Goal: Information Seeking & Learning: Learn about a topic

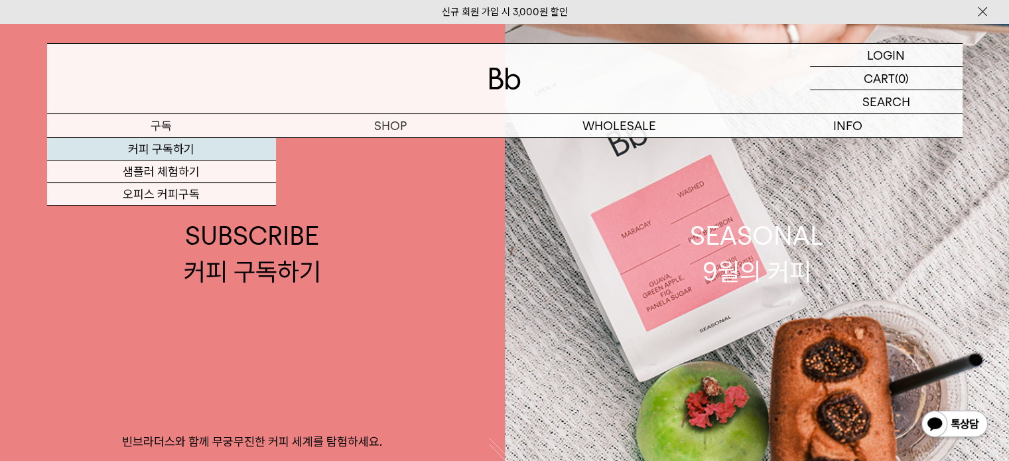
click at [200, 147] on link "커피 구독하기" at bounding box center [161, 149] width 229 height 23
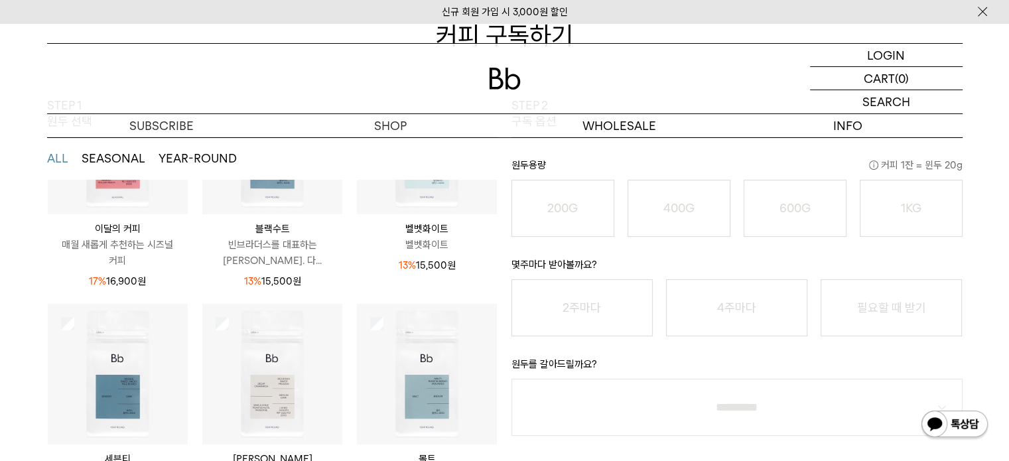
scroll to position [174, 0]
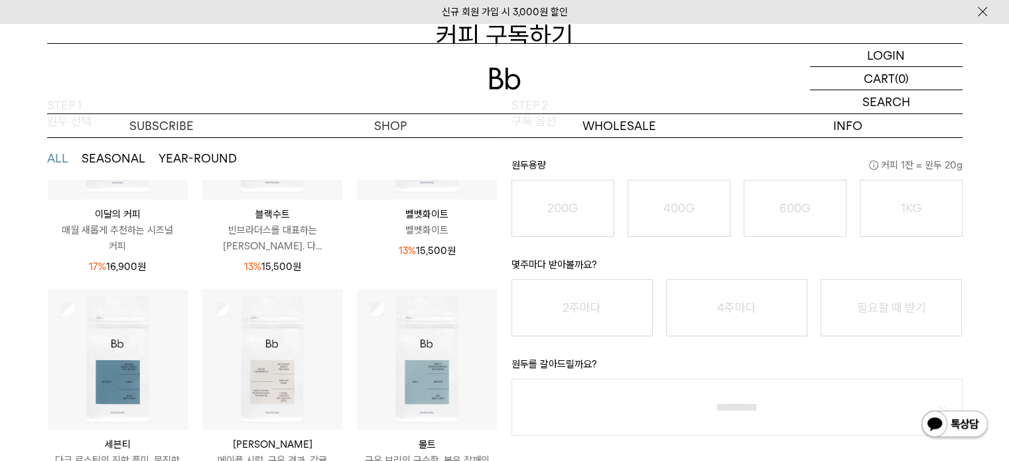
click at [269, 206] on p "블랙수트" at bounding box center [272, 214] width 140 height 16
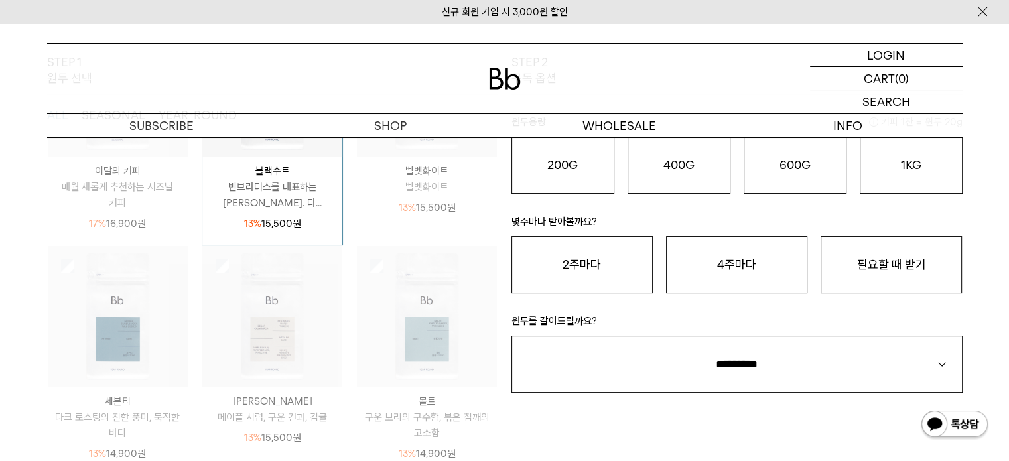
scroll to position [199, 0]
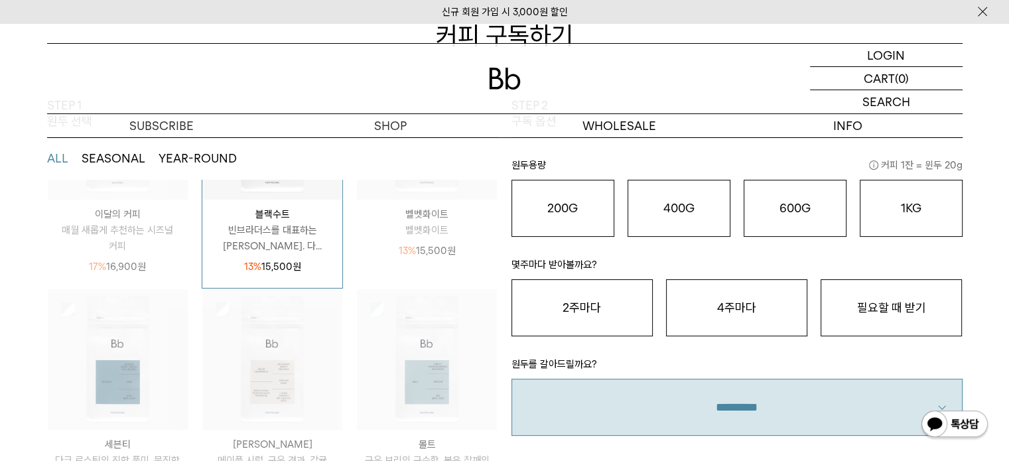
click at [779, 399] on select "**********" at bounding box center [736, 407] width 451 height 57
click at [779, 397] on select "**********" at bounding box center [736, 407] width 451 height 57
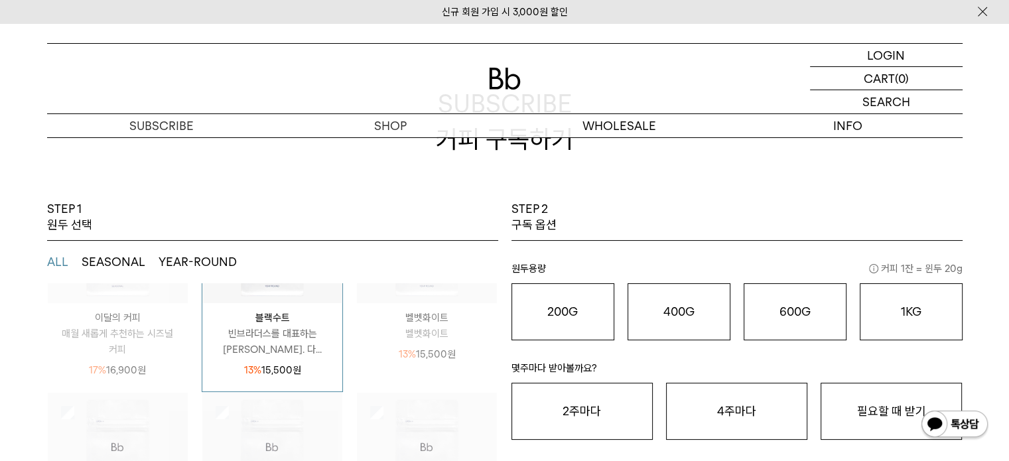
scroll to position [133, 0]
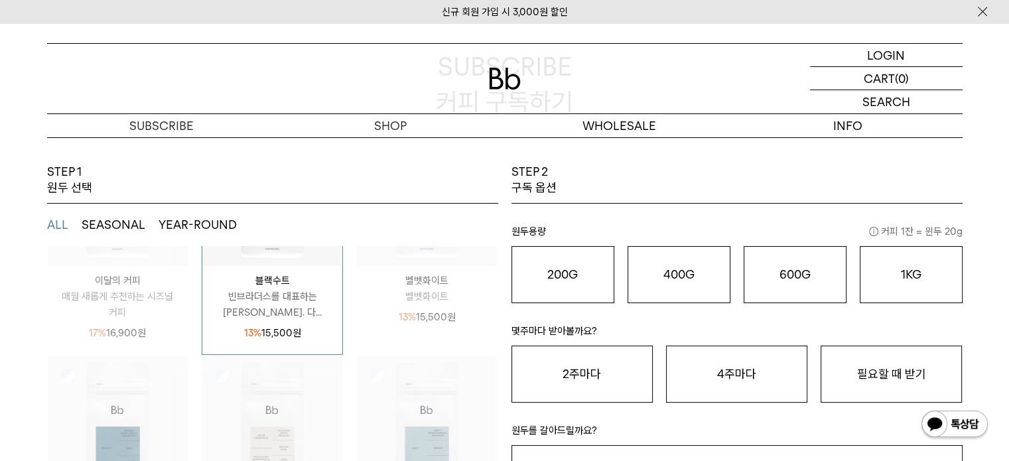
click at [265, 266] on div "블랙수트 빈브라더스를 대표하는 시그니처 블렌드. 다... 13% 15,500 원" at bounding box center [272, 303] width 140 height 75
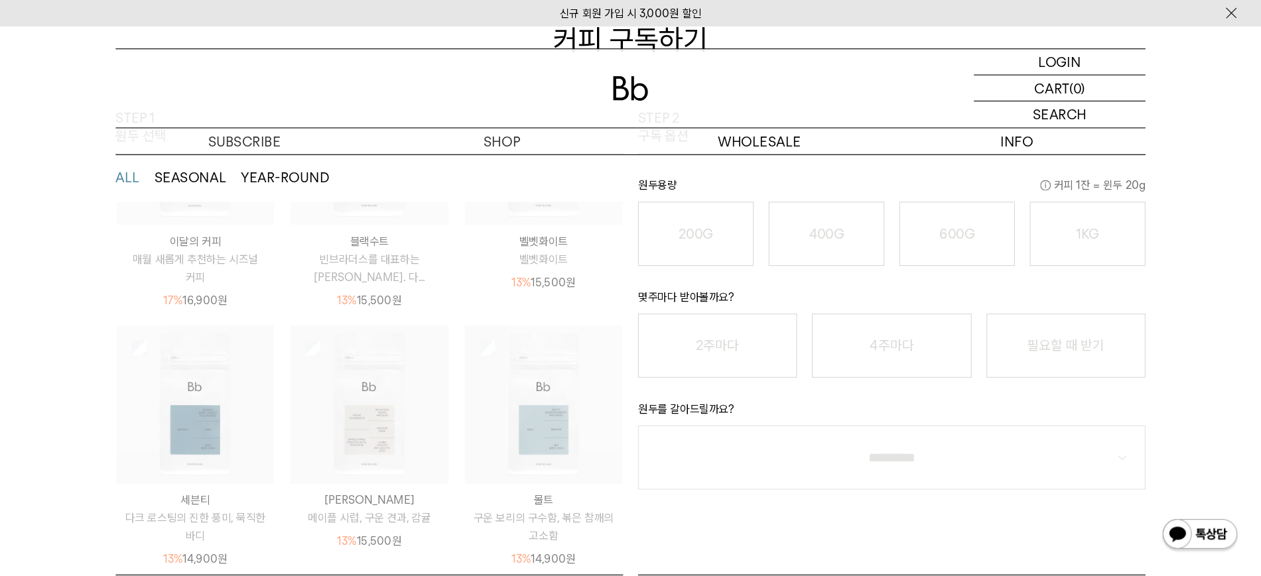
scroll to position [172, 0]
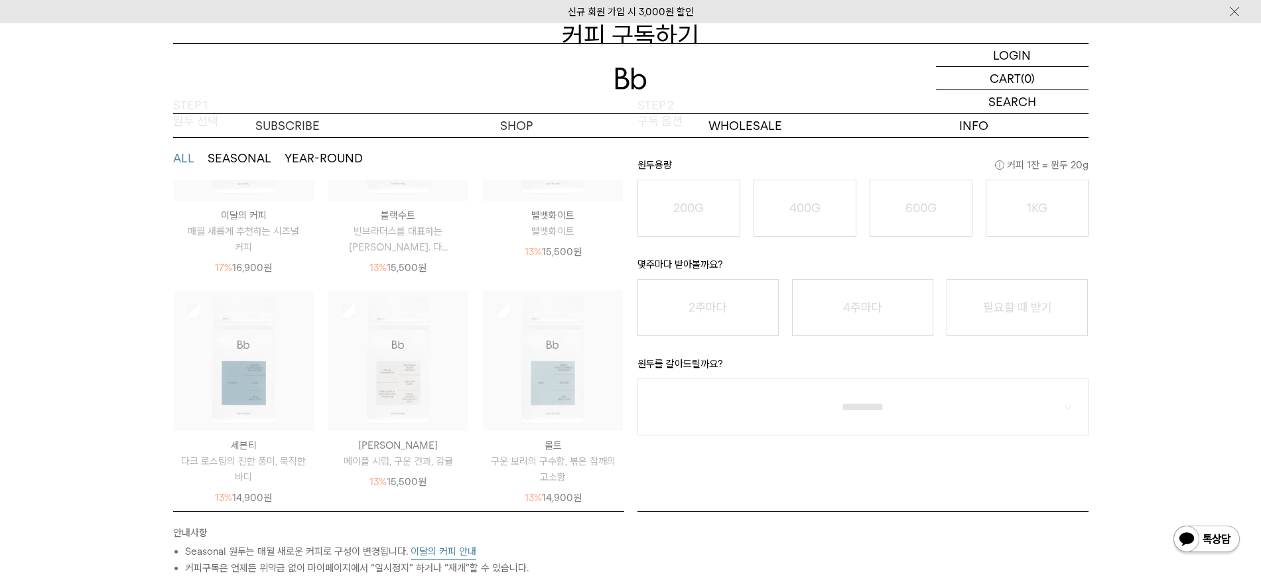
click at [705, 460] on div "STEP 2 구독 옵션 원두용량 커피 1잔 = 윈두 20g 200G 16,900 원 400G 31,000 원 600G 43,000 원 1KG …" at bounding box center [863, 304] width 464 height 414
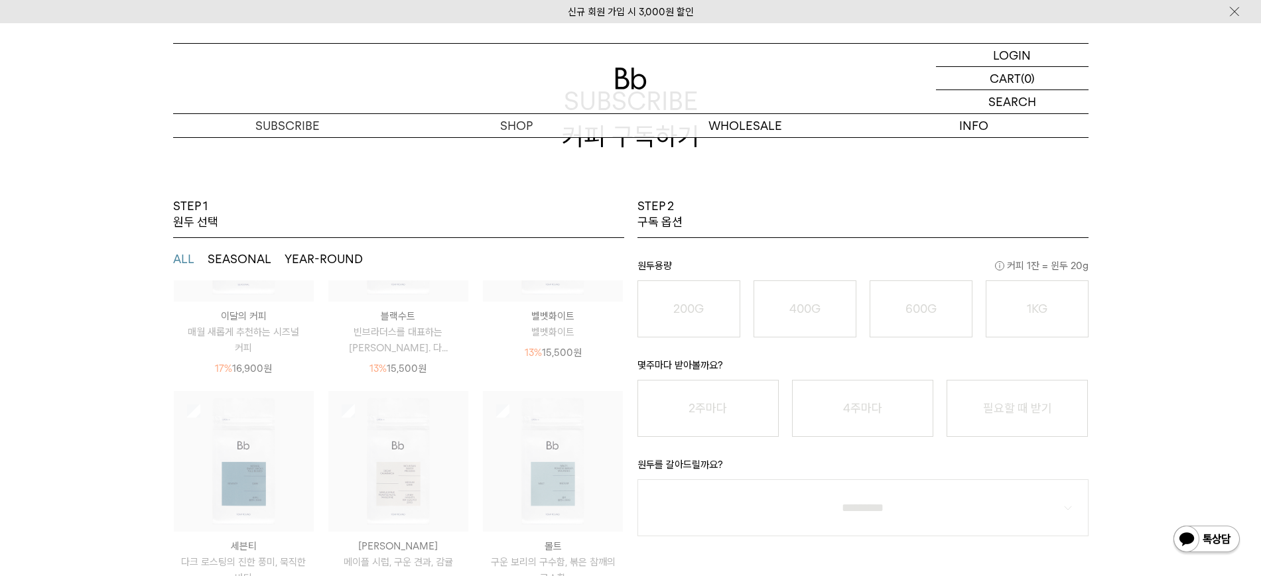
scroll to position [0, 0]
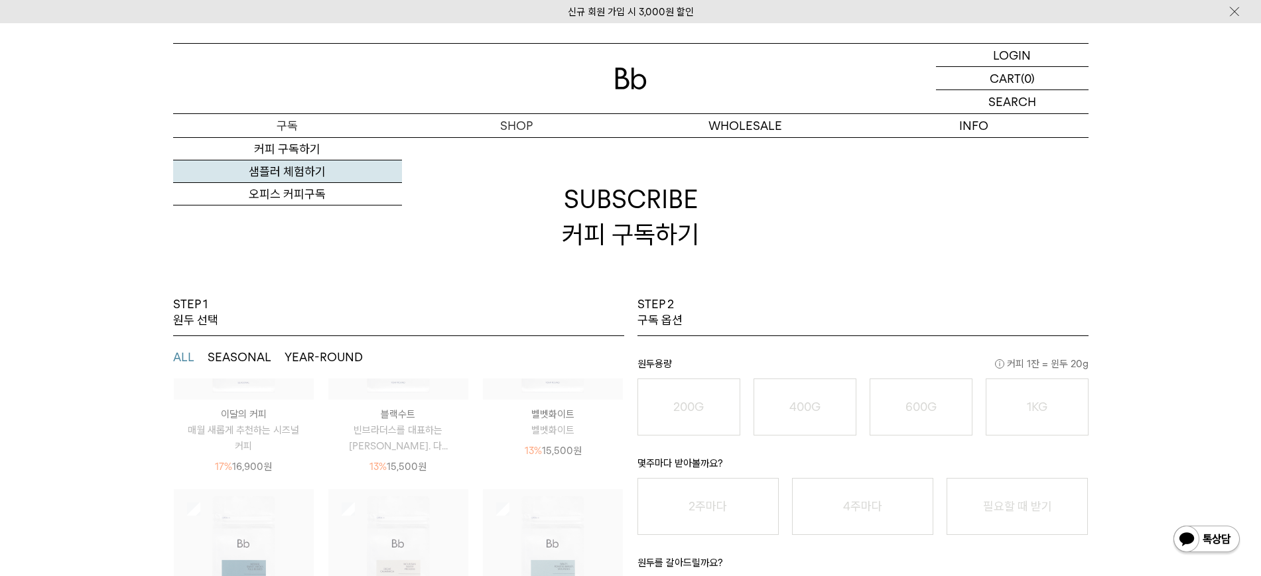
click at [298, 180] on link "샘플러 체험하기" at bounding box center [287, 171] width 229 height 23
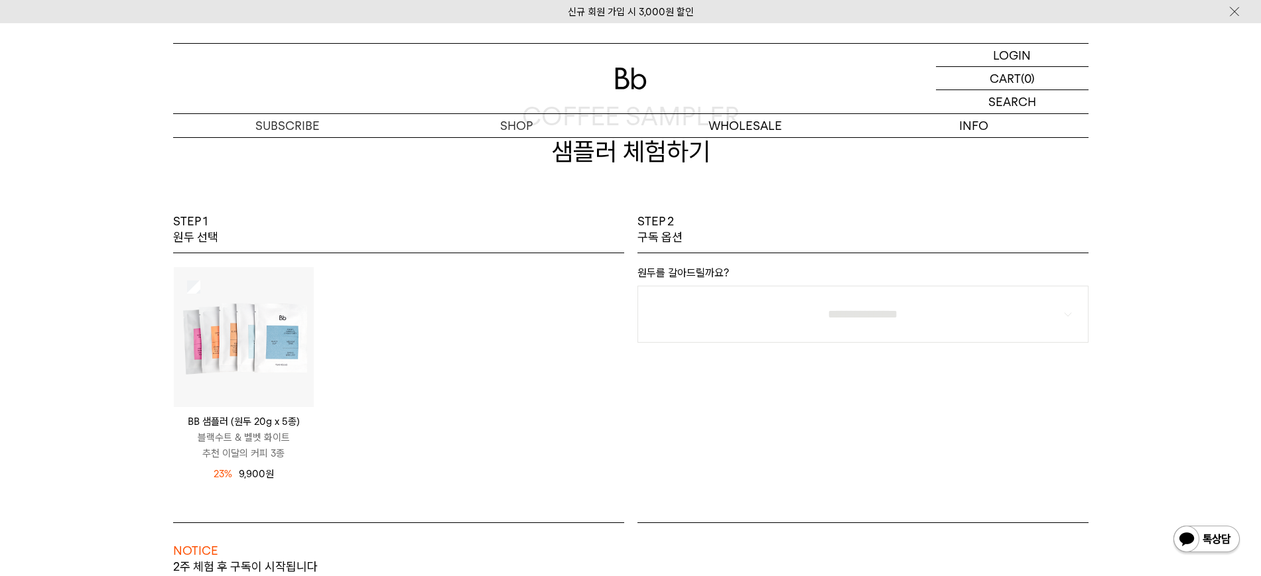
click at [265, 340] on img at bounding box center [244, 337] width 140 height 140
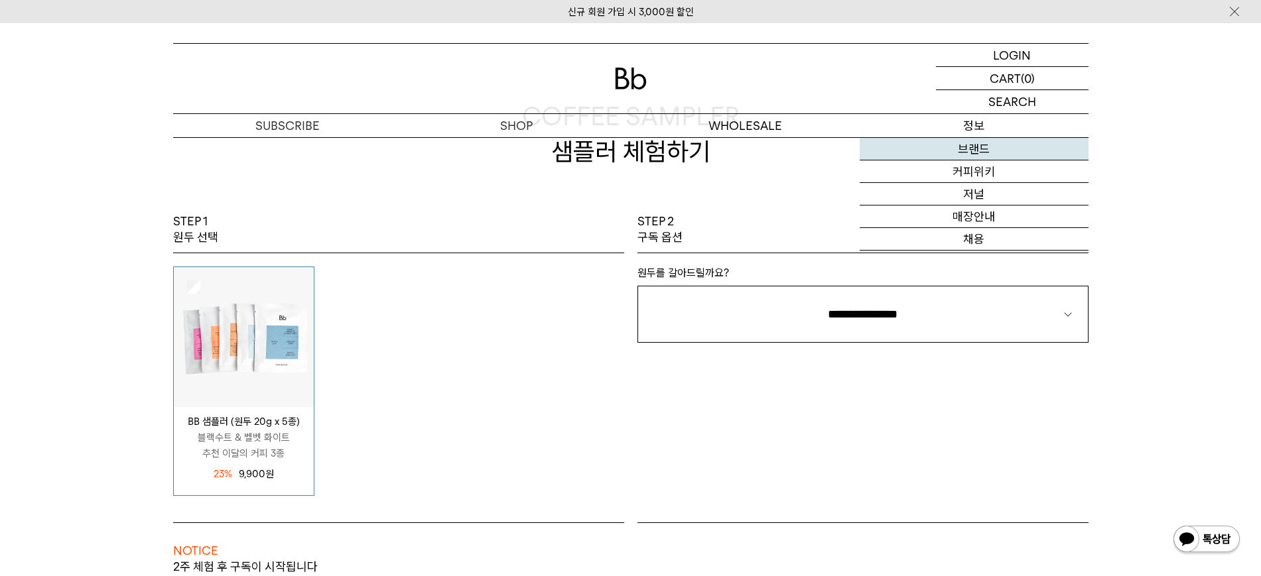
click at [957, 149] on link "브랜드" at bounding box center [973, 149] width 229 height 23
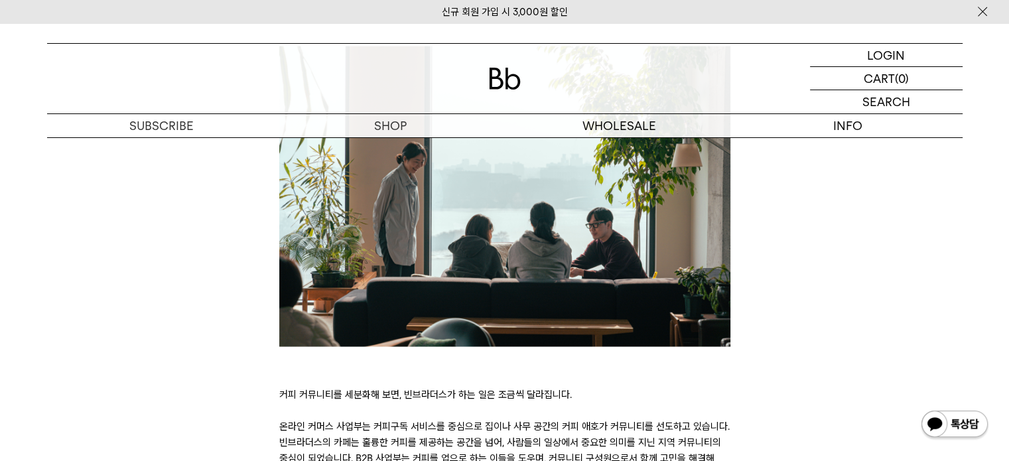
scroll to position [2852, 0]
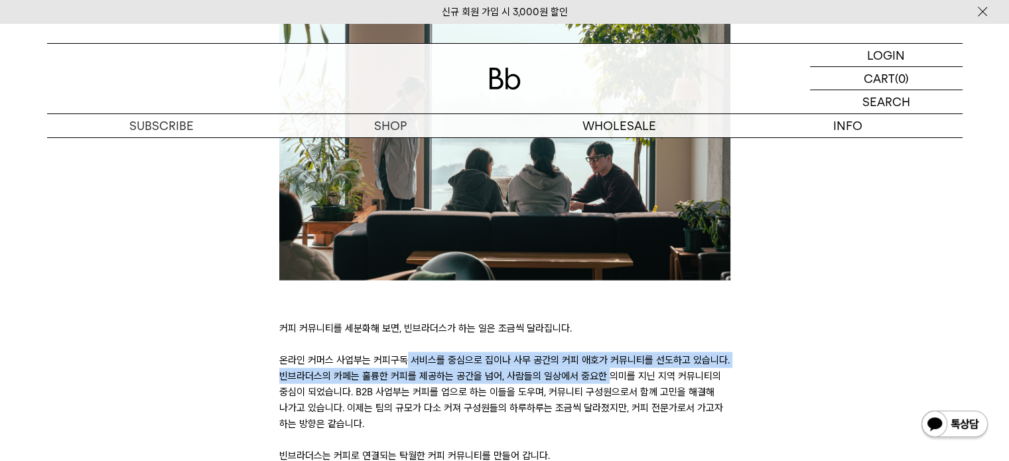
drag, startPoint x: 344, startPoint y: 328, endPoint x: 552, endPoint y: 343, distance: 208.1
click at [552, 343] on p "커피 커뮤니티를 세분화해 보면, 빈브라더스가 하는 일은 조금씩 달라집니다. 온라인 커머스 사업부는 커피구독 서비스를 중심으로 집이나 사무 공간…" at bounding box center [504, 391] width 451 height 143
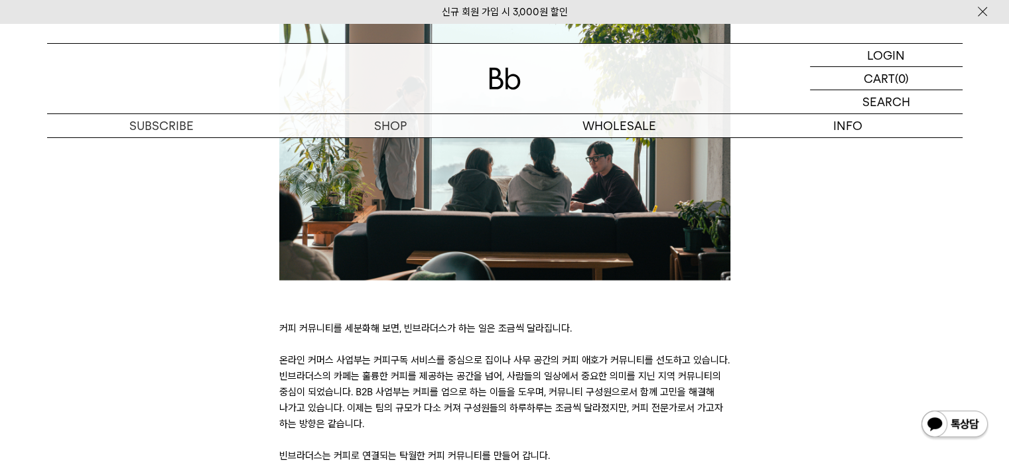
click at [562, 359] on p "커피 커뮤니티를 세분화해 보면, 빈브라더스가 하는 일은 조금씩 달라집니다. 온라인 커머스 사업부는 커피구독 서비스를 중심으로 집이나 사무 공간…" at bounding box center [504, 391] width 451 height 143
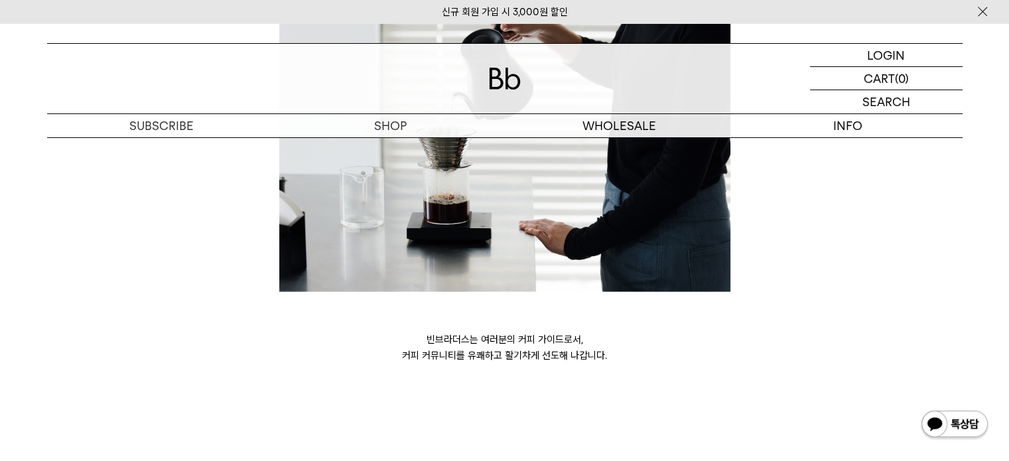
scroll to position [3770, 0]
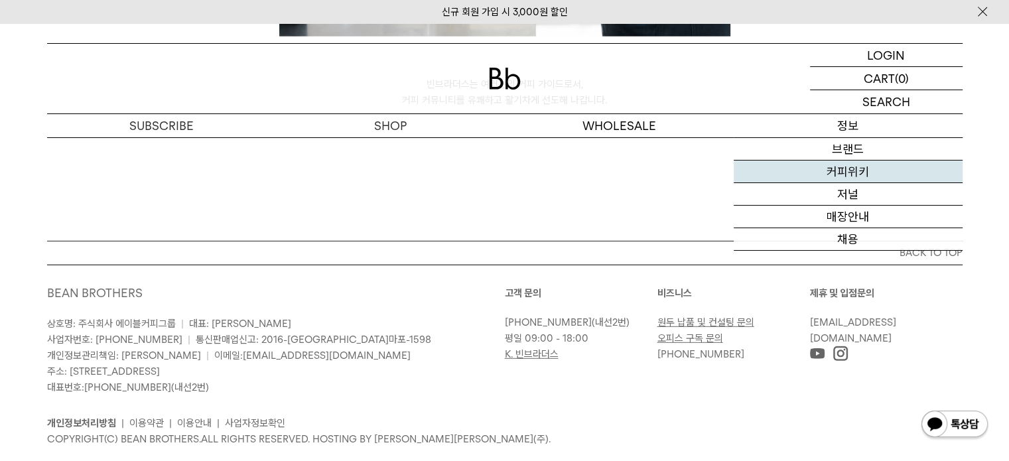
click at [838, 172] on link "커피위키" at bounding box center [847, 171] width 229 height 23
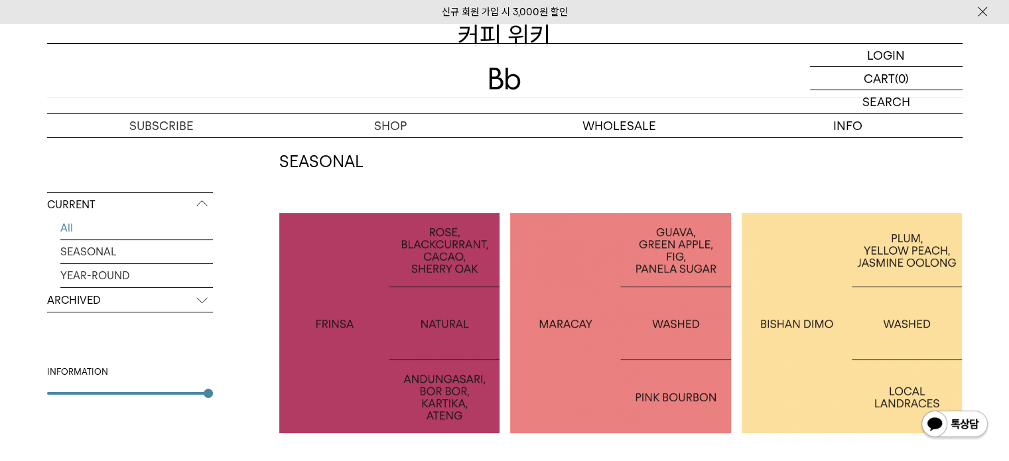
scroll to position [265, 0]
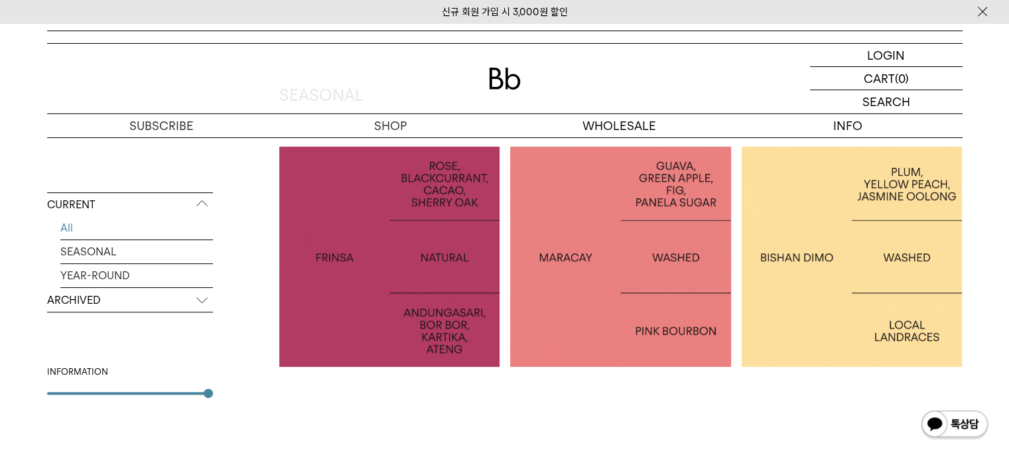
click at [450, 261] on p "INDONESIA FRINSA NATURAL" at bounding box center [389, 256] width 221 height 19
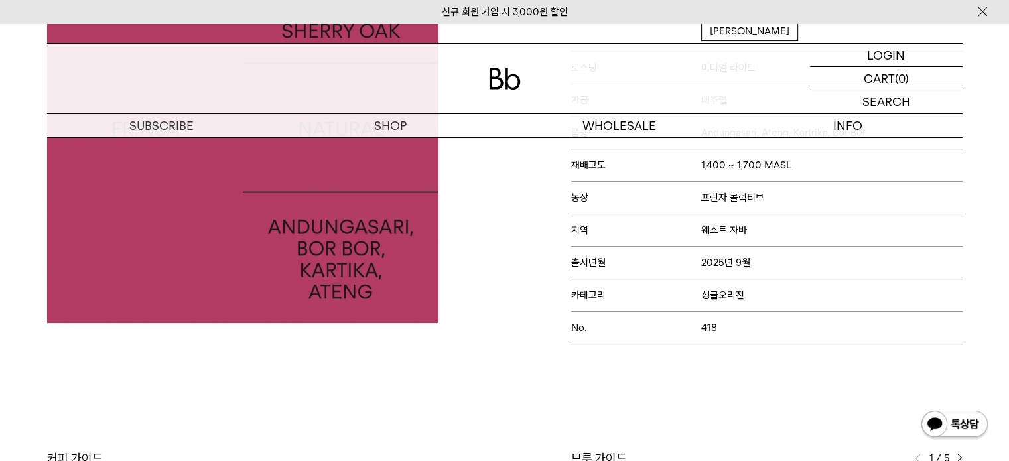
scroll to position [133, 0]
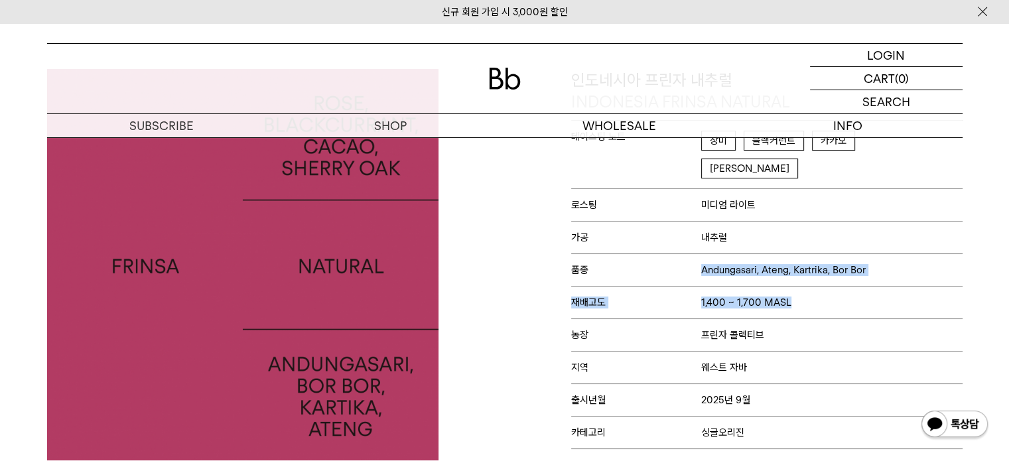
drag, startPoint x: 624, startPoint y: 249, endPoint x: 798, endPoint y: 259, distance: 174.7
click at [798, 259] on div "테이스팅 노트 장미 블랙커런트 카카오 셰리오크 로스팅 미디엄 라이트 가공 내추럴 품종 Andungasari, Ateng, Kartrika, B…" at bounding box center [766, 300] width 391 height 361
click at [796, 286] on p "재배고도 1,400 ~ 1,700 MASL" at bounding box center [766, 302] width 391 height 32
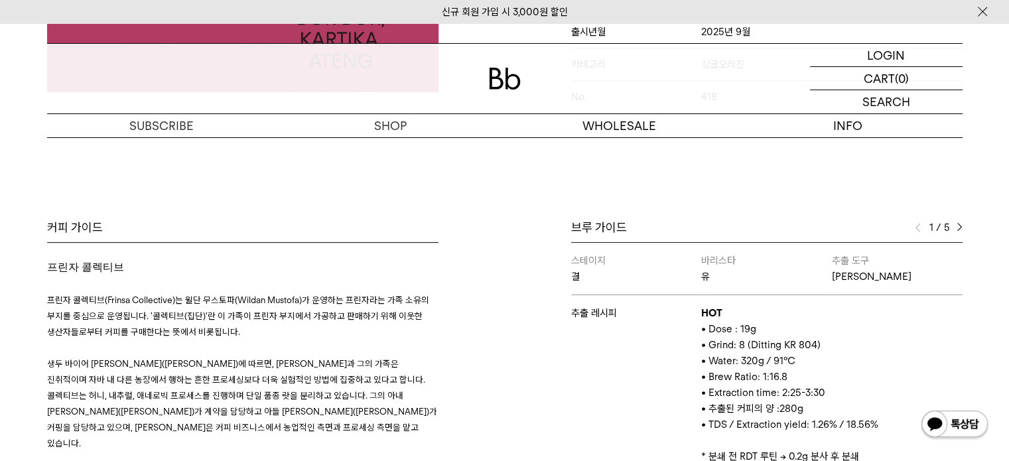
scroll to position [531, 0]
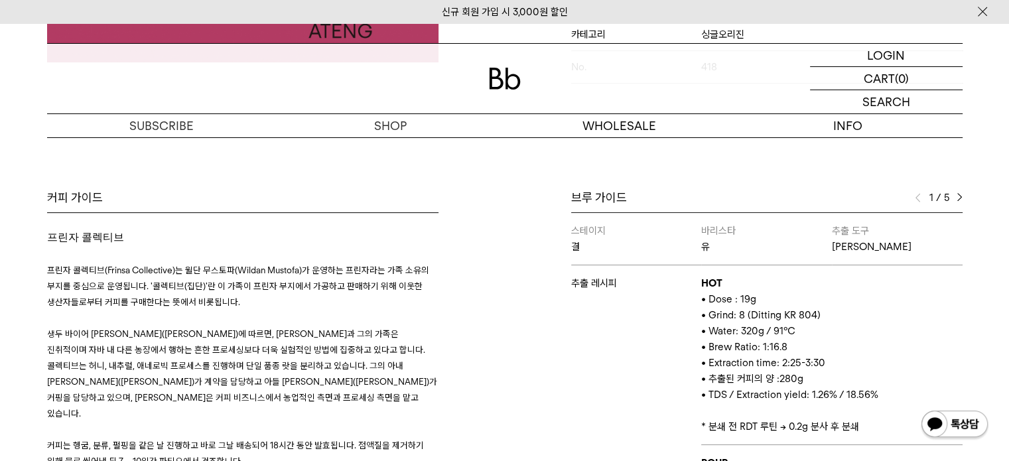
drag, startPoint x: 724, startPoint y: 295, endPoint x: 825, endPoint y: 302, distance: 101.0
click at [825, 302] on td "HOT • Dose : 19g • Grind: 8 (Ditting KR 804) • Water: 320g / 91°C • Brew Ratio:…" at bounding box center [831, 355] width 261 height 180
click at [814, 323] on p "• Water: 320g / 91°C" at bounding box center [831, 331] width 261 height 16
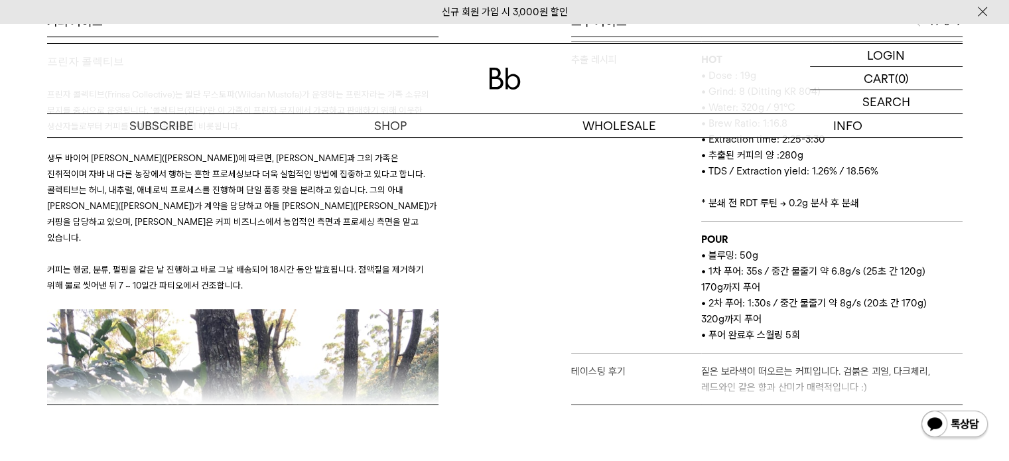
scroll to position [729, 0]
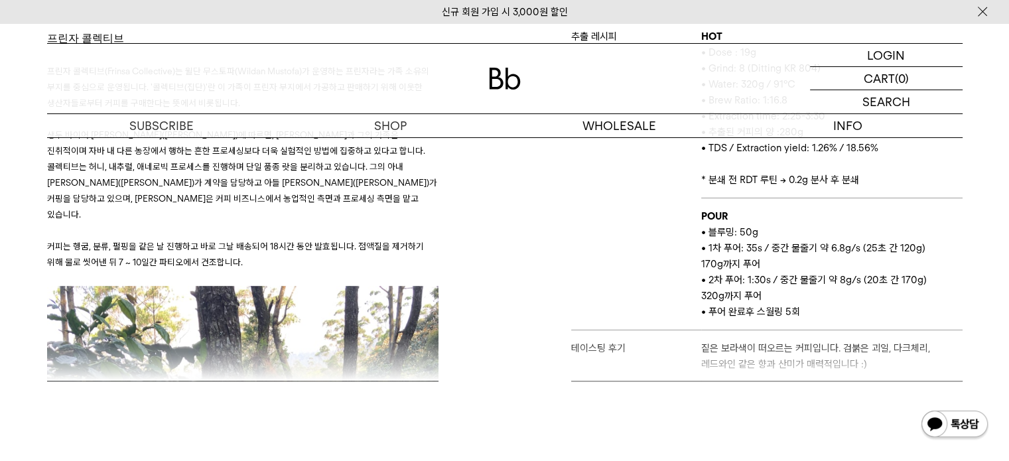
drag, startPoint x: 958, startPoint y: 319, endPoint x: 955, endPoint y: 335, distance: 16.1
click at [955, 335] on div "브루 가이드 1 / 5 스테이지 결 바리스타 유 추출 도구 칼리타 웨이브 추출 레시피 HOT • Dose : 19g • Grind: 8 (Di…" at bounding box center [737, 186] width 464 height 391
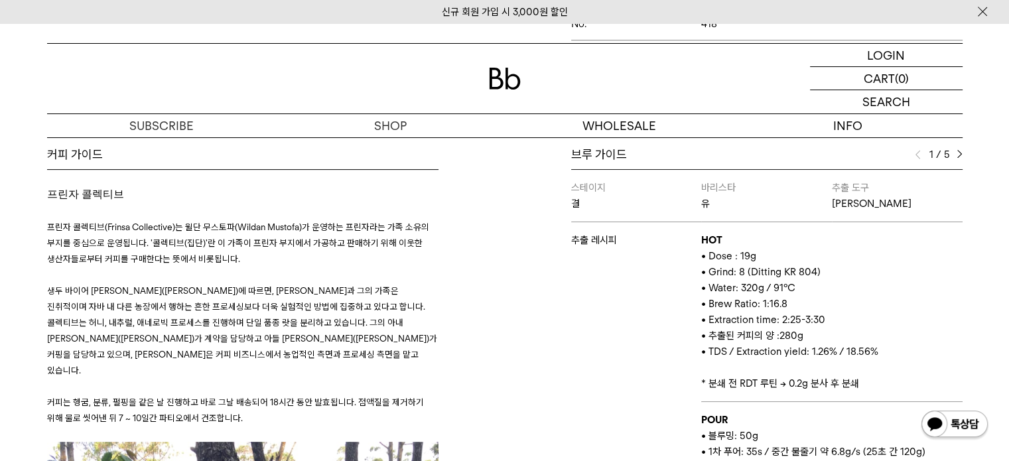
scroll to position [597, 0]
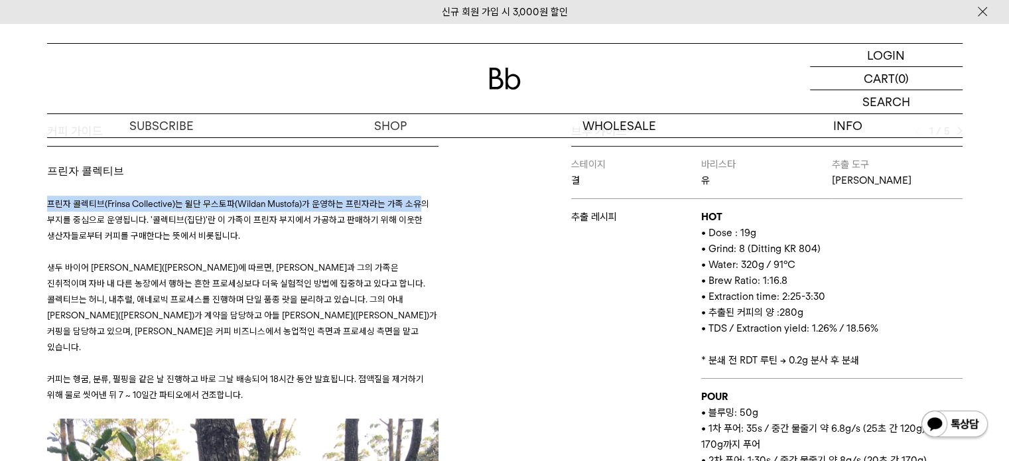
drag, startPoint x: 54, startPoint y: 180, endPoint x: 414, endPoint y: 189, distance: 359.6
click at [414, 189] on div "커피 가이드 프린자 콜렉티브 프린자 콜렉티브(Frinsa Collective)는 윌단 무스토파(Wildan Mustofa)가 운영하는 프린자라…" at bounding box center [272, 318] width 464 height 391
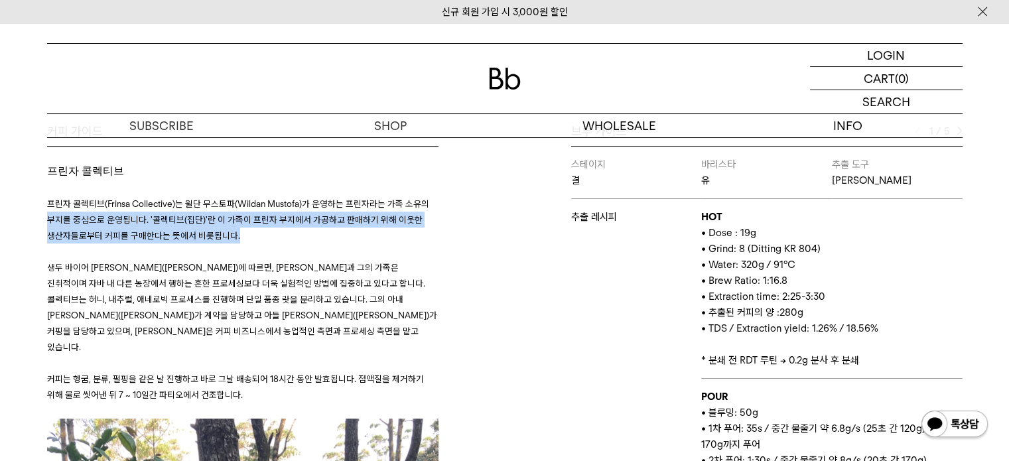
drag, startPoint x: 40, startPoint y: 198, endPoint x: 380, endPoint y: 212, distance: 339.8
click at [380, 212] on div "커피 가이드 프린자 콜렉티브 프린자 콜렉티브(Frinsa Collective)는 윌단 무스토파(Wildan Mustofa)가 운영하는 프린자라…" at bounding box center [272, 318] width 464 height 391
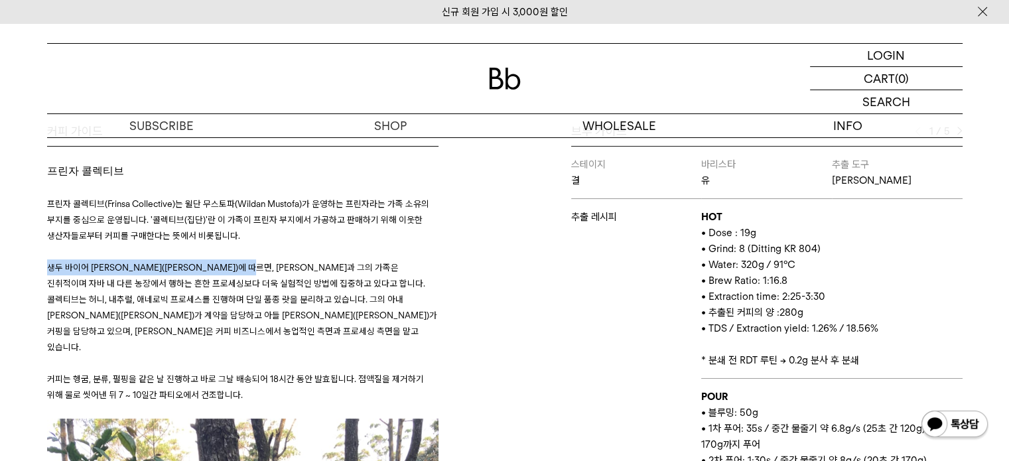
drag, startPoint x: 51, startPoint y: 250, endPoint x: 248, endPoint y: 253, distance: 197.0
click at [248, 253] on div "커피 가이드 프린자 콜렉티브 프린자 콜렉티브(Frinsa Collective)는 윌단 무스토파(Wildan Mustofa)가 운영하는 프린자라…" at bounding box center [272, 318] width 464 height 391
click at [389, 315] on p "생두 바이어 피에로 크리스티아니(Piero Cristiani)에 따르면, 윌단과 그의 가족은 진취적이며 자바 내 다른 농장에서 행하는 흔한 프…" at bounding box center [242, 306] width 391 height 95
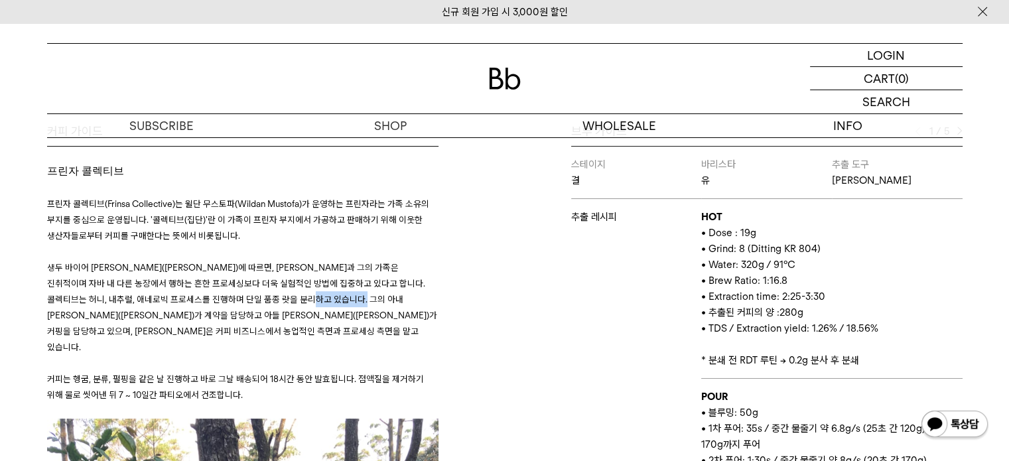
drag, startPoint x: 316, startPoint y: 281, endPoint x: 340, endPoint y: 281, distance: 23.9
click at [340, 281] on span "생두 바이어 피에로 크리스티아니(Piero Cristiani)에 따르면, 윌단과 그의 가족은 진취적이며 자바 내 다른 농장에서 행하는 흔한 프…" at bounding box center [242, 307] width 390 height 90
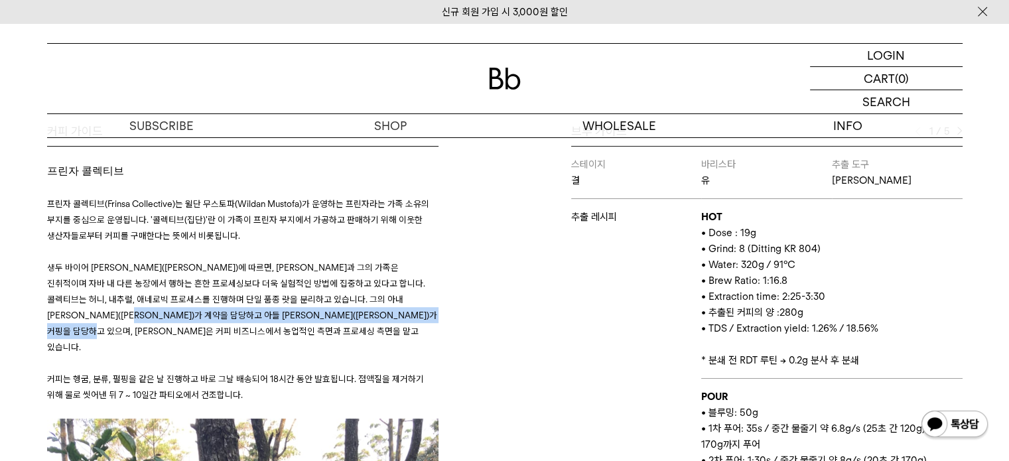
drag, startPoint x: 139, startPoint y: 294, endPoint x: 308, endPoint y: 302, distance: 169.3
click at [308, 302] on p "생두 바이어 피에로 크리스티아니(Piero Cristiani)에 따르면, 윌단과 그의 가족은 진취적이며 자바 내 다른 농장에서 행하는 흔한 프…" at bounding box center [242, 306] width 391 height 95
click at [363, 306] on p "생두 바이어 피에로 크리스티아니(Piero Cristiani)에 따르면, 윌단과 그의 가족은 진취적이며 자바 내 다른 농장에서 행하는 흔한 프…" at bounding box center [242, 306] width 391 height 95
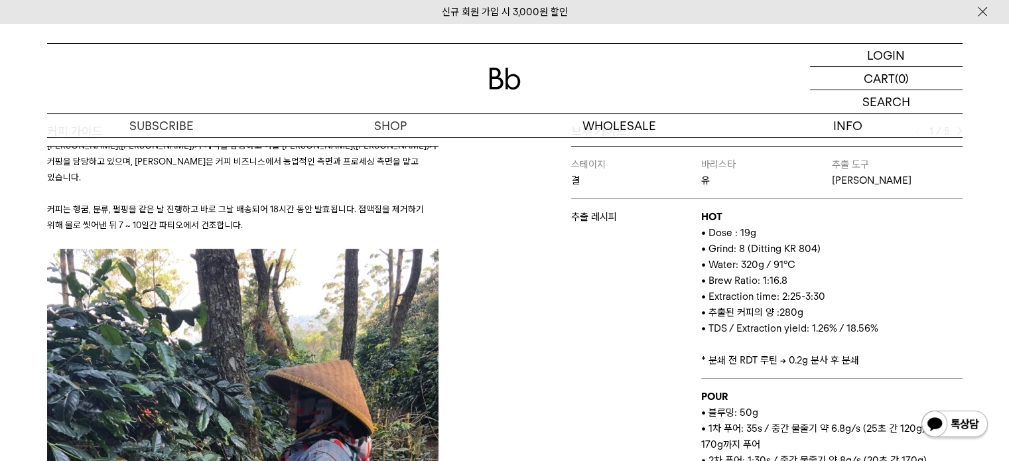
scroll to position [199, 0]
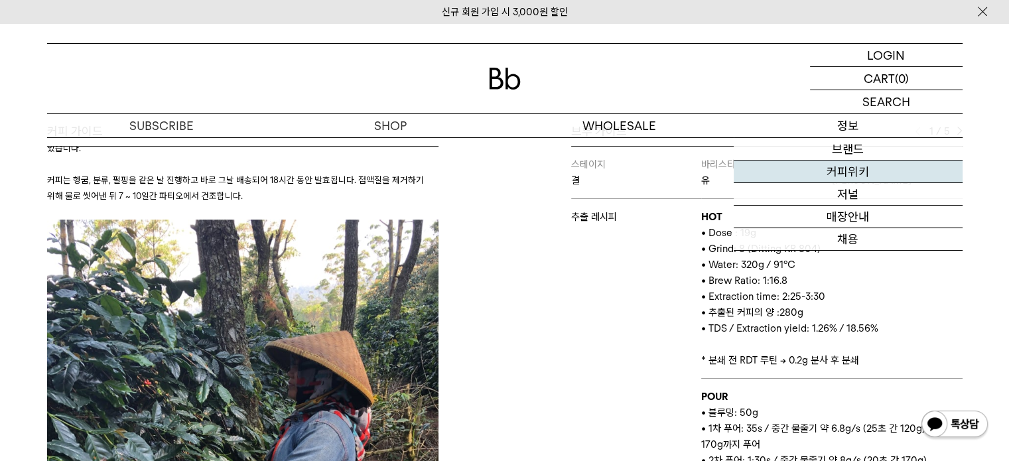
click at [857, 164] on link "커피위키" at bounding box center [847, 171] width 229 height 23
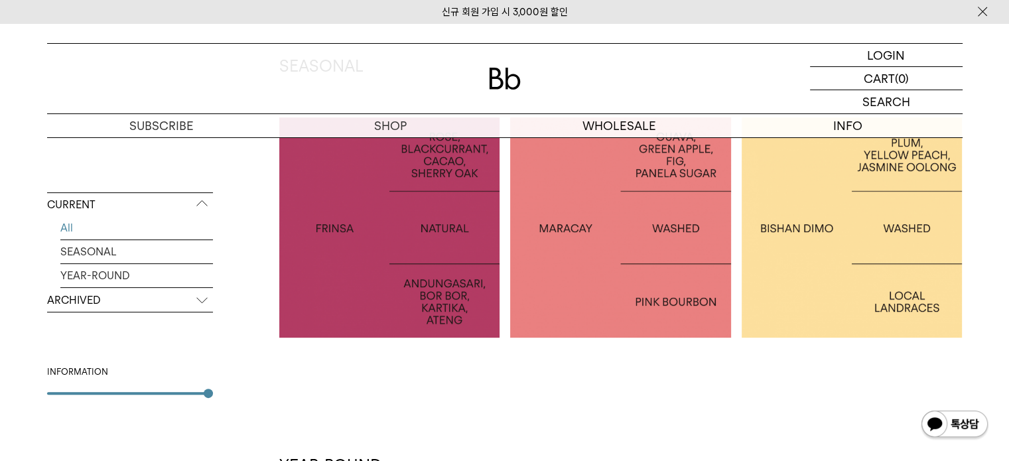
scroll to position [265, 0]
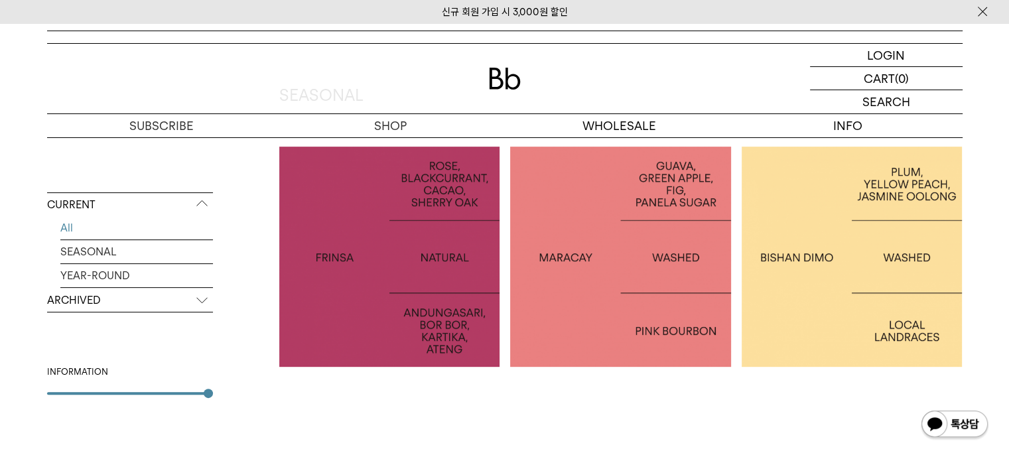
click at [633, 311] on div at bounding box center [620, 257] width 221 height 221
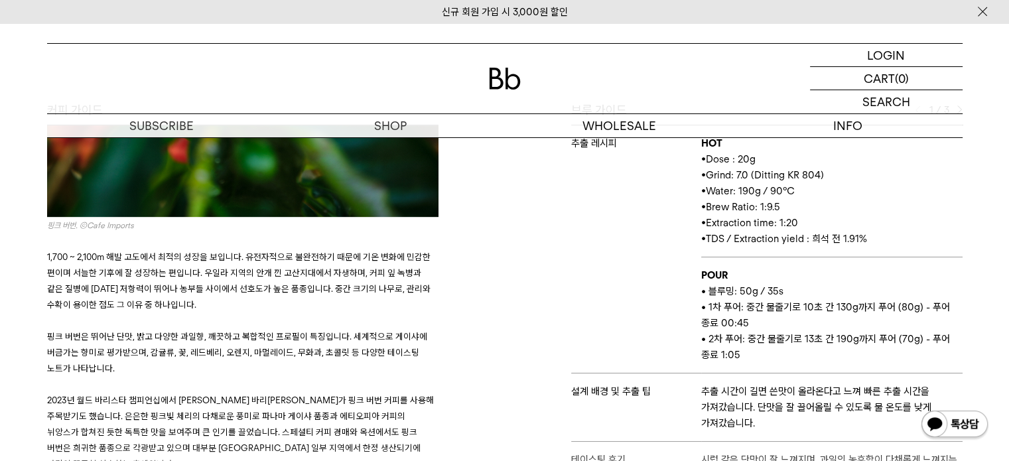
scroll to position [1514, 0]
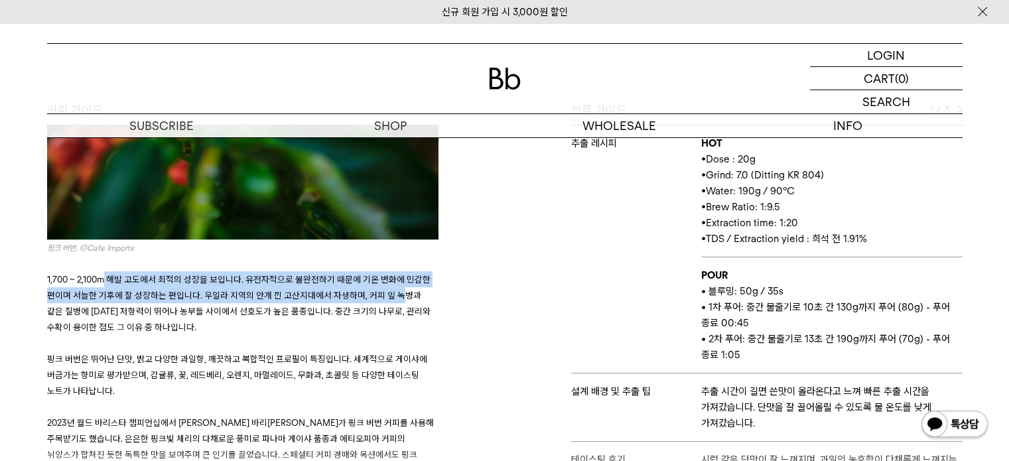
drag, startPoint x: 105, startPoint y: 234, endPoint x: 391, endPoint y: 257, distance: 286.1
click at [391, 271] on p "1,700 ~ 2,100m 해발 고도에서 최적의 성장을 보입니다. 유전자적으로 불완전하기 때문에 기온 변화에 민감한 편이며 서늘한 기후에 잘 …" at bounding box center [242, 303] width 391 height 64
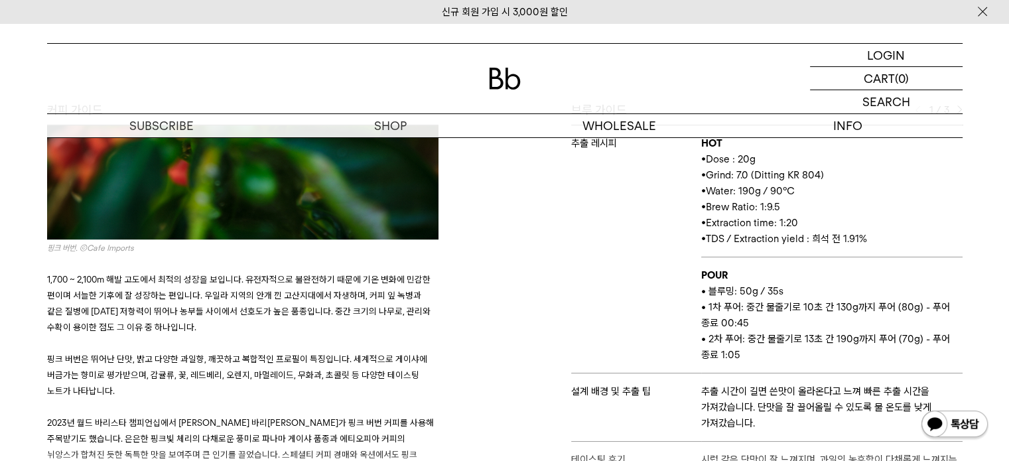
click at [390, 275] on p "1,700 ~ 2,100m 해발 고도에서 최적의 성장을 보입니다. 유전자적으로 불완전하기 때문에 기온 변화에 민감한 편이며 서늘한 기후에 잘 …" at bounding box center [242, 303] width 391 height 64
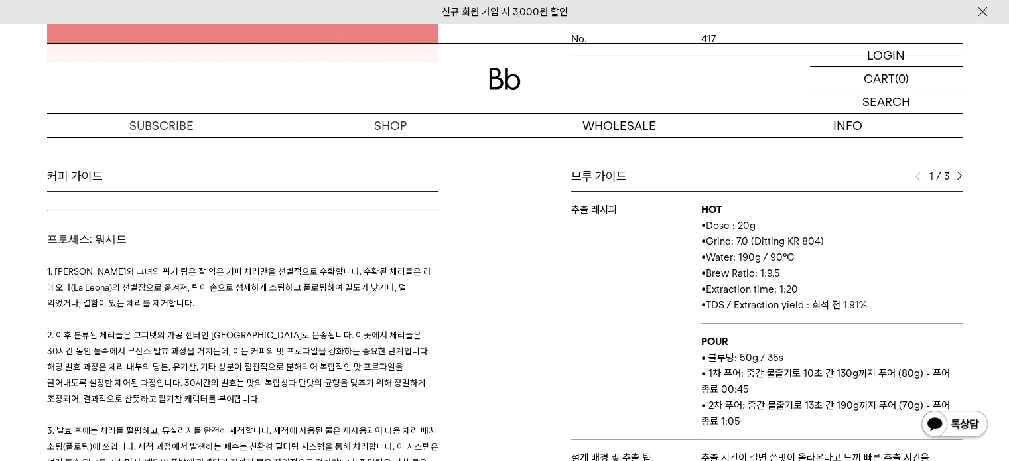
scroll to position [2157, 0]
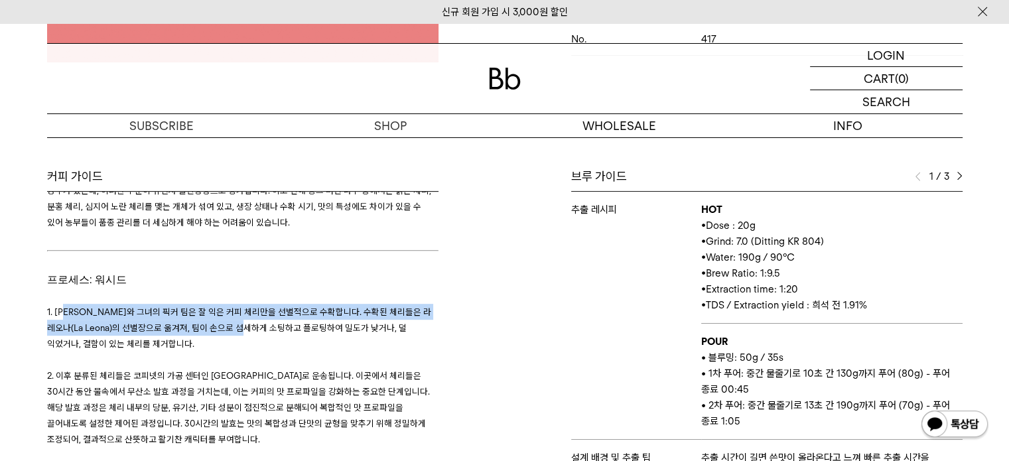
drag, startPoint x: 66, startPoint y: 256, endPoint x: 251, endPoint y: 261, distance: 185.1
click at [251, 306] on span "1. 루스 엘레나와 그녀의 픽커 팀은 잘 익은 커피 체리만을 선별적으로 수확합니다. 수확된 체리들은 라 레오나(La Leona)의 선별장으로 …" at bounding box center [239, 328] width 384 height 44
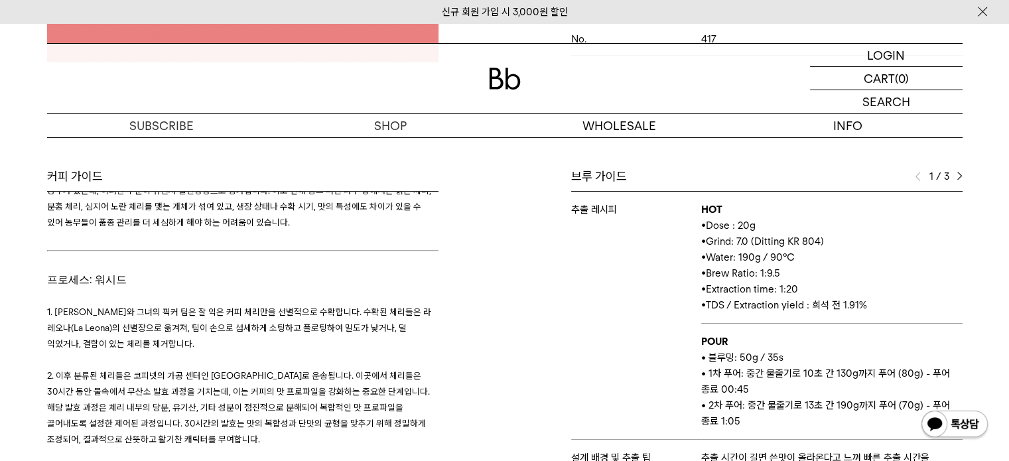
click at [271, 304] on p "1. 루스 엘레나와 그녀의 픽커 팀은 잘 익은 커피 체리만을 선별적으로 수확합니다. 수확된 체리들은 라 레오나(La Leona)의 선별장으로 …" at bounding box center [242, 328] width 391 height 48
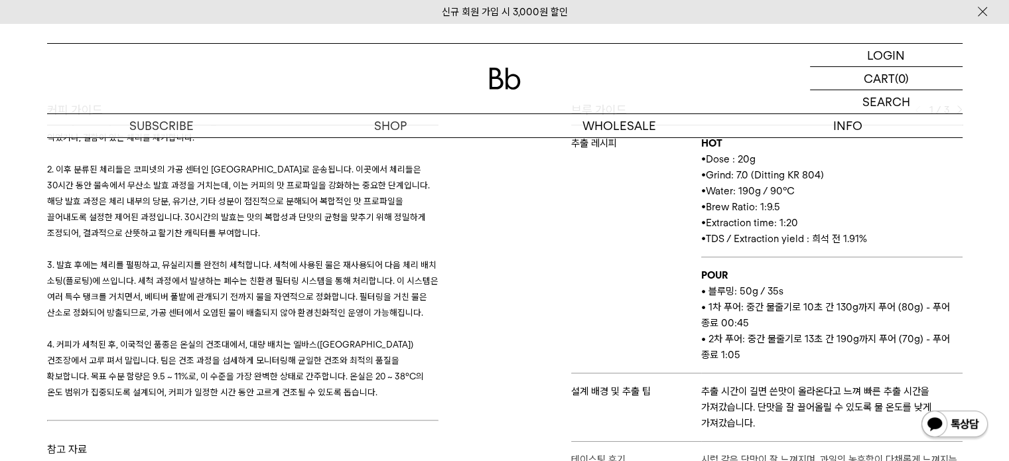
scroll to position [663, 0]
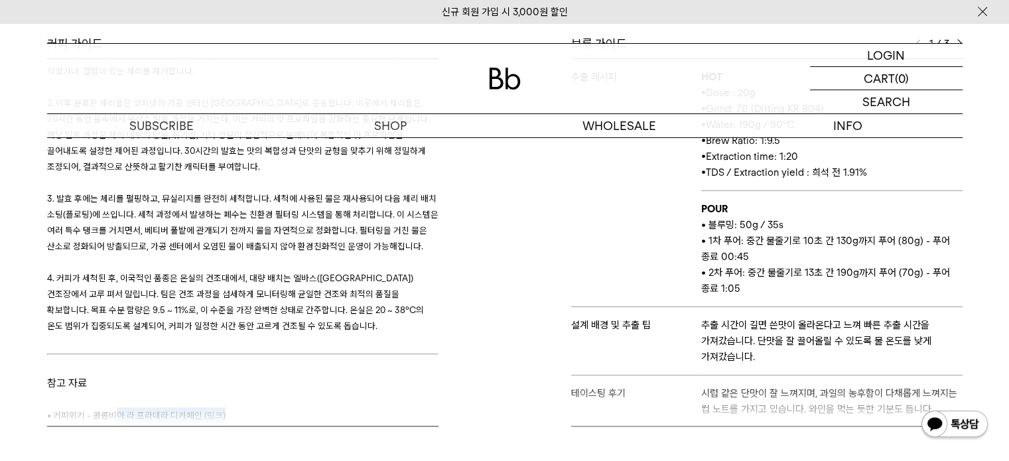
drag, startPoint x: 115, startPoint y: 349, endPoint x: 220, endPoint y: 354, distance: 104.9
click at [220, 407] on p "• 커피위키 - 콜롬비아 라 프라데라 디카페인 ( 링크 )" at bounding box center [242, 415] width 391 height 16
click at [212, 410] on link "링크" at bounding box center [215, 415] width 16 height 11
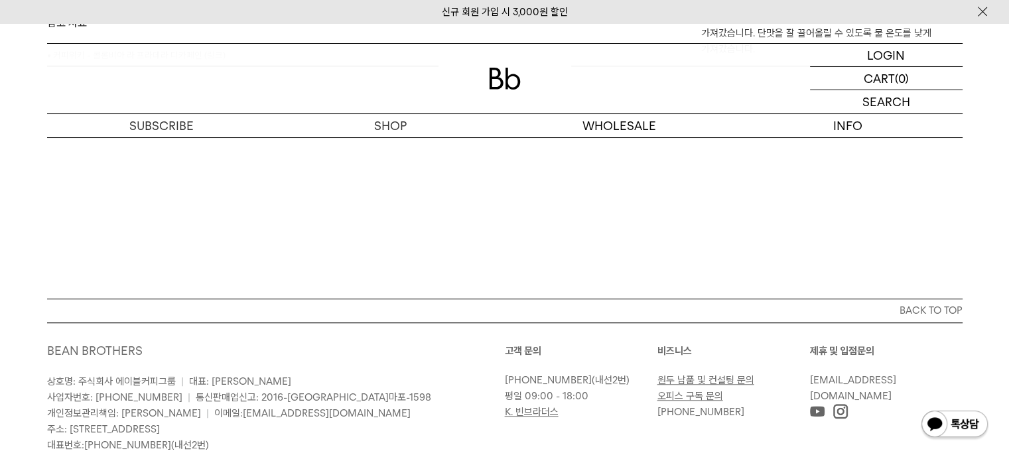
scroll to position [1113, 0]
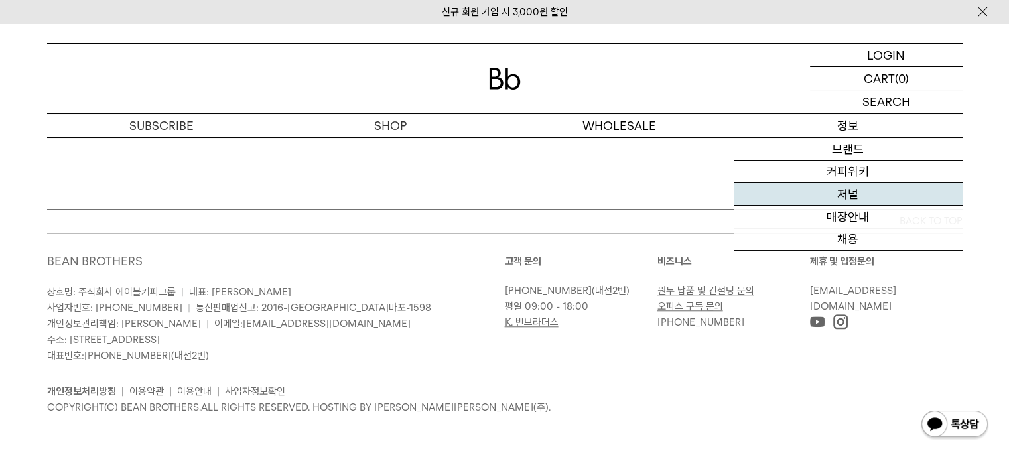
click at [855, 198] on link "저널" at bounding box center [847, 194] width 229 height 23
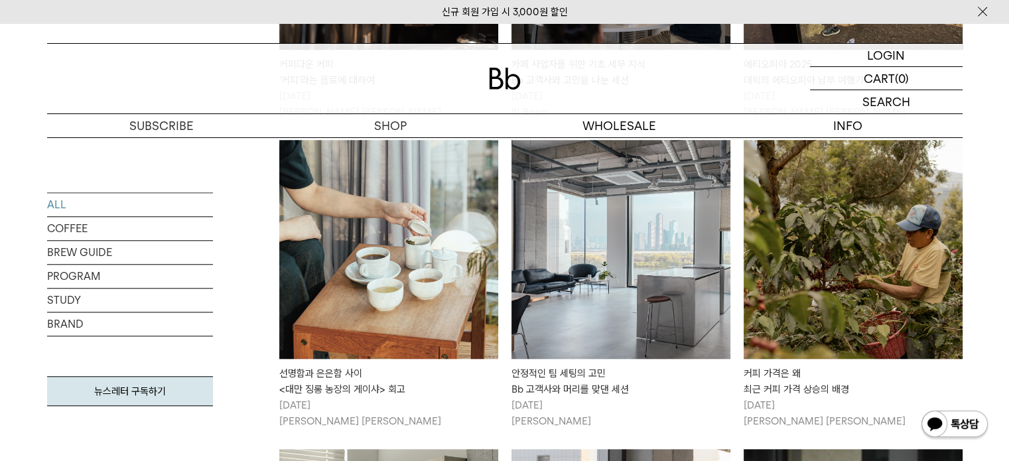
scroll to position [1194, 0]
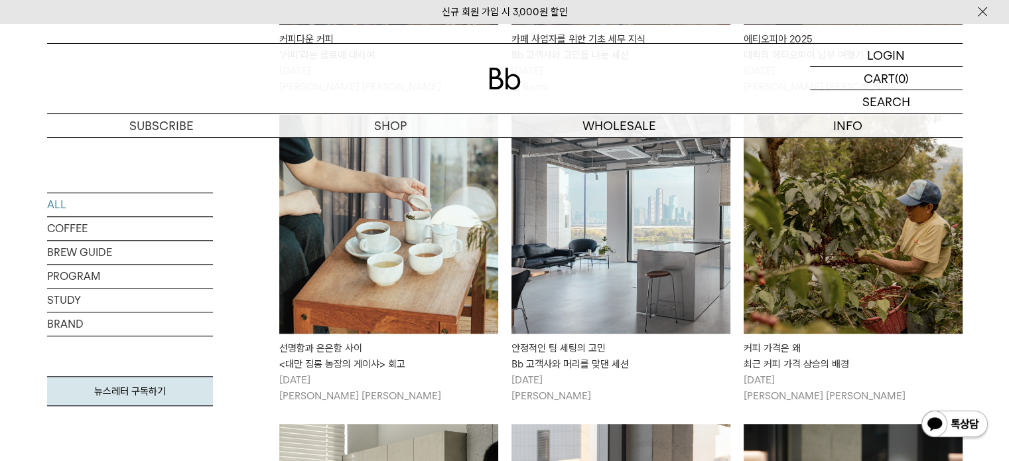
click at [600, 307] on img at bounding box center [620, 224] width 219 height 219
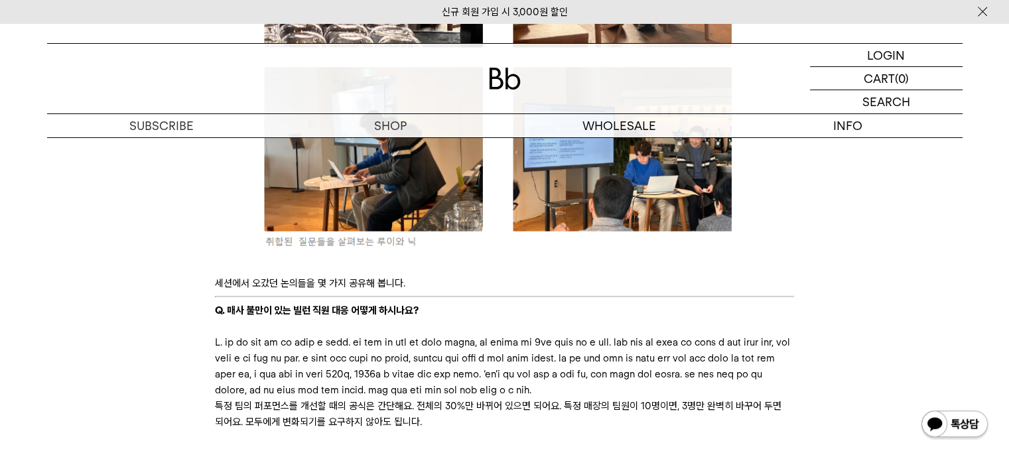
scroll to position [1923, 0]
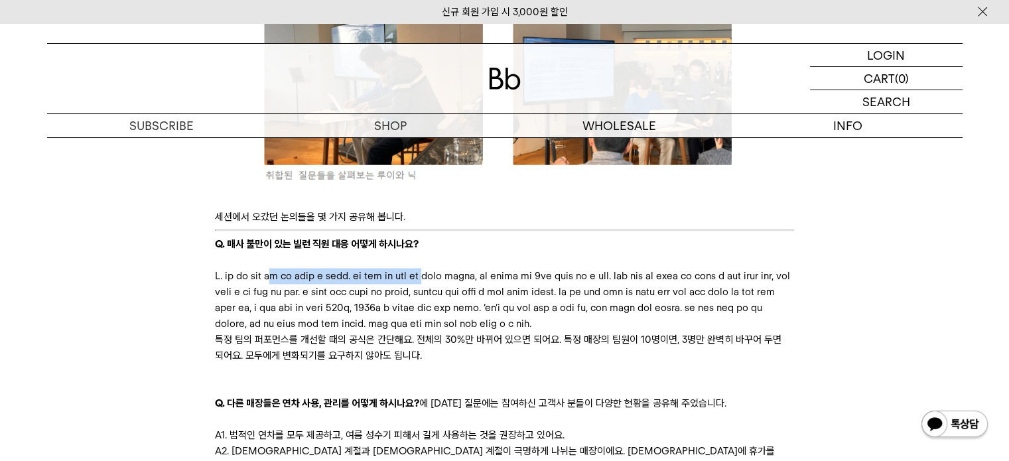
drag, startPoint x: 304, startPoint y: 275, endPoint x: 534, endPoint y: 281, distance: 230.2
click at [534, 281] on p at bounding box center [504, 300] width 579 height 64
click at [521, 308] on p at bounding box center [504, 300] width 579 height 64
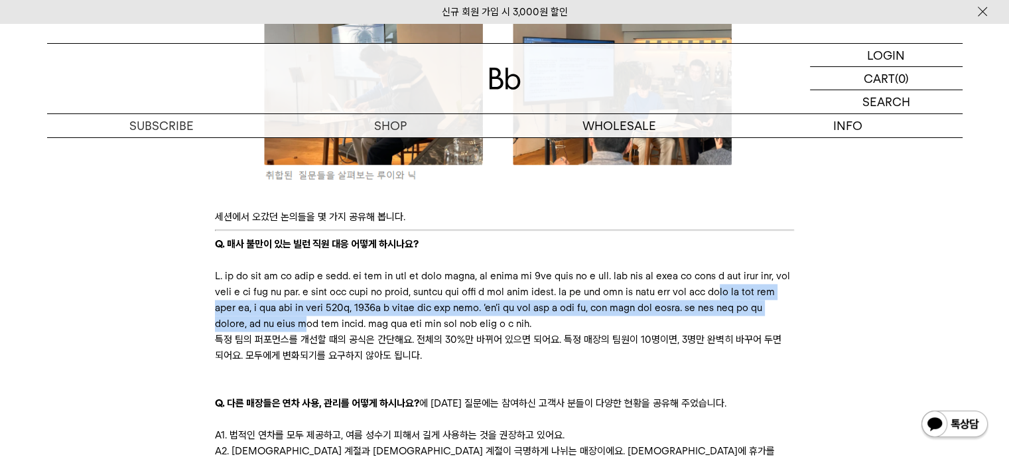
drag, startPoint x: 259, startPoint y: 321, endPoint x: 743, endPoint y: 334, distance: 484.3
click at [743, 332] on p at bounding box center [504, 300] width 579 height 64
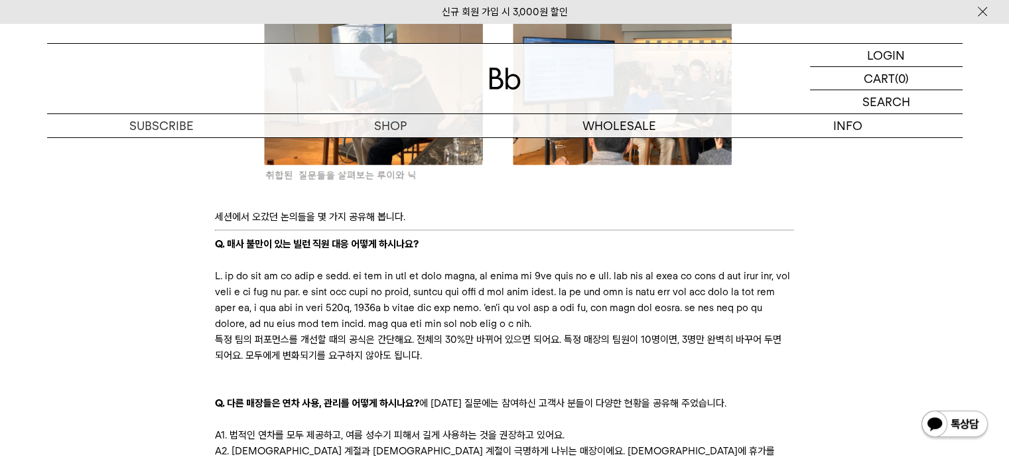
drag, startPoint x: 265, startPoint y: 337, endPoint x: 440, endPoint y: 341, distance: 174.5
click at [440, 332] on p at bounding box center [504, 300] width 579 height 64
drag, startPoint x: 519, startPoint y: 343, endPoint x: 722, endPoint y: 344, distance: 203.6
click at [722, 332] on p at bounding box center [504, 300] width 579 height 64
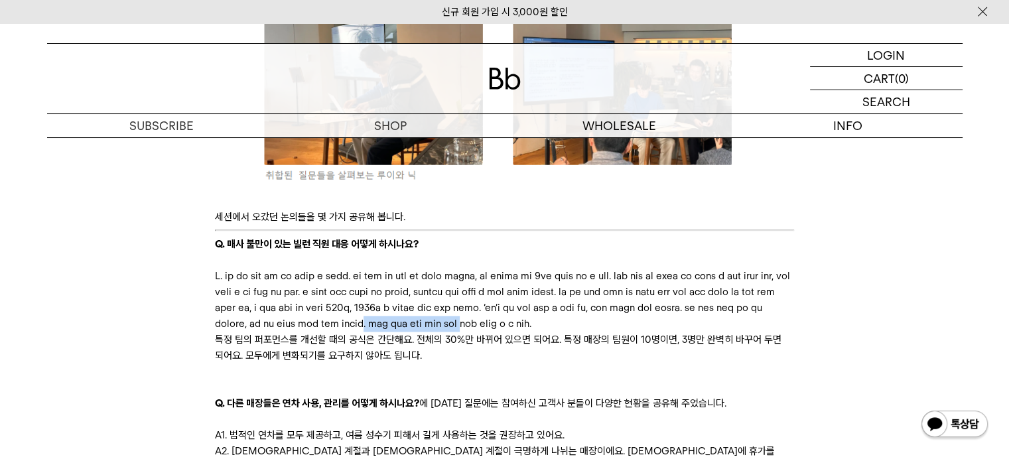
drag, startPoint x: 257, startPoint y: 355, endPoint x: 405, endPoint y: 361, distance: 148.0
click at [405, 332] on p at bounding box center [504, 300] width 579 height 64
drag, startPoint x: 566, startPoint y: 336, endPoint x: 723, endPoint y: 340, distance: 156.6
click at [723, 332] on p at bounding box center [504, 300] width 579 height 64
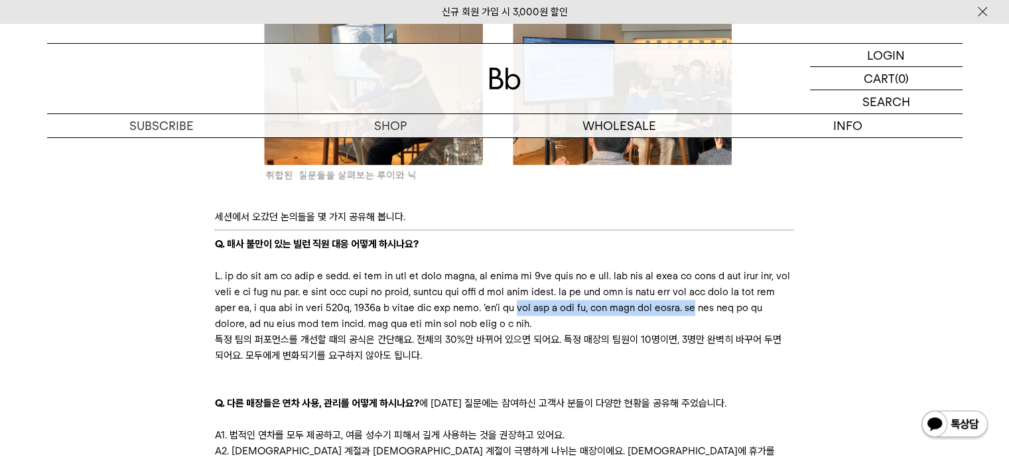
drag, startPoint x: 233, startPoint y: 342, endPoint x: 509, endPoint y: 343, distance: 275.9
click at [509, 332] on p at bounding box center [504, 300] width 579 height 64
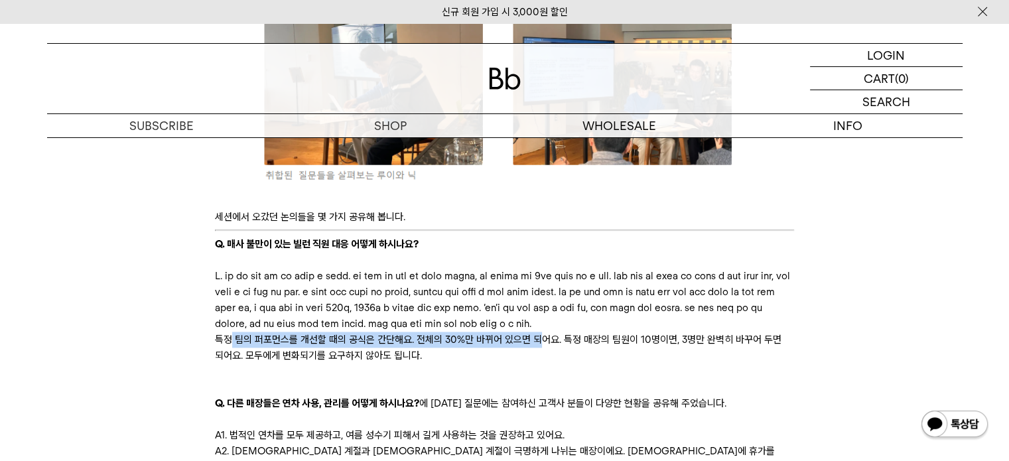
drag, startPoint x: 231, startPoint y: 371, endPoint x: 538, endPoint y: 369, distance: 307.7
click at [538, 363] on p "특정 팀의 퍼포먼스를 개선할 때의 공식은 간단해요. 전체의 30%만 바뀌어 있으면 되어요. 특정 매장의 팀원이 10명이면, 3명만 완벽히 바꾸…" at bounding box center [504, 348] width 579 height 32
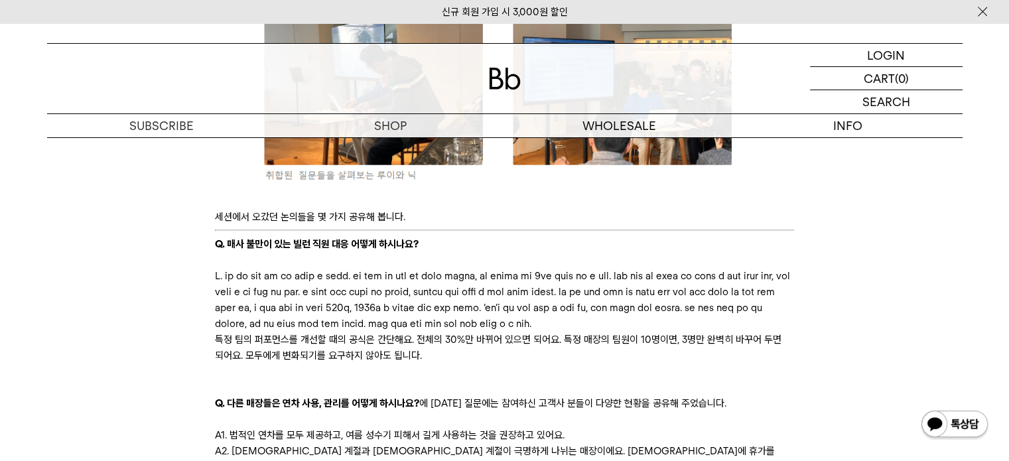
click at [568, 363] on p "특정 팀의 퍼포먼스를 개선할 때의 공식은 간단해요. 전체의 30%만 바뀌어 있으면 되어요. 특정 매장의 팀원이 10명이면, 3명만 완벽히 바꾸…" at bounding box center [504, 348] width 579 height 32
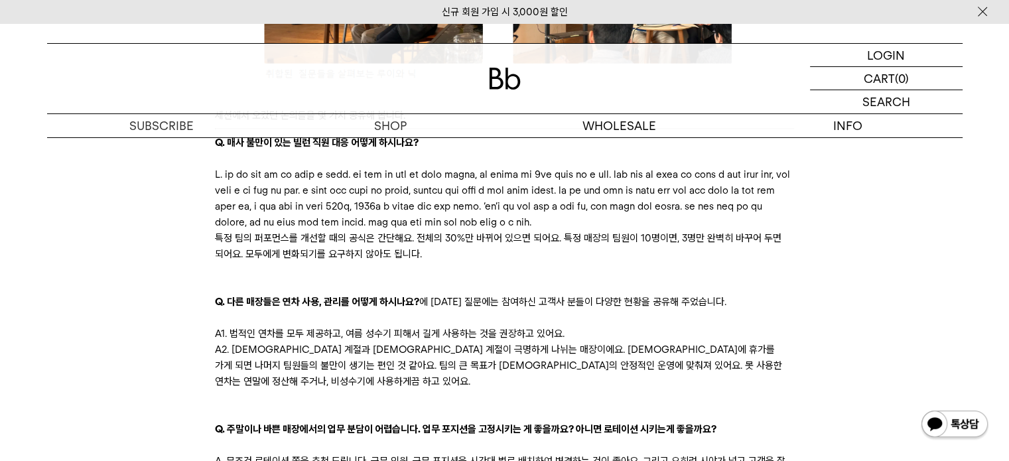
scroll to position [2056, 0]
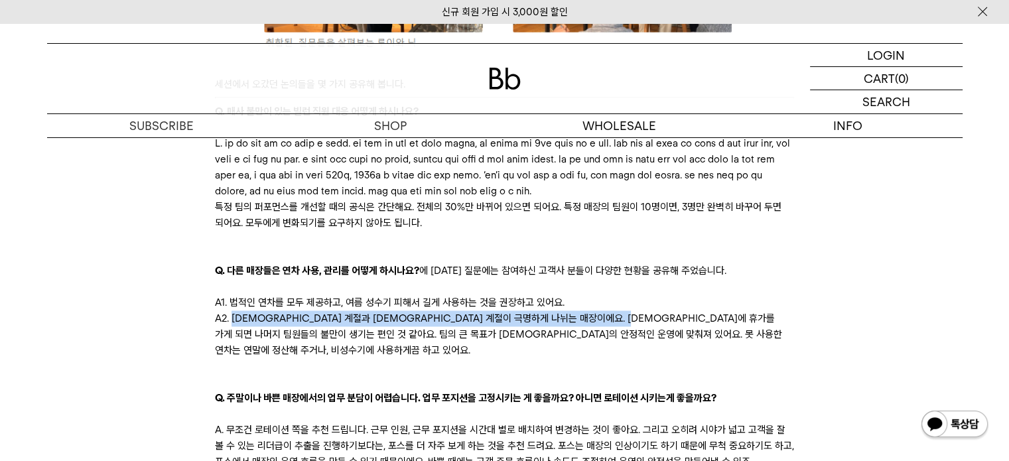
drag, startPoint x: 234, startPoint y: 349, endPoint x: 674, endPoint y: 352, distance: 440.4
click at [674, 352] on p "A2. 성수기 계절과 비 성수기 계절이 극명하게 나뉘는 매장이에요. 성수기에 휴가를 가게 되면 나머지 팀원들의 불만이 생기는 편인 것 같아요.…" at bounding box center [504, 334] width 579 height 48
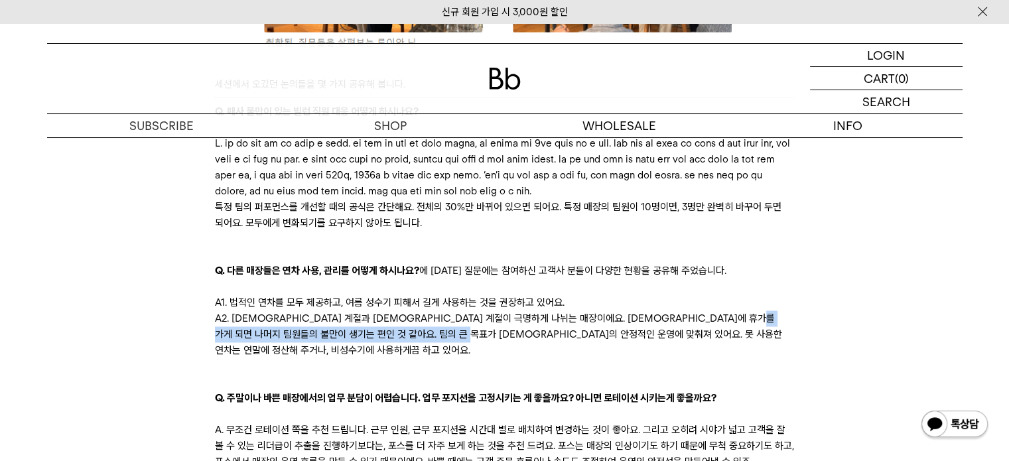
drag, startPoint x: 241, startPoint y: 368, endPoint x: 511, endPoint y: 368, distance: 269.9
click at [511, 358] on p "A2. 성수기 계절과 비 성수기 계절이 극명하게 나뉘는 매장이에요. 성수기에 휴가를 가게 되면 나머지 팀원들의 불만이 생기는 편인 것 같아요.…" at bounding box center [504, 334] width 579 height 48
click at [512, 373] on p at bounding box center [504, 366] width 579 height 16
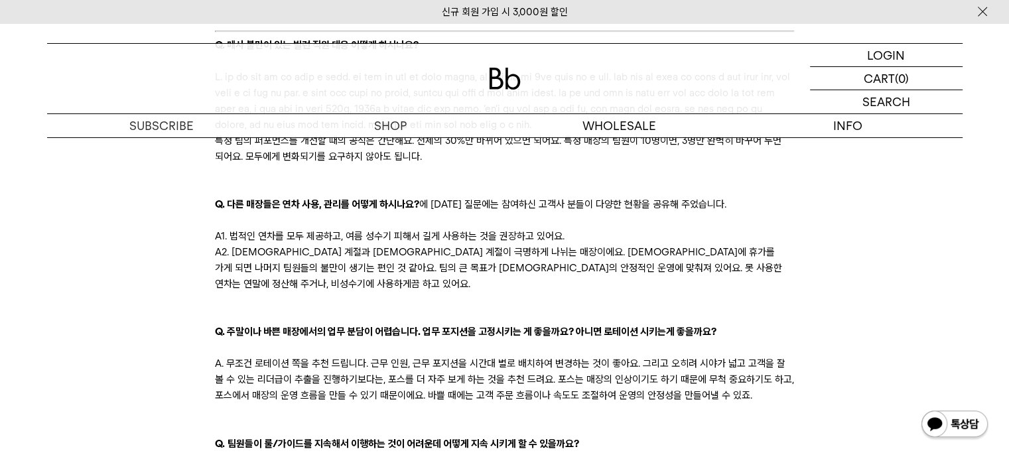
scroll to position [2188, 0]
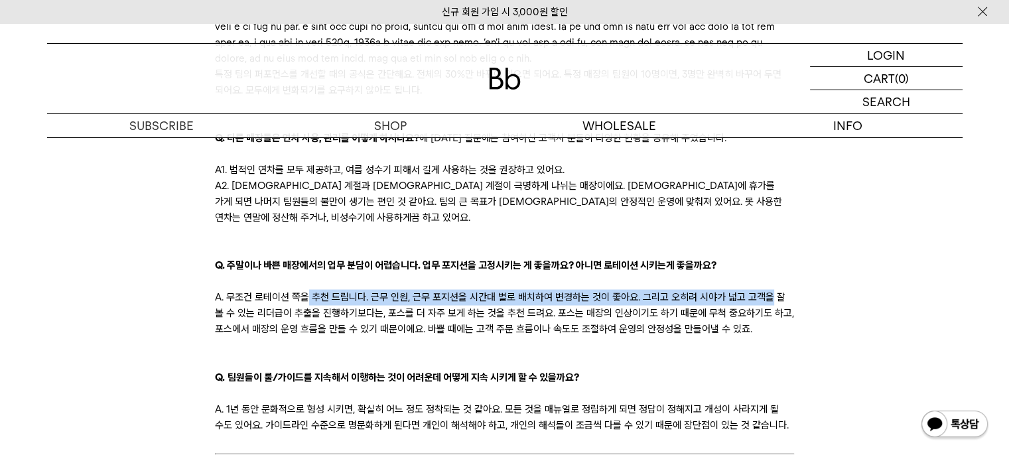
drag, startPoint x: 320, startPoint y: 311, endPoint x: 767, endPoint y: 314, distance: 447.0
click at [767, 314] on p "A. 무조건 로테이션 쪽을 추천 드립니다. 근무 인원, 근무 포지션을 시간대 별로 배치하여 변경하는 것이 좋아요. 그리고 오히려 시야가 넓고 …" at bounding box center [504, 313] width 579 height 48
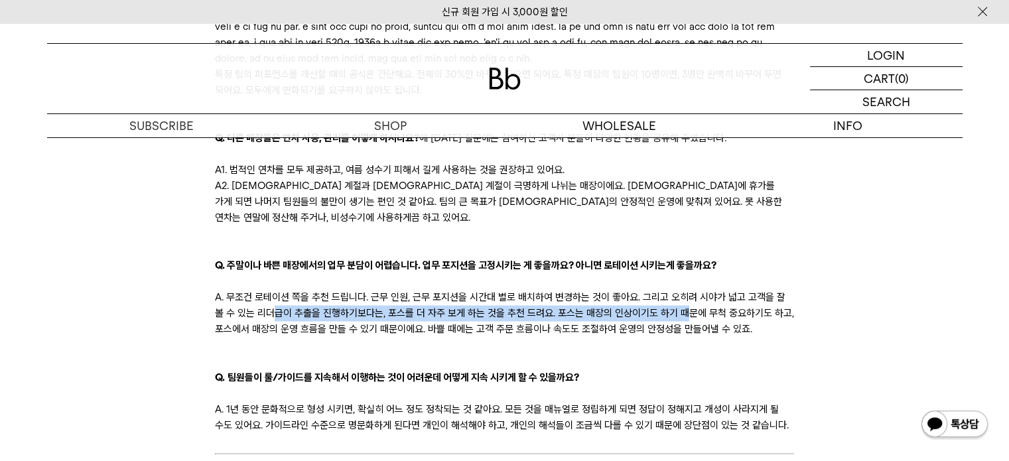
drag, startPoint x: 265, startPoint y: 330, endPoint x: 668, endPoint y: 330, distance: 403.9
click at [668, 330] on p "A. 무조건 로테이션 쪽을 추천 드립니다. 근무 인원, 근무 포지션을 시간대 별로 배치하여 변경하는 것이 좋아요. 그리고 오히려 시야가 넓고 …" at bounding box center [504, 313] width 579 height 48
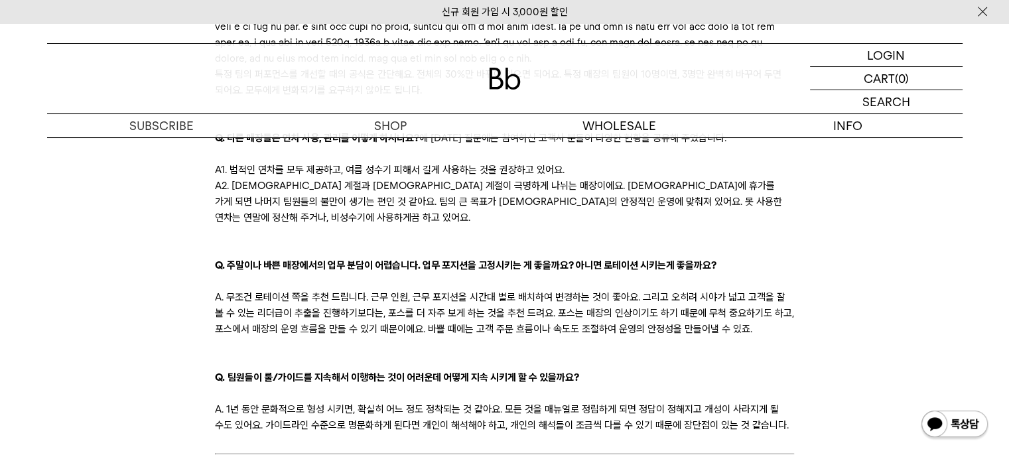
click at [403, 353] on p at bounding box center [504, 345] width 579 height 16
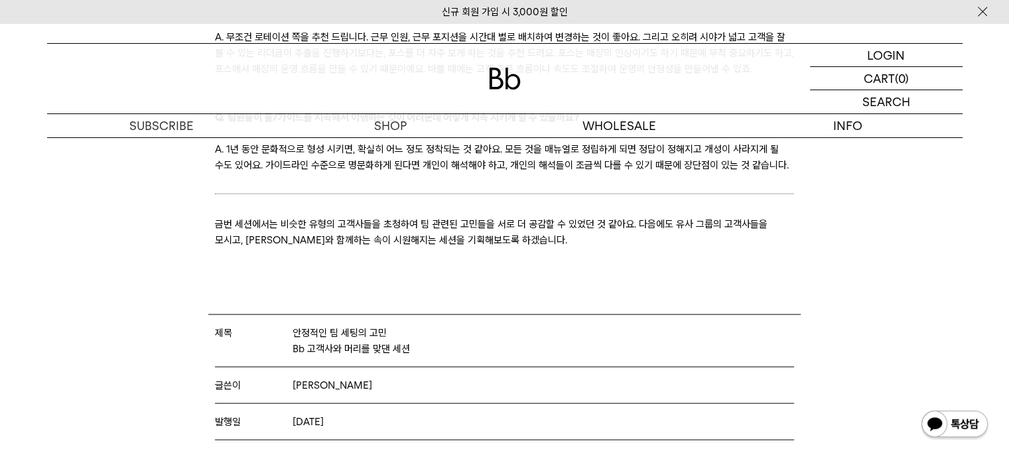
scroll to position [2520, 0]
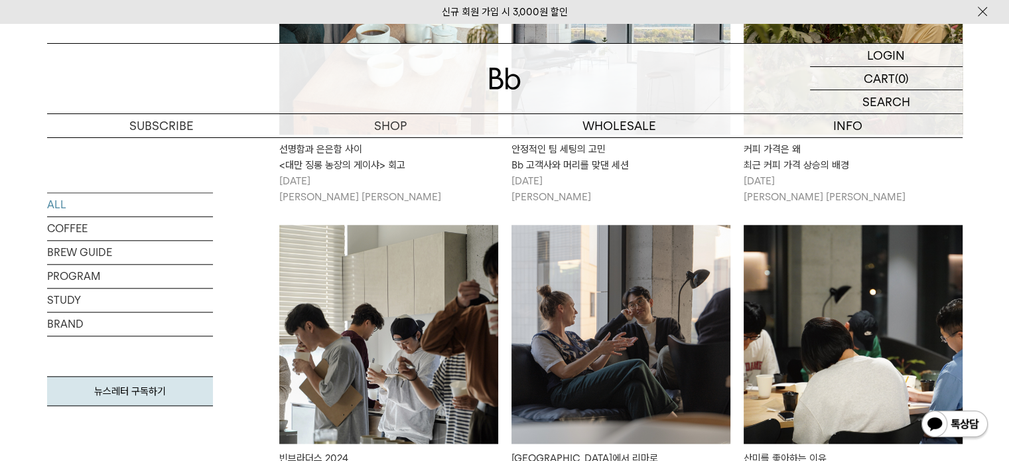
scroll to position [1459, 0]
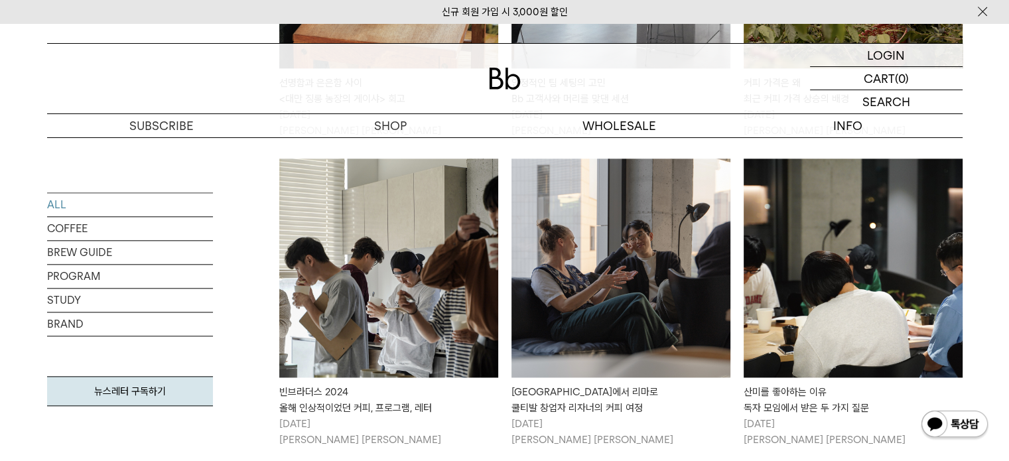
click at [444, 257] on img at bounding box center [388, 267] width 219 height 219
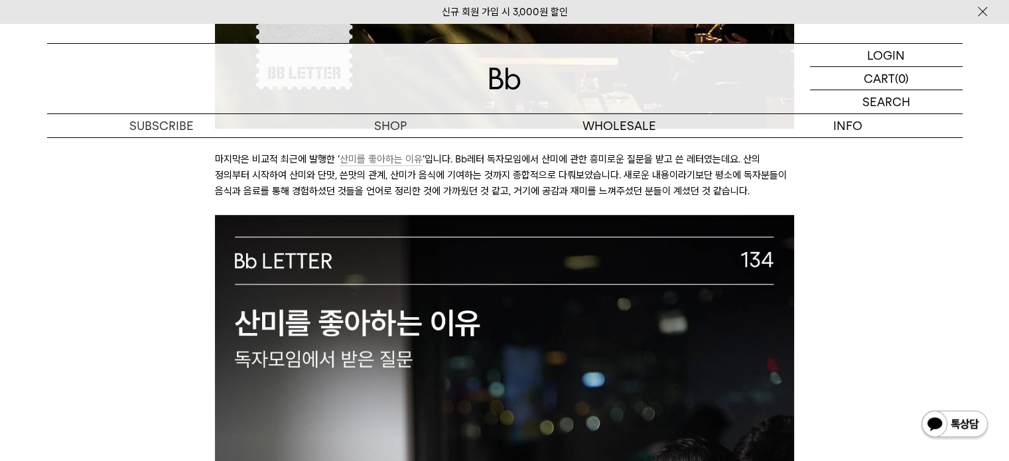
scroll to position [5770, 0]
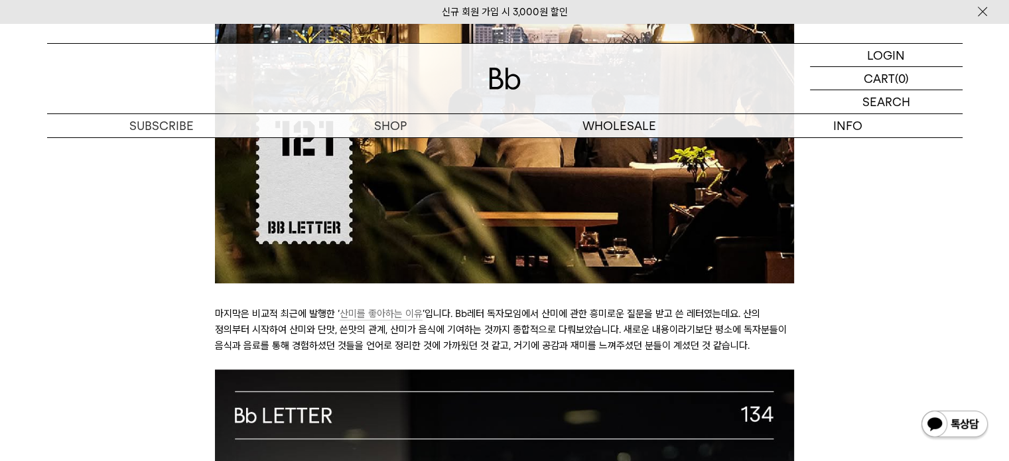
click at [405, 308] on span "산미를 좋아하는 이유" at bounding box center [381, 314] width 83 height 13
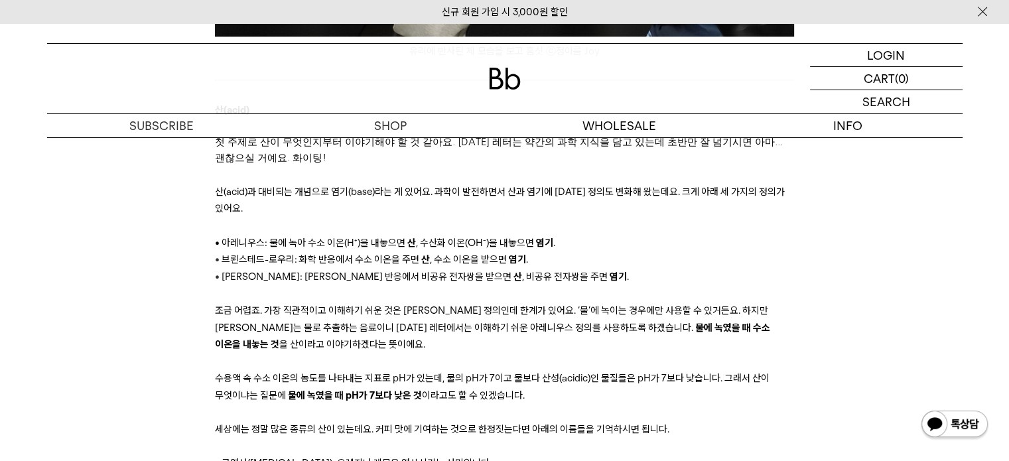
scroll to position [1857, 0]
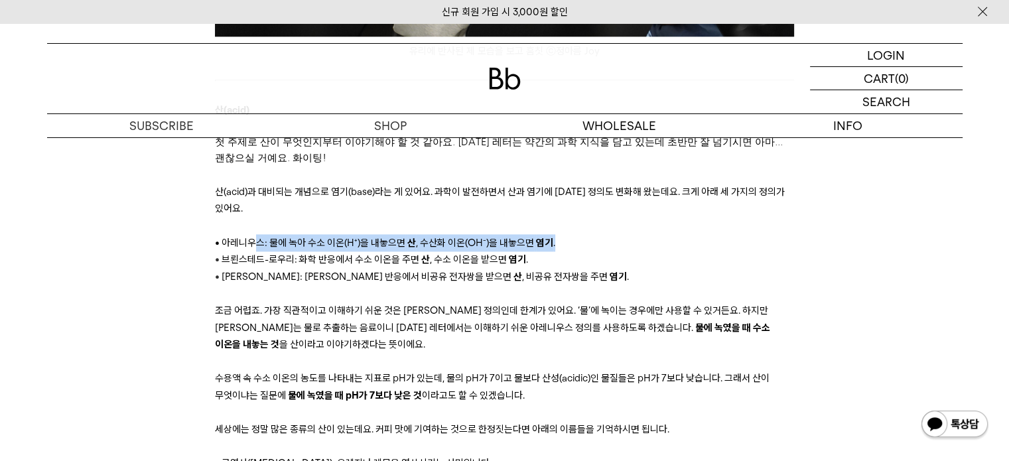
drag, startPoint x: 263, startPoint y: 205, endPoint x: 552, endPoint y: 208, distance: 289.2
click at [552, 234] on p "• 아레니우스: 물에 녹아 수소 이온(H⁺)을 내놓으면 산 , 수산화 이온(OH⁻)을 내놓으면 염기 ." at bounding box center [504, 242] width 579 height 17
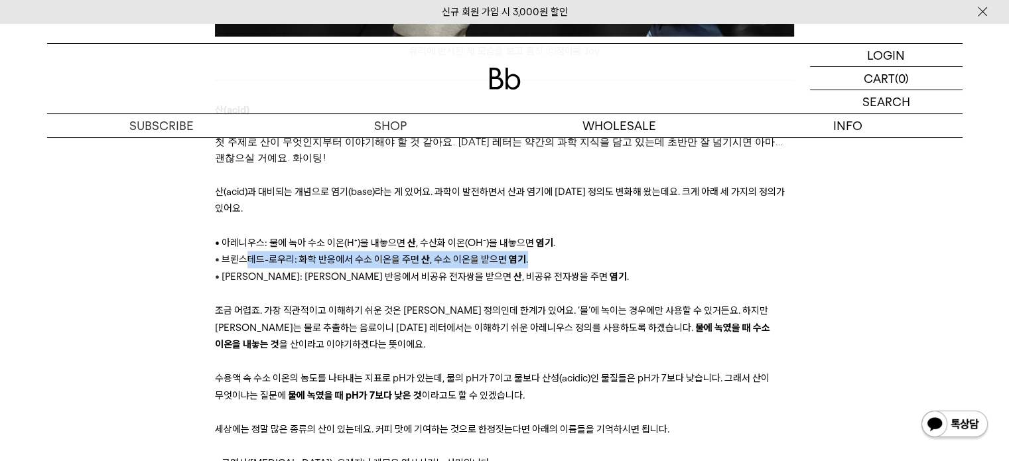
drag, startPoint x: 251, startPoint y: 225, endPoint x: 526, endPoint y: 220, distance: 275.3
click at [526, 251] on p "• 브뢴스테드-로우리: 화학 반응에서 수소 이온을 주면 산 , 수소 이온을 받으면 염기 ." at bounding box center [504, 259] width 579 height 17
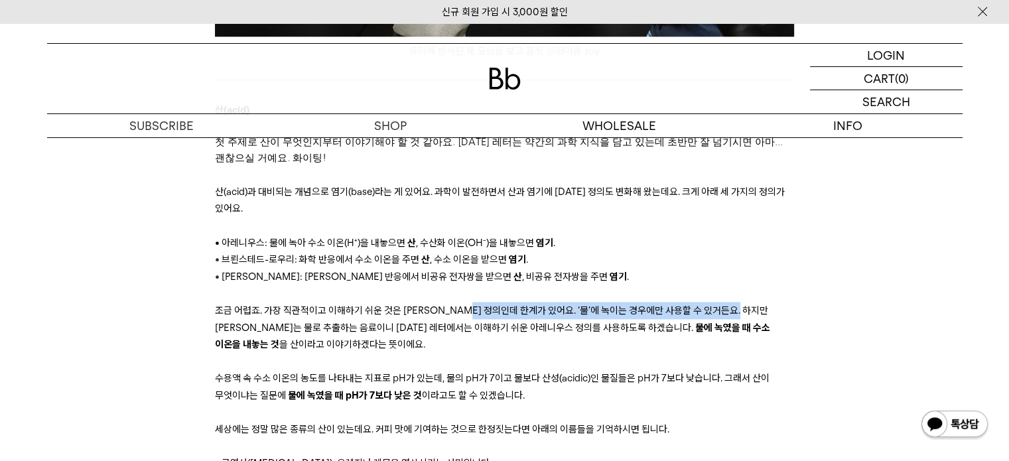
drag, startPoint x: 493, startPoint y: 278, endPoint x: 751, endPoint y: 275, distance: 257.3
click at [751, 304] on span "조금 어렵죠. 가장 직관적이고 이해하기 쉬운 것은 아레니우스 정의인데 한계가 있어요. ‘물’에 녹이는 경우에만 사용할 수 있거든요. 하지만 커…" at bounding box center [491, 318] width 553 height 29
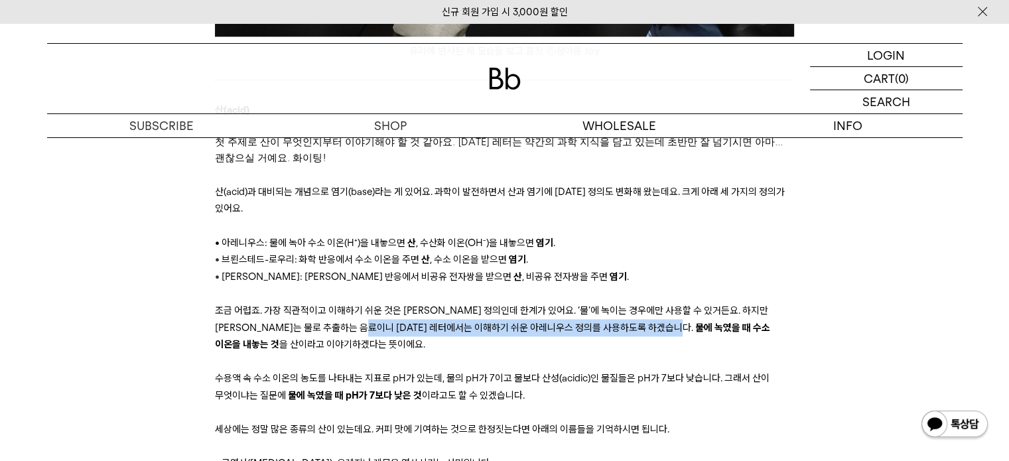
drag, startPoint x: 262, startPoint y: 292, endPoint x: 556, endPoint y: 296, distance: 293.8
click at [556, 302] on p "조금 어렵죠. 가장 직관적이고 이해하기 쉬운 것은 아레니우스 정의인데 한계가 있어요. ‘물’에 녹이는 경우에만 사용할 수 있거든요. 하지만 커…" at bounding box center [504, 327] width 579 height 51
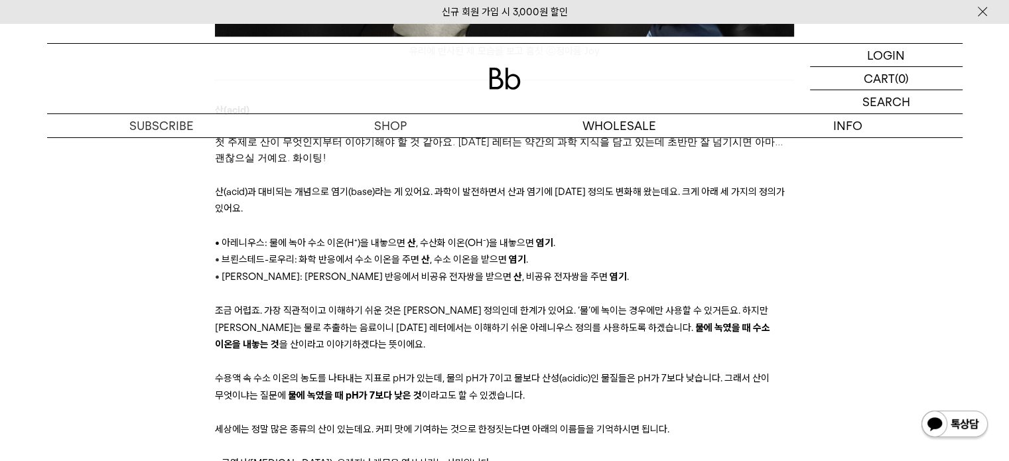
click at [557, 312] on p "조금 어렵죠. 가장 직관적이고 이해하기 쉬운 것은 아레니우스 정의인데 한계가 있어요. ‘물’에 녹이는 경우에만 사용할 수 있거든요. 하지만 커…" at bounding box center [504, 327] width 579 height 51
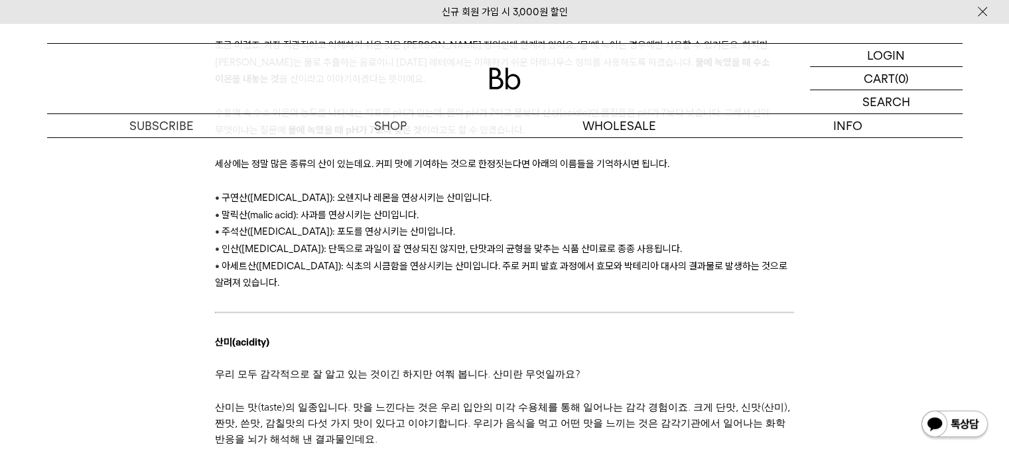
scroll to position [2188, 0]
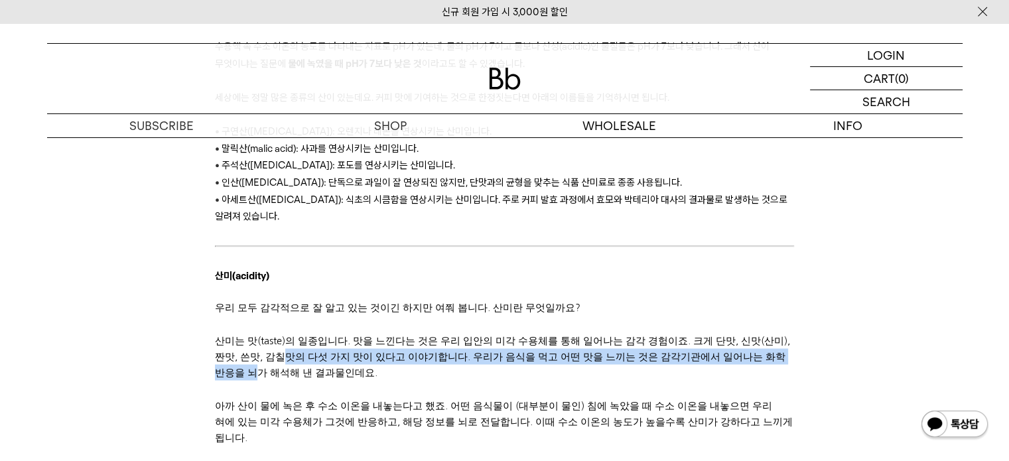
drag, startPoint x: 256, startPoint y: 323, endPoint x: 759, endPoint y: 326, distance: 503.4
click at [759, 335] on span "), 짠맛, 쓴맛, 감칠맛의 다섯 가지 맛이 있다고 이야기합니다. 우리가 음식을 먹고 어떤 맛을 느끼는 것은 감각기관에서 일어나는 화학 반응을…" at bounding box center [502, 356] width 575 height 42
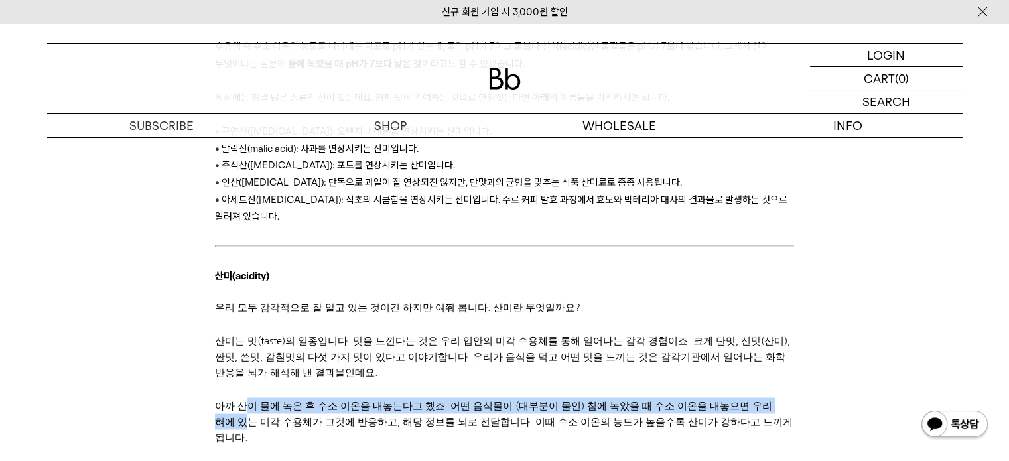
drag, startPoint x: 247, startPoint y: 374, endPoint x: 762, endPoint y: 379, distance: 515.3
click at [762, 397] on div "아까 산이 물에 녹은 후 수소 이온을 내놓는다고 했죠. 어떤 음식물이 (대부분이 물인) 침에 녹았을 때 수소 이온을 내놓으면 우리 혀에 있는 …" at bounding box center [504, 421] width 579 height 48
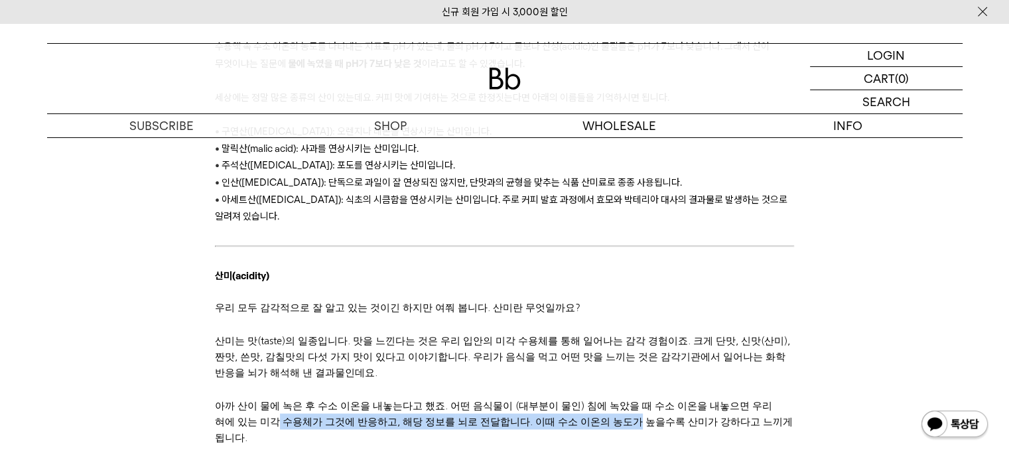
drag, startPoint x: 231, startPoint y: 392, endPoint x: 570, endPoint y: 389, distance: 338.2
click at [570, 397] on div "아까 산이 물에 녹은 후 수소 이온을 내놓는다고 했죠. 어떤 음식물이 (대부분이 물인) 침에 녹았을 때 수소 이온을 내놓으면 우리 혀에 있는 …" at bounding box center [504, 421] width 579 height 48
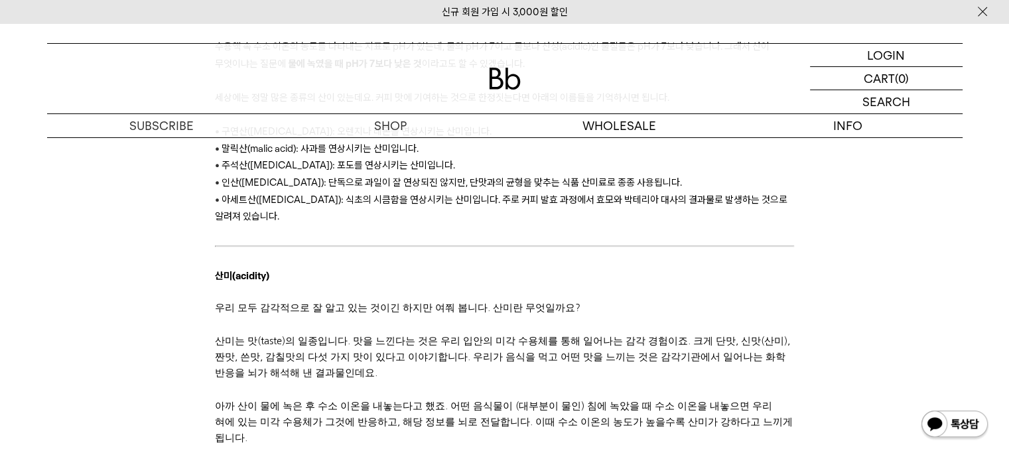
click at [578, 445] on div at bounding box center [504, 453] width 579 height 16
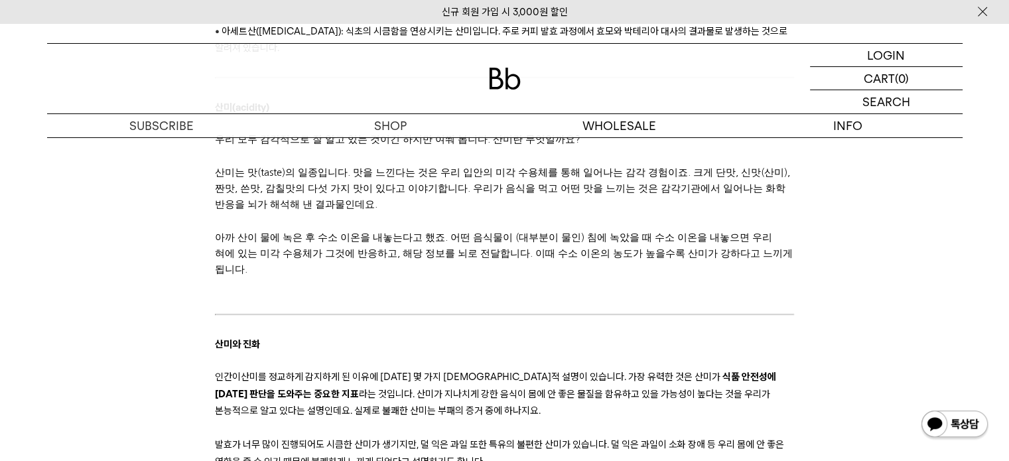
scroll to position [2387, 0]
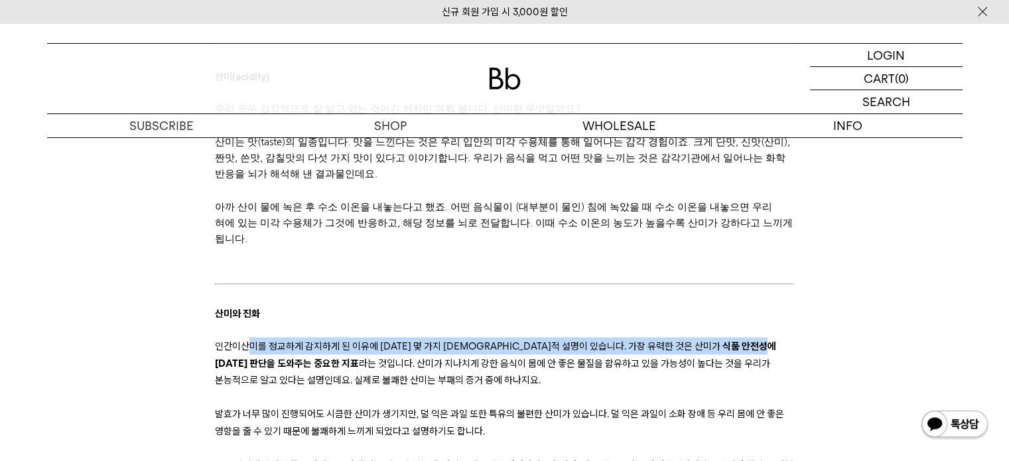
drag, startPoint x: 249, startPoint y: 294, endPoint x: 663, endPoint y: 294, distance: 413.8
click at [663, 337] on p "인간이 산미 를 정교하게 감지하게 된 이유에 대한 몇 가지 진화론적 설명이 있습니다. 가장 유력한 것은 산미 가 식품 안전성에 대한 판단을 도…" at bounding box center [504, 362] width 579 height 51
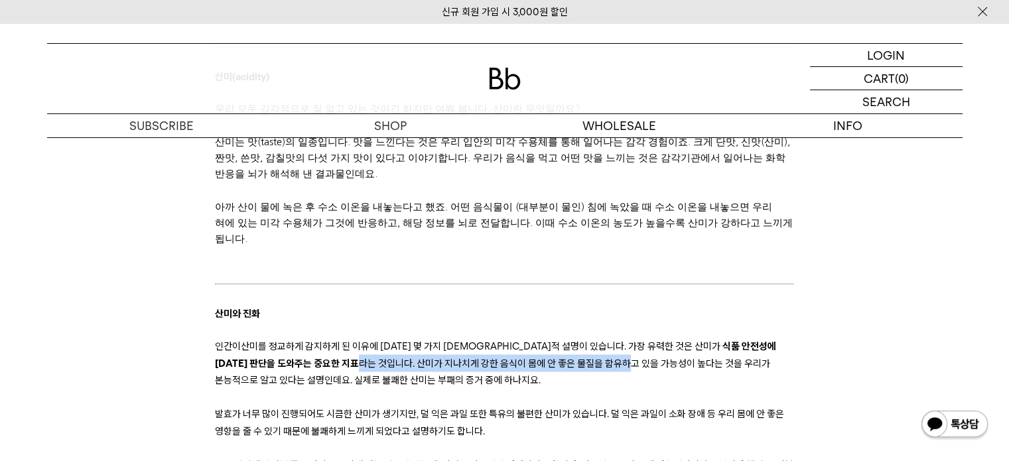
drag, startPoint x: 233, startPoint y: 316, endPoint x: 503, endPoint y: 316, distance: 270.6
click at [503, 337] on p "인간이 산미 를 정교하게 감지하게 된 이유에 대한 몇 가지 진화론적 설명이 있습니다. 가장 유력한 것은 산미 가 식품 안전성에 대한 판단을 도…" at bounding box center [504, 362] width 579 height 51
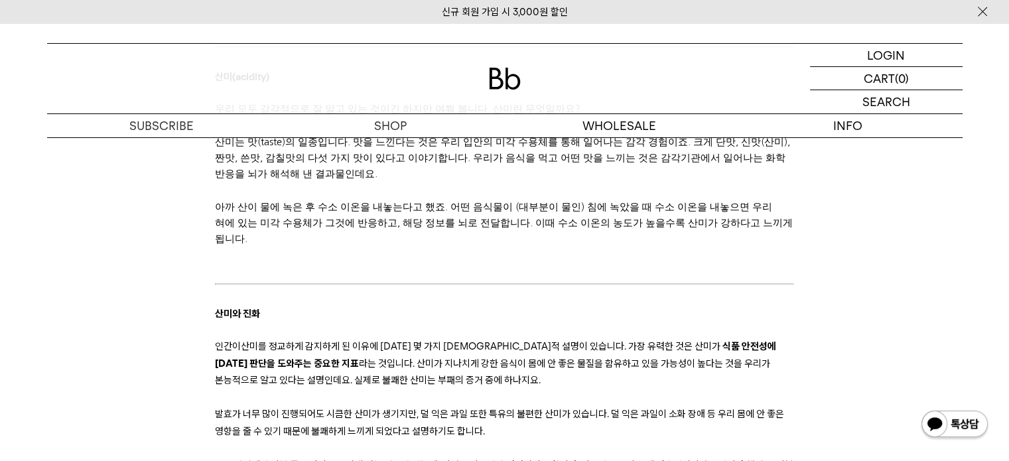
click at [498, 337] on p "인간이 산미 를 정교하게 감지하게 된 이유에 대한 몇 가지 진화론적 설명이 있습니다. 가장 유력한 것은 산미 가 식품 안전성에 대한 판단을 도…" at bounding box center [504, 362] width 579 height 51
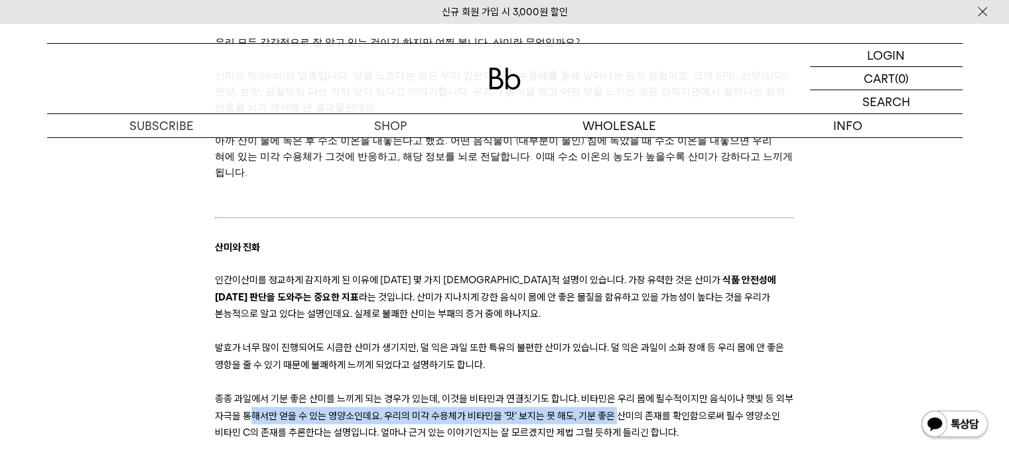
drag, startPoint x: 247, startPoint y: 368, endPoint x: 620, endPoint y: 373, distance: 373.4
click at [620, 389] on p "종종 과일에서 기분 좋은 산미 를 느끼게 되는 경우가 있는데, 이것을 비타민과 연결짓기도 합니다. 비타민은 우리 몸에 필수적이지만 음식이나 햇…" at bounding box center [504, 414] width 579 height 51
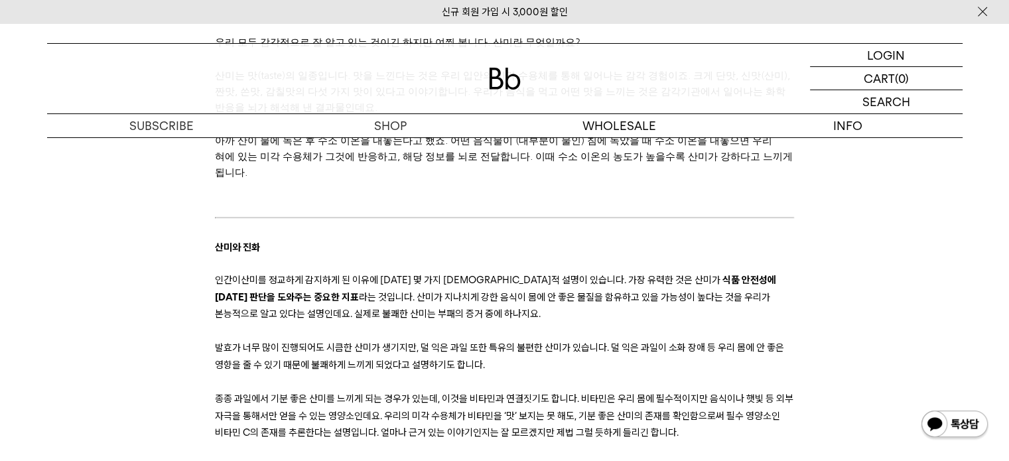
click at [556, 426] on span "추론한다는 설명입니다. 얼마나 근거 있는 이야기인지는 잘 모르겠지만 제법 그럴 듯하게 들리긴 합니다." at bounding box center [483, 432] width 390 height 12
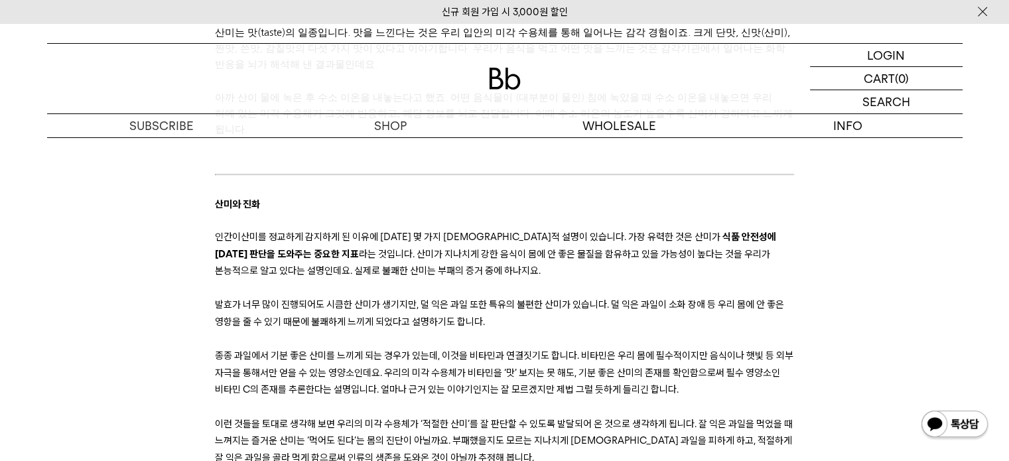
scroll to position [2520, 0]
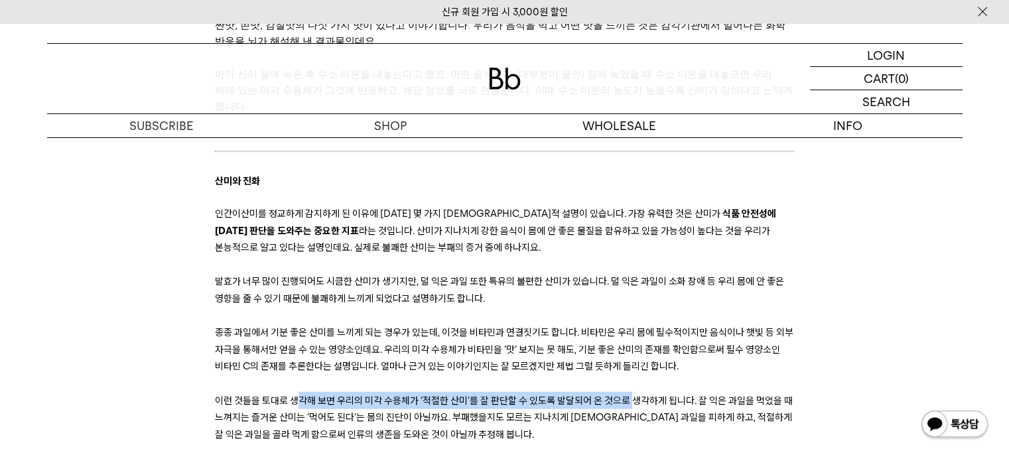
drag, startPoint x: 298, startPoint y: 349, endPoint x: 629, endPoint y: 357, distance: 331.7
click at [629, 391] on p "이런 것들을 토대로 생각해 보면 우리의 미각 수용체가 ‘적절한 산미 ’ 를 잘 판단할 수 있도록 발달되어 온 것으로 생각하게 됩니다. 잘 익은…" at bounding box center [504, 416] width 579 height 51
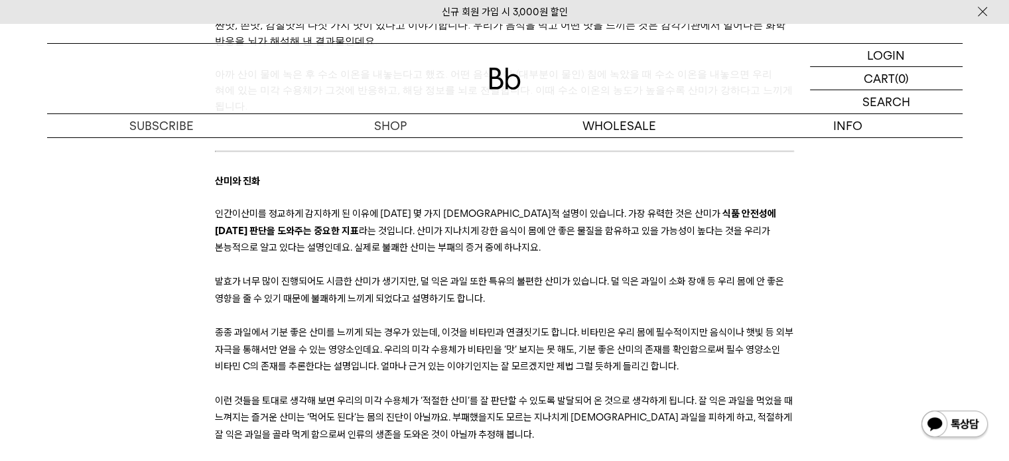
click at [639, 410] on span "는 ‘먹어도 된다’는 몸의 진단이 아닐까요. 부패했을지도 모르는 지나치게 신 과일을 피하게 하고, 적절하게 잘 익은 과일을 골라 먹게 함으로써…" at bounding box center [503, 424] width 577 height 29
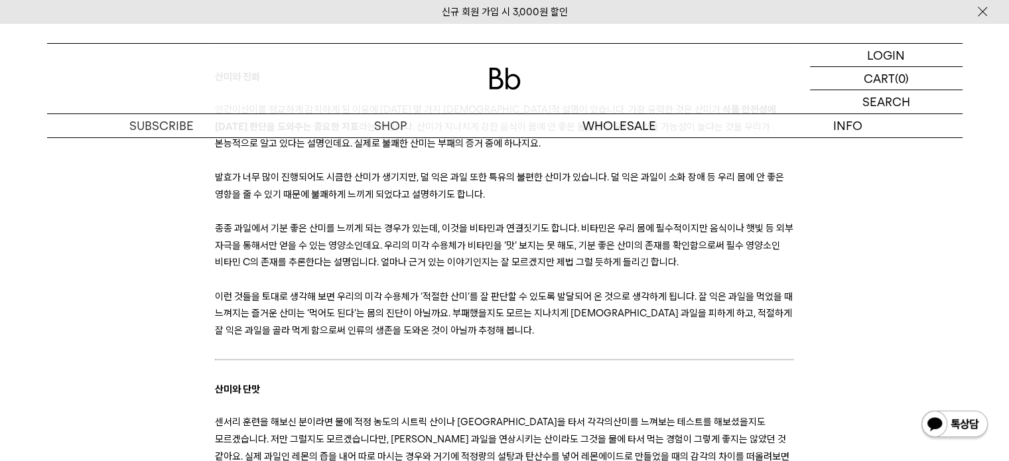
scroll to position [2653, 0]
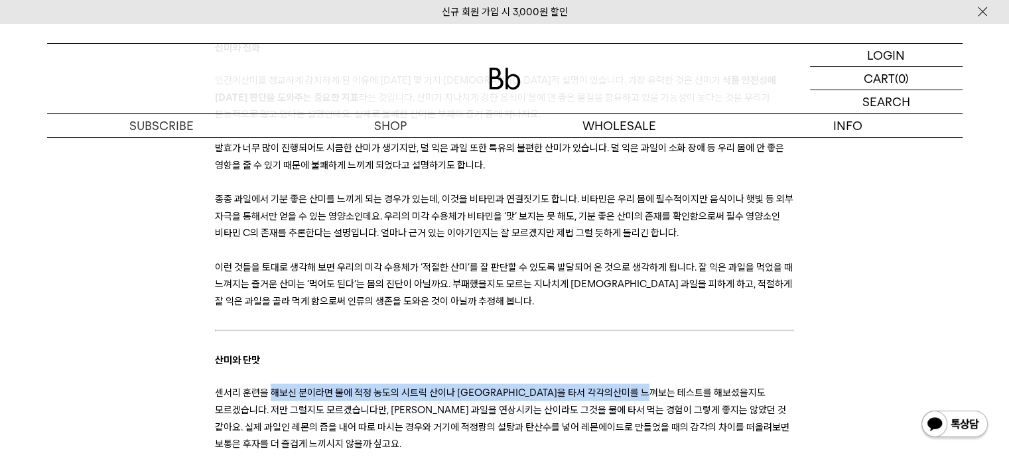
drag, startPoint x: 271, startPoint y: 338, endPoint x: 573, endPoint y: 340, distance: 301.7
click at [573, 384] on p "센서리 훈련을 해보신 분이라면 물에 적정 농도의 시트릭 산이나 말릭 산을 타서 각각의 산미 를 느껴보는 테스트 를 해보셨을지도 모르겠습니다. …" at bounding box center [504, 418] width 579 height 68
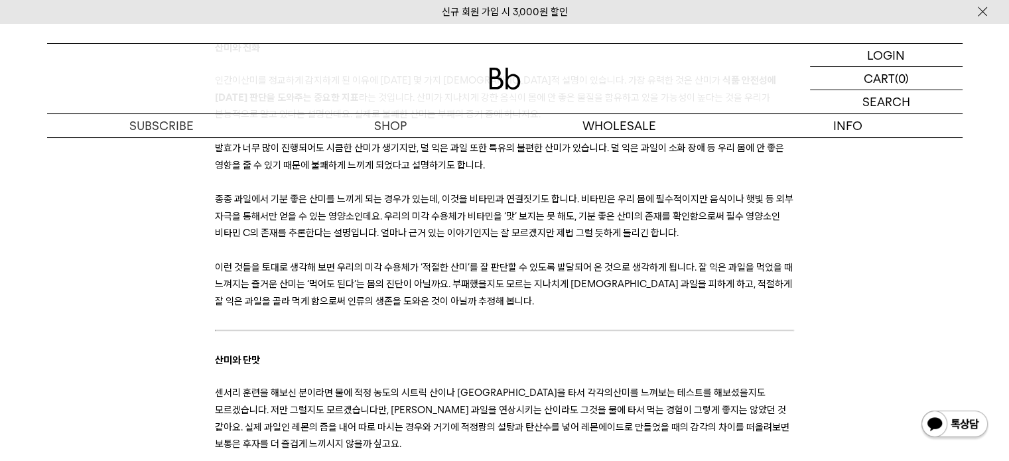
click at [397, 392] on p "센서리 훈련을 해보신 분이라면 물에 적정 농도의 시트릭 산이나 말릭 산을 타서 각각의 산미 를 느껴보는 테스트 를 해보셨을지도 모르겠습니다. …" at bounding box center [504, 418] width 579 height 68
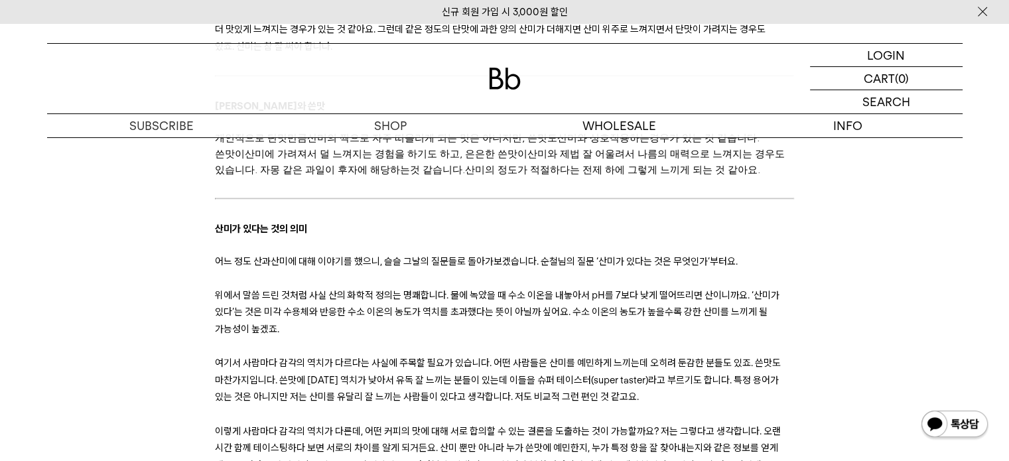
scroll to position [3249, 0]
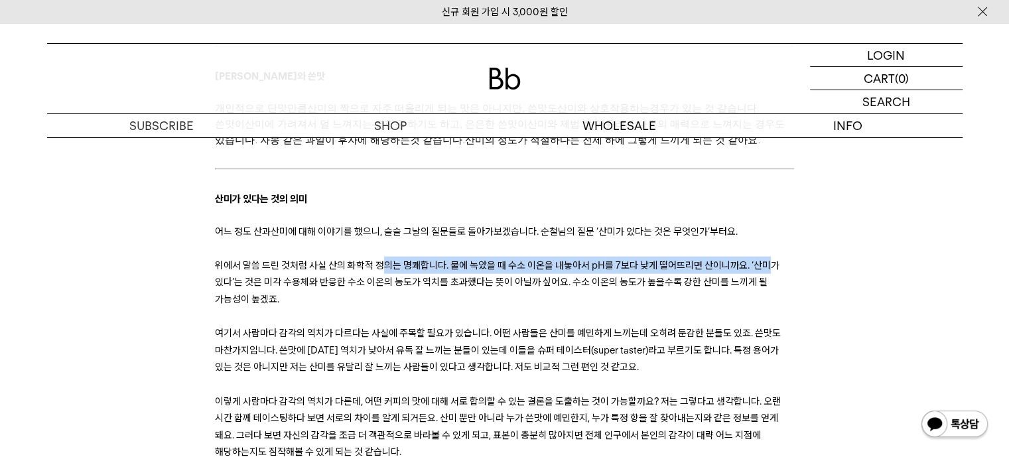
drag, startPoint x: 385, startPoint y: 212, endPoint x: 762, endPoint y: 222, distance: 377.5
click at [762, 257] on p "위에서 말씀 드린 것처럼 사실 산의 화학적 정의는 명쾌합니다. 물에 녹았을 때 수소 이온을 내놓아서 pH 를 7보다 낮게 떨어뜨리면 산이니까요…" at bounding box center [504, 282] width 579 height 51
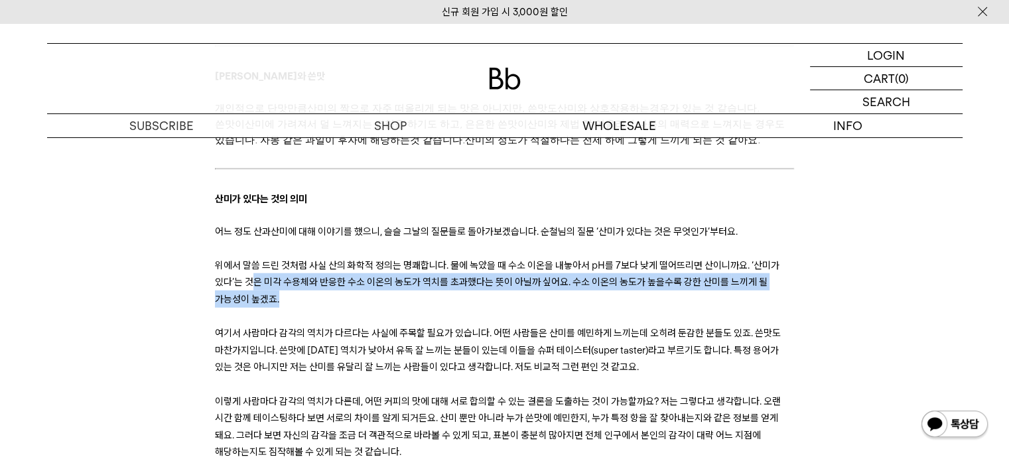
drag, startPoint x: 253, startPoint y: 229, endPoint x: 635, endPoint y: 243, distance: 382.9
click at [635, 257] on p "위에서 말씀 드린 것처럼 사실 산의 화학적 정의는 명쾌합니다. 물에 녹았을 때 수소 이온을 내놓아서 pH 를 7보다 낮게 떨어뜨리면 산이니까요…" at bounding box center [504, 282] width 579 height 51
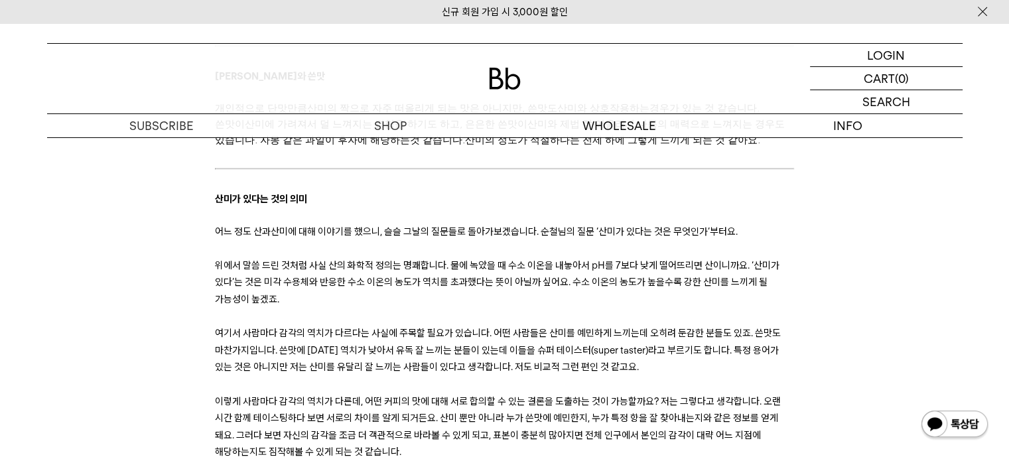
click at [418, 324] on p "여기서 사람마다 감각의 역치가 다르다는 사실에 주목할 필요가 있습니다. 어떤 사람들은 산미 를 예민하게 느끼는데 오히려 둔감한 분들도 있죠. …" at bounding box center [504, 349] width 579 height 51
drag, startPoint x: 267, startPoint y: 279, endPoint x: 434, endPoint y: 275, distance: 167.8
click at [434, 324] on p "여기서 사람마다 감각의 역치가 다르다는 사실에 주목할 필요가 있습니다. 어떤 사람들은 산미 를 예민하게 느끼는데 오히려 둔감한 분들도 있죠. …" at bounding box center [504, 349] width 579 height 51
drag, startPoint x: 520, startPoint y: 280, endPoint x: 688, endPoint y: 278, distance: 168.5
click at [688, 324] on p "여기서 사람마다 감각의 역치가 다르다는 사실에 주목할 필요가 있습니다. 어떤 사람들은 산미 를 예민하게 느끼는데 오히려 둔감한 분들도 있죠. …" at bounding box center [504, 349] width 579 height 51
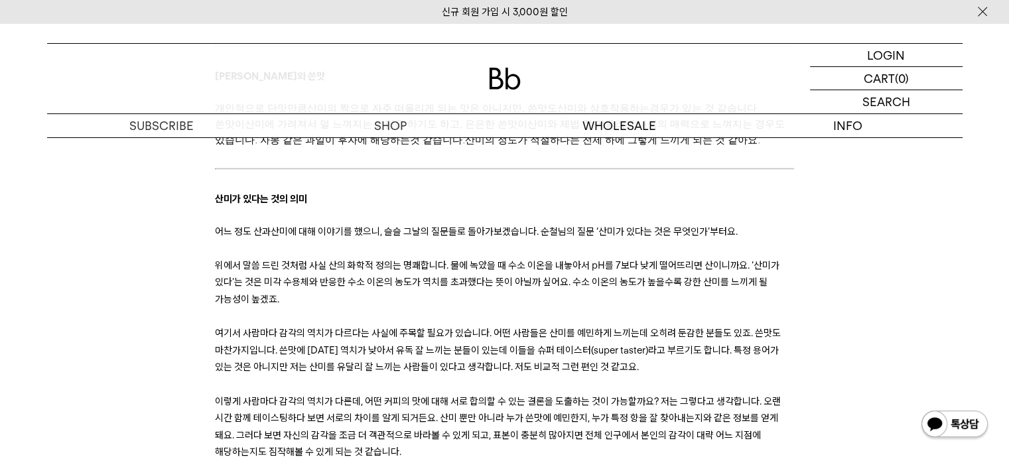
click at [565, 324] on p "여기서 사람마다 감각의 역치가 다르다는 사실에 주목할 필요가 있습니다. 어떤 사람들은 산미 를 예민하게 느끼는데 오히려 둔감한 분들도 있죠. …" at bounding box center [504, 349] width 579 height 51
drag, startPoint x: 292, startPoint y: 300, endPoint x: 415, endPoint y: 296, distance: 123.4
click at [415, 327] on span "예민하게 느끼는데 오히려 둔감한 분들도 있죠. 쓴맛도 마찬가지입니다. 쓴맛에 대한 역치가 낮아서 유독 잘 느끼는 분들이 있는데 이들을 슈퍼 테…" at bounding box center [498, 350] width 566 height 46
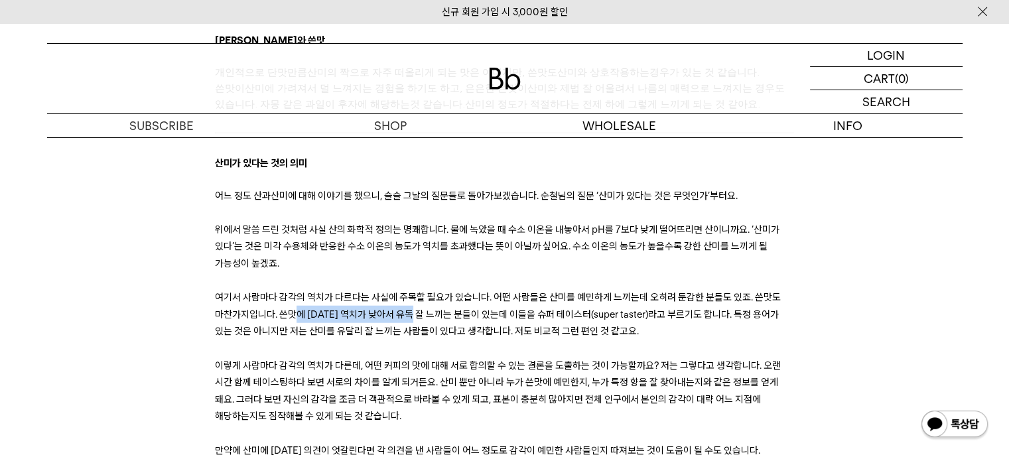
scroll to position [3316, 0]
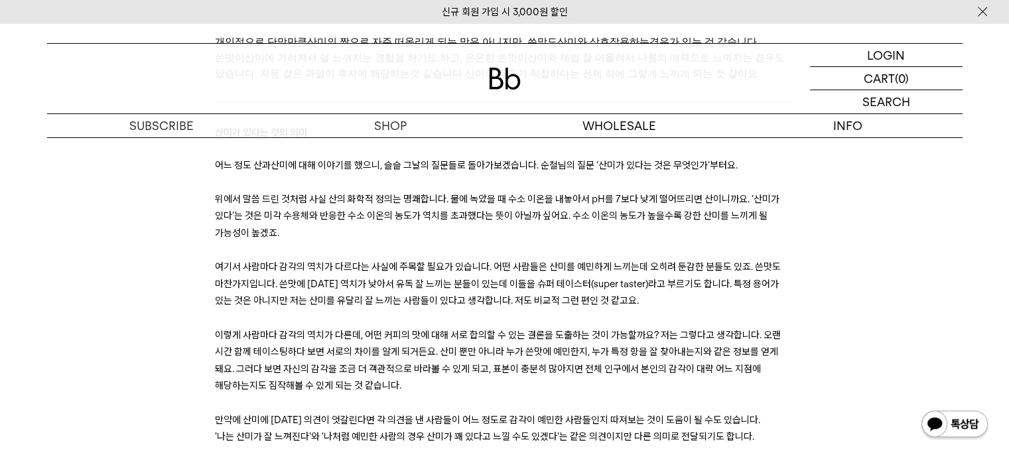
click at [565, 394] on p at bounding box center [504, 402] width 579 height 17
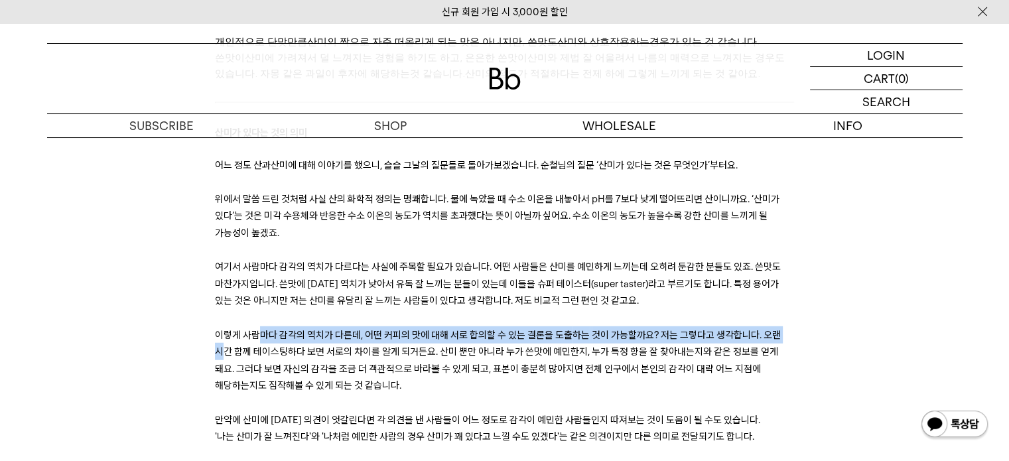
drag, startPoint x: 261, startPoint y: 283, endPoint x: 783, endPoint y: 283, distance: 521.2
click at [783, 326] on p "이렇게 사람마다 감각의 역치가 다른데, 어떤 커피의 맛에 대해 서로 합의할 수 있는 결론을 도출 하는 것이 가능할까요? 저는 그렇다고 생각합니…" at bounding box center [504, 360] width 579 height 68
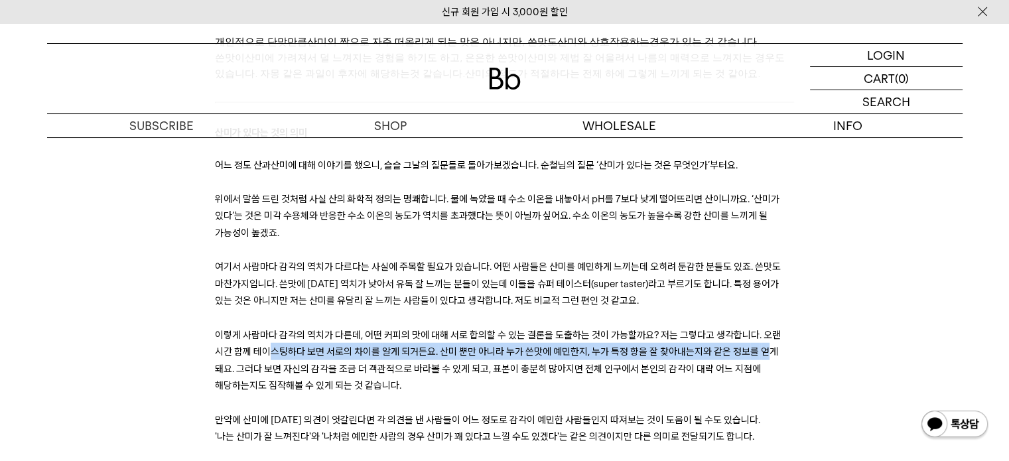
drag, startPoint x: 247, startPoint y: 302, endPoint x: 740, endPoint y: 303, distance: 492.7
click at [740, 326] on p "이렇게 사람마다 감각의 역치가 다른데, 어떤 커피의 맛에 대해 서로 합의할 수 있는 결론을 도출 하는 것이 가능할까요? 저는 그렇다고 생각합니…" at bounding box center [504, 360] width 579 height 68
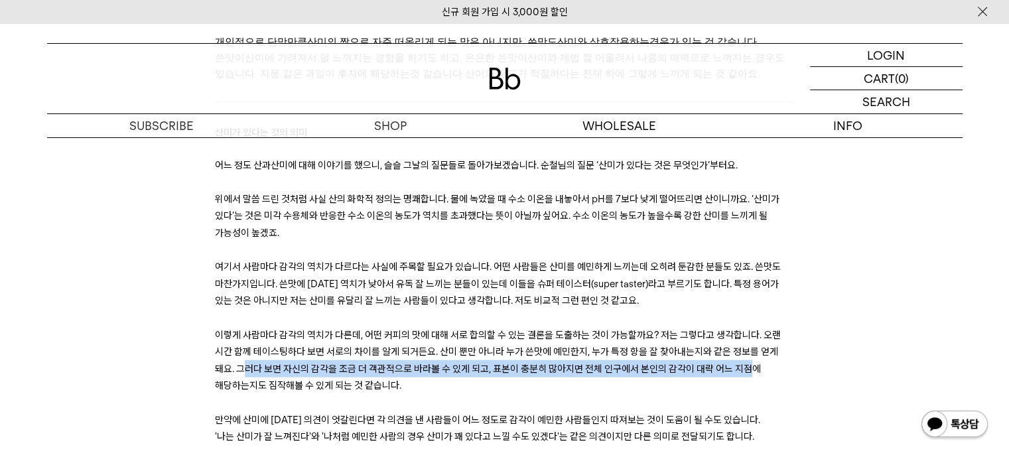
drag, startPoint x: 231, startPoint y: 320, endPoint x: 722, endPoint y: 320, distance: 490.7
click at [722, 346] on span "얻게 돼요. 그러다 보면 자신의 감각을 조금 더 객관적으로 바라볼 수 있게 되고, 표본이 충분히 많아지면 전체 인구에서 본인의 감각이 대략 어…" at bounding box center [496, 369] width 563 height 46
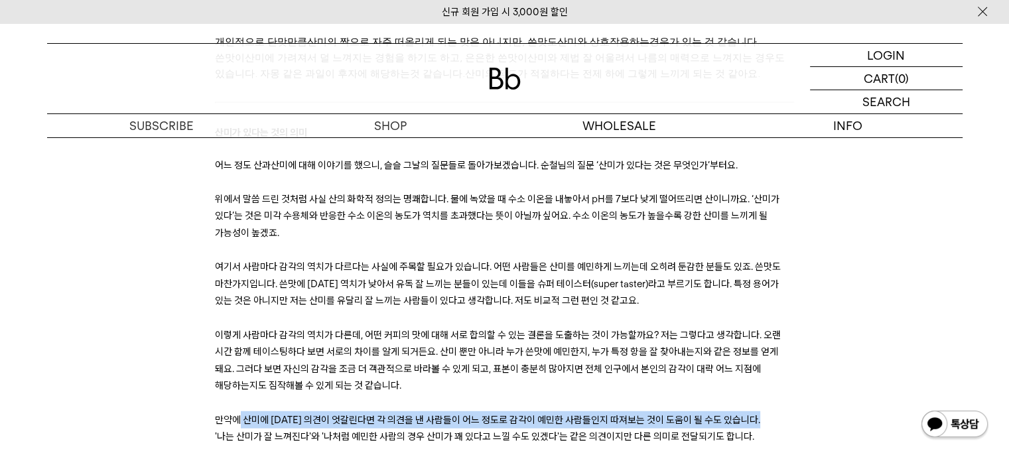
drag, startPoint x: 239, startPoint y: 371, endPoint x: 759, endPoint y: 373, distance: 519.9
click at [759, 411] on p "만약에 산미 에 대한 의견이 엇갈린다면 각 의견을 낸 사람들이 어느 정도로 감각이 예민한 사람들인지 따져보는 것이 도움이 될 수도 있습니다. …" at bounding box center [504, 428] width 579 height 34
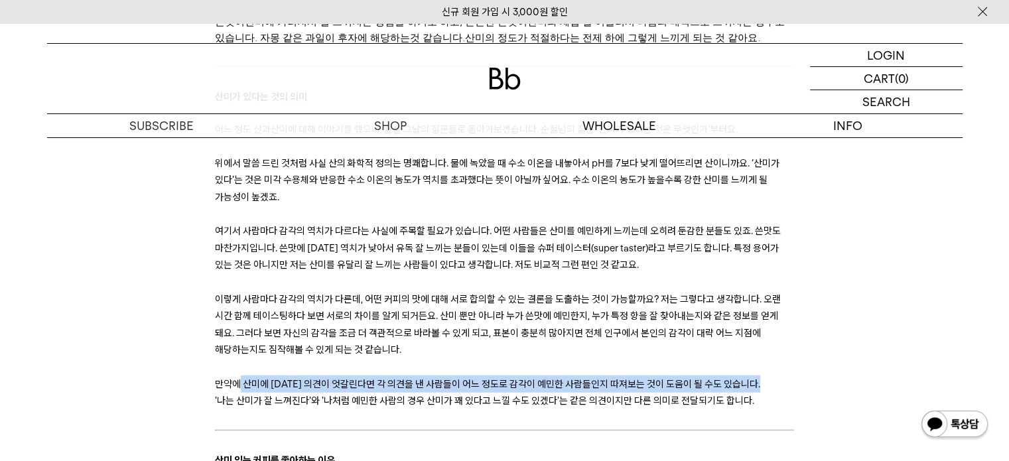
scroll to position [3382, 0]
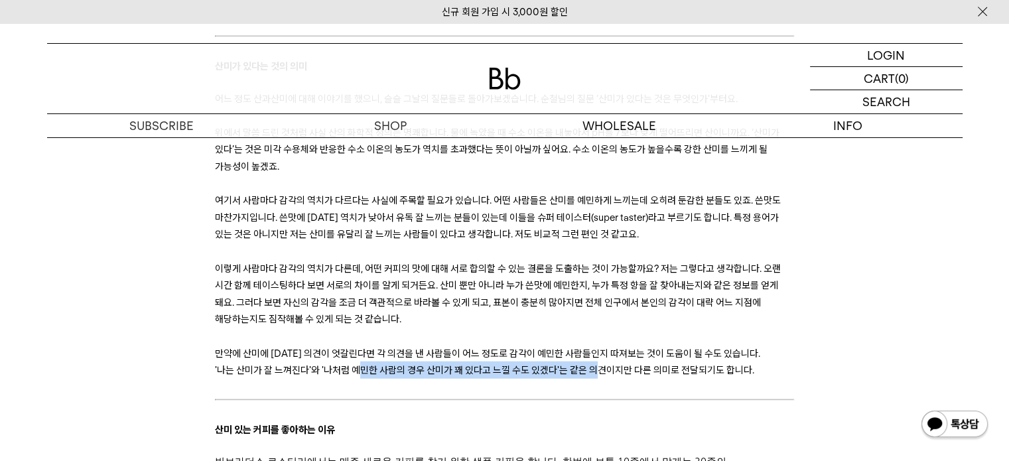
drag, startPoint x: 305, startPoint y: 320, endPoint x: 542, endPoint y: 326, distance: 237.5
click at [542, 345] on p "만약에 산미 에 대한 의견이 엇갈린다면 각 의견을 낸 사람들이 어느 정도로 감각이 예민한 사람들인지 따져보는 것이 도움이 될 수도 있습니다. …" at bounding box center [504, 362] width 579 height 34
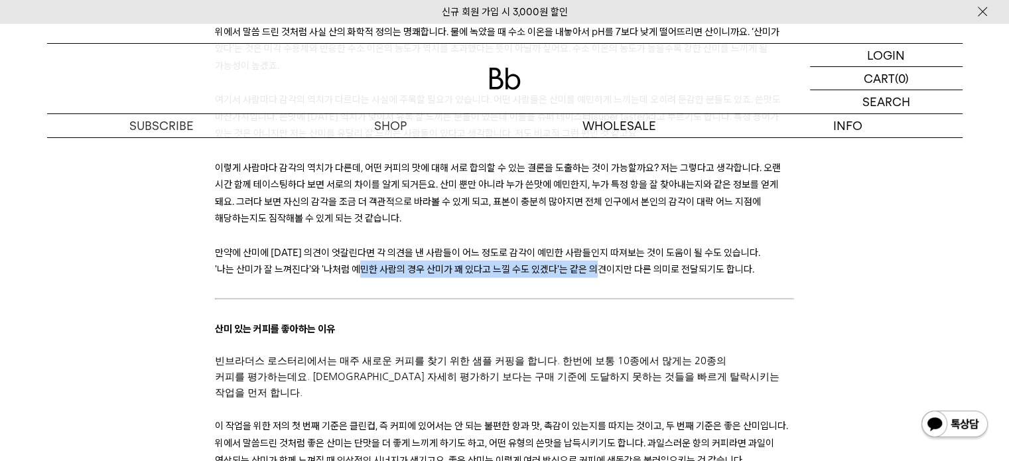
scroll to position [3515, 0]
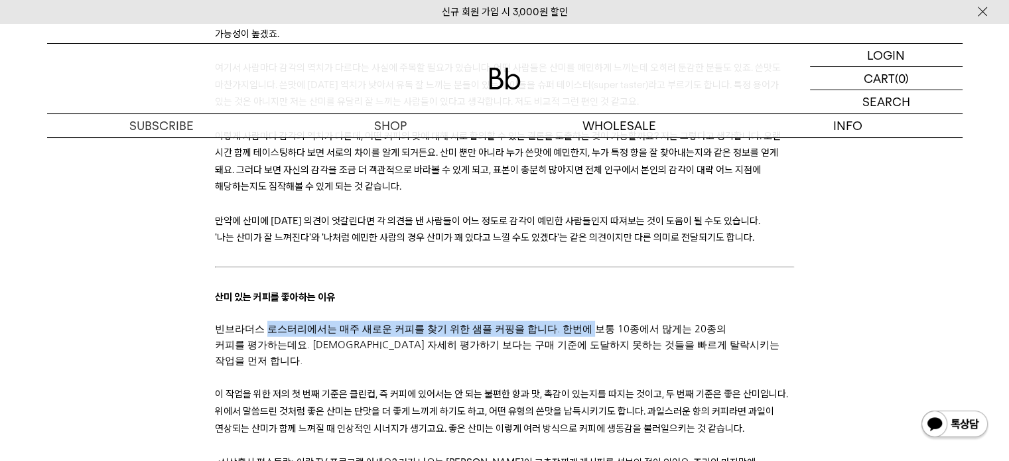
drag, startPoint x: 267, startPoint y: 281, endPoint x: 568, endPoint y: 281, distance: 301.1
click at [568, 321] on p "빈브라더스 로스터리에서는 매주 새로운 커피 를 찾기 위한 샘플 커핑을 합니다. 한번에 보통 10종에서 많게는 20종의 커피 를 평가 하는 데요…" at bounding box center [504, 345] width 579 height 48
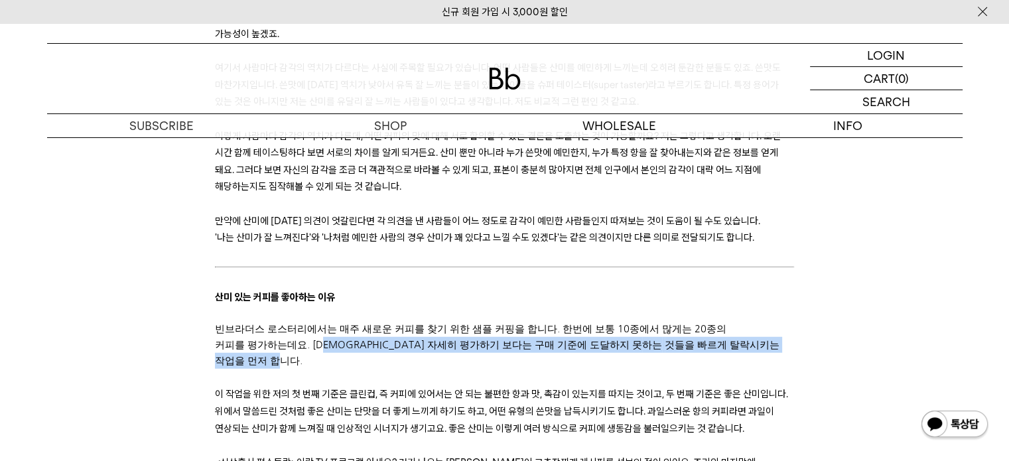
drag, startPoint x: 278, startPoint y: 295, endPoint x: 642, endPoint y: 296, distance: 364.1
click at [642, 321] on p "빈브라더스 로스터리에서는 매주 새로운 커피 를 찾기 위한 샘플 커핑을 합니다. 한번에 보통 10종에서 많게는 20종의 커피 를 평가 하는 데요…" at bounding box center [504, 345] width 579 height 48
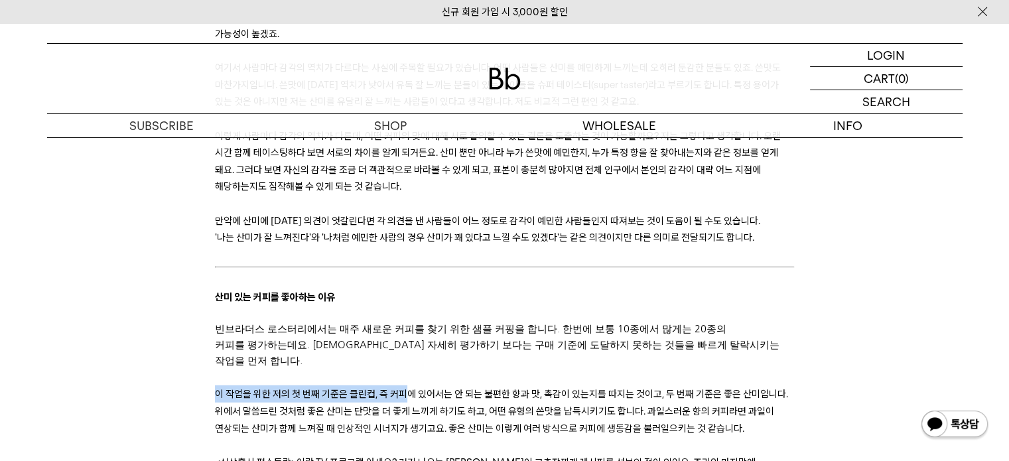
drag, startPoint x: 215, startPoint y: 331, endPoint x: 406, endPoint y: 328, distance: 191.0
click at [406, 388] on span "이 작업을 위한 저의 첫 번째 기준은 클린컵, 즉 커피에 있어서는 안 되는 불편한 향과 맛, 촉감이 있는지" at bounding box center [406, 394] width 383 height 12
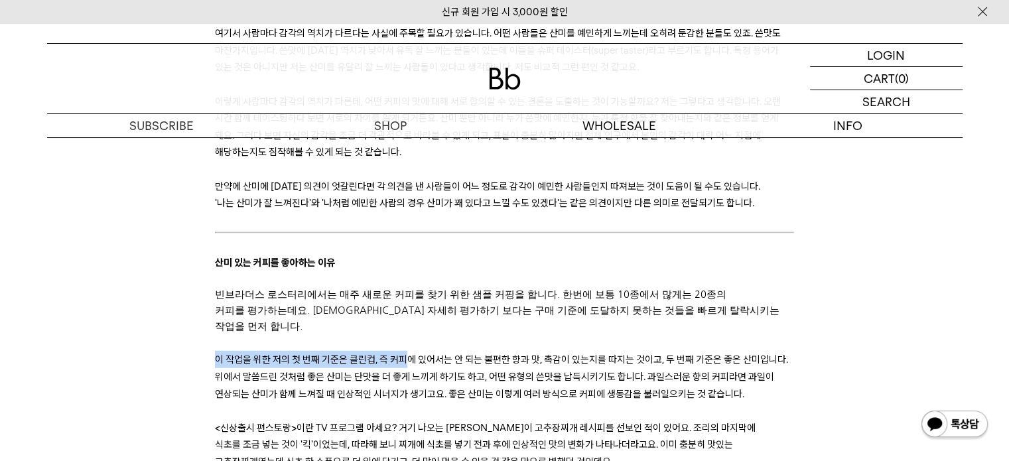
scroll to position [3581, 0]
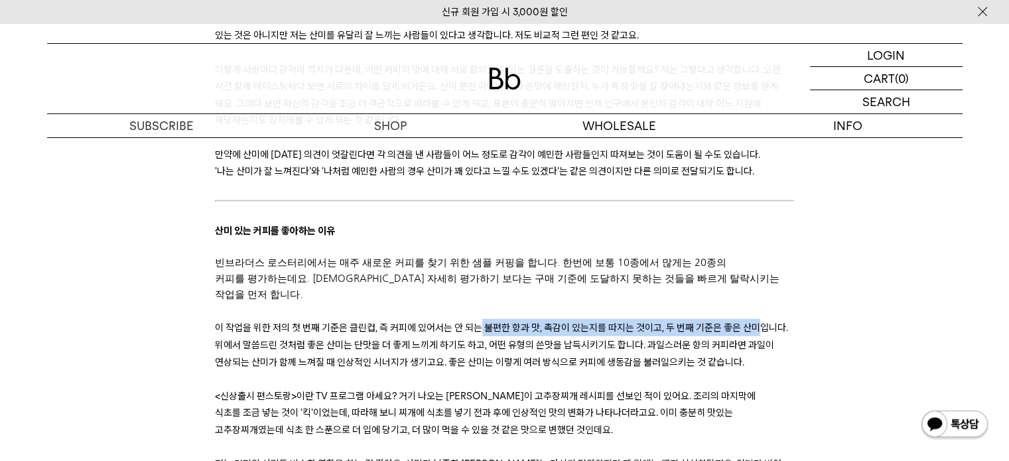
drag, startPoint x: 479, startPoint y: 264, endPoint x: 756, endPoint y: 258, distance: 277.3
click at [756, 319] on p "이 작업을 위한 저의 첫 번째 기준은 클린컵, 즉 커피에 있어서는 안 되는 불편한 향과 맛, 촉감이 있는지 를 따지는 것이고, 두 번째 기준은…" at bounding box center [504, 344] width 579 height 51
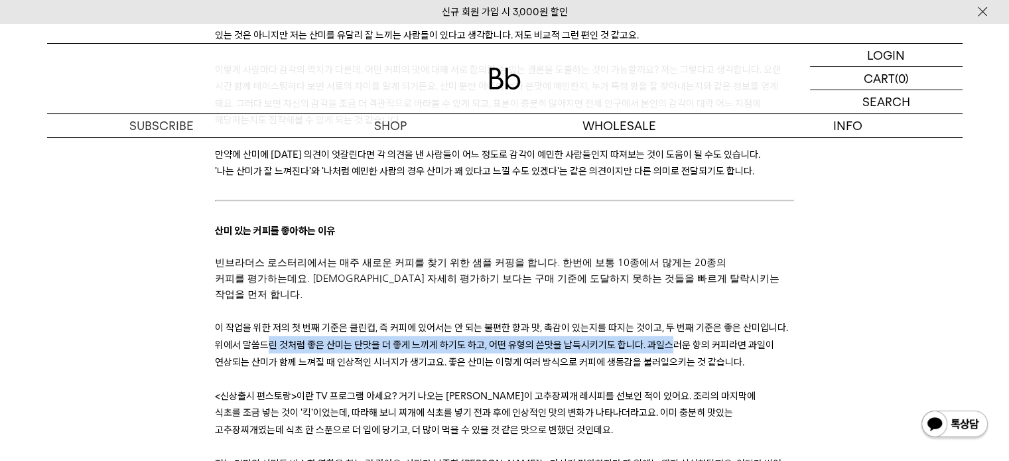
drag, startPoint x: 269, startPoint y: 278, endPoint x: 667, endPoint y: 284, distance: 398.6
click at [667, 319] on p "이 작업을 위한 저의 첫 번째 기준은 클린컵, 즉 커피에 있어서는 안 되는 불편한 향과 맛, 촉감이 있는지 를 따지는 것이고, 두 번째 기준은…" at bounding box center [504, 344] width 579 height 51
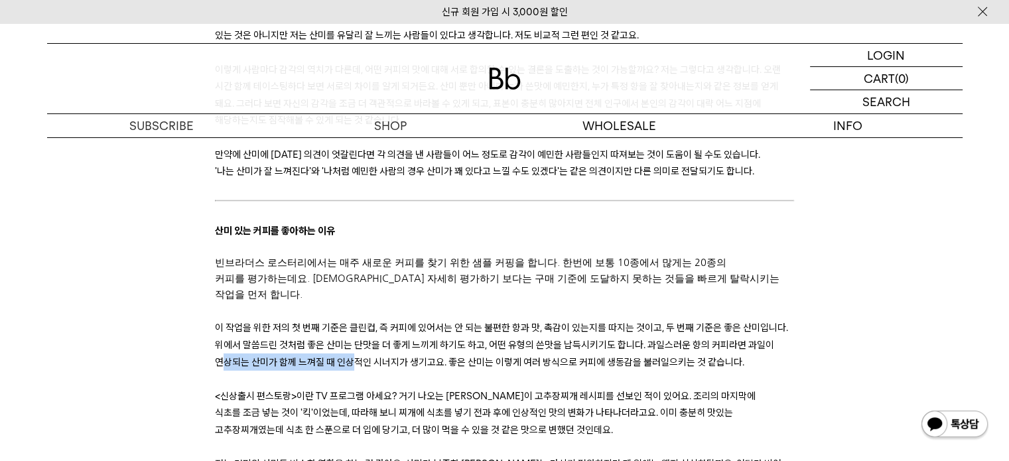
drag, startPoint x: 223, startPoint y: 299, endPoint x: 353, endPoint y: 298, distance: 129.3
click at [353, 319] on p "이 작업을 위한 저의 첫 번째 기준은 클린컵, 즉 커피에 있어서는 안 되는 불편한 향과 맛, 촉감이 있는지 를 따지는 것이고, 두 번째 기준은…" at bounding box center [504, 344] width 579 height 51
click at [351, 390] on span "<신상출시 편스토랑>이란 TV 프로그램 아세요? 거기 나오는 류수영님이 고추장찌개 레시피" at bounding box center [410, 396] width 391 height 12
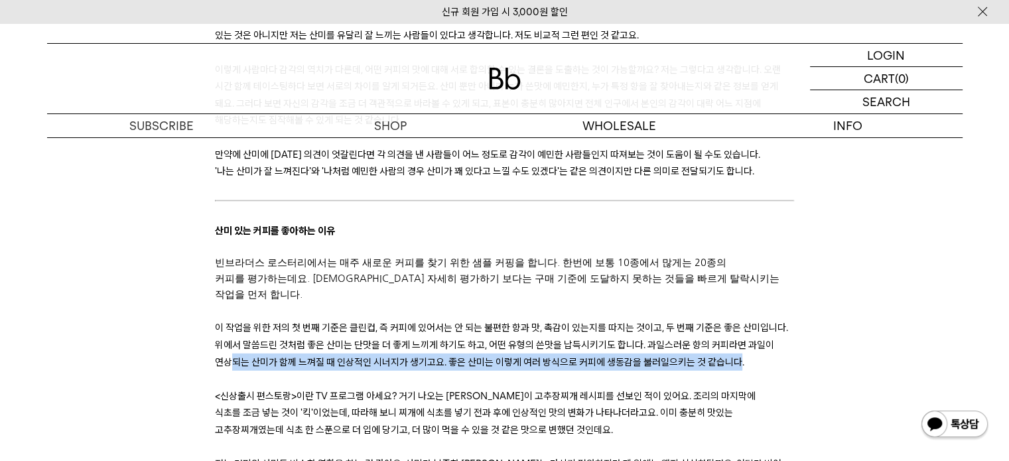
drag, startPoint x: 291, startPoint y: 296, endPoint x: 735, endPoint y: 300, distance: 443.7
click at [735, 319] on p "이 작업을 위한 저의 첫 번째 기준은 클린컵, 즉 커피에 있어서는 안 되는 불편한 향과 맛, 촉감이 있는지 를 따지는 것이고, 두 번째 기준은…" at bounding box center [504, 344] width 579 height 51
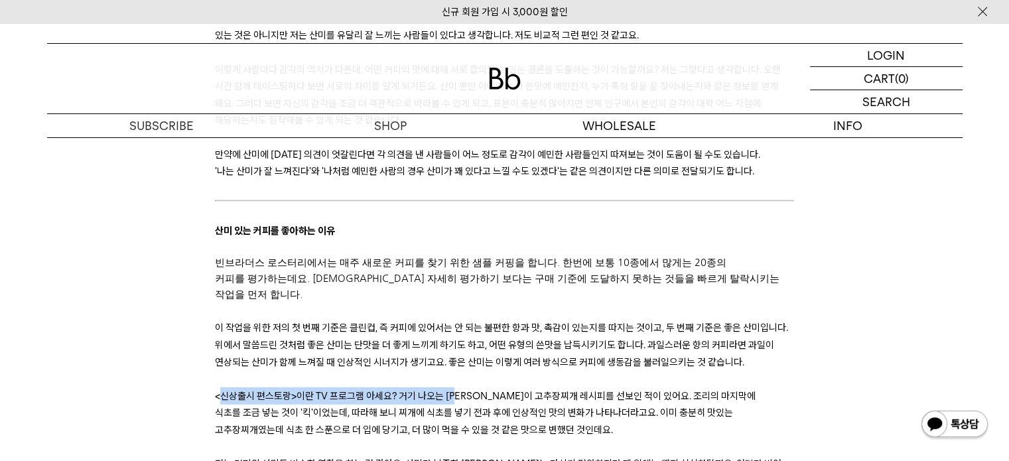
drag, startPoint x: 221, startPoint y: 328, endPoint x: 460, endPoint y: 329, distance: 238.1
click at [460, 390] on span "<신상출시 편스토랑>이란 TV 프로그램 아세요? 거기 나오는 류수영님이 고추장찌개 레시피" at bounding box center [410, 396] width 391 height 12
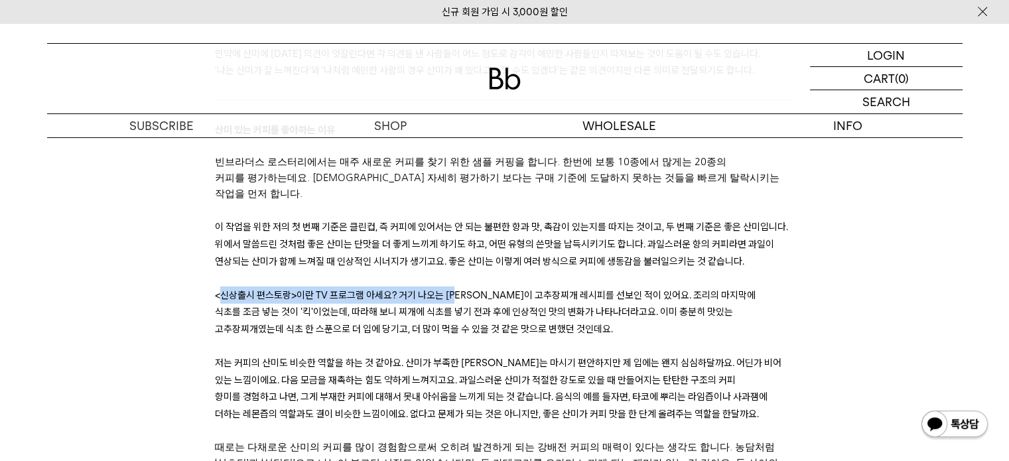
scroll to position [3714, 0]
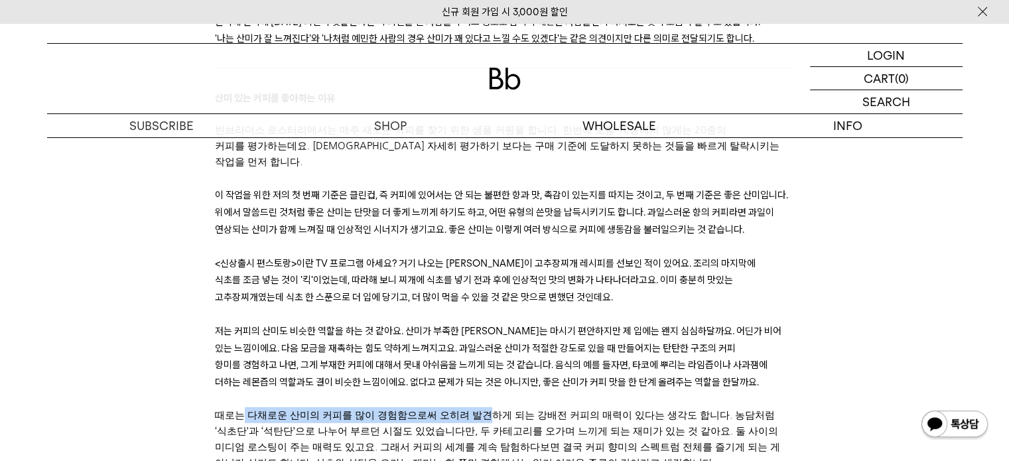
drag, startPoint x: 255, startPoint y: 347, endPoint x: 472, endPoint y: 346, distance: 216.9
click at [472, 407] on p "때로는 다채로운 산미 의 커피 를 많이 경험함으로써 오히려 발견하게 되는 강배전 커피의 매력이 있다는 생각도 합니다. 농담처럼 ‘식초단’과 ‘…" at bounding box center [504, 439] width 579 height 64
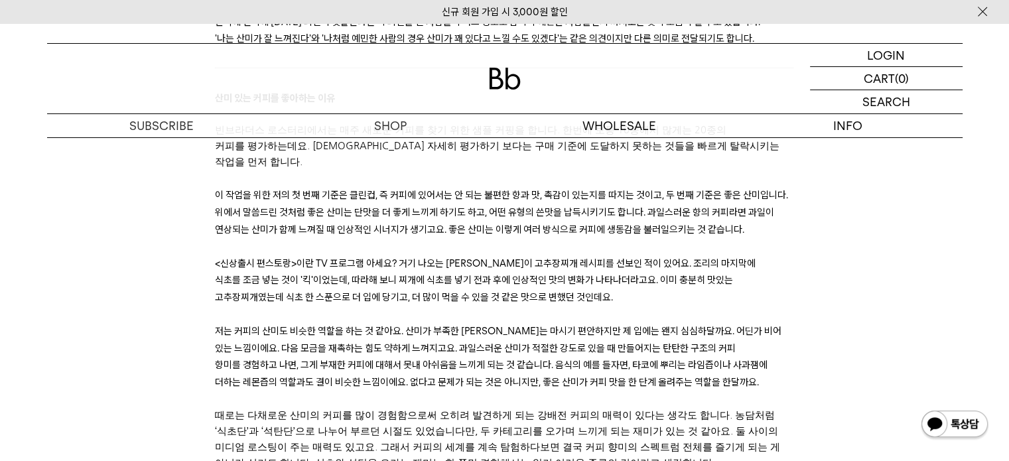
click at [281, 410] on span "많이 경험함으로써 오히려 발견하게 되는 강배전 커피의 매력이 있다는 생각도 합니다. 농담처럼 ‘식초단’과 ‘석탄단’으로 나누어 부르던 시절도 …" at bounding box center [495, 423] width 560 height 26
drag, startPoint x: 470, startPoint y: 362, endPoint x: 687, endPoint y: 368, distance: 217.6
click at [687, 407] on p "때로는 다채로운 산미 의 커피 를 많이 경험함으로써 오히려 발견하게 되는 강배전 커피의 매력이 있다는 생각도 합니다. 농담처럼 ‘식초단’과 ‘…" at bounding box center [504, 439] width 579 height 64
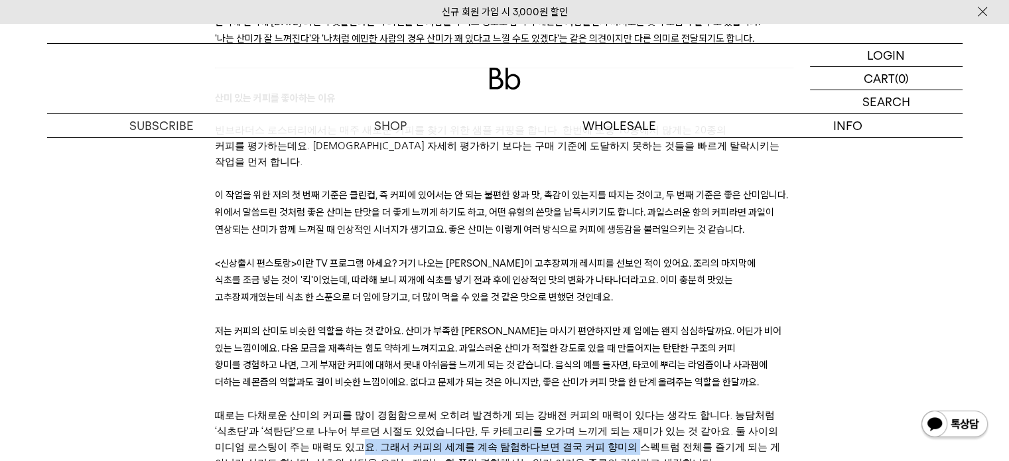
drag, startPoint x: 279, startPoint y: 380, endPoint x: 528, endPoint y: 381, distance: 249.4
click at [528, 407] on p "때로는 다채로운 산미 의 커피 를 많이 경험함으로써 오히려 발견하게 되는 강배전 커피의 매력이 있다는 생각도 합니다. 농담처럼 ‘식초단’과 ‘…" at bounding box center [504, 439] width 579 height 64
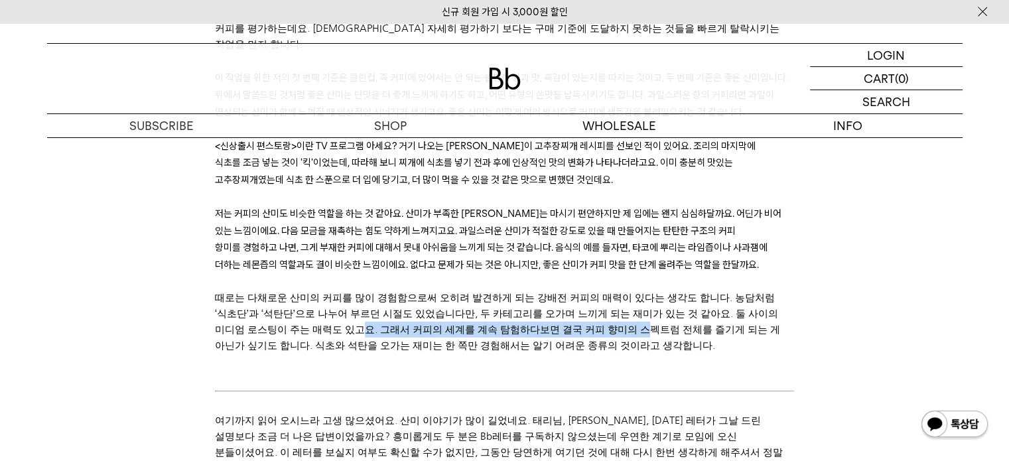
scroll to position [3913, 0]
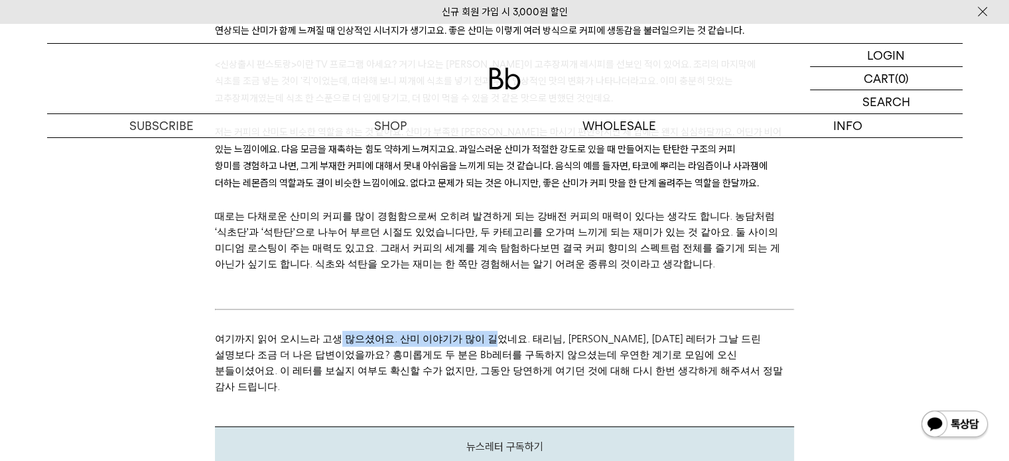
drag, startPoint x: 333, startPoint y: 278, endPoint x: 473, endPoint y: 279, distance: 139.9
click at [473, 331] on p "여기까지 읽어 오시느라 고생 많으셨어요. 산미 이야기가 많이 길었네요. 태리님, 순철님, 오늘 레터가 그날 드린 설명보다 조금 더 나은 답변이…" at bounding box center [504, 363] width 579 height 64
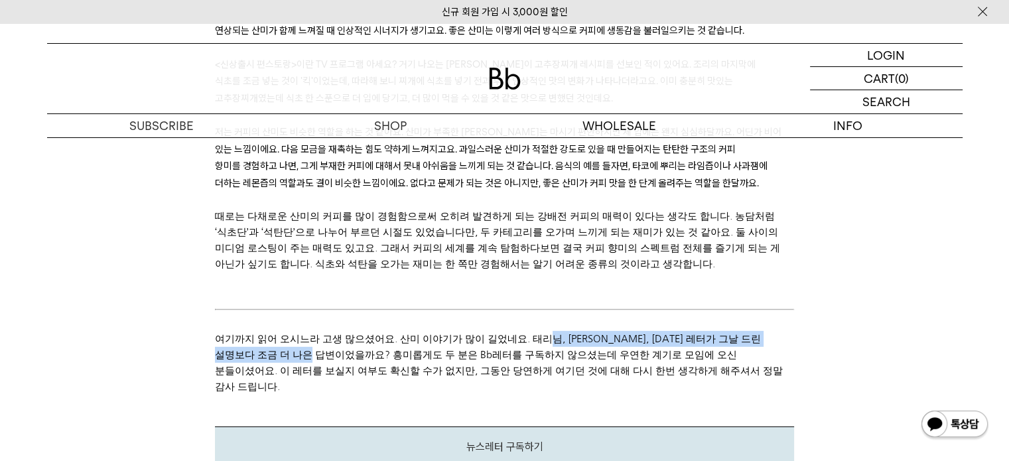
drag, startPoint x: 318, startPoint y: 283, endPoint x: 533, endPoint y: 279, distance: 214.3
click at [533, 331] on p "여기까지 읽어 오시느라 고생 많으셨어요. 산미 이야기가 많이 길었네요. 태리님, 순철님, 오늘 레터가 그날 드린 설명보다 조금 더 나은 답변이…" at bounding box center [504, 363] width 579 height 64
click at [517, 440] on link "뉴스레터 구독하기" at bounding box center [504, 446] width 77 height 13
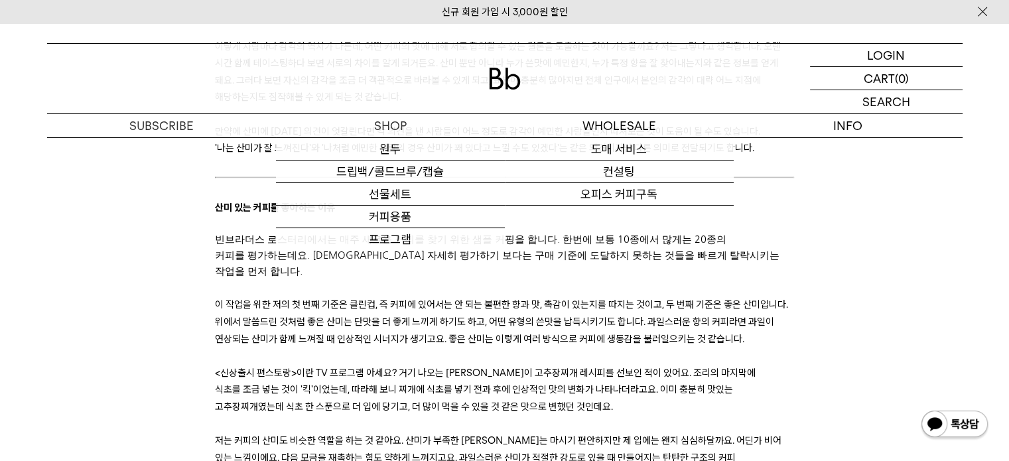
scroll to position [3581, 0]
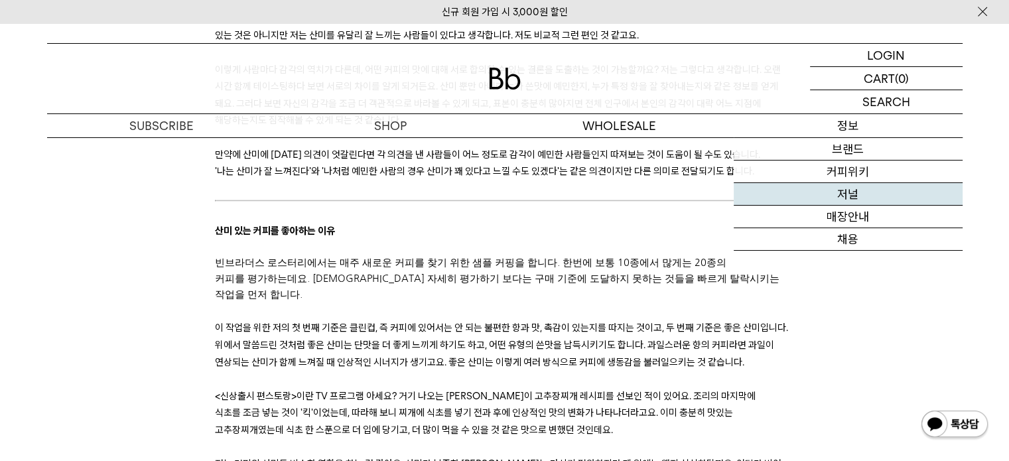
click at [825, 195] on link "저널" at bounding box center [847, 194] width 229 height 23
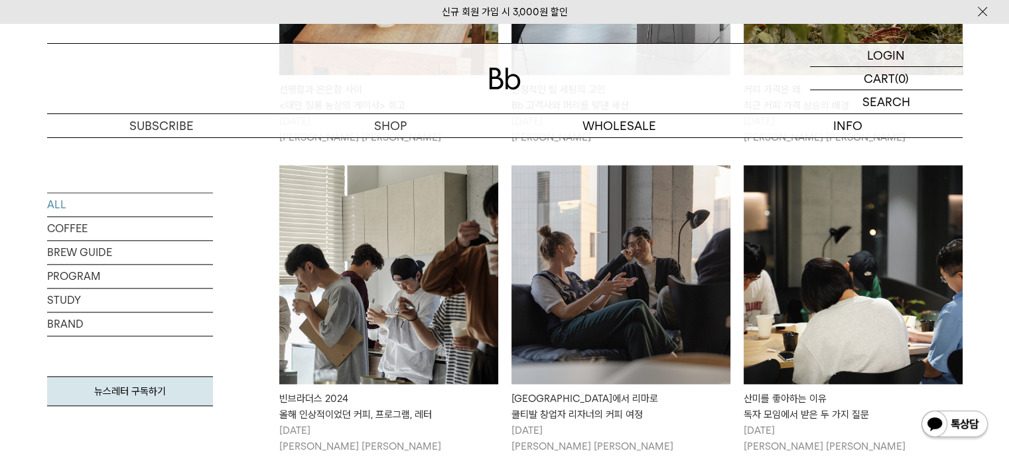
scroll to position [1459, 0]
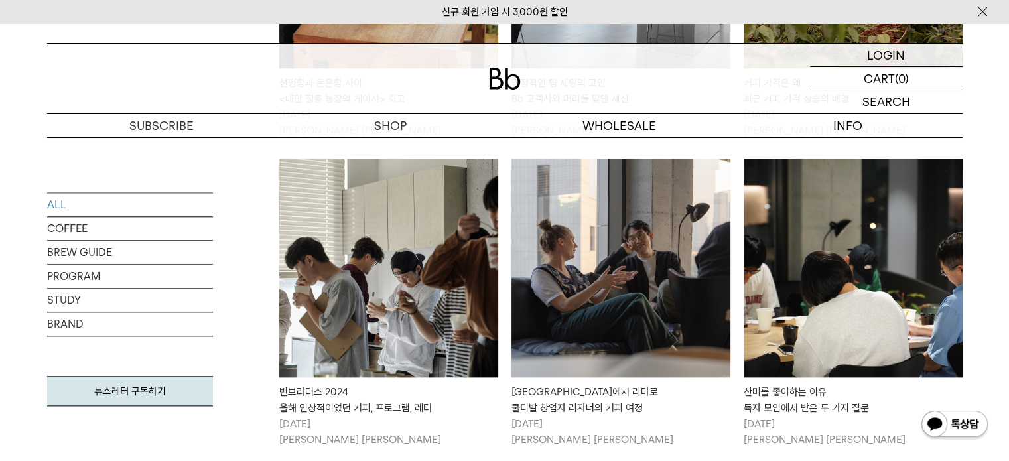
click at [411, 335] on img at bounding box center [388, 267] width 219 height 219
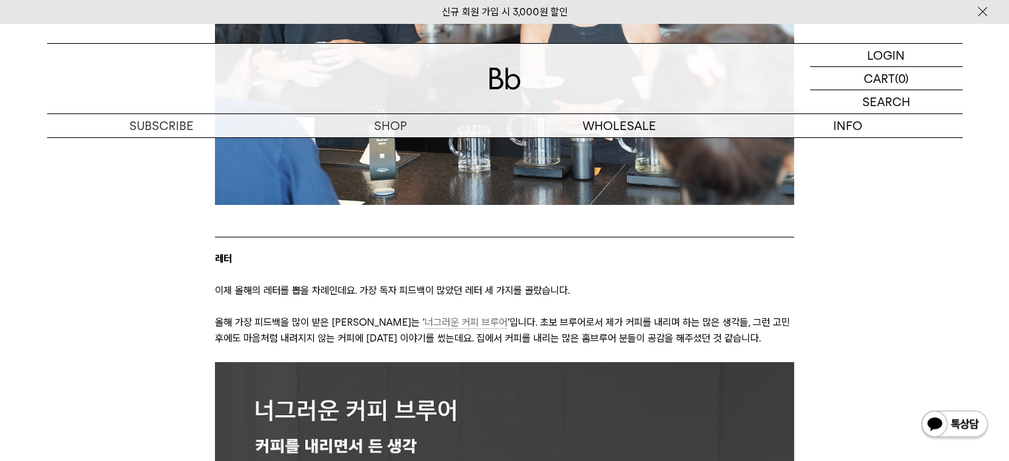
scroll to position [4377, 0]
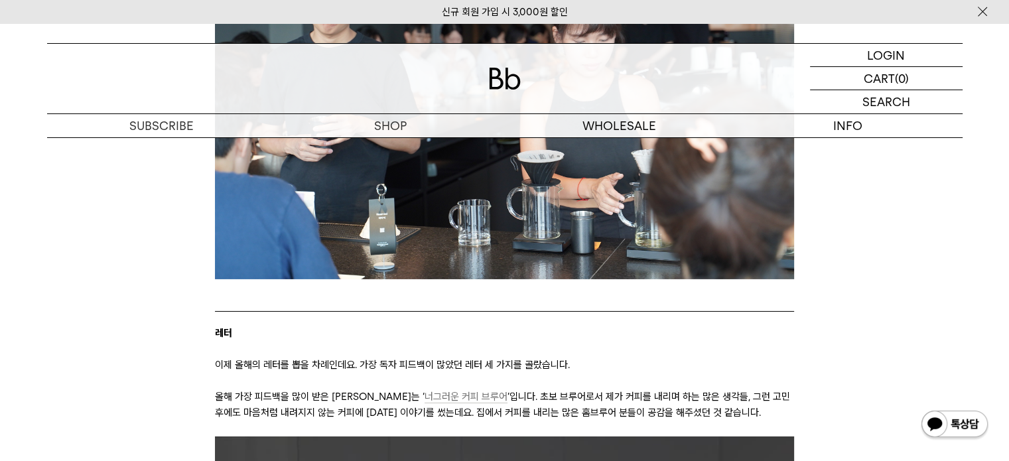
click at [426, 391] on span "너그러운 커피 브루어" at bounding box center [465, 397] width 83 height 13
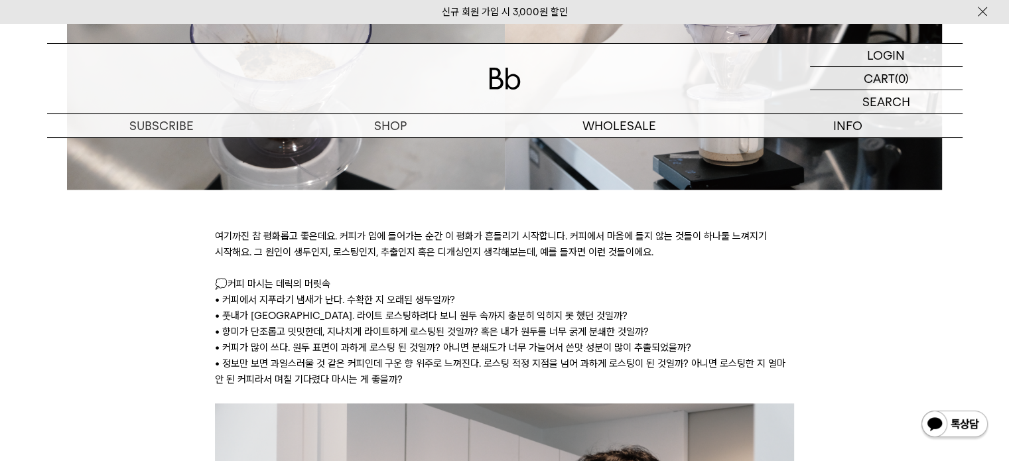
scroll to position [1127, 0]
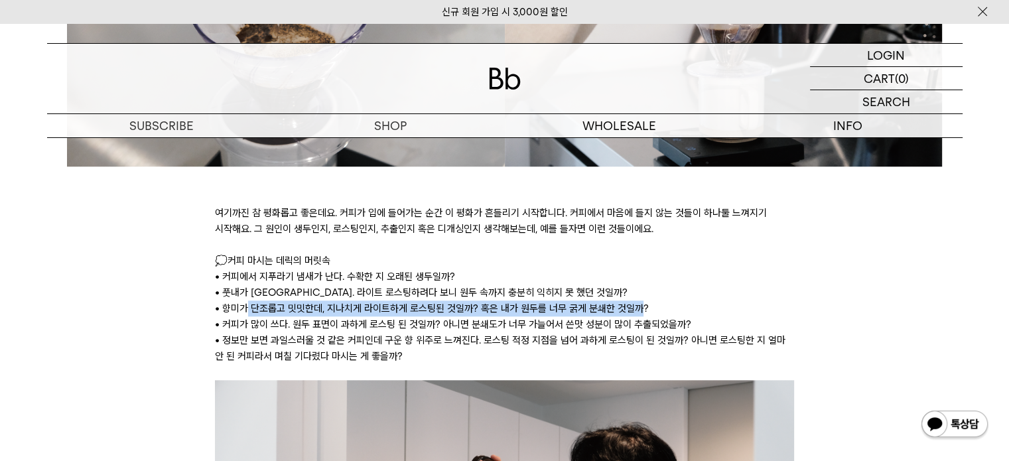
drag, startPoint x: 237, startPoint y: 304, endPoint x: 631, endPoint y: 313, distance: 394.7
click at [631, 313] on p "• 향미가 단조롭고 밋밋한데, 지나치게 라이트하게 로스팅된 것일까? 혹은 내가 원두를 너무 굵게 분쇄한 것일까?" at bounding box center [504, 308] width 579 height 16
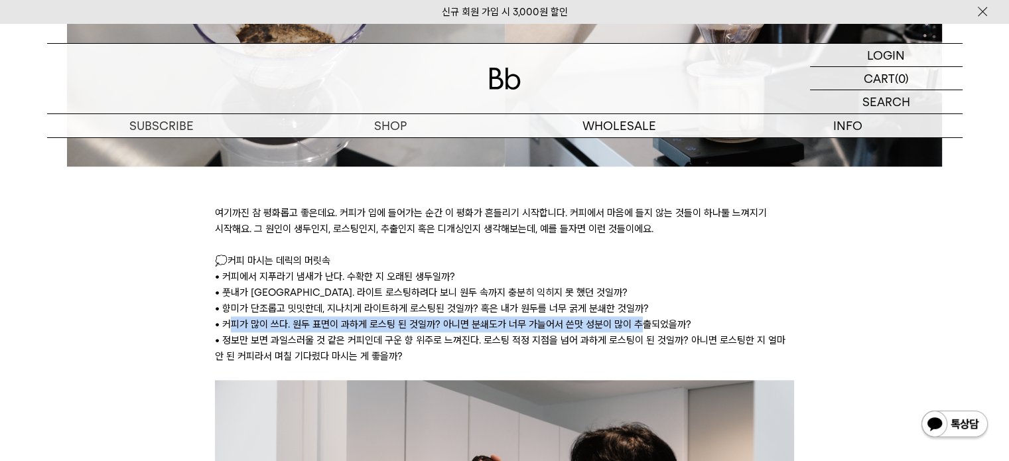
drag, startPoint x: 231, startPoint y: 324, endPoint x: 637, endPoint y: 328, distance: 405.2
click at [637, 328] on p "• 커피가 많이 쓰다. 원두 표면이 과하게 로스팅 된 것일까? 아니면 분쇄도가 너무 가늘어서 쓴맛 성분이 많이 추출되었을까?" at bounding box center [504, 324] width 579 height 16
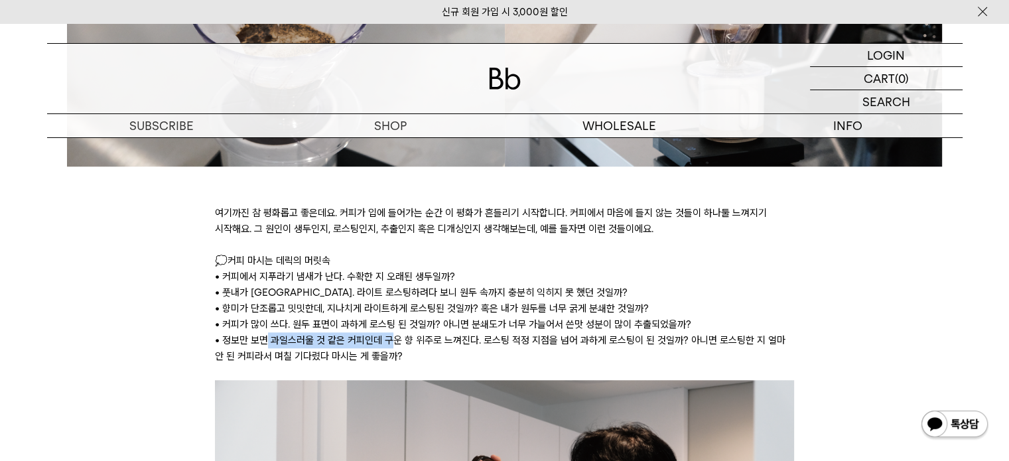
drag, startPoint x: 265, startPoint y: 342, endPoint x: 389, endPoint y: 343, distance: 124.0
click at [389, 343] on p "• 정보만 보면 과일스러울 것 같은 커피인데 구운 향 위주로 느껴진다. 로스팅 적정 지점을 넘어 과하게 로스팅이 된 것일까? 아니면 로스팅한 …" at bounding box center [504, 348] width 579 height 32
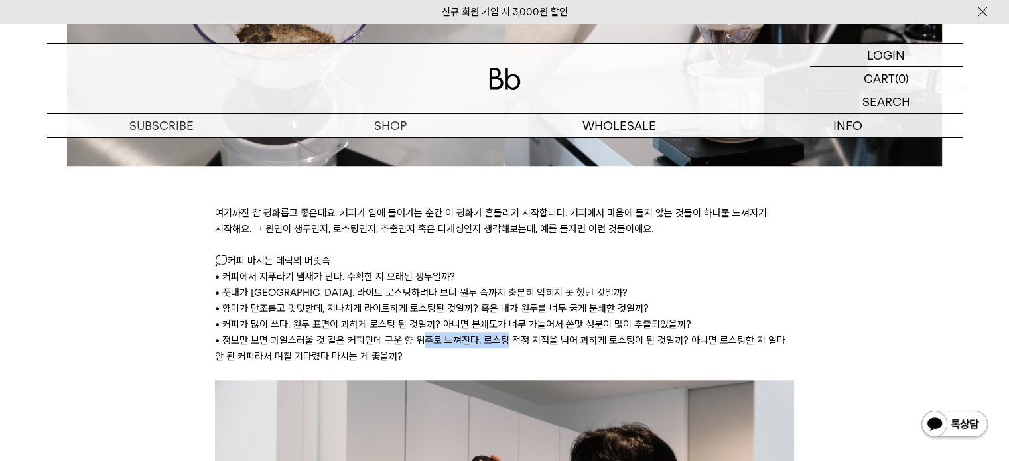
drag, startPoint x: 424, startPoint y: 344, endPoint x: 503, endPoint y: 342, distance: 78.3
click at [503, 342] on p "• 정보만 보면 과일스러울 것 같은 커피인데 구운 향 위주로 느껴진다. 로스팅 적정 지점을 넘어 과하게 로스팅이 된 것일까? 아니면 로스팅한 …" at bounding box center [504, 348] width 579 height 32
drag, startPoint x: 536, startPoint y: 344, endPoint x: 586, endPoint y: 344, distance: 49.7
click at [586, 344] on p "• 정보만 보면 과일스러울 것 같은 커피인데 구운 향 위주로 느껴진다. 로스팅 적정 지점을 넘어 과하게 로스팅이 된 것일까? 아니면 로스팅한 …" at bounding box center [504, 348] width 579 height 32
click at [619, 344] on p "• 정보만 보면 과일스러울 것 같은 커피인데 구운 향 위주로 느껴진다. 로스팅 적정 지점을 넘어 과하게 로스팅이 된 것일까? 아니면 로스팅한 …" at bounding box center [504, 348] width 579 height 32
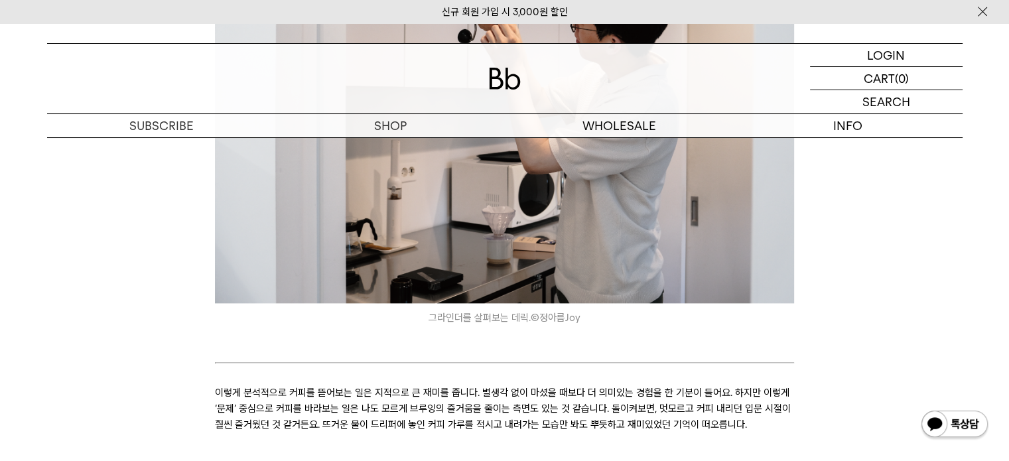
scroll to position [1592, 0]
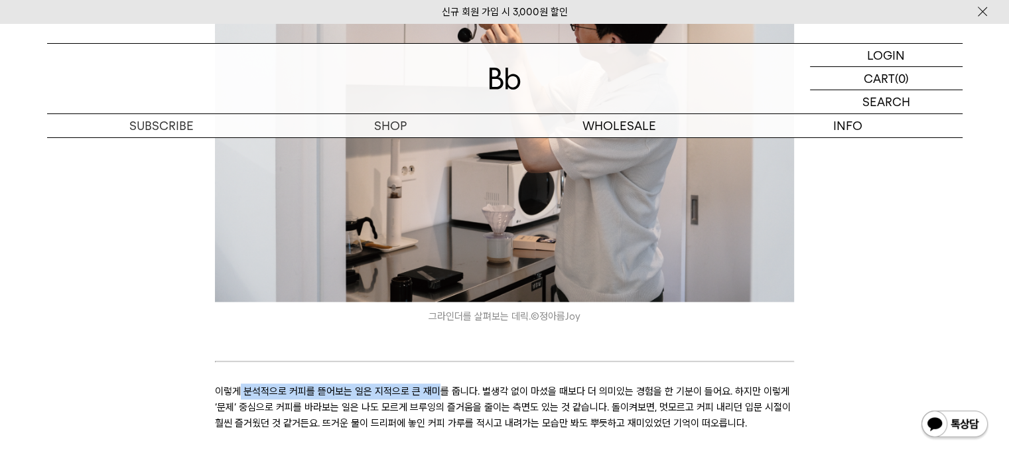
drag, startPoint x: 236, startPoint y: 389, endPoint x: 452, endPoint y: 390, distance: 215.5
click at [440, 389] on p "이렇게 분석적으로 커피를 뜯어보는 일은 지적으로 큰 재미를 줍니다. 별생각 없이 마셨을 때보다 더 의미있는 경험을 한 기분이 들어요. 하지만 …" at bounding box center [504, 407] width 579 height 48
drag, startPoint x: 452, startPoint y: 390, endPoint x: 460, endPoint y: 390, distance: 8.6
click at [460, 390] on p "이렇게 분석적으로 커피를 뜯어보는 일은 지적으로 큰 재미를 줍니다. 별생각 없이 마셨을 때보다 더 의미있는 경험을 한 기분이 들어요. 하지만 …" at bounding box center [504, 407] width 579 height 48
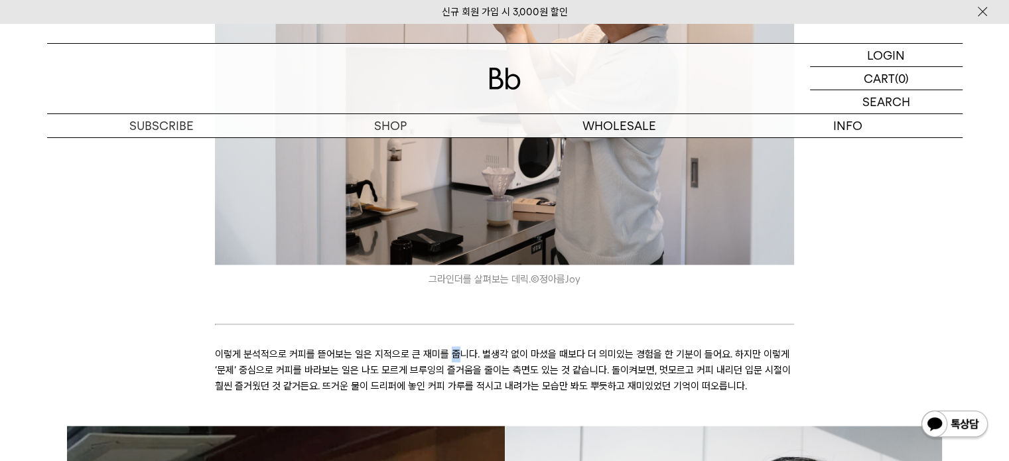
scroll to position [1658, 0]
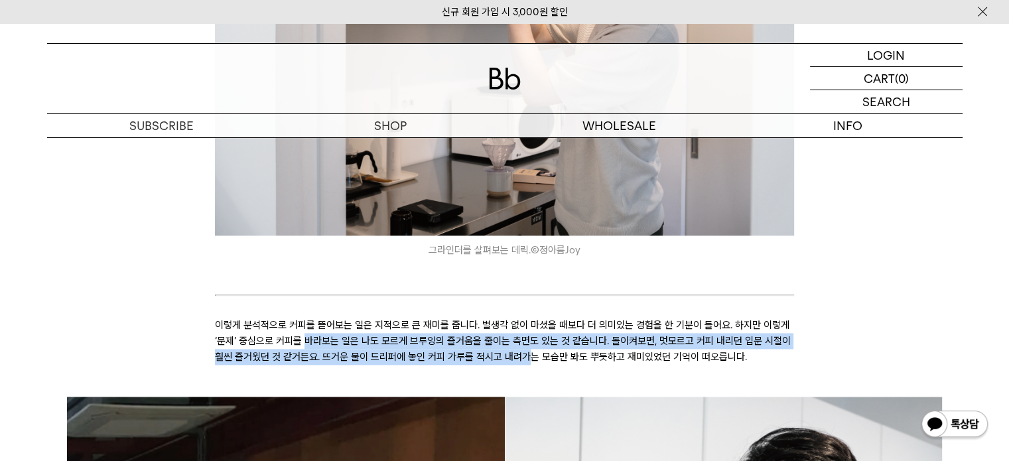
drag, startPoint x: 319, startPoint y: 339, endPoint x: 523, endPoint y: 349, distance: 203.8
click at [523, 349] on p "이렇게 분석적으로 커피를 뜯어보는 일은 지적으로 큰 재미를 줍니다. 별생각 없이 마셨을 때보다 더 의미있는 경험을 한 기분이 들어요. 하지만 …" at bounding box center [504, 341] width 579 height 48
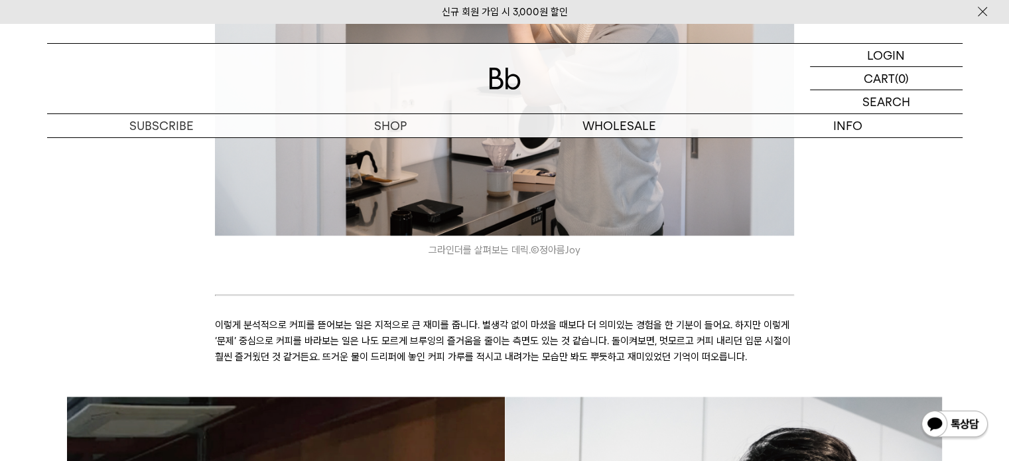
click at [550, 375] on icon at bounding box center [504, 373] width 579 height 16
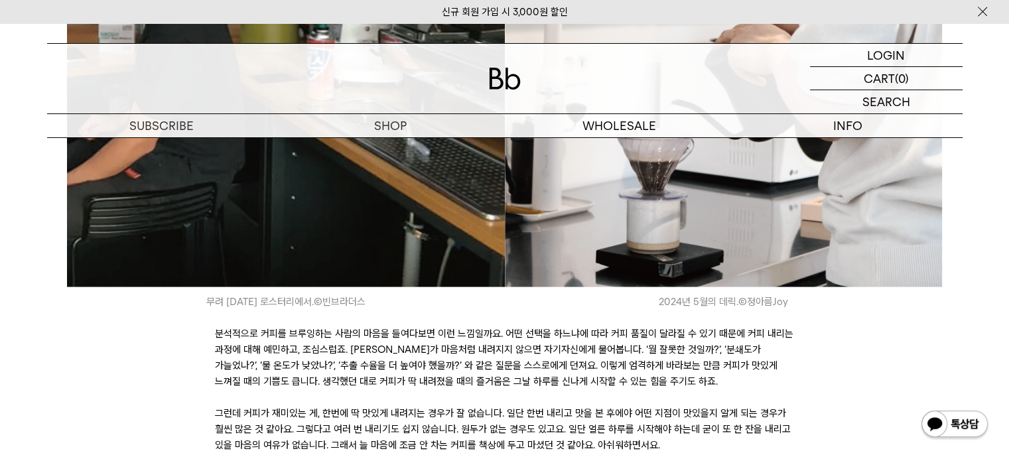
scroll to position [2454, 0]
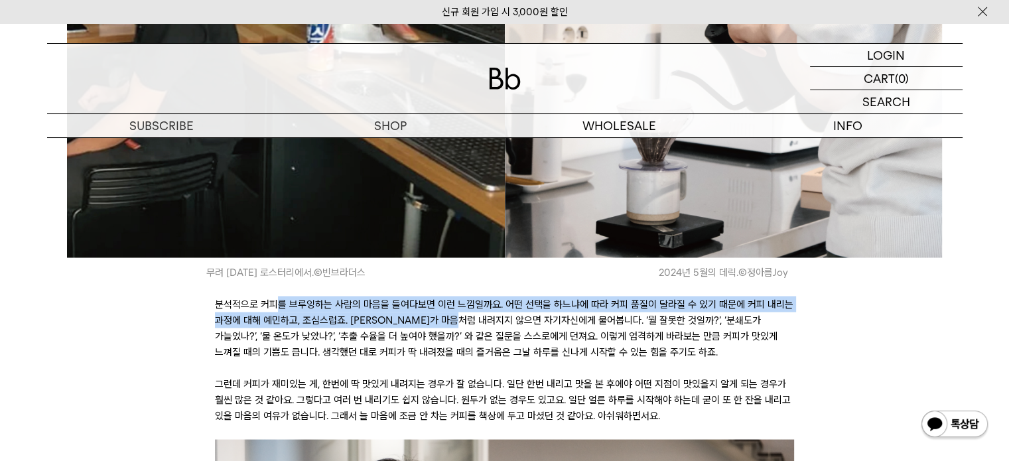
drag, startPoint x: 278, startPoint y: 304, endPoint x: 472, endPoint y: 313, distance: 194.5
click at [472, 313] on p "분석적으로 커피를 브루잉하는 사람의 마음을 들여다보면 이런 느낌일까요. 어떤 선택을 하느냐에 따라 커피 품질이 달라질 수 있기 때문에 커피 내…" at bounding box center [504, 328] width 579 height 64
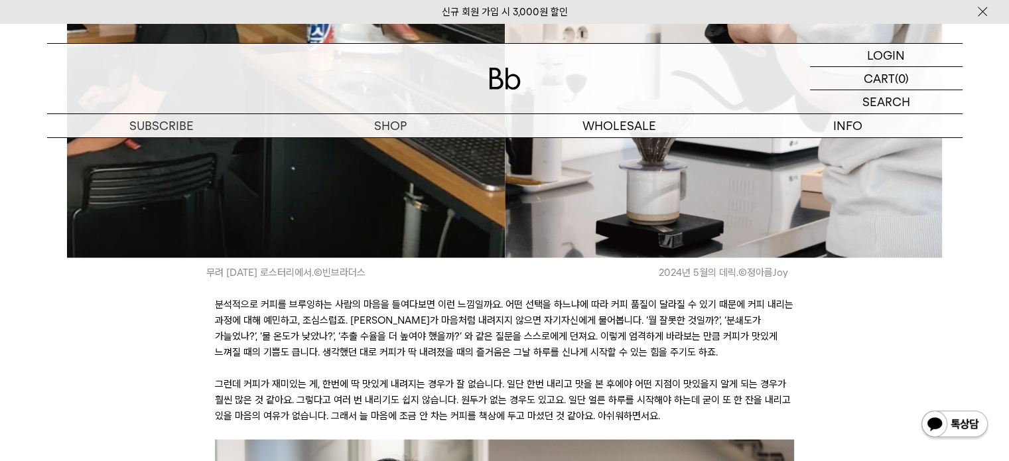
click at [539, 336] on p "분석적으로 커피를 브루잉하는 사람의 마음을 들여다보면 이런 느낌일까요. 어떤 선택을 하느냐에 따라 커피 품질이 달라질 수 있기 때문에 커피 내…" at bounding box center [504, 328] width 579 height 64
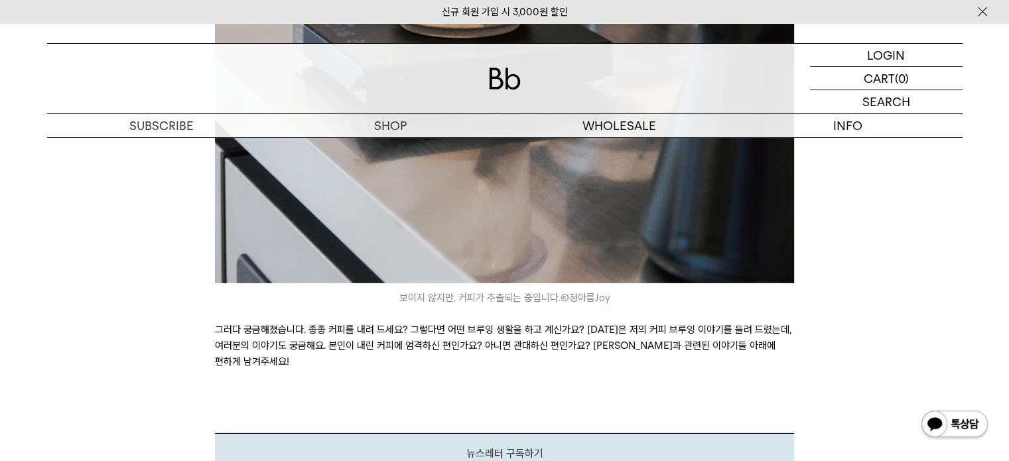
scroll to position [4112, 0]
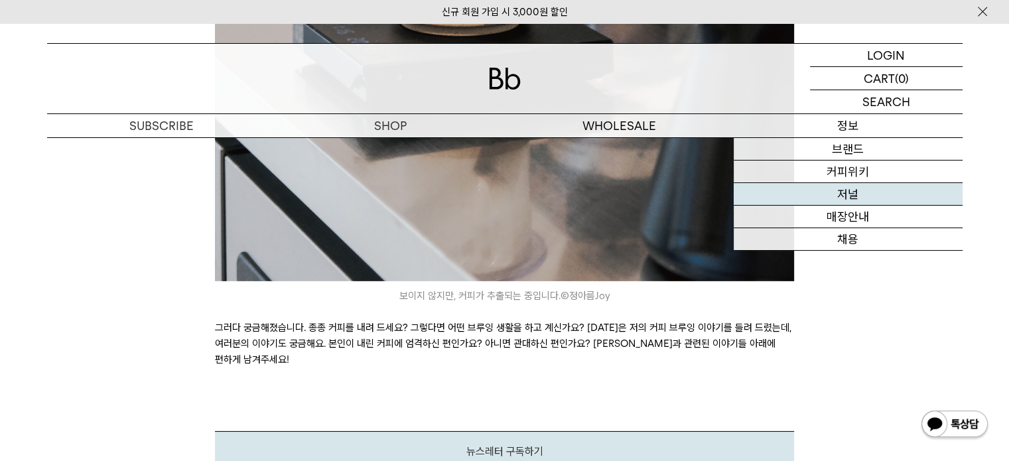
click at [842, 196] on link "저널" at bounding box center [847, 194] width 229 height 23
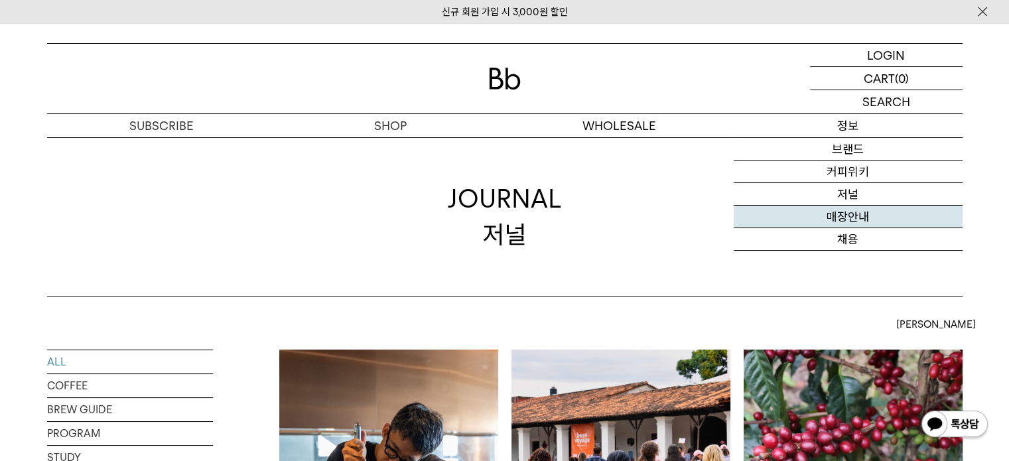
click at [848, 216] on link "매장안내" at bounding box center [847, 217] width 229 height 23
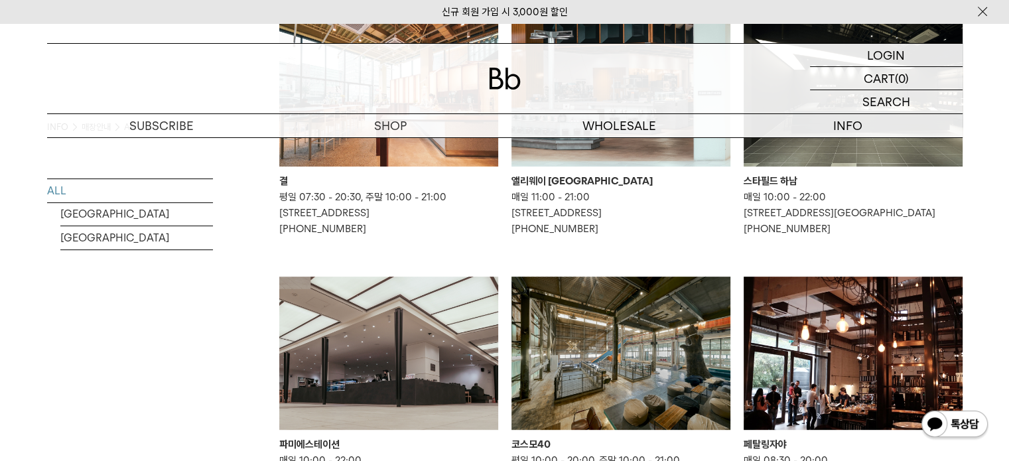
scroll to position [398, 0]
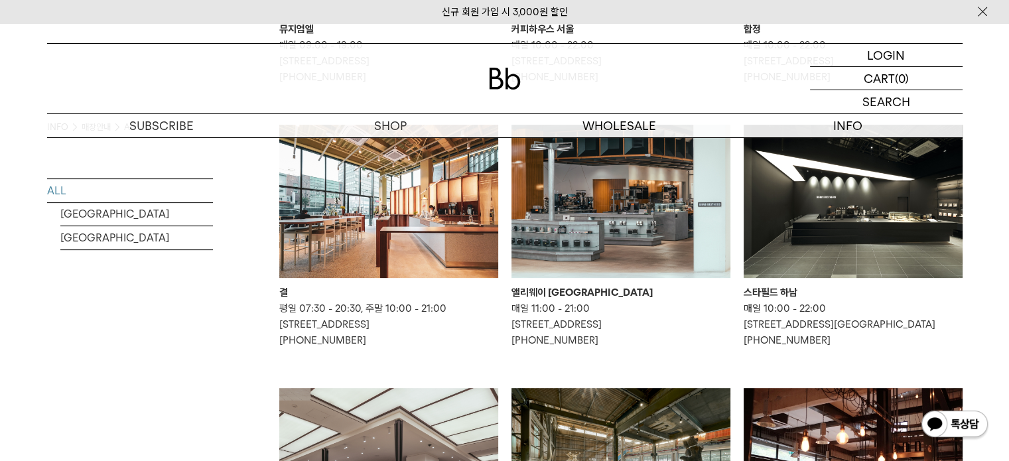
click at [383, 237] on img at bounding box center [388, 201] width 219 height 153
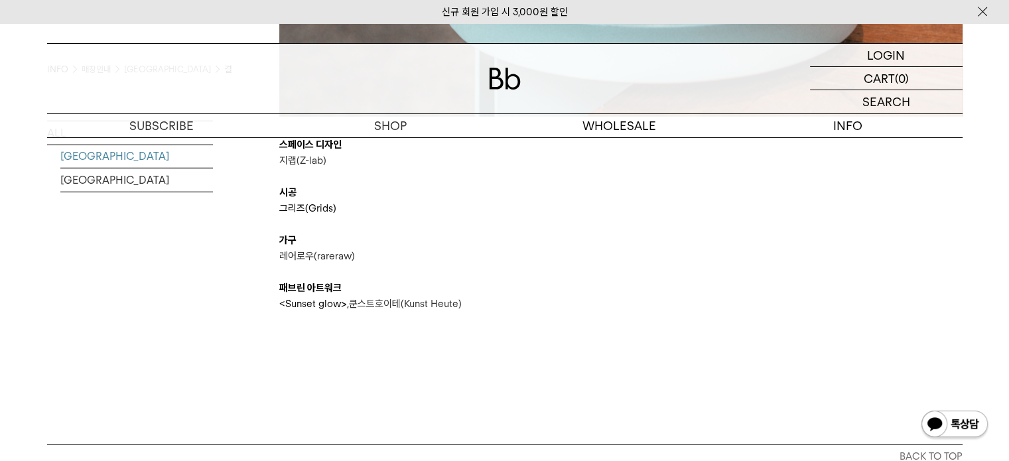
scroll to position [3581, 0]
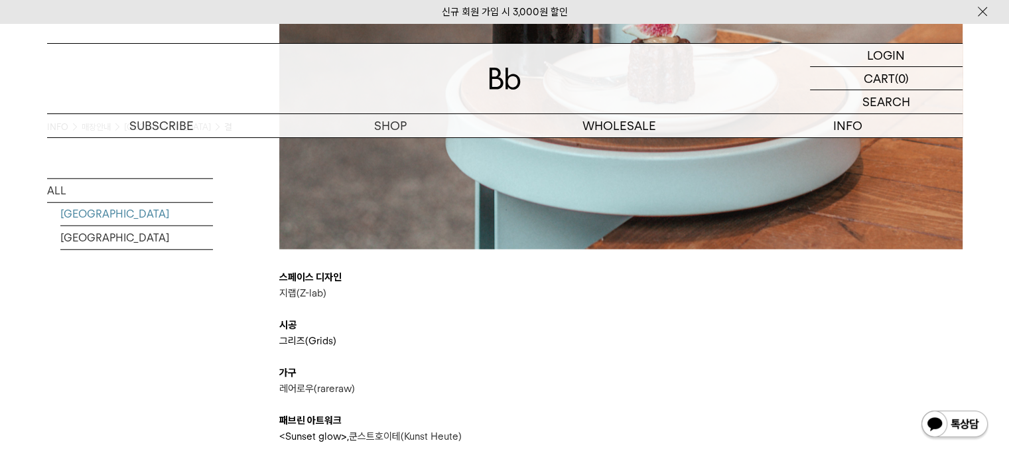
click at [125, 214] on link "[GEOGRAPHIC_DATA]" at bounding box center [136, 213] width 153 height 23
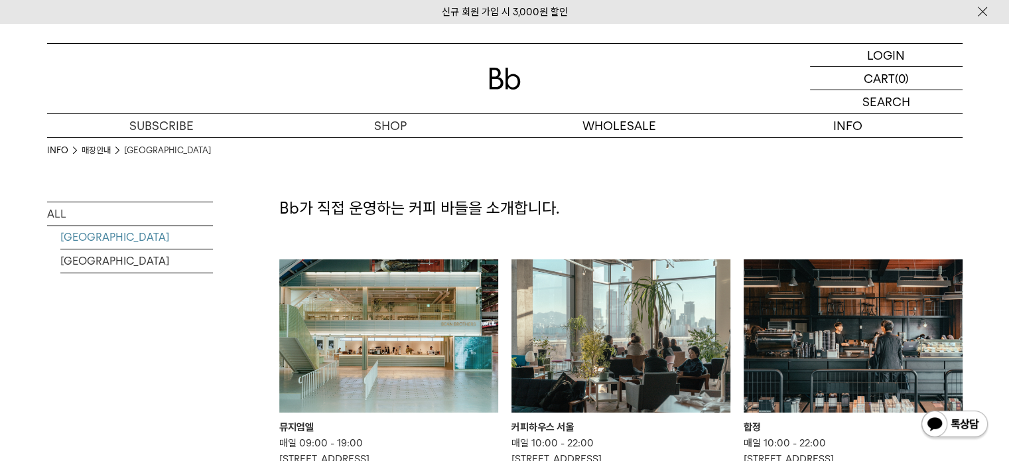
click at [409, 287] on img at bounding box center [388, 335] width 219 height 153
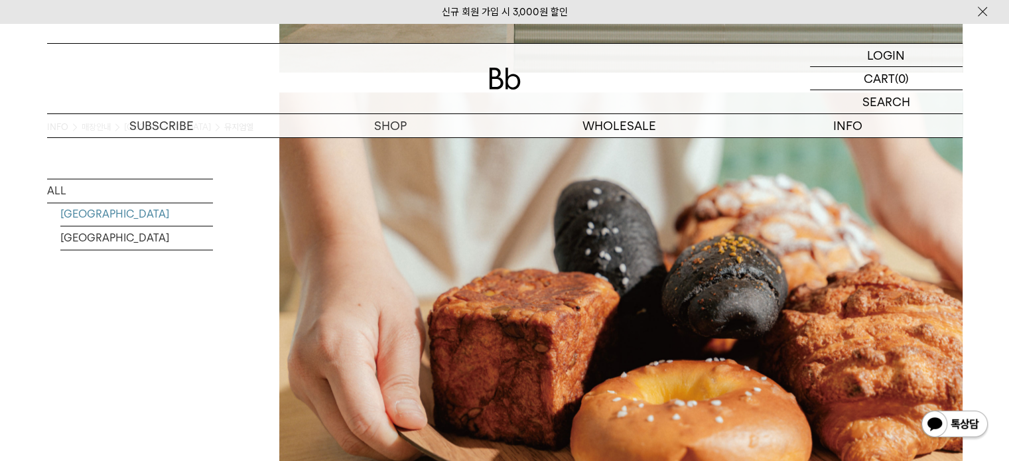
scroll to position [2658, 0]
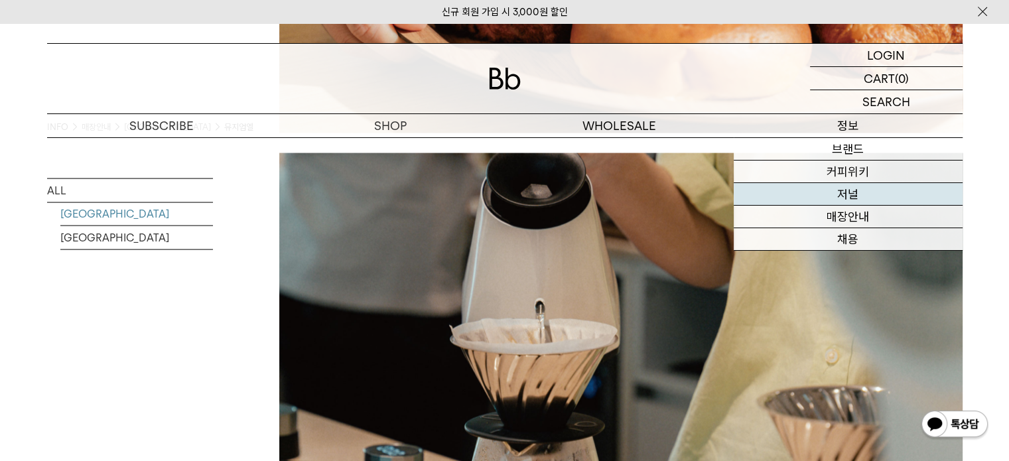
click at [850, 196] on link "저널" at bounding box center [847, 194] width 229 height 23
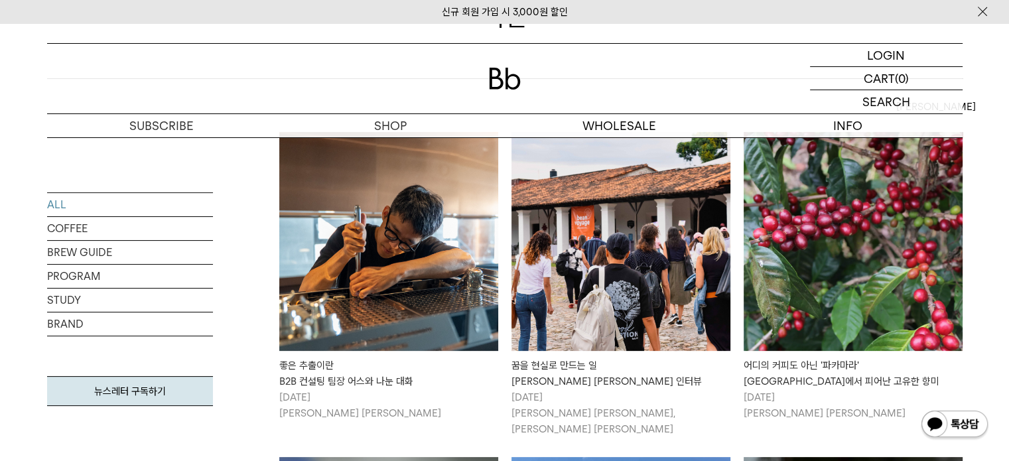
scroll to position [265, 0]
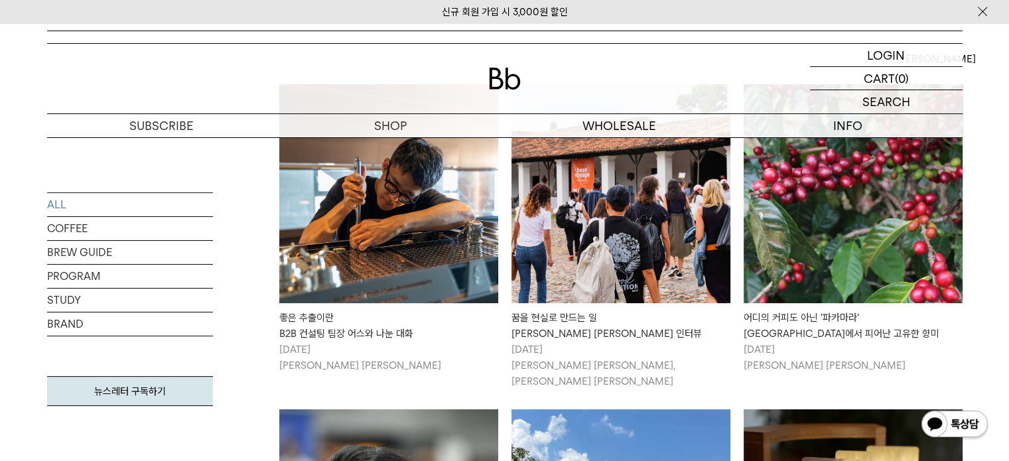
click at [412, 271] on img at bounding box center [388, 193] width 219 height 219
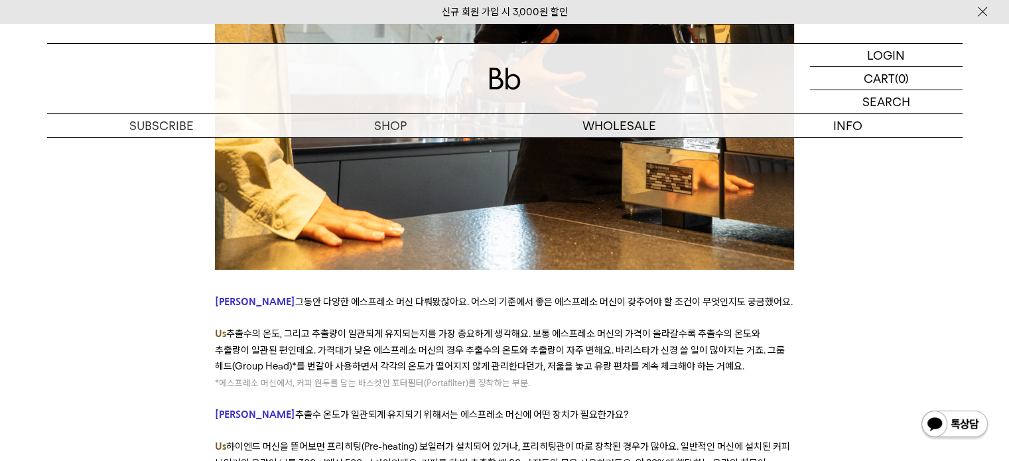
scroll to position [4244, 0]
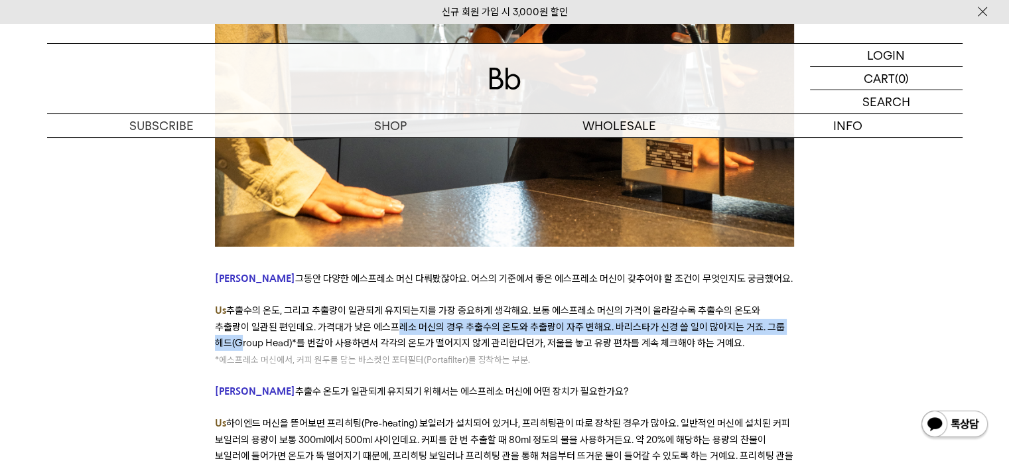
drag, startPoint x: 357, startPoint y: 259, endPoint x: 763, endPoint y: 265, distance: 406.6
click at [763, 304] on span "추출수의 온도, 그리고 추출량이 일관되게 유지되는지를 가장 중요하게 생각해요. 보통 에스프레소 머신의 가격이 올라갈수록 추출수의 온도와 추출량…" at bounding box center [500, 326] width 570 height 44
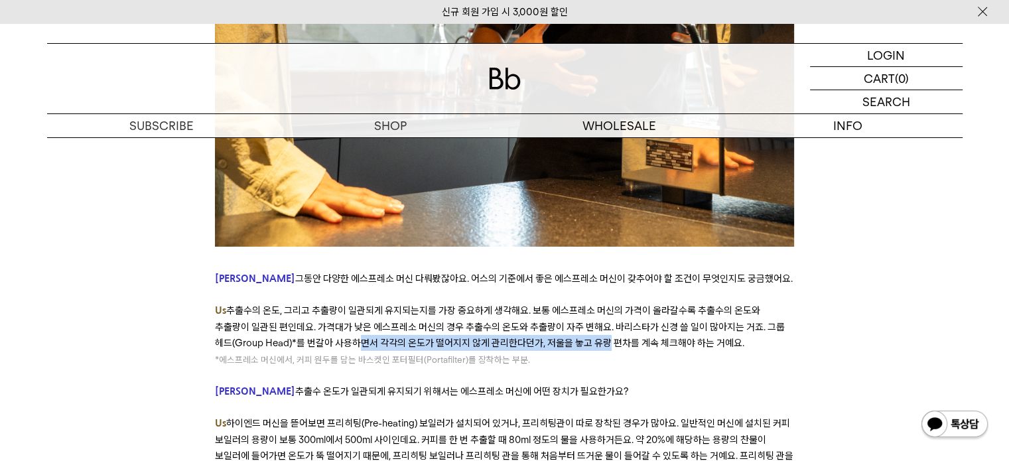
drag, startPoint x: 300, startPoint y: 275, endPoint x: 550, endPoint y: 274, distance: 250.0
click at [549, 304] on span "추출수의 온도, 그리고 추출량이 일관되게 유지되는지를 가장 중요하게 생각해요. 보통 에스프레소 머신의 가격이 올라갈수록 추출수의 온도와 추출량…" at bounding box center [500, 326] width 570 height 44
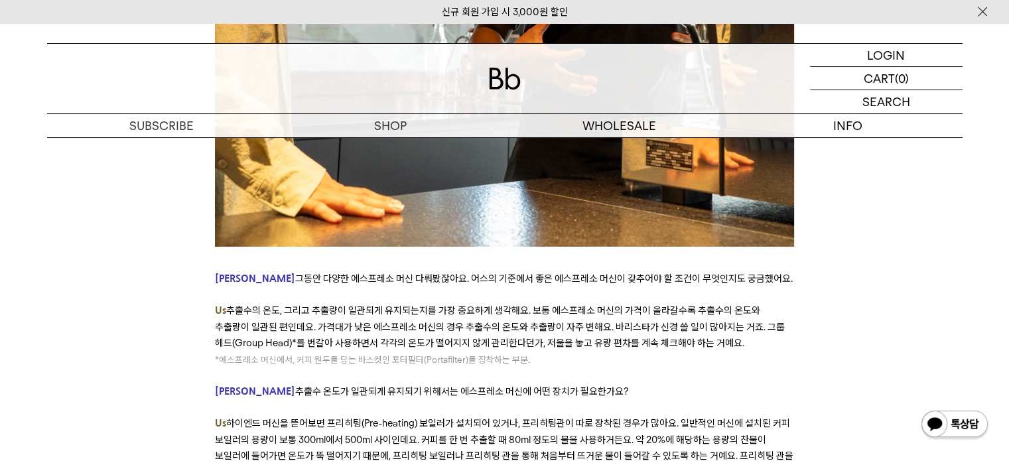
click at [568, 385] on span "추출수 온도가 일관되게 유지되기 위해서는 에스프레소 머신에 어떤 장치가 필요한가요?" at bounding box center [461, 391] width 333 height 12
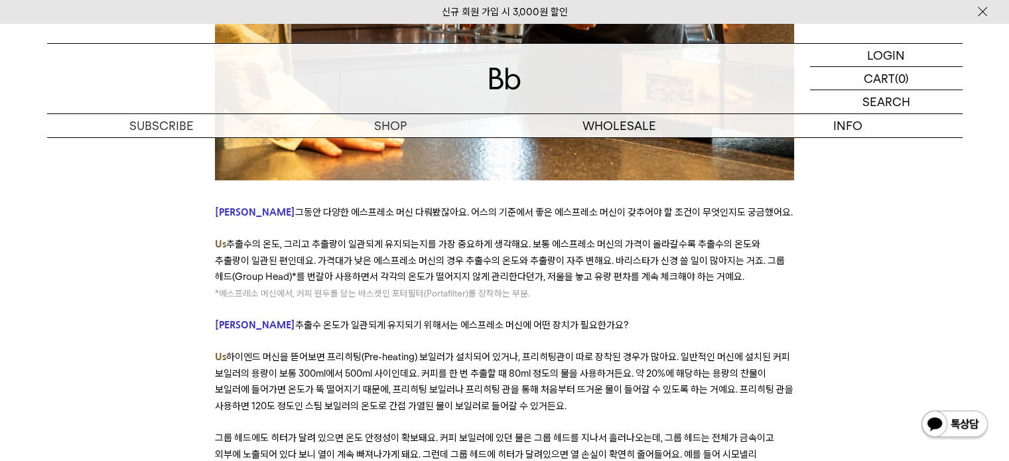
scroll to position [4377, 0]
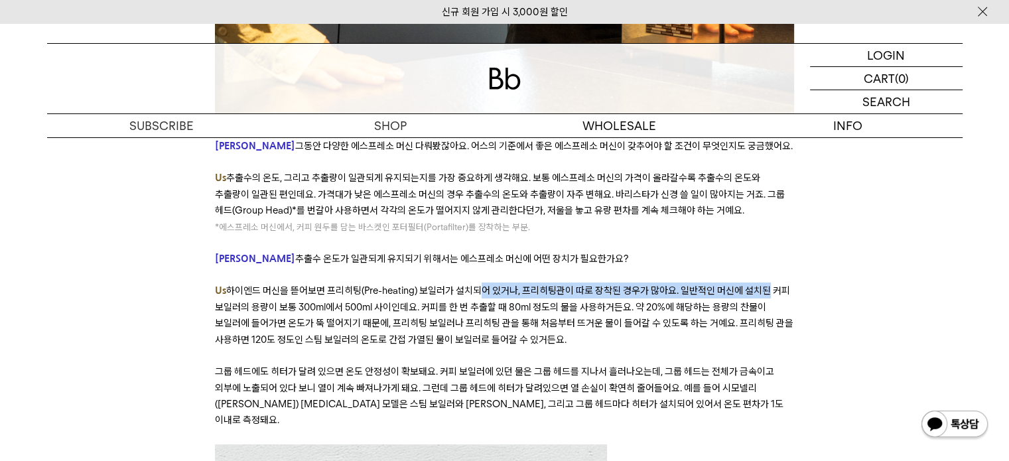
drag, startPoint x: 470, startPoint y: 220, endPoint x: 755, endPoint y: 219, distance: 284.5
click at [755, 284] on span "하이엔드 머신을 뜯어보면 프리히팅(Pre-heating) 보일러가 설치되어 있거나, 프리히팅관이 따로 장착된 경우가 많아요. 일반적인 머신에 …" at bounding box center [504, 314] width 578 height 60
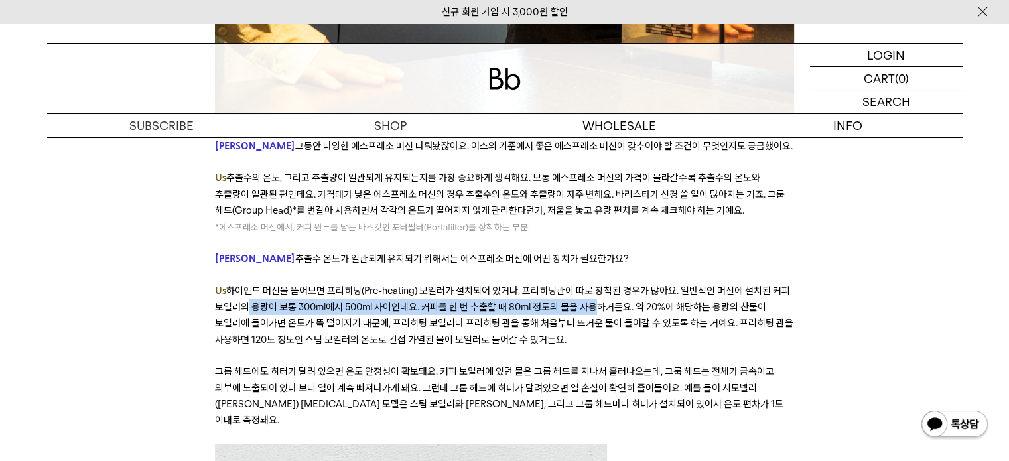
drag, startPoint x: 239, startPoint y: 240, endPoint x: 586, endPoint y: 241, distance: 346.8
click at [586, 284] on span "하이엔드 머신을 뜯어보면 프리히팅(Pre-heating) 보일러가 설치되어 있거나, 프리히팅관이 따로 장착된 경우가 많아요. 일반적인 머신에 …" at bounding box center [504, 314] width 578 height 60
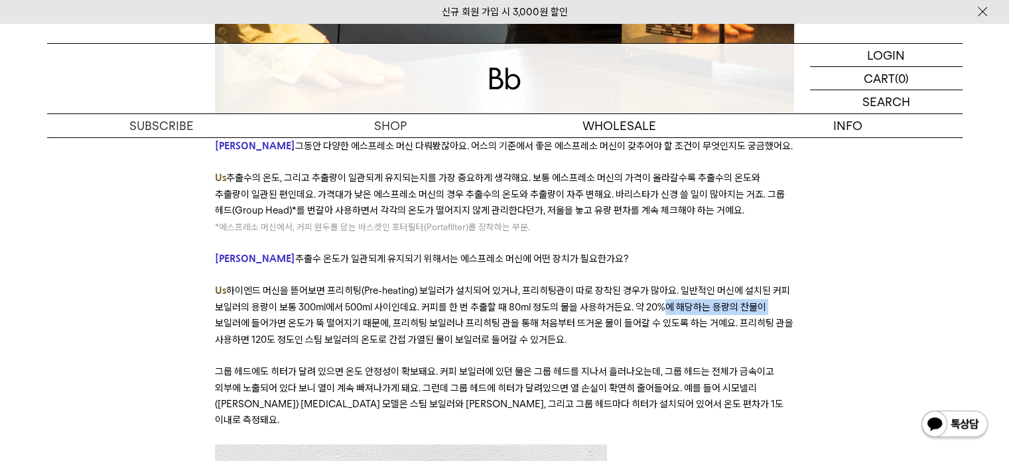
drag, startPoint x: 664, startPoint y: 239, endPoint x: 761, endPoint y: 235, distance: 96.9
click at [761, 284] on span "하이엔드 머신을 뜯어보면 프리히팅(Pre-heating) 보일러가 설치되어 있거나, 프리히팅관이 따로 장착된 경우가 많아요. 일반적인 머신에 …" at bounding box center [504, 314] width 578 height 60
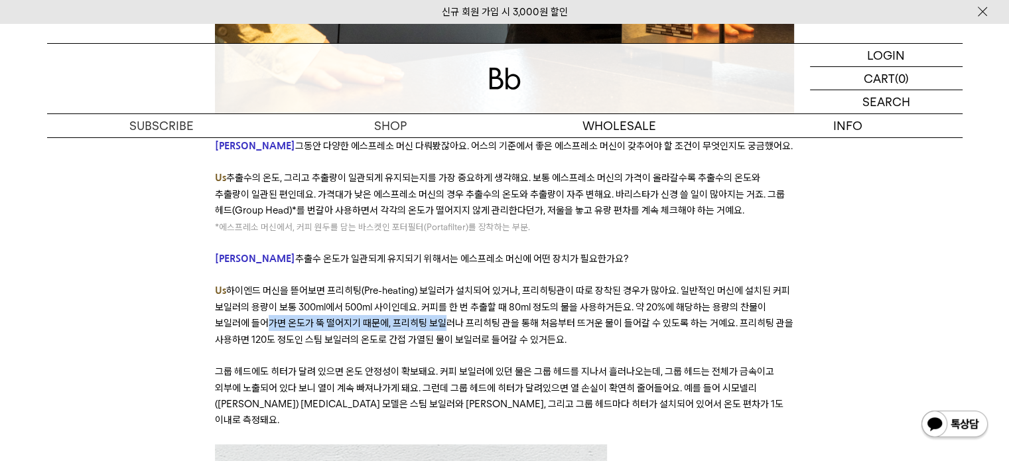
drag, startPoint x: 263, startPoint y: 255, endPoint x: 438, endPoint y: 257, distance: 175.1
click at [438, 284] on span "하이엔드 머신을 뜯어보면 프리히팅(Pre-heating) 보일러가 설치되어 있거나, 프리히팅관이 따로 장착된 경우가 많아요. 일반적인 머신에 …" at bounding box center [504, 314] width 578 height 60
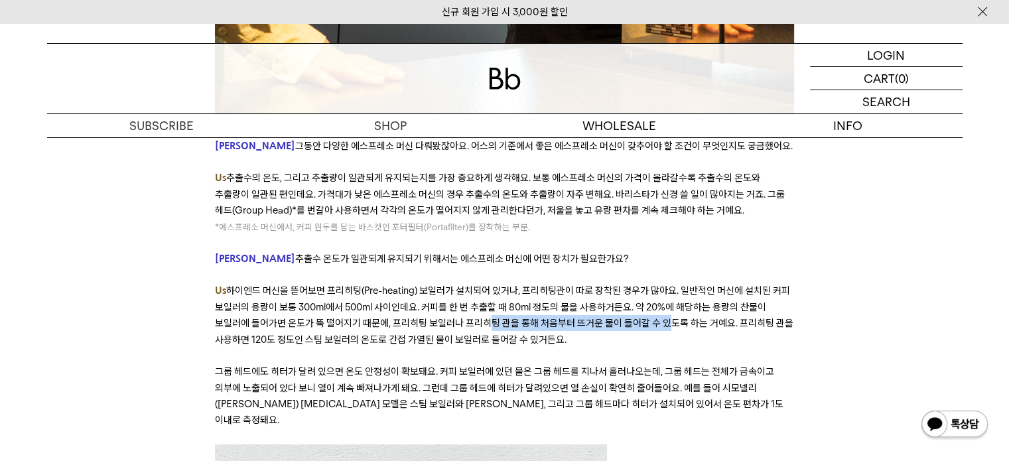
drag, startPoint x: 481, startPoint y: 257, endPoint x: 658, endPoint y: 259, distance: 177.1
click at [658, 284] on span "하이엔드 머신을 뜯어보면 프리히팅(Pre-heating) 보일러가 설치되어 있거나, 프리히팅관이 따로 장착된 경우가 많아요. 일반적인 머신에 …" at bounding box center [504, 314] width 578 height 60
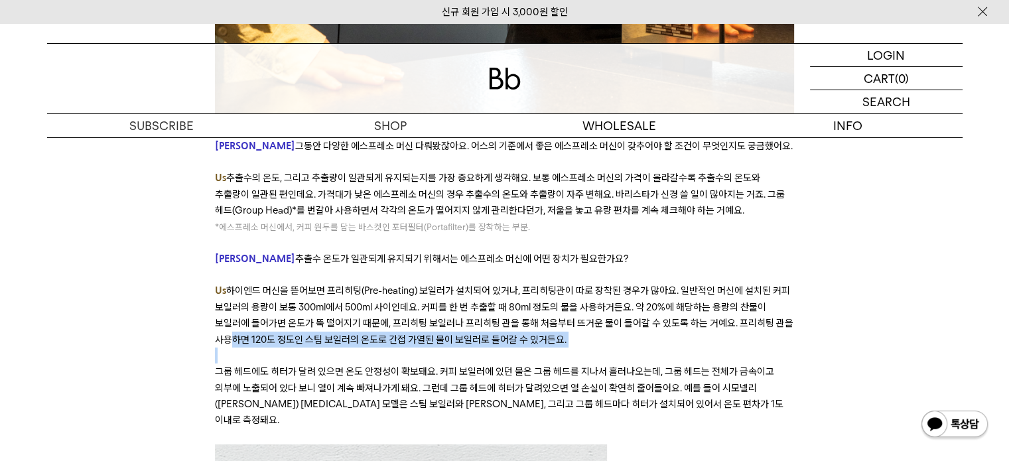
drag, startPoint x: 224, startPoint y: 270, endPoint x: 489, endPoint y: 282, distance: 264.9
click at [489, 282] on div "﻿ 좋은 커피란 무엇일까요? ‘좋음’에 대한 기준은 취향에 관한 것이기도 하지만, 객관적으로 무엇이 더 나은지에 대한 것이기도 합니다. 오랫동…" at bounding box center [504, 115] width 579 height 8289
click at [524, 347] on p at bounding box center [504, 355] width 579 height 16
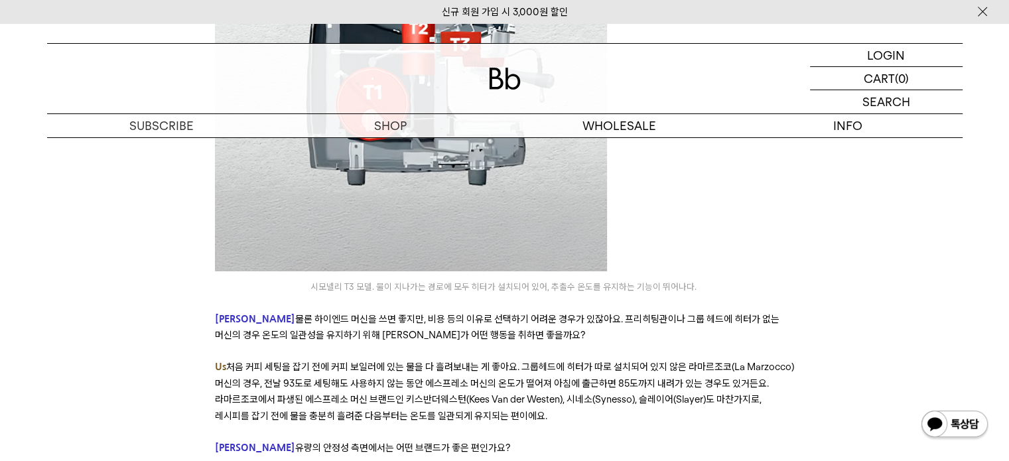
scroll to position [4974, 0]
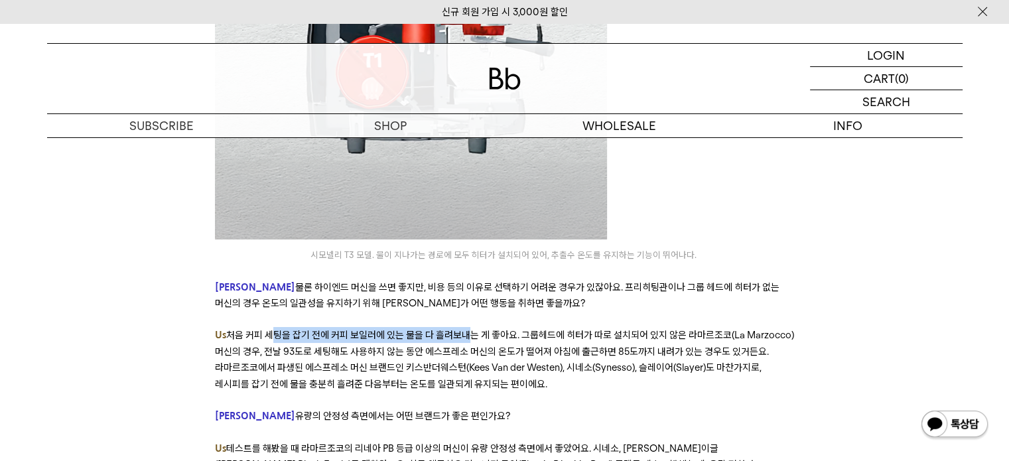
drag, startPoint x: 268, startPoint y: 247, endPoint x: 458, endPoint y: 250, distance: 190.4
click at [458, 329] on span "처음 커피 세팅을 잡기 전에 커피 보일러에 있는 물을 다 흘려보내는 게 좋아요. 그룹헤드에 히터가 따로 설치되어 있지 않은 라마르조코(La M…" at bounding box center [504, 359] width 579 height 60
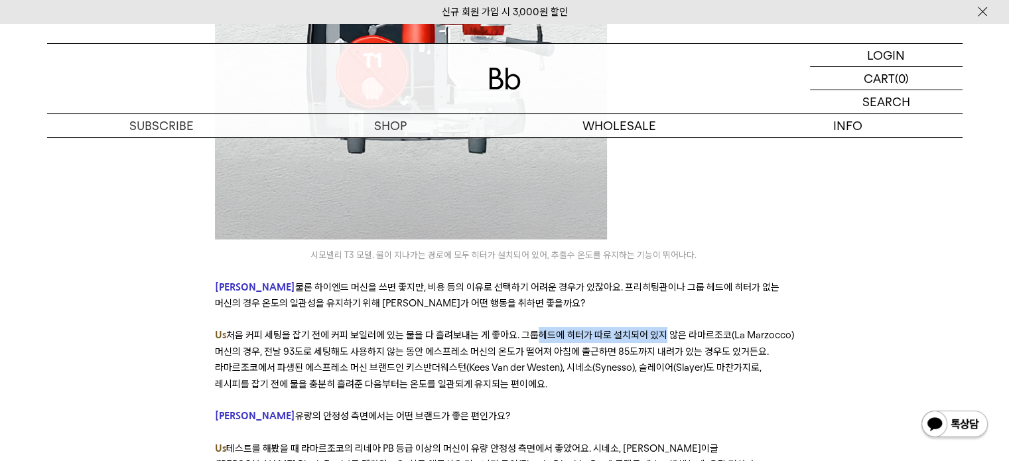
drag, startPoint x: 531, startPoint y: 251, endPoint x: 659, endPoint y: 249, distance: 128.0
click at [659, 329] on span "처음 커피 세팅을 잡기 전에 커피 보일러에 있는 물을 다 흘려보내는 게 좋아요. 그룹헤드에 히터가 따로 설치되어 있지 않은 라마르조코(La M…" at bounding box center [504, 359] width 579 height 60
click at [637, 392] on p at bounding box center [504, 400] width 579 height 16
drag, startPoint x: 302, startPoint y: 248, endPoint x: 706, endPoint y: 248, distance: 403.2
click at [706, 329] on span "처음 커피 세팅을 잡기 전에 커피 보일러에 있는 물을 다 흘려보내는 게 좋아요. 그룹헤드에 히터가 따로 설치되어 있지 않은 라마르조코(La M…" at bounding box center [504, 359] width 579 height 60
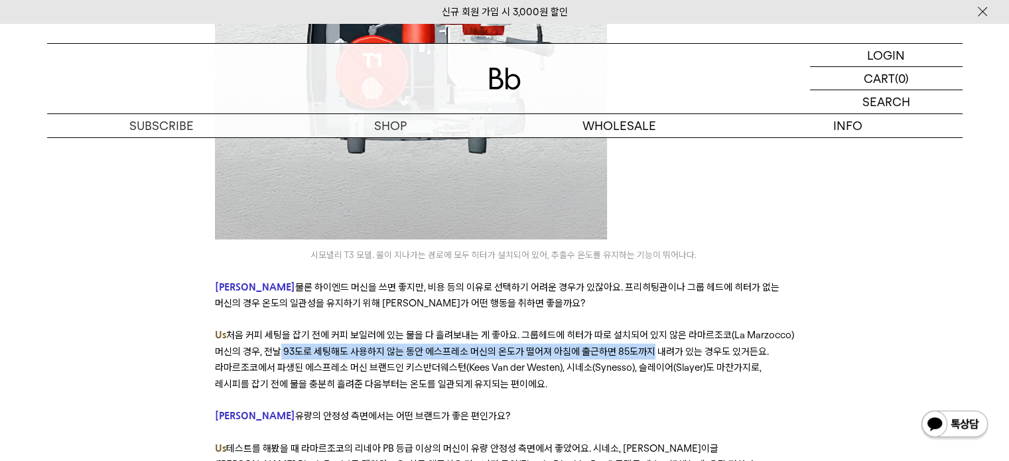
drag, startPoint x: 272, startPoint y: 267, endPoint x: 638, endPoint y: 259, distance: 366.2
click at [638, 329] on span "처음 커피 세팅을 잡기 전에 커피 보일러에 있는 물을 다 흘려보내는 게 좋아요. 그룹헤드에 히터가 따로 설치되어 있지 않은 라마르조코(La M…" at bounding box center [504, 359] width 579 height 60
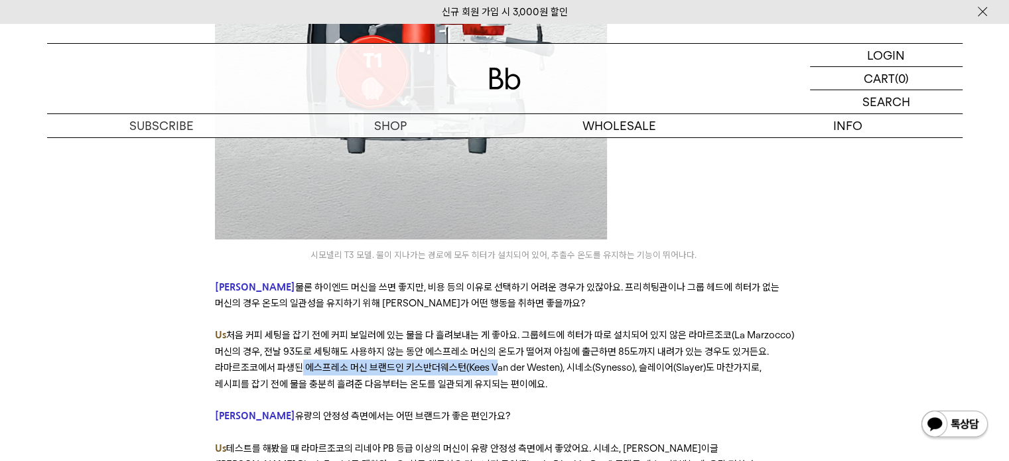
drag, startPoint x: 290, startPoint y: 278, endPoint x: 487, endPoint y: 275, distance: 197.0
click at [487, 329] on span "처음 커피 세팅을 잡기 전에 커피 보일러에 있는 물을 다 흘려보내는 게 좋아요. 그룹헤드에 히터가 따로 설치되어 있지 않은 라마르조코(La M…" at bounding box center [504, 359] width 579 height 60
click at [466, 392] on p at bounding box center [504, 400] width 579 height 16
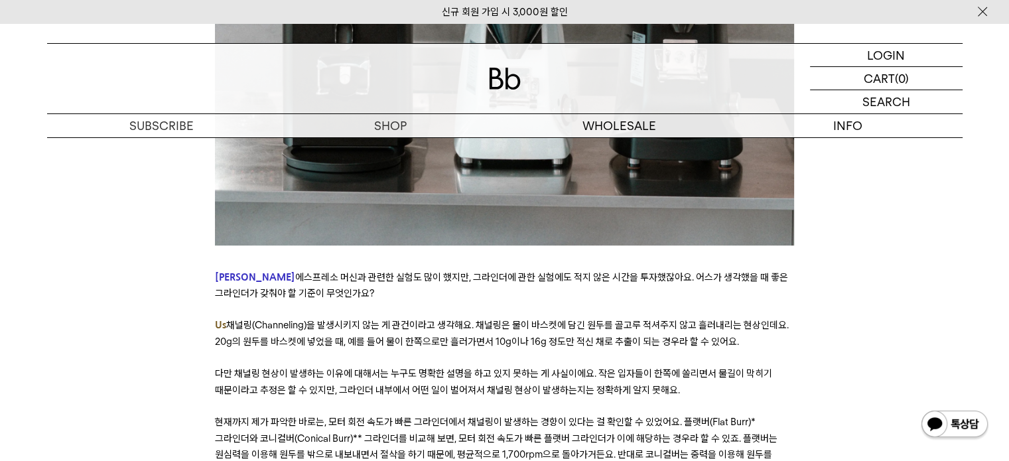
scroll to position [5836, 0]
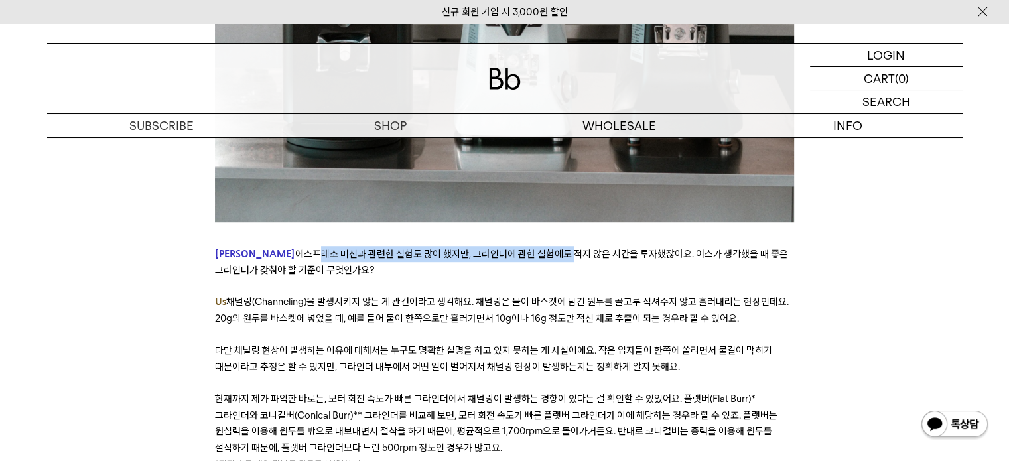
drag, startPoint x: 263, startPoint y: 161, endPoint x: 512, endPoint y: 164, distance: 249.4
click at [512, 248] on span "에스프레소 머신과 관련한 실험도 많이 했지만, 그라인더에 관한 실험에도 적지 않은 시간을 투자했잖아요. 어스가 생각했을 때 좋은 그라인더가 갖…" at bounding box center [501, 262] width 573 height 28
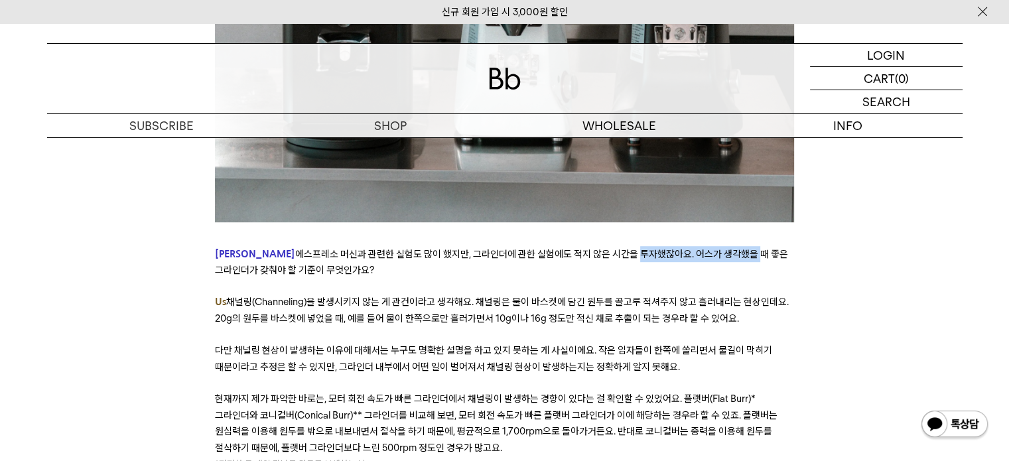
drag, startPoint x: 582, startPoint y: 168, endPoint x: 696, endPoint y: 170, distance: 113.4
click at [696, 248] on span "에스프레소 머신과 관련한 실험도 많이 했지만, 그라인더에 관한 실험에도 적지 않은 시간을 투자했잖아요. 어스가 생각했을 때 좋은 그라인더가 갖…" at bounding box center [501, 262] width 573 height 28
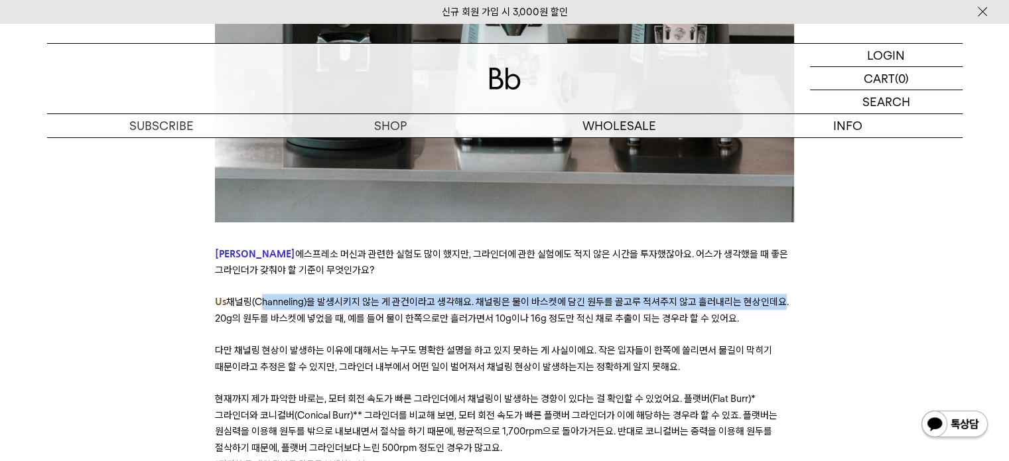
drag, startPoint x: 259, startPoint y: 214, endPoint x: 775, endPoint y: 208, distance: 515.3
click at [775, 296] on span "채널링(Channeling)을 발생시키지 않는 게 관건이라고 생각해요. 채널링은 물이 바스켓에 담긴 원두를 골고루 적셔주지 않고 흘러내리는 현…" at bounding box center [502, 310] width 574 height 28
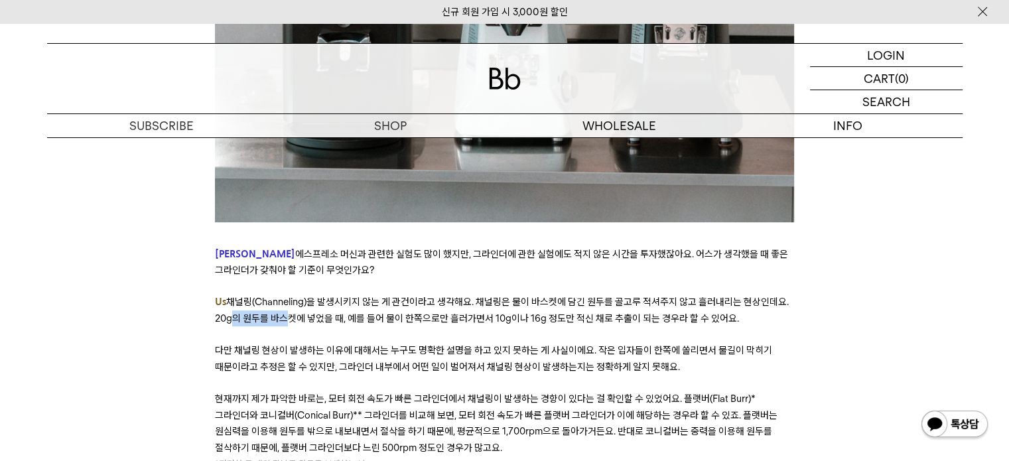
drag, startPoint x: 224, startPoint y: 232, endPoint x: 282, endPoint y: 233, distance: 57.7
click at [282, 296] on span "채널링(Channeling)을 발생시키지 않는 게 관건이라고 생각해요. 채널링은 물이 바스켓에 담긴 원두를 골고루 적셔주지 않고 흘러내리는 현…" at bounding box center [502, 310] width 574 height 28
drag, startPoint x: 257, startPoint y: 262, endPoint x: 336, endPoint y: 257, distance: 79.7
click at [336, 344] on span "다만 채널링 현상이 발생하는 이유에 대해서는 누구도 명확한 설명을 하고 있지 못하는 게 사실이에요. 작은 입자들이 한쪽에 쏠리면서 물길이 막히…" at bounding box center [493, 358] width 557 height 28
drag, startPoint x: 410, startPoint y: 261, endPoint x: 519, endPoint y: 259, distance: 108.1
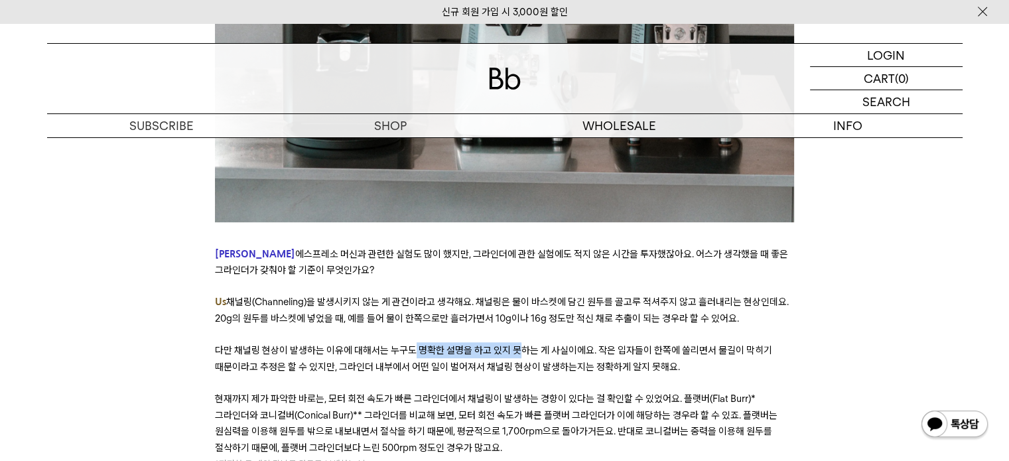
click at [519, 344] on span "다만 채널링 현상이 발생하는 이유에 대해서는 누구도 명확한 설명을 하고 있지 못하는 게 사실이에요. 작은 입자들이 한쪽에 쏠리면서 물길이 막히…" at bounding box center [493, 358] width 557 height 28
click at [531, 375] on p at bounding box center [504, 383] width 579 height 16
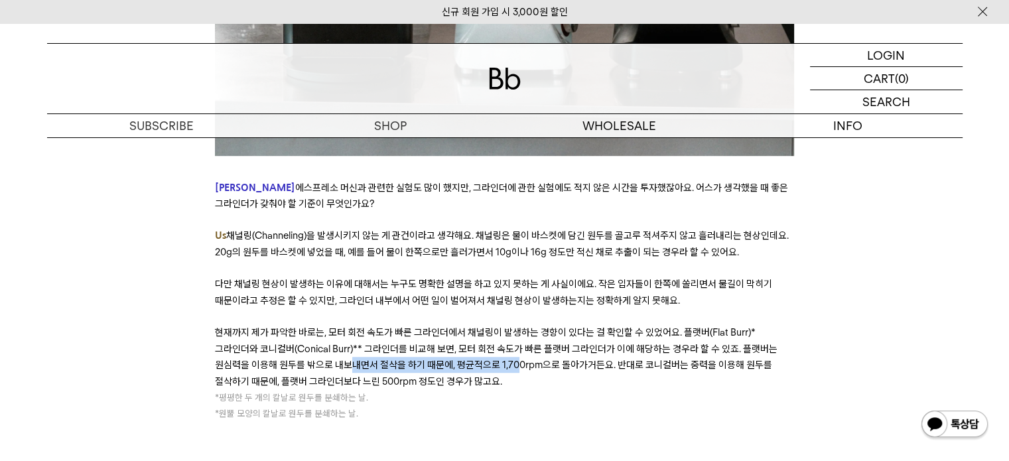
drag, startPoint x: 289, startPoint y: 273, endPoint x: 454, endPoint y: 273, distance: 164.5
click at [454, 326] on span "현재까지 제가 파악한 바로는, 모터 회전 속도가 빠른 그라인더에서 채널링이 발생하는 경향이 있다는 걸 확인할 수 있었어요. 플랫버(Flat B…" at bounding box center [496, 356] width 562 height 60
drag, startPoint x: 481, startPoint y: 275, endPoint x: 601, endPoint y: 275, distance: 120.7
click at [601, 326] on span "현재까지 제가 파악한 바로는, 모터 회전 속도가 빠른 그라인더에서 채널링이 발생하는 경향이 있다는 걸 확인할 수 있었어요. 플랫버(Flat B…" at bounding box center [496, 356] width 562 height 60
click at [541, 389] on p "* 평평한 두 개의 칼날로 원두를 분쇄하는 날." at bounding box center [504, 397] width 579 height 16
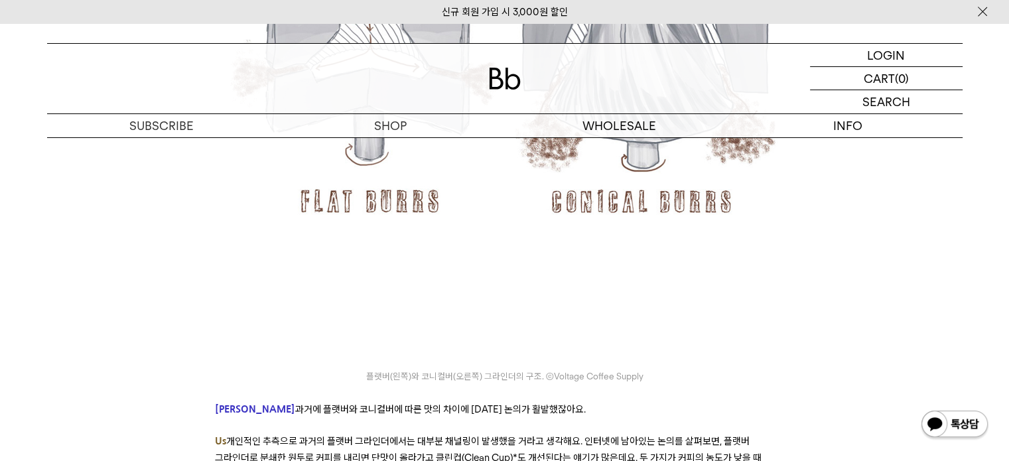
scroll to position [6565, 0]
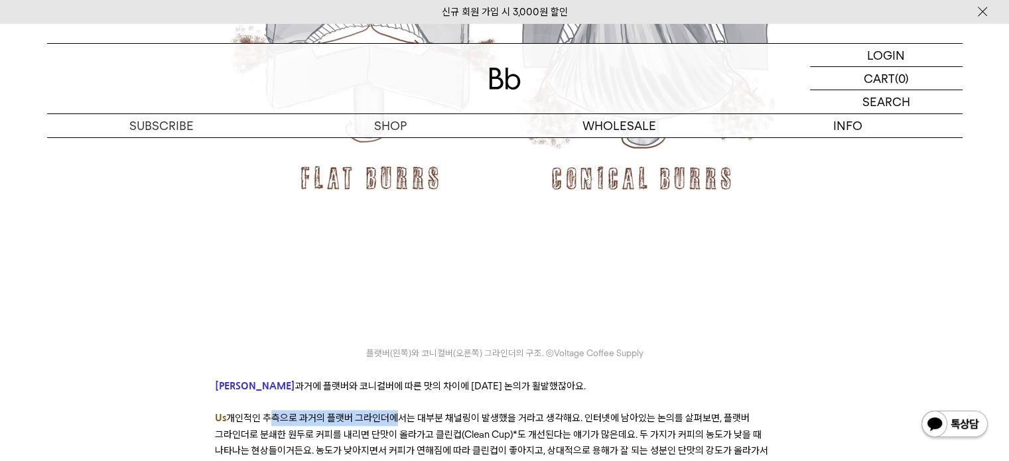
drag, startPoint x: 263, startPoint y: 331, endPoint x: 393, endPoint y: 333, distance: 130.0
click at [393, 410] on p "Us 개인적인 추측으로 과거의 플랫버 그라인더에서는 대부분 채널링이 발생했을 거라고 생각해요. 인터넷에 남아있는 논의를 살펴보면, 플랫버 그라…" at bounding box center [504, 442] width 579 height 65
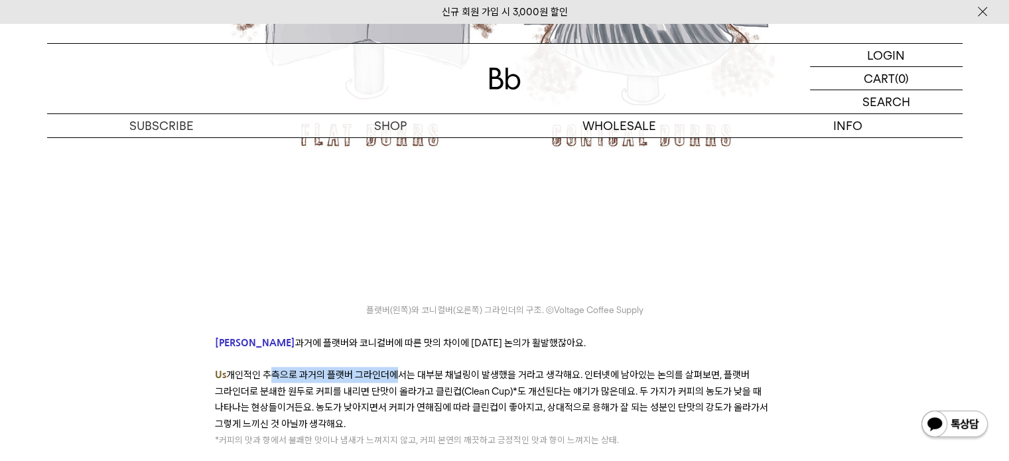
scroll to position [6632, 0]
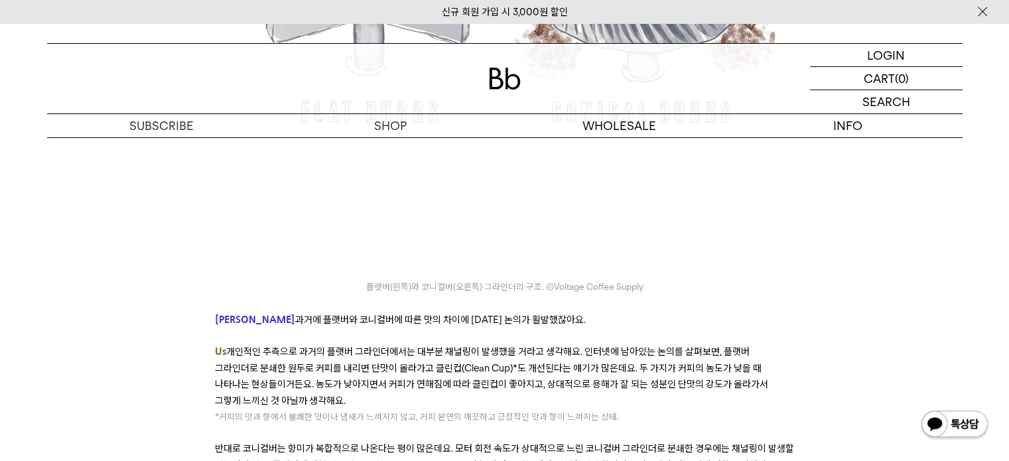
click at [450, 424] on p at bounding box center [504, 432] width 579 height 16
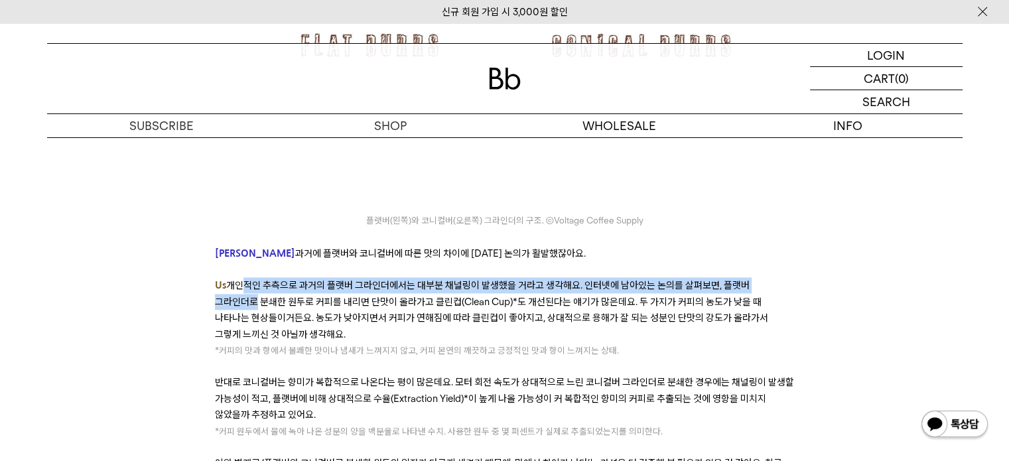
drag, startPoint x: 239, startPoint y: 197, endPoint x: 782, endPoint y: 193, distance: 543.1
click at [768, 279] on span "개인적인 추측으로 과거의 플랫버 그라인더에서는 대부분 채널링이 발생했을 거라고 생각해요. 인터넷에 남아있는 논의를 살펴보면, 플랫버 그라인더로…" at bounding box center [491, 309] width 553 height 60
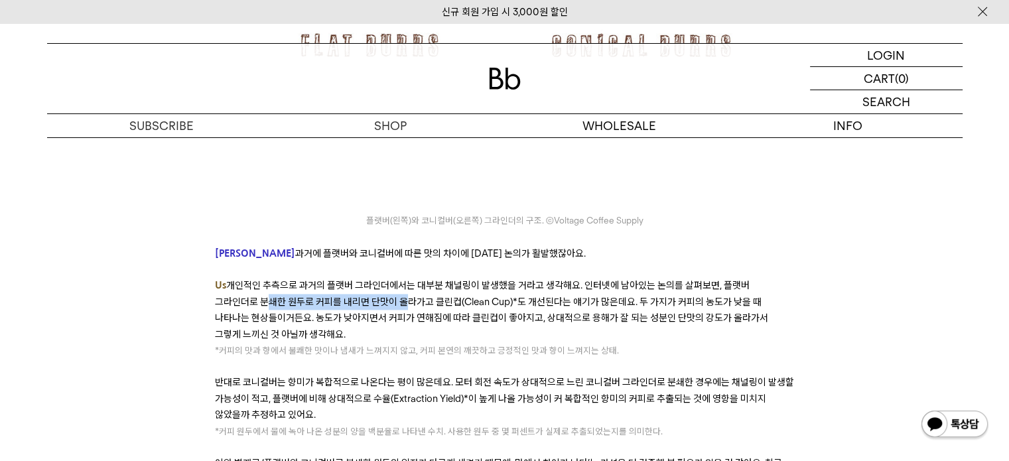
drag, startPoint x: 214, startPoint y: 211, endPoint x: 352, endPoint y: 209, distance: 138.6
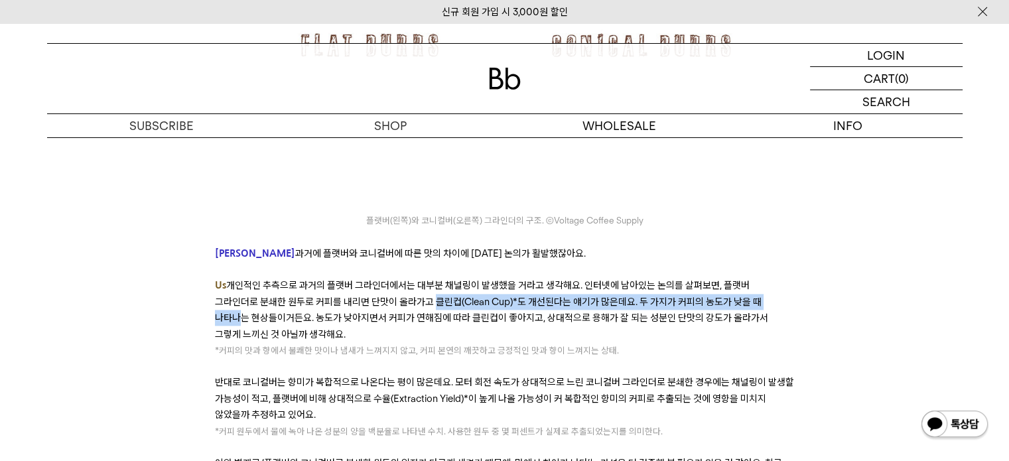
drag, startPoint x: 387, startPoint y: 214, endPoint x: 731, endPoint y: 216, distance: 344.2
click at [735, 279] on span "개인적인 추측으로 과거의 플랫버 그라인더에서는 대부분 채널링이 발생했을 거라고 생각해요. 인터넷에 남아있는 논의를 살펴보면, 플랫버 그라인더로…" at bounding box center [491, 309] width 553 height 60
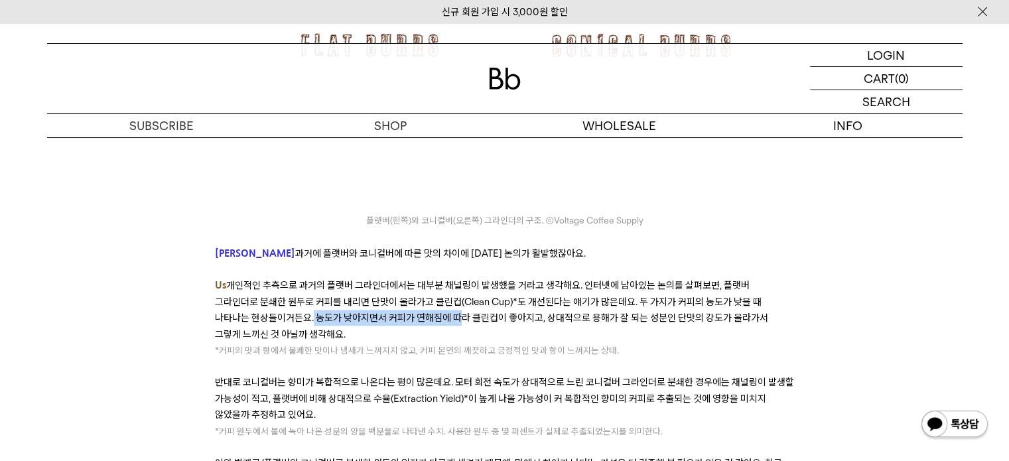
drag, startPoint x: 273, startPoint y: 223, endPoint x: 412, endPoint y: 221, distance: 138.6
click at [412, 279] on span "개인적인 추측으로 과거의 플랫버 그라인더에서는 대부분 채널링이 발생했을 거라고 생각해요. 인터넷에 남아있는 논의를 살펴보면, 플랫버 그라인더로…" at bounding box center [491, 309] width 553 height 60
click at [416, 277] on p "Us 개인적인 추측으로 과거의 플랫버 그라인더에서는 대부분 채널링이 발생했을 거라고 생각해요. 인터넷에 남아있는 논의를 살펴보면, 플랫버 그라…" at bounding box center [504, 309] width 579 height 65
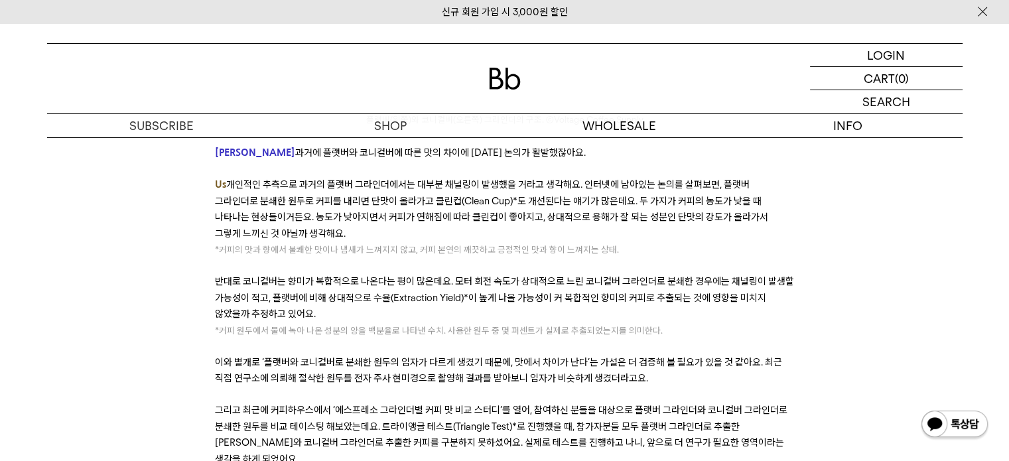
scroll to position [6831, 0]
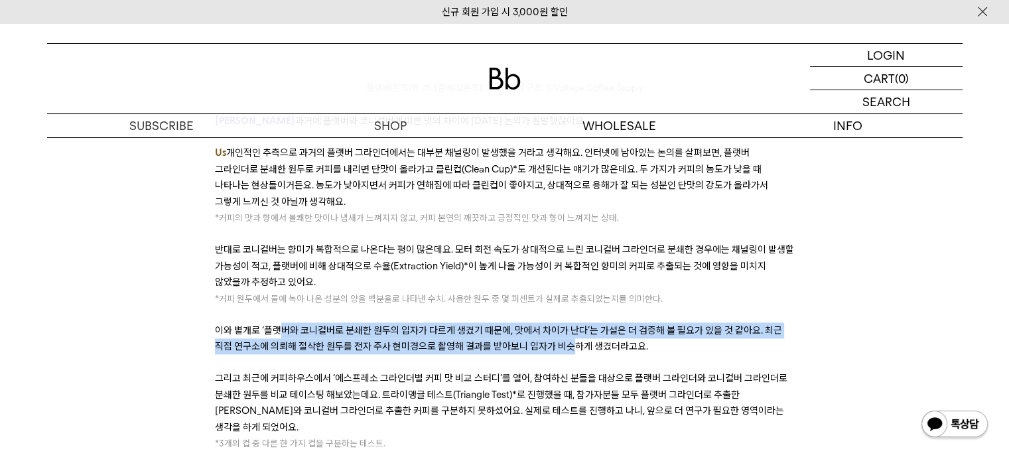
drag, startPoint x: 289, startPoint y: 236, endPoint x: 572, endPoint y: 247, distance: 283.4
click at [572, 324] on span "이와 별개로 ‘플랫버와 코니컬버로 분쇄한 원두의 입자가 다르게 생겼기 때문에, 맛에서 차이가 난다’는 가설은 더 검증해 볼 필요가 있을 것 같…" at bounding box center [498, 338] width 567 height 28
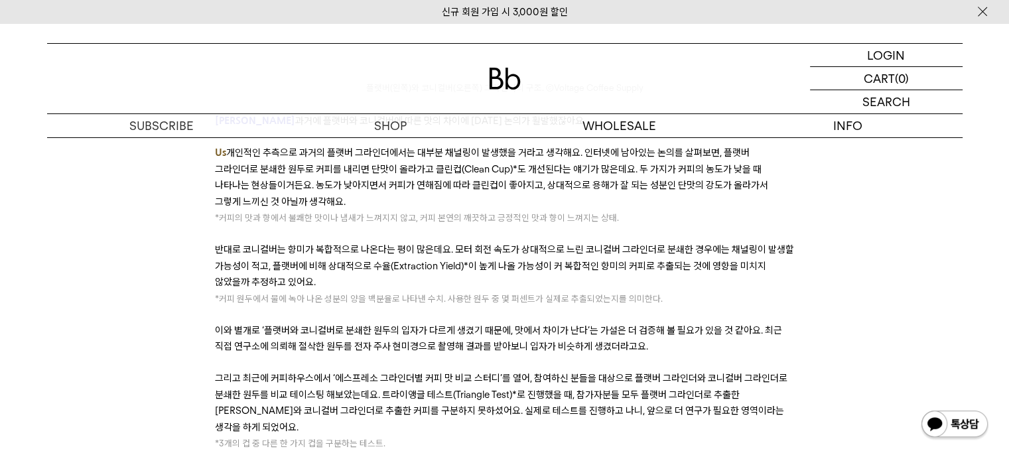
click at [578, 354] on p at bounding box center [504, 362] width 579 height 16
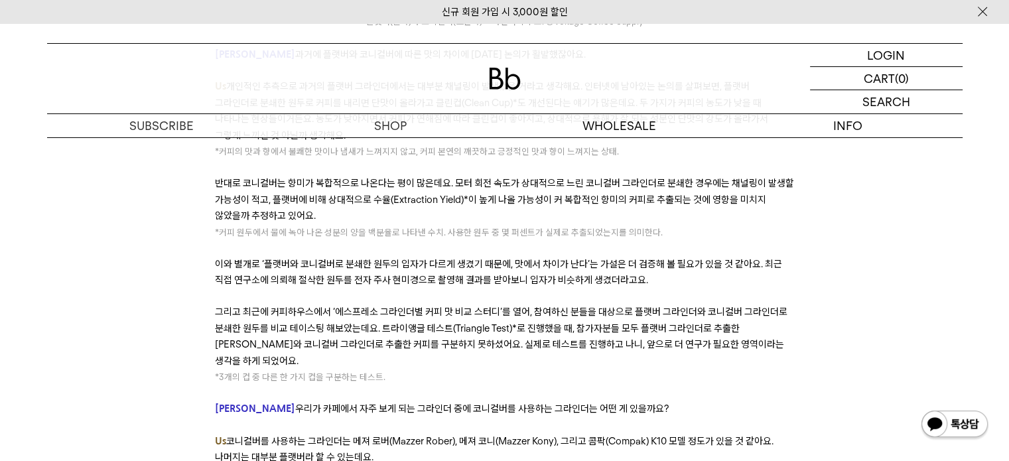
scroll to position [6963, 0]
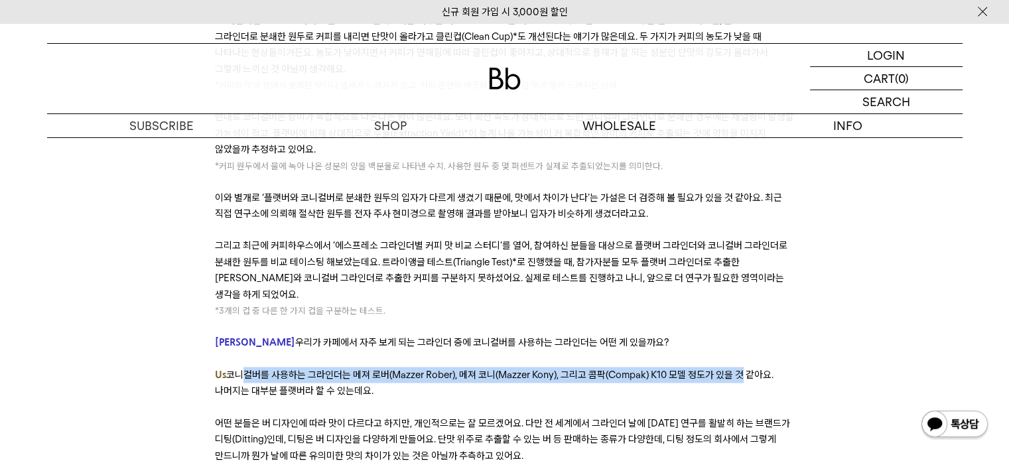
drag, startPoint x: 235, startPoint y: 264, endPoint x: 736, endPoint y: 267, distance: 500.7
click at [736, 369] on span "코니컬버를 사용하는 그라인더는 메져 로버(Mazzer Rober), 메져 코니(Mazzer Kony), 그리고 콤팍(Compak) K10 모델…" at bounding box center [494, 383] width 558 height 28
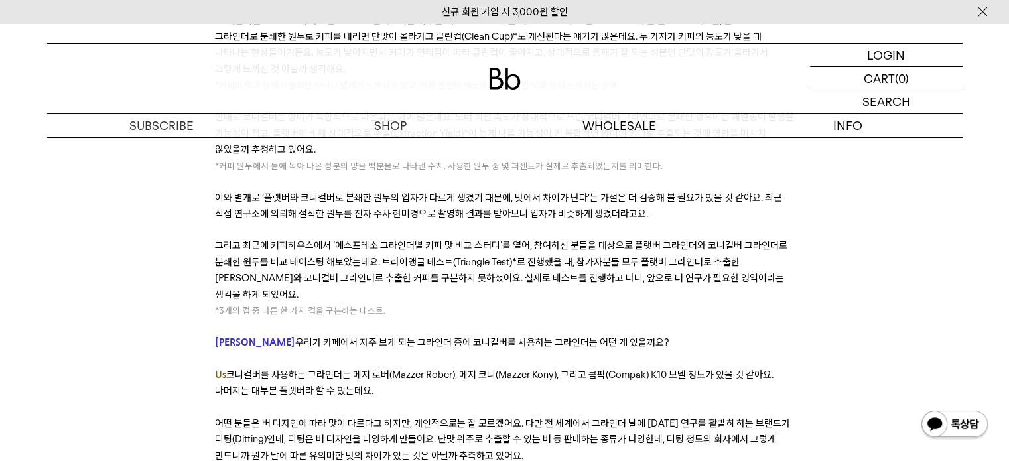
click at [447, 399] on p at bounding box center [504, 407] width 579 height 16
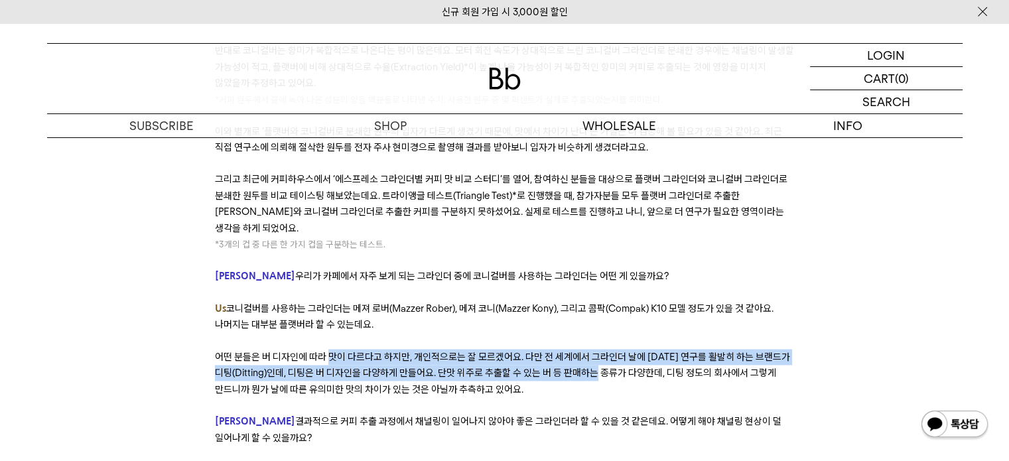
drag, startPoint x: 390, startPoint y: 248, endPoint x: 601, endPoint y: 254, distance: 211.6
click at [601, 351] on span "어떤 분들은 버 디자인에 따라 맛이 다르다고 하지만, 개인적으로는 잘 모르겠어요. 다만 전 세계에서 그라인더 날에 대한 연구를 활발히 하는 브…" at bounding box center [502, 373] width 575 height 44
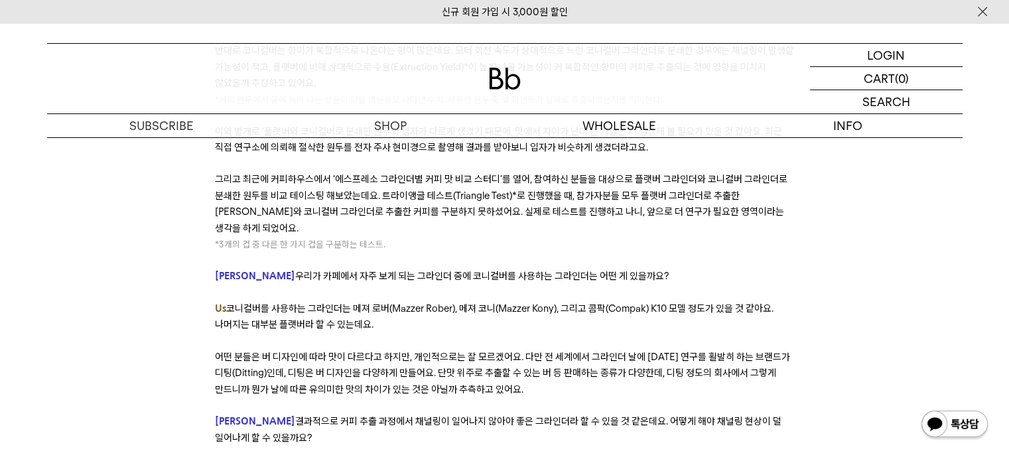
click at [574, 397] on p at bounding box center [504, 405] width 579 height 16
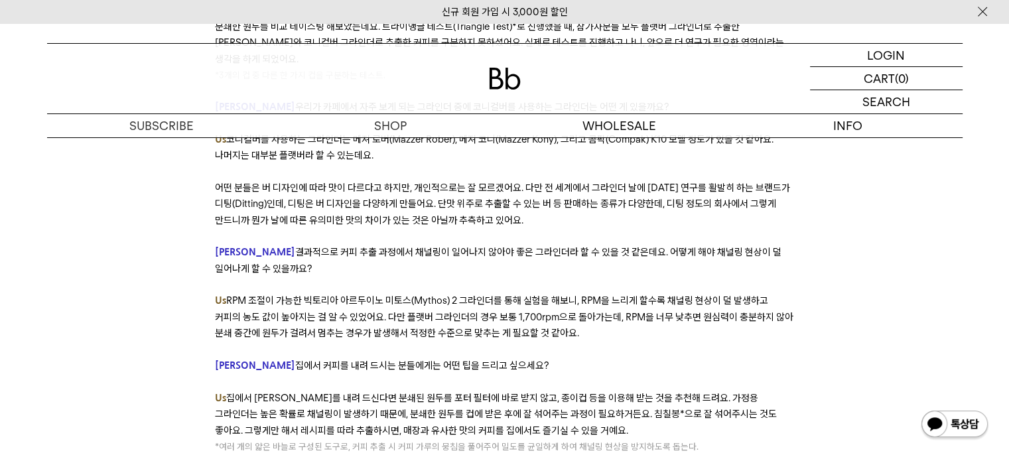
scroll to position [7228, 0]
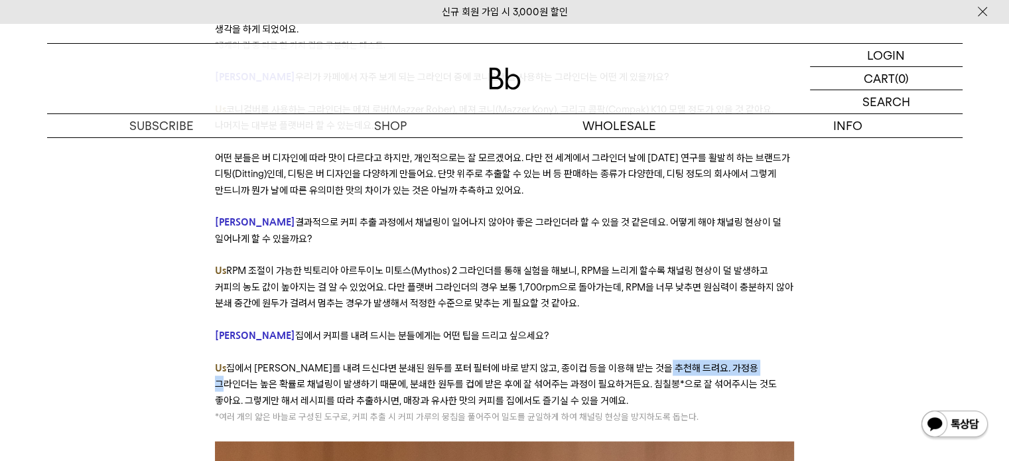
drag, startPoint x: 679, startPoint y: 250, endPoint x: 786, endPoint y: 258, distance: 107.1
click at [786, 359] on p "Us 집에서 에스프레소를 내려 드신다면 분쇄된 원두를 포터 필터에 바로 받지 않고, 종이컵 등을 이용해 받는 것을 추천해 드려요. 가정용 그라…" at bounding box center [504, 383] width 579 height 48
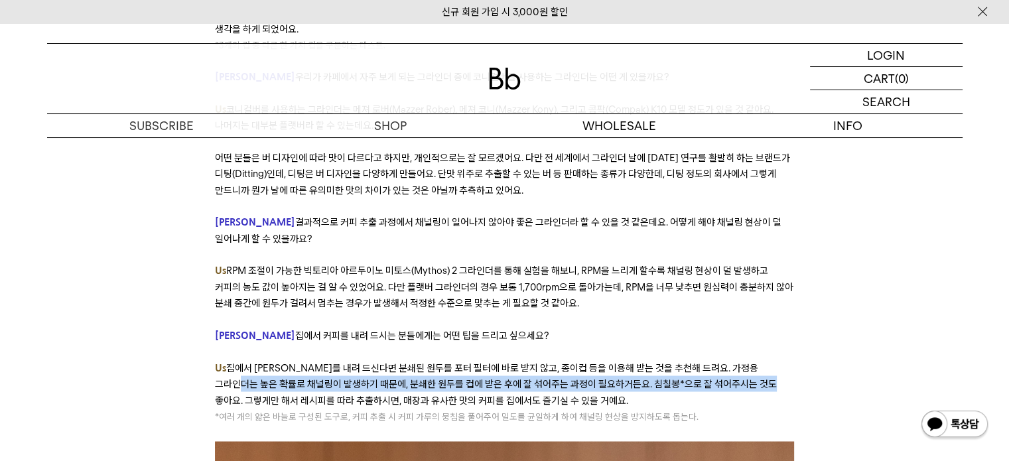
drag, startPoint x: 225, startPoint y: 270, endPoint x: 748, endPoint y: 271, distance: 522.6
click at [748, 361] on span "집에서 에스프레소를 내려 드신다면 분쇄된 원두를 포터 필터에 바로 받지 않고, 종이컵 등을 이용해 받는 것을 추천해 드려요. 가정용 그라인더는…" at bounding box center [496, 383] width 562 height 44
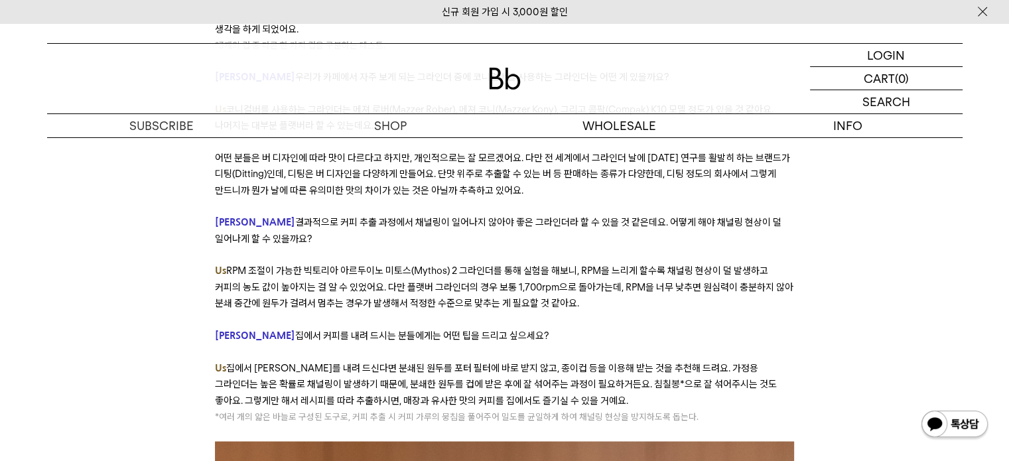
click at [570, 410] on span "여러 개의 얇은 바늘로 구성된 도구로, 커피 추출 시 커피 가루의 뭉침을 풀어주어 밀도를 균일하게 하여 채널링 현상을 방지하도록 돕는다." at bounding box center [458, 415] width 479 height 11
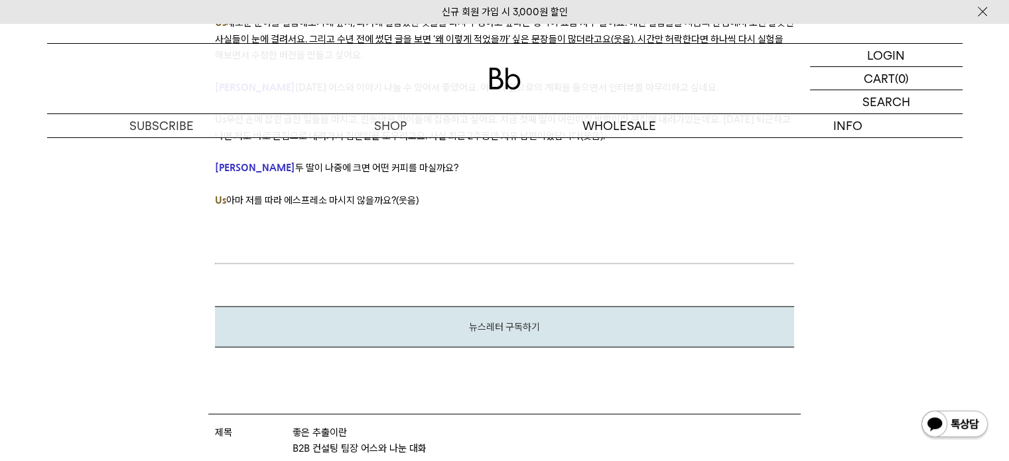
scroll to position [8356, 0]
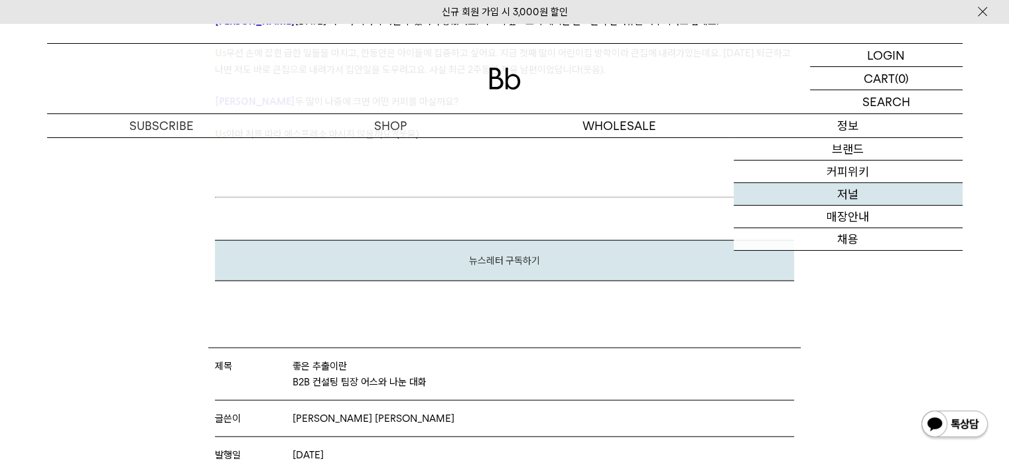
click at [852, 193] on link "저널" at bounding box center [847, 194] width 229 height 23
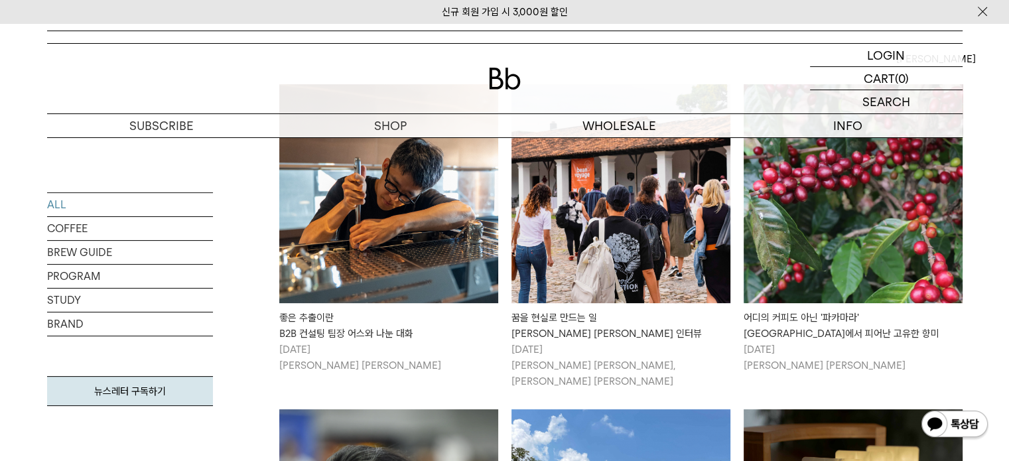
click at [618, 340] on div "꿈을 현실로 만드는 일 빈보야지 탁승희 대표 인터뷰" at bounding box center [620, 326] width 219 height 32
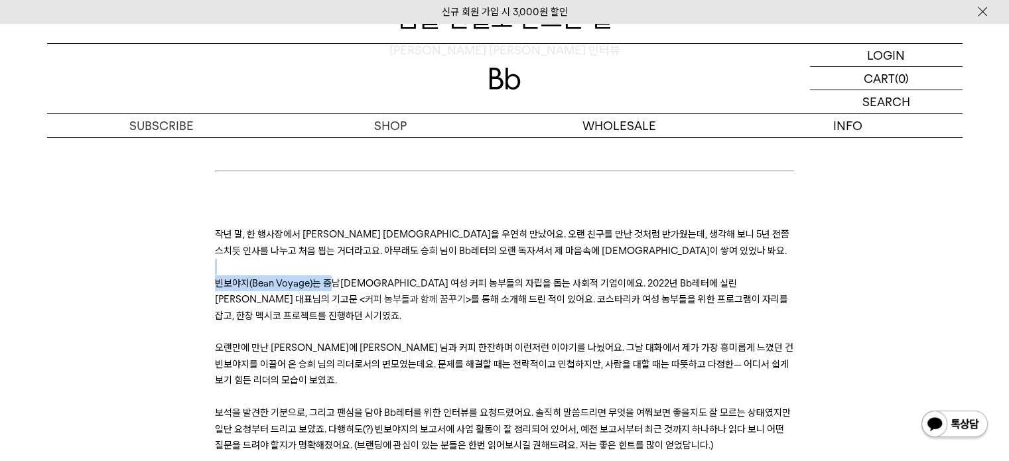
drag, startPoint x: 327, startPoint y: 279, endPoint x: 507, endPoint y: 272, distance: 179.9
click at [511, 287] on span "빈보야지(Bean Voyage)는 중남[DEMOGRAPHIC_DATA] 여성 커피 농부들의 자립을 돕는 사회적 기업이에요. 2022년 Bb레터…" at bounding box center [476, 291] width 522 height 28
drag, startPoint x: 546, startPoint y: 283, endPoint x: 711, endPoint y: 284, distance: 165.1
click at [711, 284] on span "빈보야지(Bean Voyage)는 중남[DEMOGRAPHIC_DATA] 여성 커피 농부들의 자립을 돕는 사회적 기업이에요. 2022년 Bb레터…" at bounding box center [476, 291] width 522 height 28
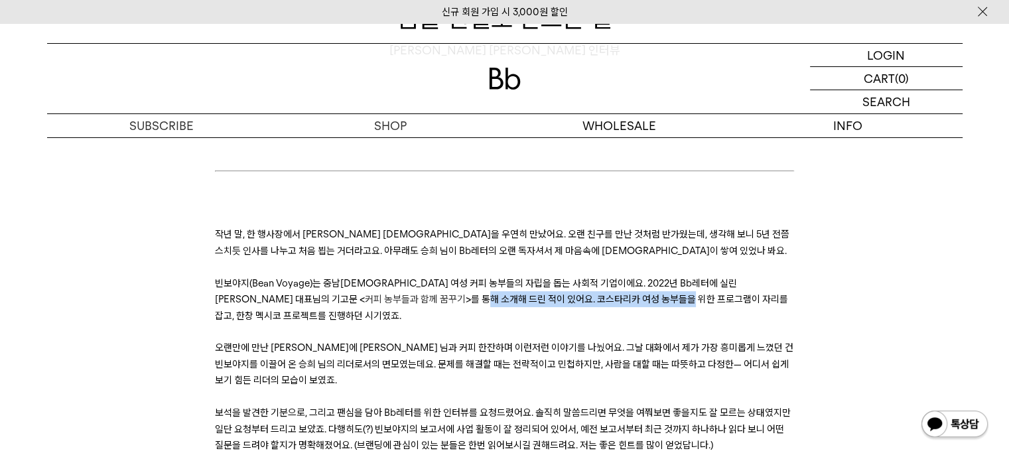
drag, startPoint x: 283, startPoint y: 304, endPoint x: 485, endPoint y: 306, distance: 202.9
click at [461, 342] on span "오랜만에 만난 [PERSON_NAME]에 [PERSON_NAME] 님과 커피 한잔하며 이런저런 이야기를 나눴어요. 그날 대화에서 제가 가장 흥…" at bounding box center [504, 364] width 578 height 44
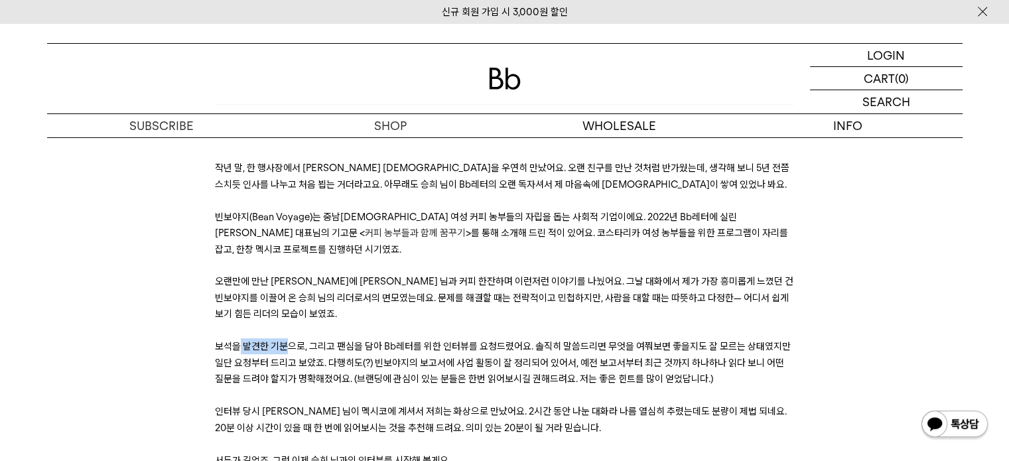
drag, startPoint x: 239, startPoint y: 307, endPoint x: 286, endPoint y: 310, distance: 47.8
click at [286, 340] on span "보석을 발견한 기분으로, 그리고 팬심을 담아 Bb레터를 위한 인터뷰를 요청드렸어요. 솔직히 말씀드리면 무엇을 여쭤보면 좋을지도 잘 모르는 상태…" at bounding box center [503, 362] width 576 height 44
click at [326, 338] on p "보석을 발견한 기분으로, 그리고 팬심을 담아 Bb레터를 위한 인터뷰를 요청드렸어요. 솔직히 말씀드리면 무엇을 여쭤보면 좋을지도 잘 모르는 상태…" at bounding box center [504, 362] width 579 height 48
drag, startPoint x: 357, startPoint y: 314, endPoint x: 416, endPoint y: 310, distance: 59.9
click at [416, 340] on span "보석을 발견한 기분으로, 그리고 팬심을 담아 Bb레터를 위한 인터뷰를 요청드렸어요. 솔직히 말씀드리면 무엇을 여쭤보면 좋을지도 잘 모르는 상태…" at bounding box center [503, 362] width 576 height 44
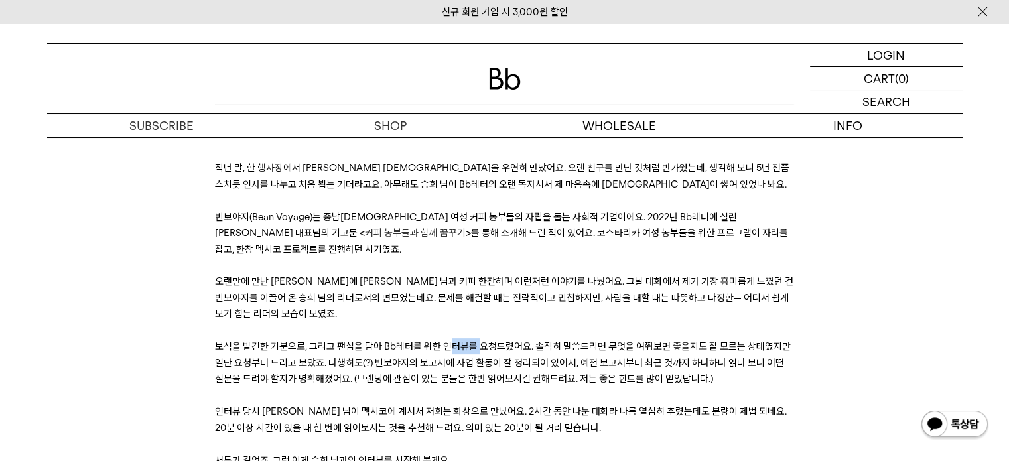
drag, startPoint x: 445, startPoint y: 310, endPoint x: 480, endPoint y: 310, distance: 35.1
click at [480, 340] on span "보석을 발견한 기분으로, 그리고 팬심을 담아 Bb레터를 위한 인터뷰를 요청드렸어요. 솔직히 말씀드리면 무엇을 여쭤보면 좋을지도 잘 모르는 상태…" at bounding box center [503, 362] width 576 height 44
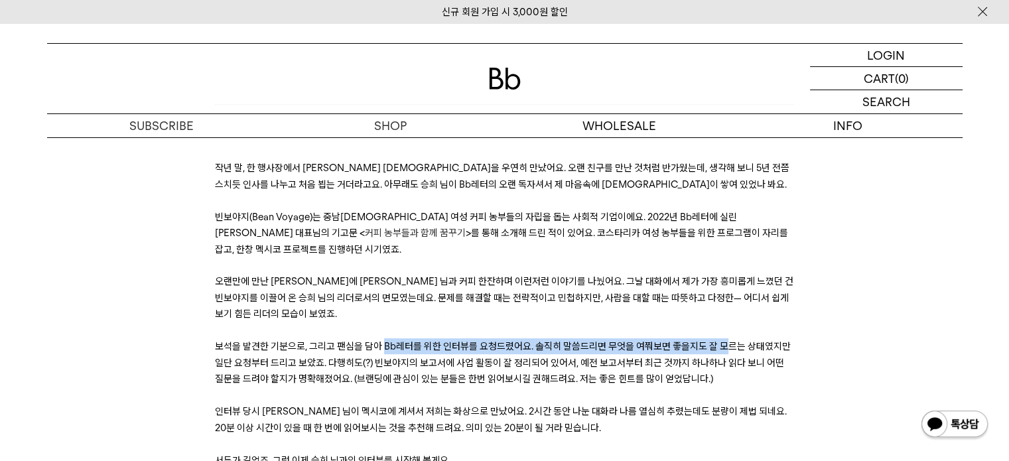
drag, startPoint x: 382, startPoint y: 310, endPoint x: 719, endPoint y: 315, distance: 336.9
click at [719, 340] on span "보석을 발견한 기분으로, 그리고 팬심을 담아 Bb레터를 위한 인터뷰를 요청드렸어요. 솔직히 말씀드리면 무엇을 여쭤보면 좋을지도 잘 모르는 상태…" at bounding box center [503, 362] width 576 height 44
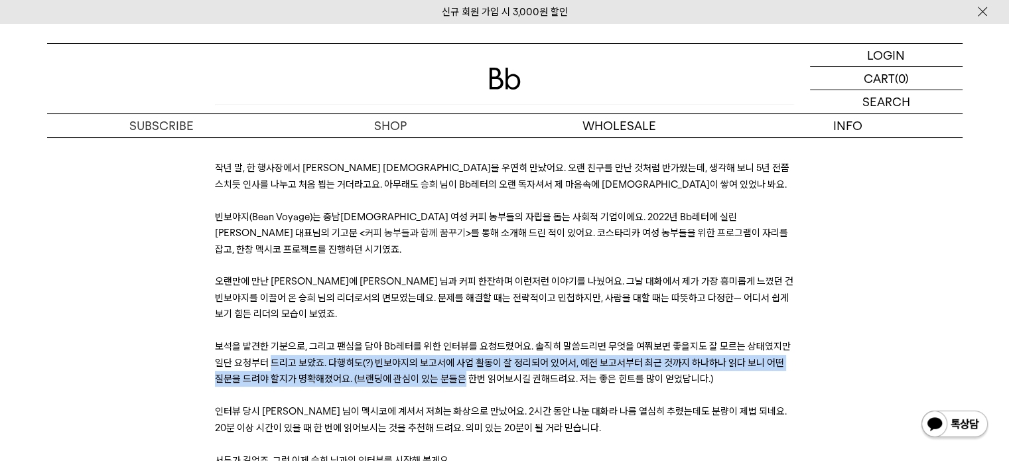
drag, startPoint x: 269, startPoint y: 332, endPoint x: 459, endPoint y: 336, distance: 190.4
click at [459, 340] on span "보석을 발견한 기분으로, 그리고 팬심을 담아 Bb레터를 위한 인터뷰를 요청드렸어요. 솔직히 말씀드리면 무엇을 여쭤보면 좋을지도 잘 모르는 상태…" at bounding box center [503, 362] width 576 height 44
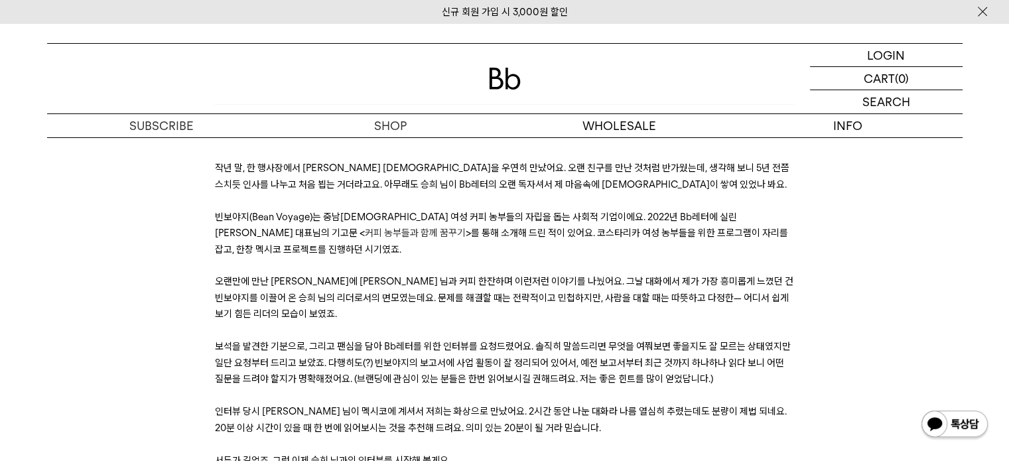
click at [591, 340] on span "보석을 발견한 기분으로, 그리고 팬심을 담아 Bb레터를 위한 인터뷰를 요청드렸어요. 솔직히 말씀드리면 무엇을 여쭤보면 좋을지도 잘 모르는 상태…" at bounding box center [503, 362] width 576 height 44
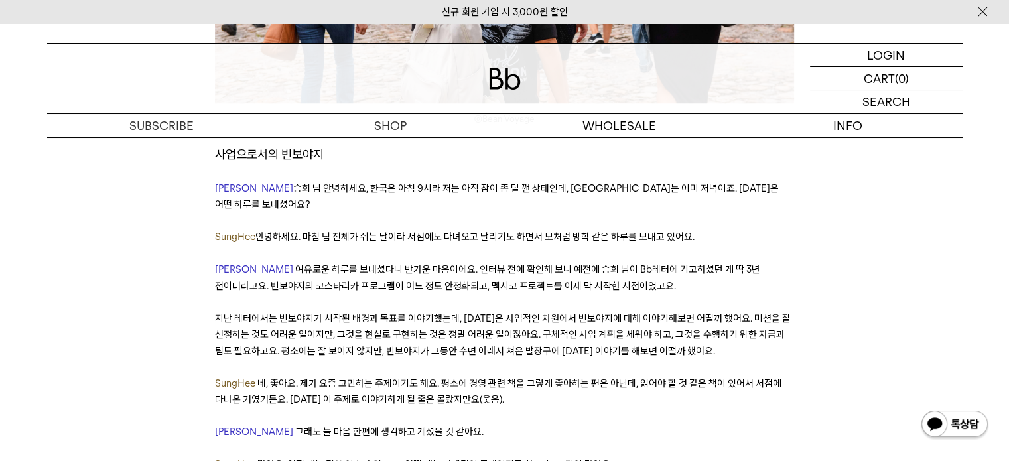
scroll to position [1127, 0]
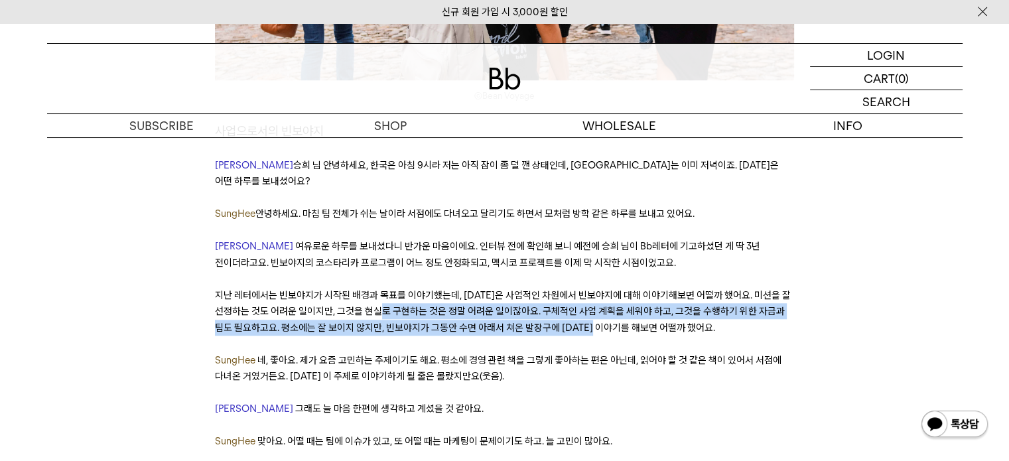
drag, startPoint x: 409, startPoint y: 257, endPoint x: 625, endPoint y: 271, distance: 216.6
click at [625, 289] on span "지난 레터에서는 빈보야지가 시작된 배경과 목표를 이야기했는데, [DATE]은 사업적인 차원에서 빈보야지에 대해 이야기해보면 어떨까 했어요. 미…" at bounding box center [503, 311] width 576 height 44
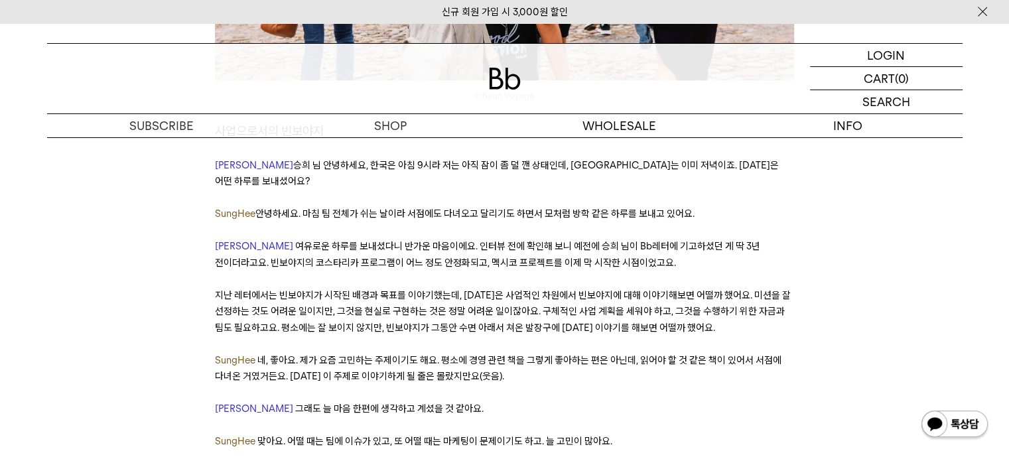
click at [603, 352] on p "SungHee 네, 좋아요. 제가 요즘 고민하는 주제이기도 해요. 평소에 경영 관련 책을 그렇게 좋아하는 편은 아닌데, 읽어야 할 것 같은 책…" at bounding box center [504, 368] width 579 height 32
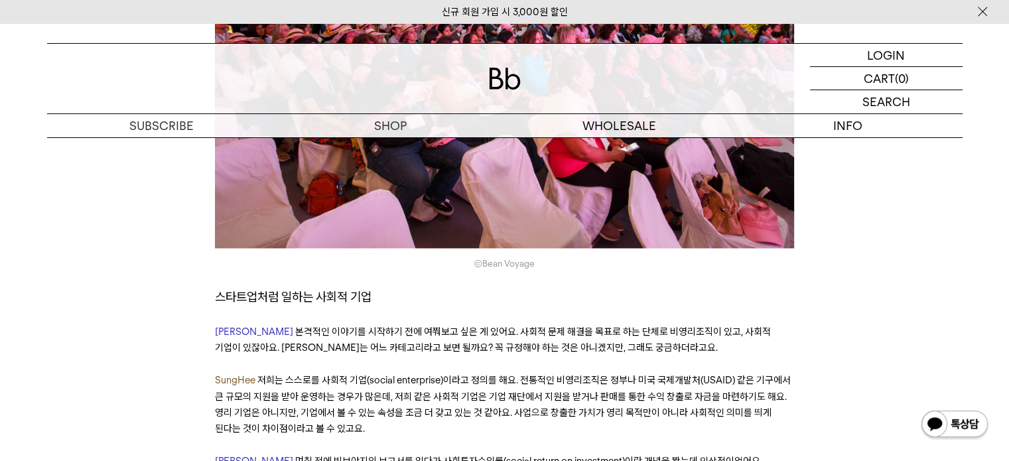
scroll to position [1791, 0]
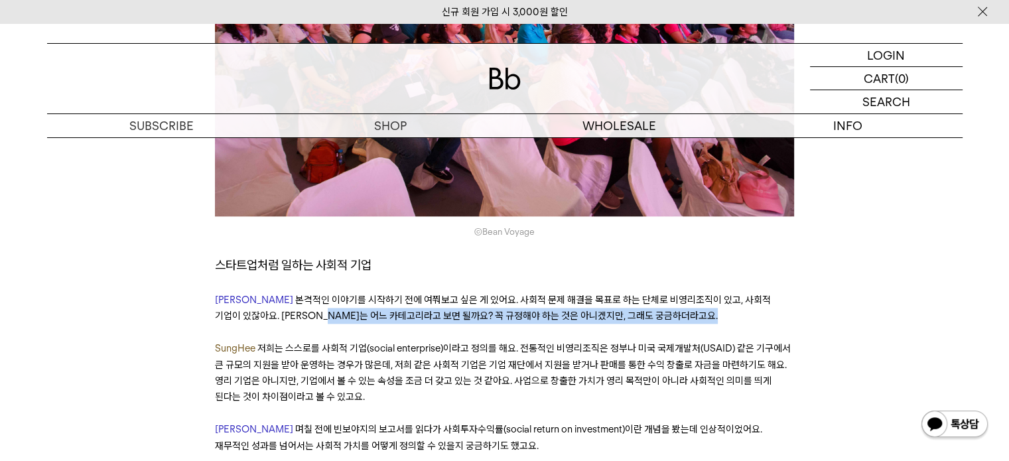
drag, startPoint x: 272, startPoint y: 249, endPoint x: 573, endPoint y: 265, distance: 301.5
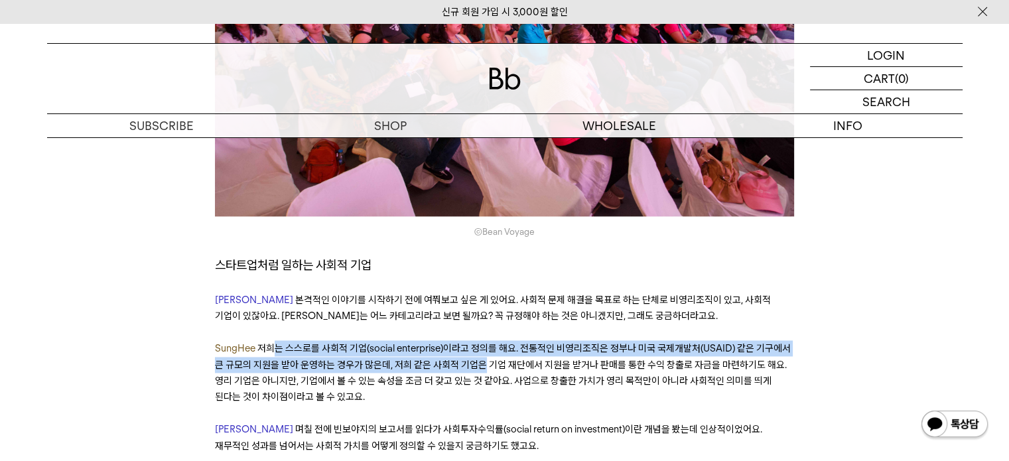
drag, startPoint x: 279, startPoint y: 287, endPoint x: 479, endPoint y: 296, distance: 200.5
click at [479, 342] on span "저희는 스스로를 사회적 기업(social enterprise)이라고 정의를 해요. 전통적인 비영리조직은 정부나 미국 국제개발처(USAID) 같…" at bounding box center [503, 372] width 576 height 60
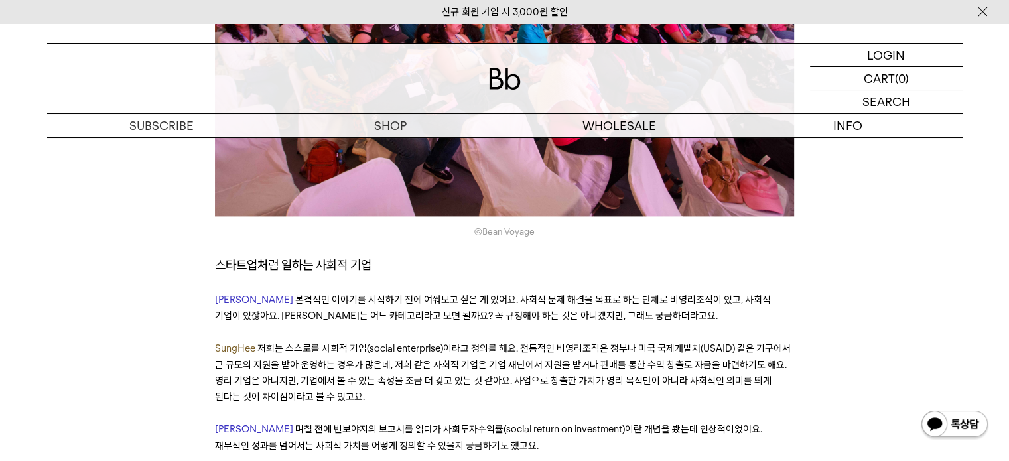
click at [533, 405] on p at bounding box center [504, 413] width 579 height 16
drag, startPoint x: 263, startPoint y: 319, endPoint x: 424, endPoint y: 326, distance: 161.9
click at [424, 340] on p "SungHee 저희는 스스로를 사회적 기업(social enterprise)이라고 정의를 해요. 전통적인 비영리조직은 정부나 미국 국제개발처(…" at bounding box center [504, 372] width 579 height 65
drag, startPoint x: 517, startPoint y: 322, endPoint x: 588, endPoint y: 323, distance: 70.3
click at [588, 342] on span "저희는 스스로를 사회적 기업(social enterprise)이라고 정의를 해요. 전통적인 비영리조직은 정부나 미국 국제개발처(USAID) 같…" at bounding box center [503, 372] width 576 height 60
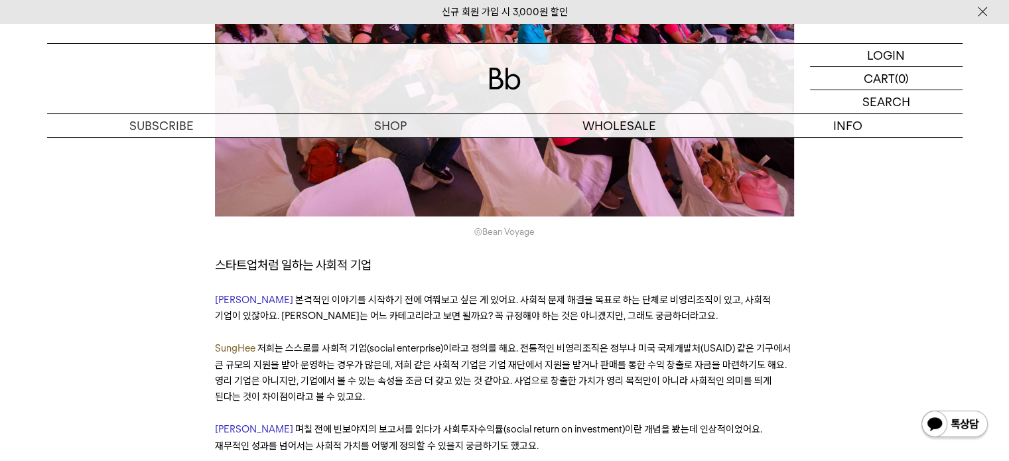
click at [594, 340] on p "SungHee 저희는 스스로를 사회적 기업(social enterprise)이라고 정의를 해요. 전통적인 비영리조직은 정부나 미국 국제개발처(…" at bounding box center [504, 372] width 579 height 65
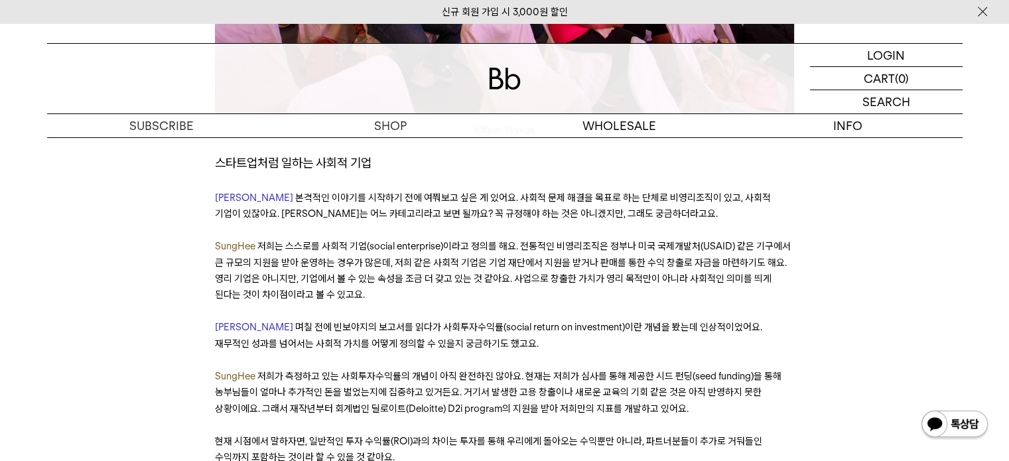
scroll to position [1923, 0]
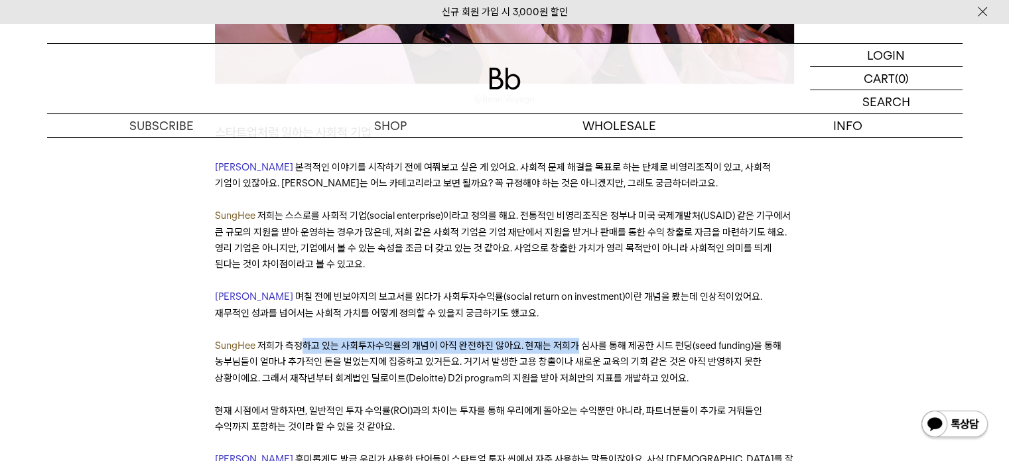
drag, startPoint x: 355, startPoint y: 283, endPoint x: 573, endPoint y: 281, distance: 217.5
click at [573, 340] on span "저희가 측정하고 있는 사회투자수익률의 개념이 아직 완전하진 않아요. 현재는 저희가 심사를 통해 제공한 시드 펀딩(seed funding)을 통…" at bounding box center [498, 362] width 566 height 44
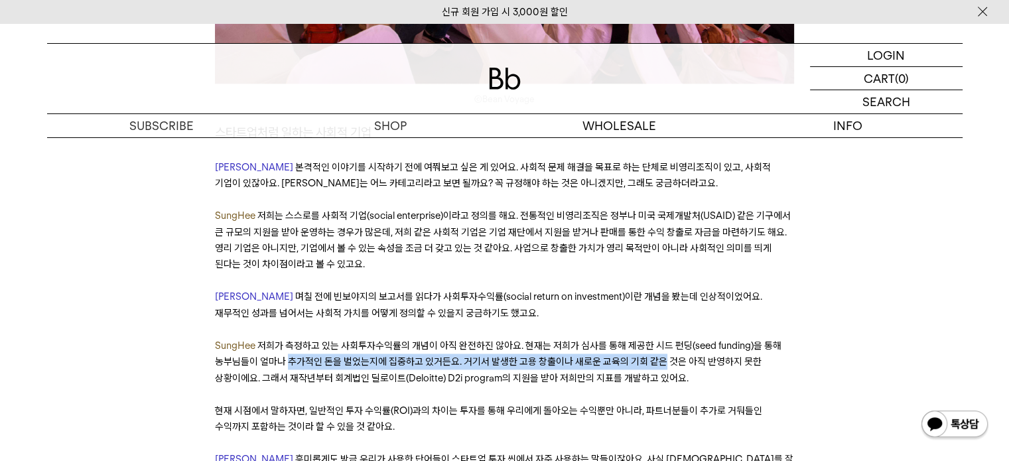
drag, startPoint x: 288, startPoint y: 291, endPoint x: 661, endPoint y: 296, distance: 372.1
click at [661, 340] on span "저희가 측정하고 있는 사회투자수익률의 개념이 아직 완전하진 않아요. 현재는 저희가 심사를 통해 제공한 시드 펀딩(seed funding)을 통…" at bounding box center [498, 362] width 566 height 44
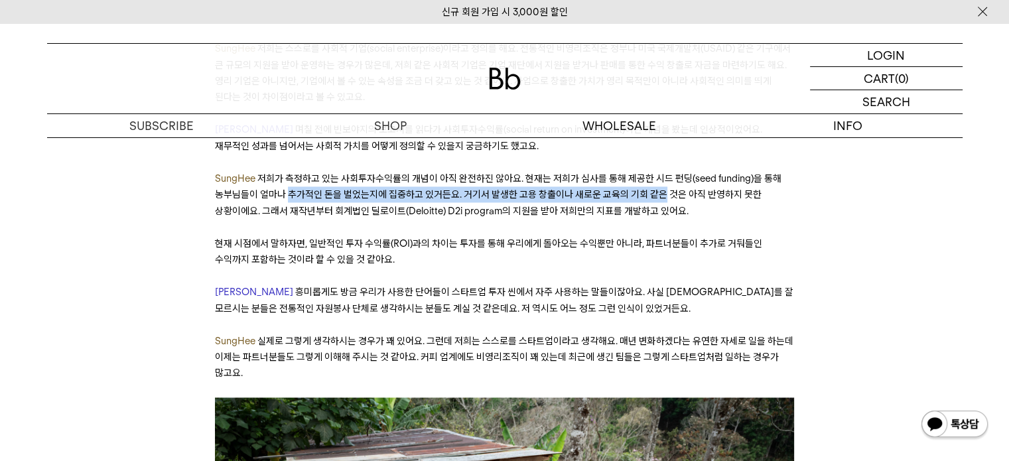
scroll to position [2122, 0]
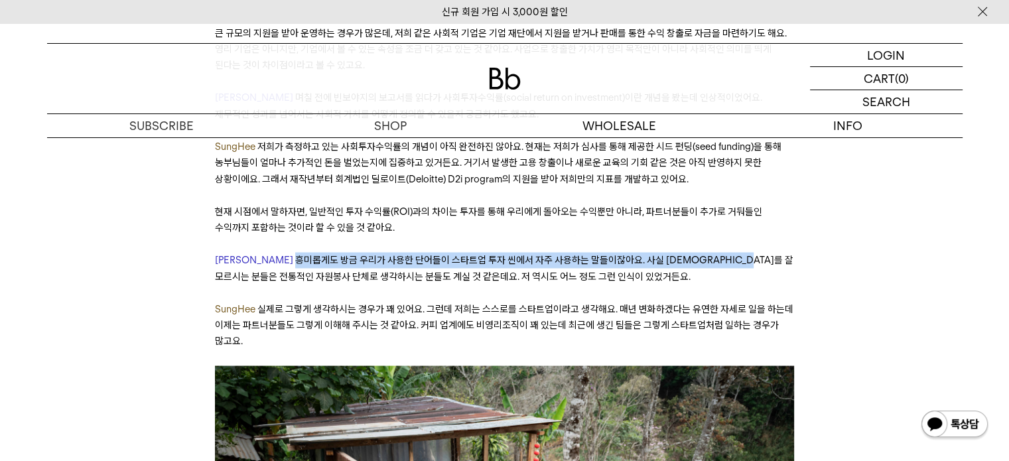
drag, startPoint x: 247, startPoint y: 189, endPoint x: 708, endPoint y: 185, distance: 460.9
click at [708, 252] on p "[PERSON_NAME]롭게도 방금 우리가 사용한 단어들이 스타트업 투자 씬에서 자주 사용하는 말들이잖아요. 사실 [DEMOGRAPHIC_DA…" at bounding box center [504, 268] width 579 height 32
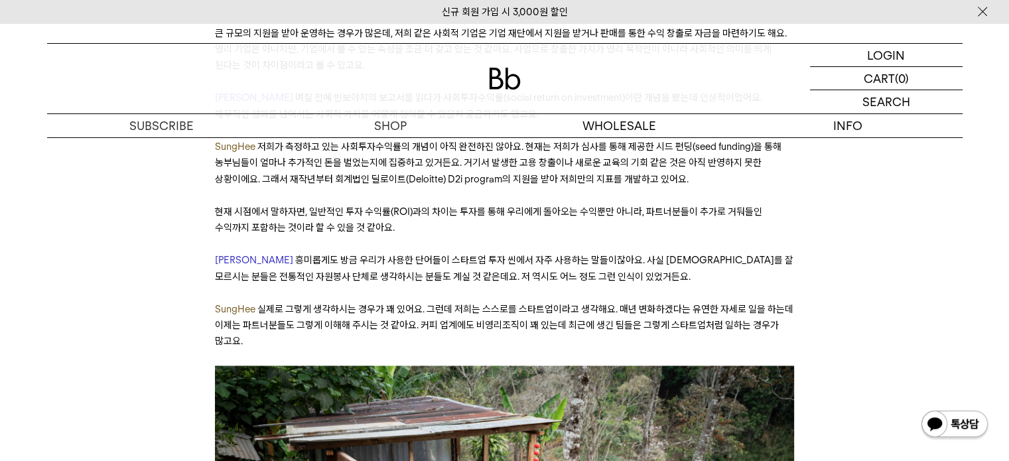
click at [363, 301] on p "SungHee 실제로 그렇게 생각하시는 경우가 꽤 있어요. 그런데 저희는 스스로를 스타트업이라고 생각해요. 매년 변화하겠다는 유연한 자세로 일…" at bounding box center [504, 325] width 579 height 48
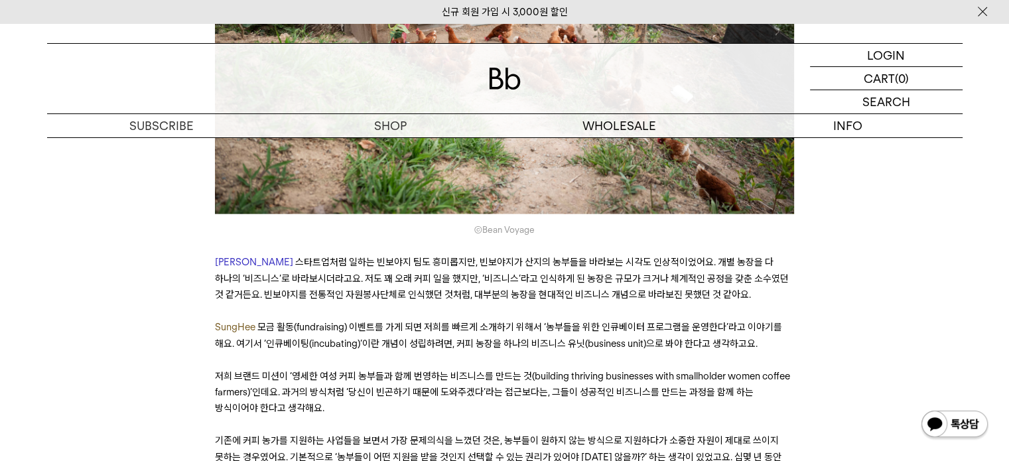
scroll to position [2719, 0]
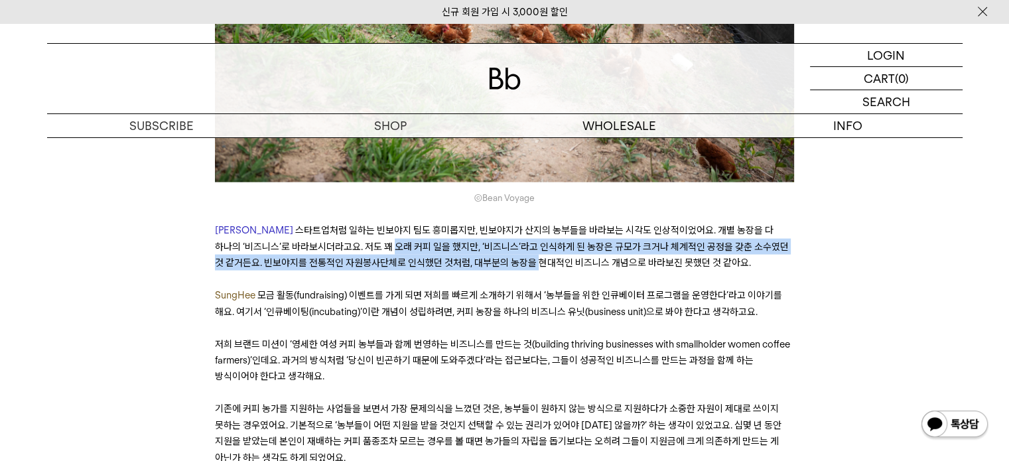
drag, startPoint x: 315, startPoint y: 176, endPoint x: 488, endPoint y: 188, distance: 173.5
click at [488, 224] on span "스타트업처럼 일하는 빈보야지 팀도 흥미롭지만, 빈보야지가 산지의 농부들을 바라보는 시각도 인상적이었어요. 개별 농장을 다 하나의 ‘비즈니스’로…" at bounding box center [502, 246] width 574 height 44
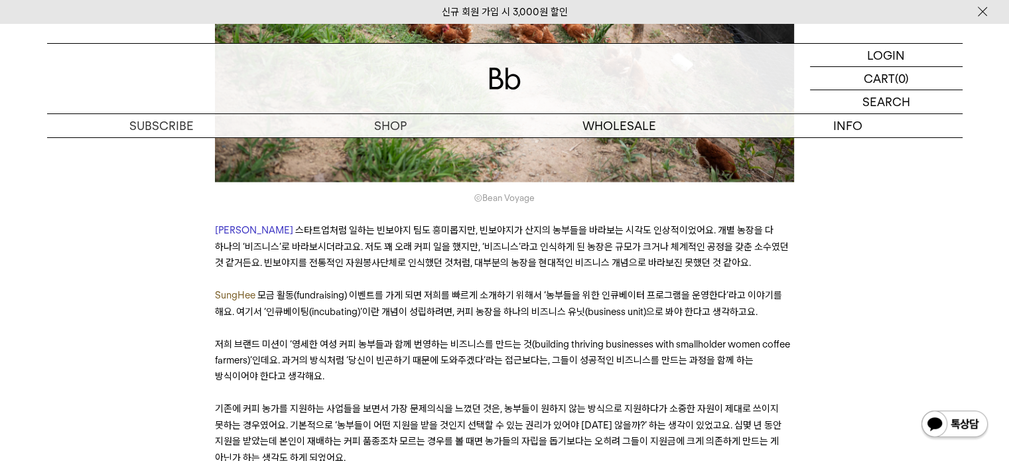
click at [509, 271] on p at bounding box center [504, 279] width 579 height 16
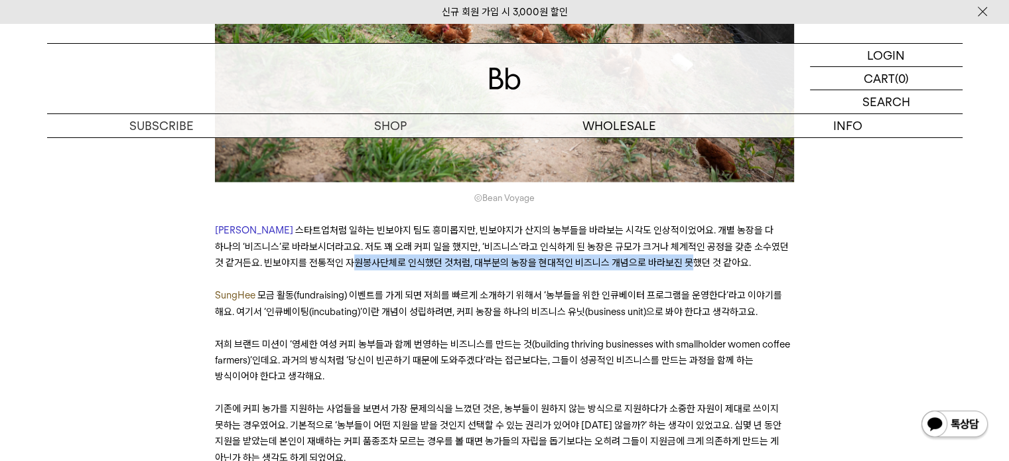
drag, startPoint x: 301, startPoint y: 194, endPoint x: 637, endPoint y: 198, distance: 335.6
click at [637, 222] on p "[PERSON_NAME]처럼 일하는 빈보야지 팀도 흥미롭지만, 빈보야지가 산지의 농부들을 바라보는 시각도 인상적이었어요. 개별 농장을 다 하나…" at bounding box center [504, 246] width 579 height 48
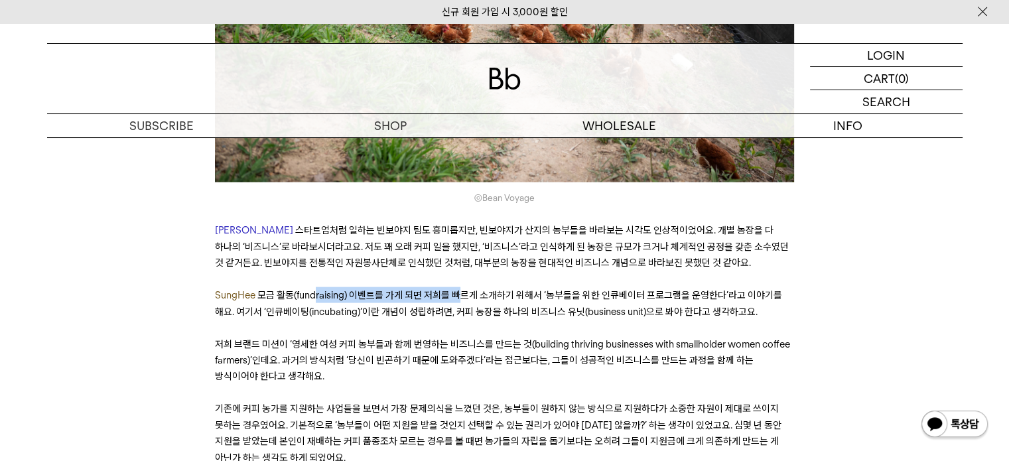
drag, startPoint x: 386, startPoint y: 220, endPoint x: 464, endPoint y: 222, distance: 78.3
click at [464, 289] on span "모금 활동(fundraising) 이벤트를 가게 되면 저희를 빠르게 소개하기 위해서 ‘농부들을 위한 인큐베이터 프로그램을 운영한다’라고 이야기…" at bounding box center [498, 303] width 567 height 28
click at [477, 287] on p "SungHee 모금 활동(fundraising) 이벤트를 가게 되면 저희를 빠르게 소개하기 위해서 ‘농부들을 위한 인큐베이터 프로그램을 운영한…" at bounding box center [504, 303] width 579 height 32
drag, startPoint x: 401, startPoint y: 243, endPoint x: 464, endPoint y: 246, distance: 62.4
click at [464, 289] on span "모금 활동(fundraising) 이벤트를 가게 되면 저희를 빠르게 소개하기 위해서 ‘농부들을 위한 인큐베이터 프로그램을 운영한다’라고 이야기…" at bounding box center [498, 303] width 567 height 28
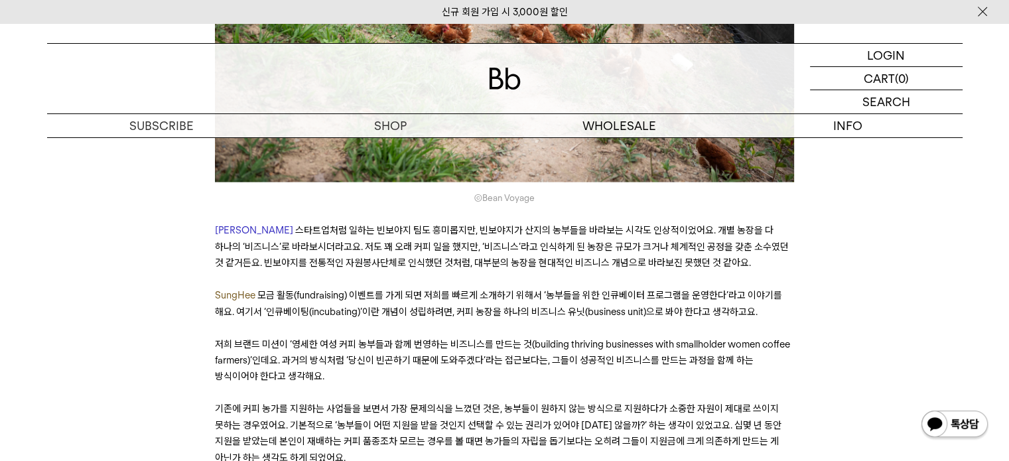
click at [491, 287] on p "SungHee 모금 활동(fundraising) 이벤트를 가게 되면 저희를 빠르게 소개하기 위해서 ‘농부들을 위한 인큐베이터 프로그램을 운영한…" at bounding box center [504, 303] width 579 height 32
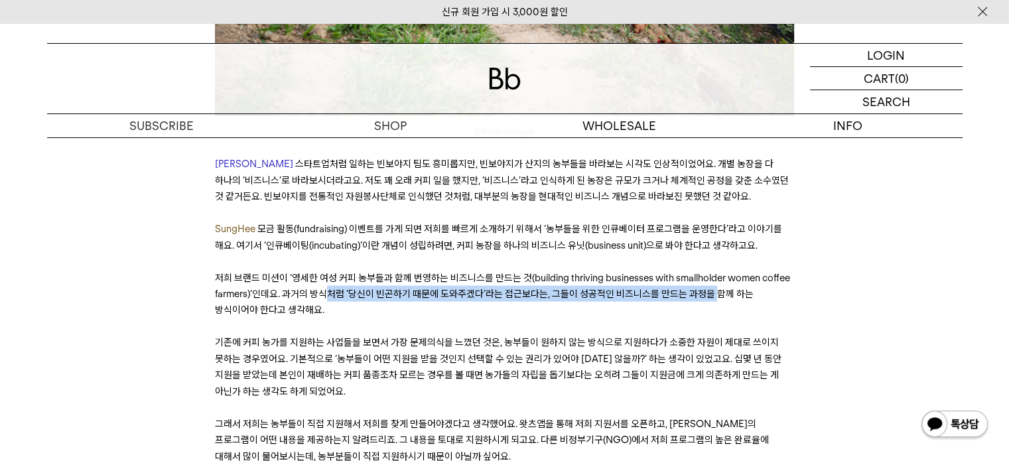
drag, startPoint x: 326, startPoint y: 221, endPoint x: 714, endPoint y: 227, distance: 387.3
click at [714, 272] on span "저희 브랜드 미션이 ‘영세한 여성 커피 농부들과 함께 번영하는 비즈니스를 만드는 것(building thriving businesses wit…" at bounding box center [502, 294] width 575 height 44
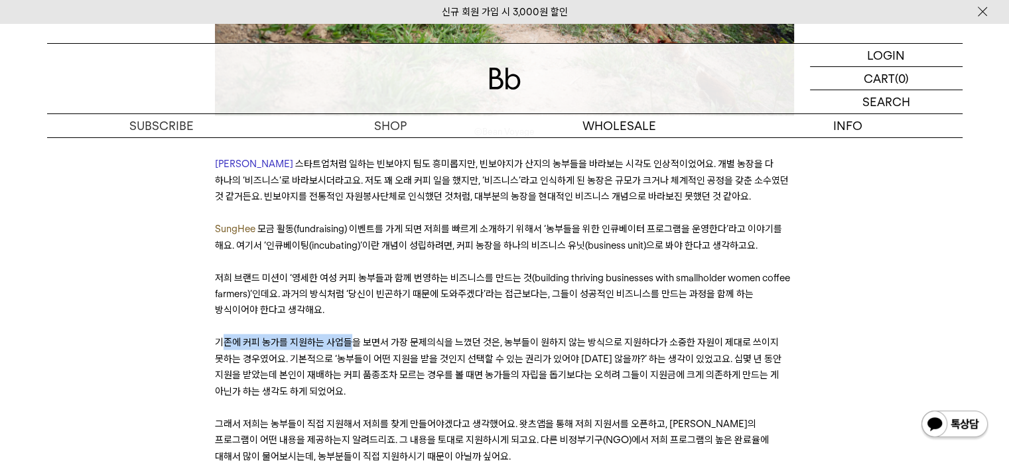
drag, startPoint x: 224, startPoint y: 271, endPoint x: 353, endPoint y: 277, distance: 128.8
click at [353, 334] on p "기존에 커피 농가를 지원하는 사업들을 보면서 가장 문제의식을 느꼈던 것은, 농부들이 원하지 않는 방식으로 지원하다가 소중한 자원이 제대로 쓰이…" at bounding box center [504, 366] width 579 height 65
click at [385, 369] on span "르는 경우를 볼 때면 농가들의 자립을 돕기보다는 오히려 그들이 지원금에 크게 의존하게 만드는 게 아닌가 하는 생각도 하게 되었어요." at bounding box center [497, 383] width 564 height 28
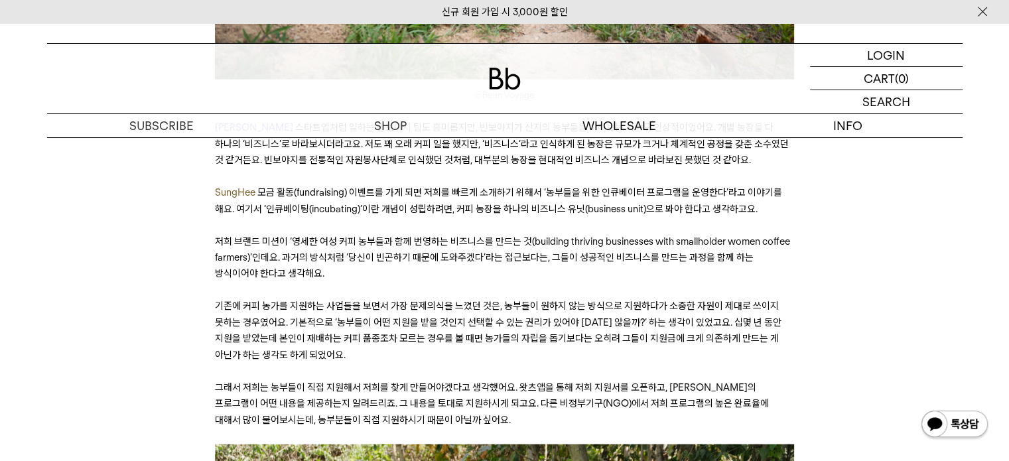
scroll to position [2852, 0]
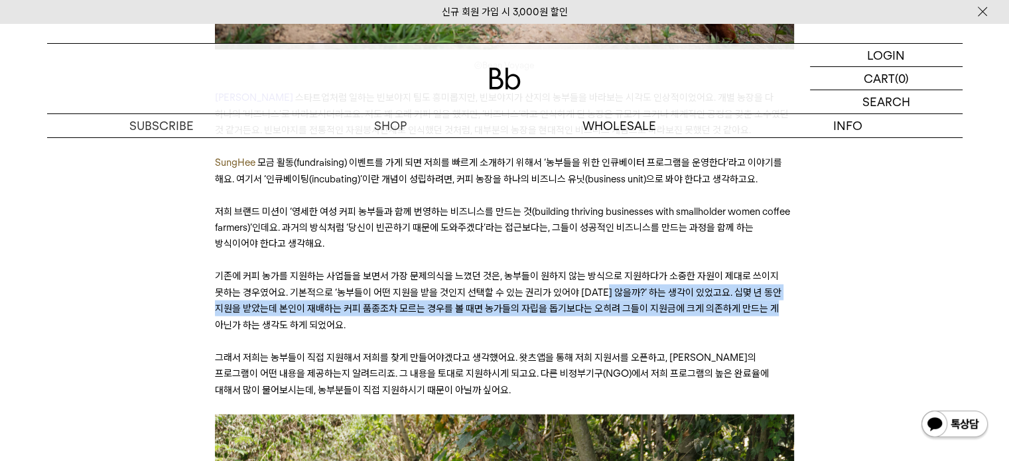
drag, startPoint x: 623, startPoint y: 225, endPoint x: 743, endPoint y: 228, distance: 120.1
click at [743, 268] on p "기존에 커피 농가를 지원하는 사업들을 보면서 가장 문제의식을 느꼈던 것은, 농부들이 원하지 않는 방식으로 지원하다가 소중한 자원이 제대로 쓰이…" at bounding box center [504, 300] width 579 height 65
click at [426, 302] on span "르는 경우를 볼 때면 농가들의 자립을 돕기보다는 오히려 그들이 지원금에 크게 의존하게 만드는 게 아닌가 하는 생각도 하게 되었어요." at bounding box center [497, 316] width 564 height 28
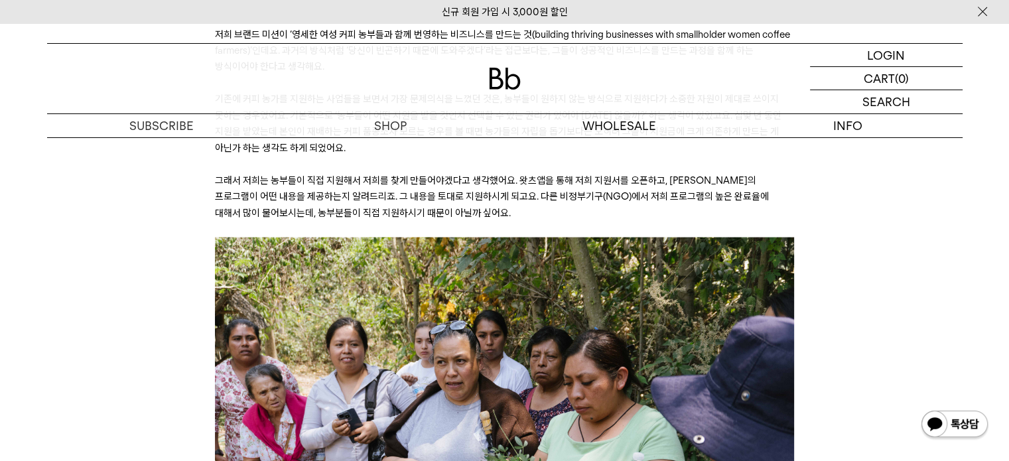
scroll to position [2918, 0]
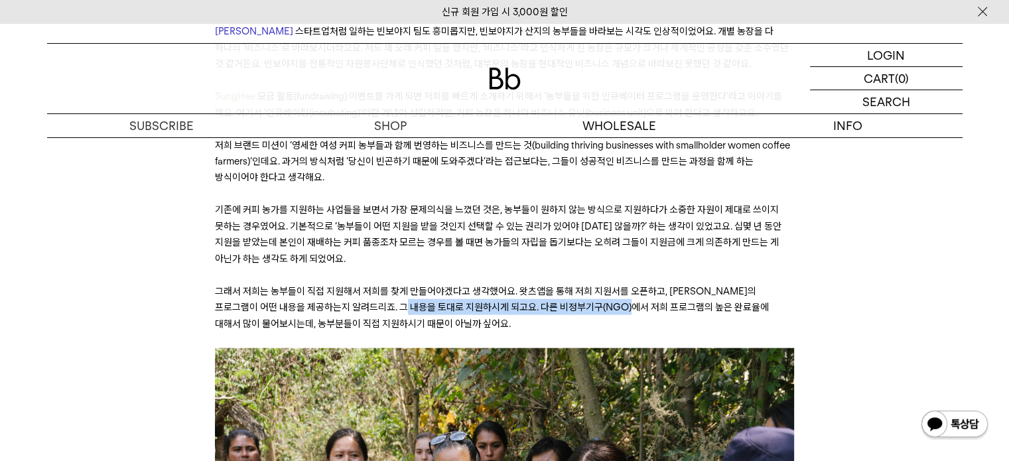
drag, startPoint x: 391, startPoint y: 235, endPoint x: 613, endPoint y: 238, distance: 221.5
click at [613, 285] on span "그래서 저희는 농부들이 직접 지원해서 저희를 찾게 만들어야겠다고 생각했어요. 왓츠앱을 통해 저희 지원서를 오픈하고, [PERSON_NAME]의…" at bounding box center [492, 307] width 554 height 44
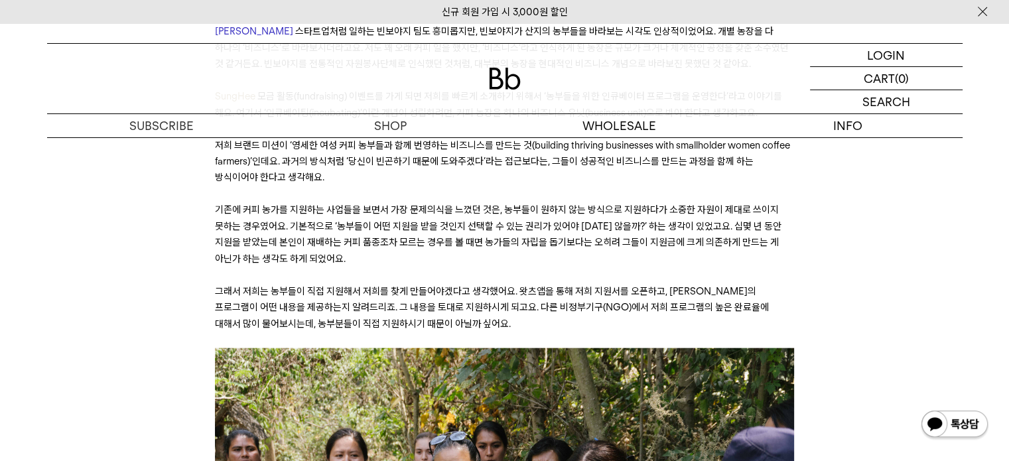
click at [578, 283] on p "그래서 저희는 농부들이 직접 지원해서 저희를 찾게 만들어야겠다고 생각했어요. 왓츠앱을 통해 저희 지원서를 오픈하고, [PERSON_NAME]의…" at bounding box center [504, 307] width 579 height 48
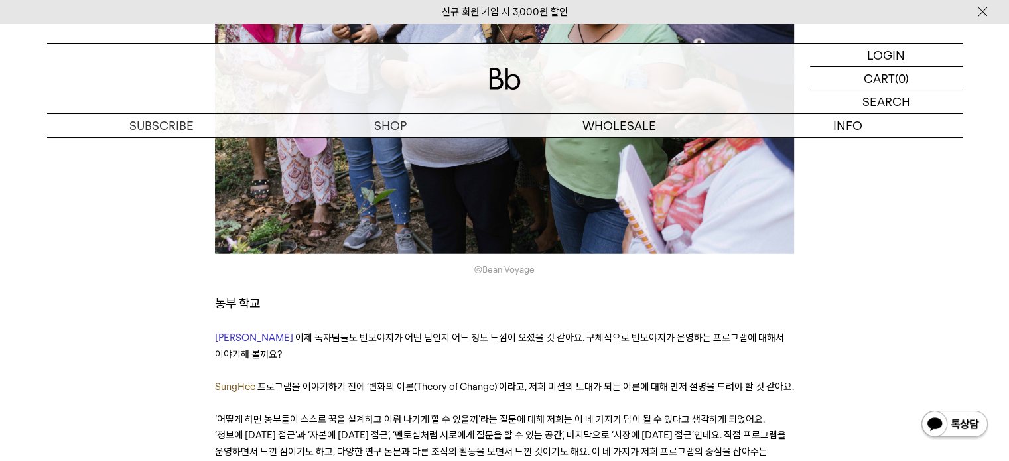
scroll to position [3448, 0]
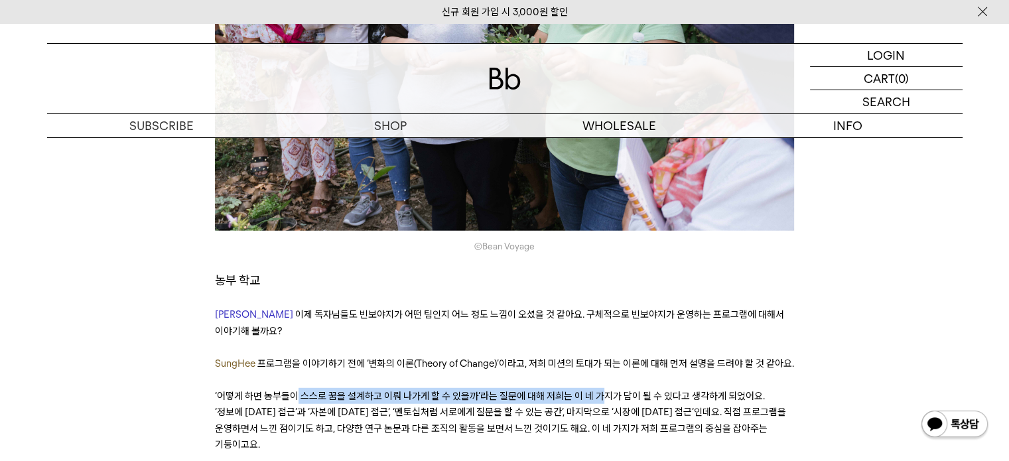
drag, startPoint x: 294, startPoint y: 299, endPoint x: 603, endPoint y: 310, distance: 309.2
click at [603, 388] on p "‘어떻게 하면 농부들이 스스로 꿈을 설계하고 이뤄 나가게 할 수 있을까’라는 질문에 대해 저희는 이 네 가지가 답이 될 수 있다고 생각하게 되…" at bounding box center [504, 420] width 579 height 65
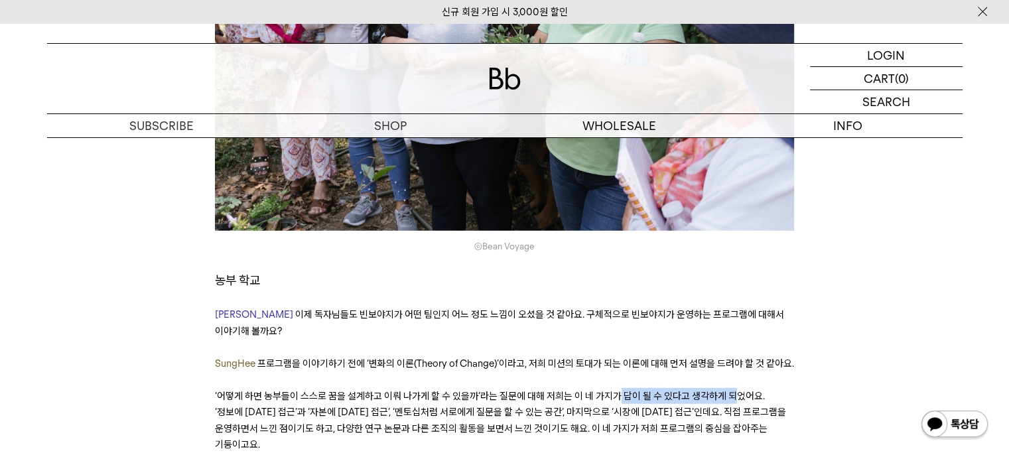
drag, startPoint x: 615, startPoint y: 300, endPoint x: 726, endPoint y: 304, distance: 110.8
click at [732, 390] on span "‘어떻게 하면 농부들이 스스로 꿈을 설계하고 이뤄 나가게 할 수 있을까’라는 질문에 대해 저희는 이 네 가지가 답이 될 수 있다고 생각하게 되…" at bounding box center [500, 420] width 571 height 60
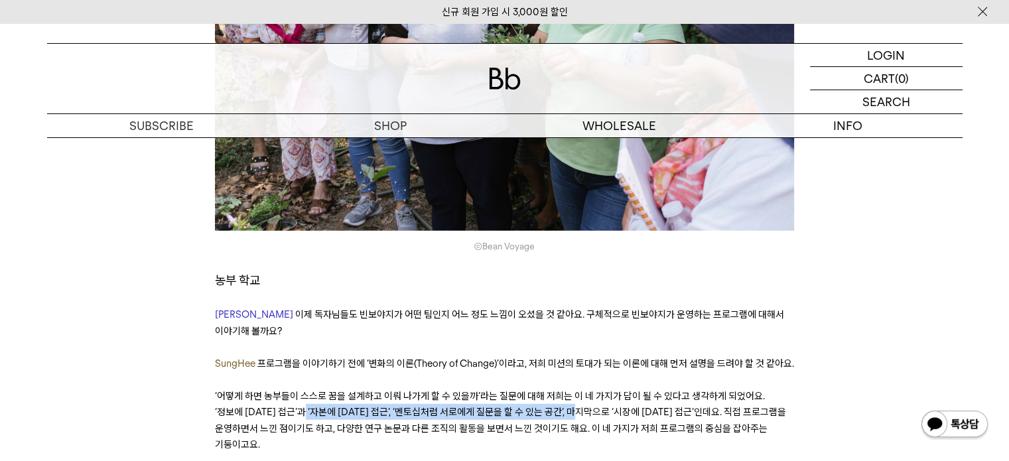
drag, startPoint x: 346, startPoint y: 317, endPoint x: 569, endPoint y: 320, distance: 222.8
click at [569, 390] on span "‘어떻게 하면 농부들이 스스로 꿈을 설계하고 이뤄 나가게 할 수 있을까’라는 질문에 대해 저희는 이 네 가지가 답이 될 수 있다고 생각하게 되…" at bounding box center [500, 420] width 571 height 60
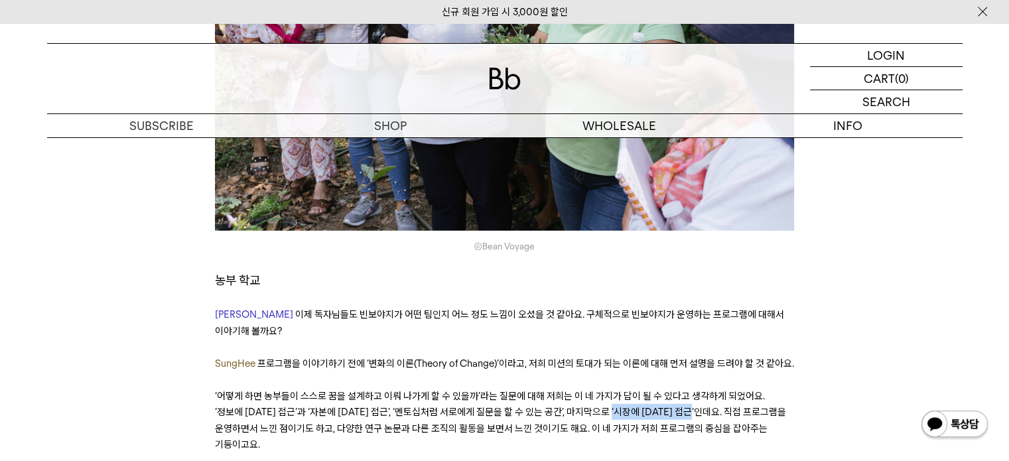
drag, startPoint x: 599, startPoint y: 320, endPoint x: 695, endPoint y: 321, distance: 96.2
click at [695, 390] on span "‘어떻게 하면 농부들이 스스로 꿈을 설계하고 이뤄 나가게 할 수 있을까’라는 질문에 대해 저희는 이 네 가지가 답이 될 수 있다고 생각하게 되…" at bounding box center [500, 420] width 571 height 60
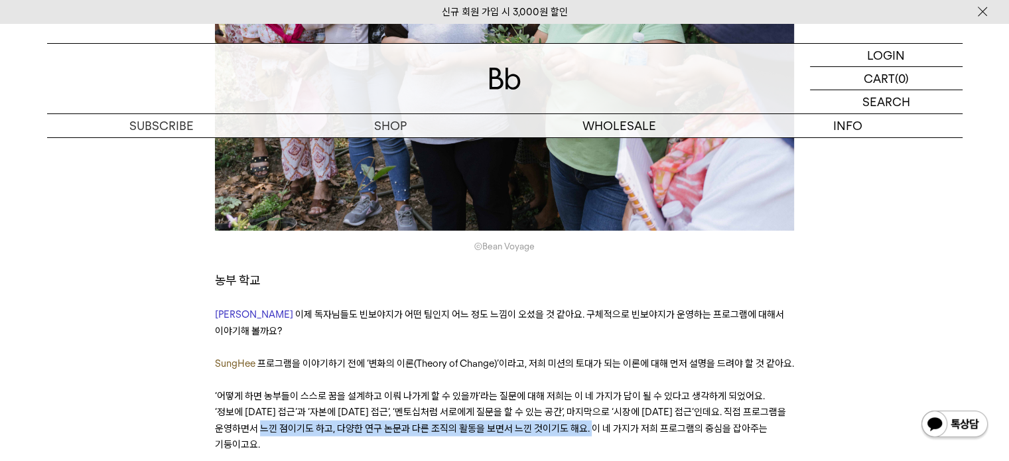
drag, startPoint x: 303, startPoint y: 333, endPoint x: 599, endPoint y: 334, distance: 295.8
click at [599, 390] on span "‘어떻게 하면 농부들이 스스로 꿈을 설계하고 이뤄 나가게 할 수 있을까’라는 질문에 대해 저희는 이 네 가지가 답이 될 수 있다고 생각하게 되…" at bounding box center [500, 420] width 571 height 60
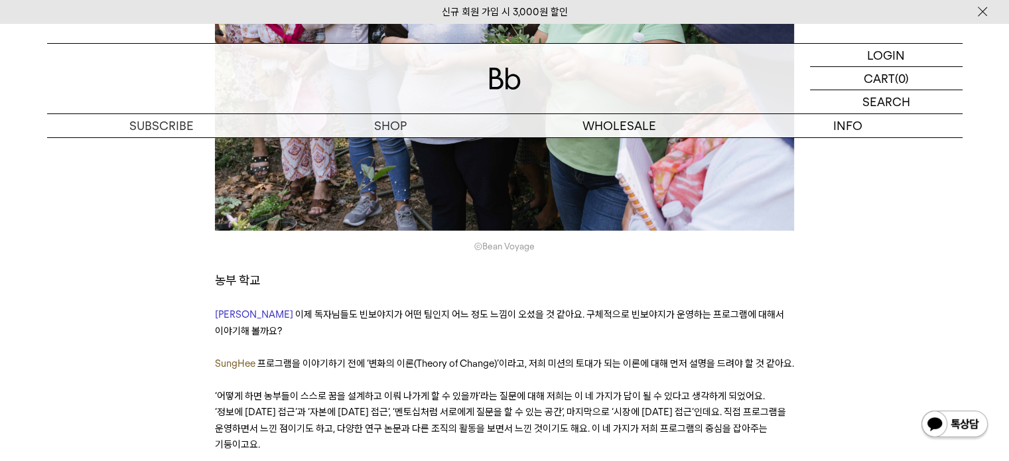
drag, startPoint x: 277, startPoint y: 366, endPoint x: 753, endPoint y: 372, distance: 476.9
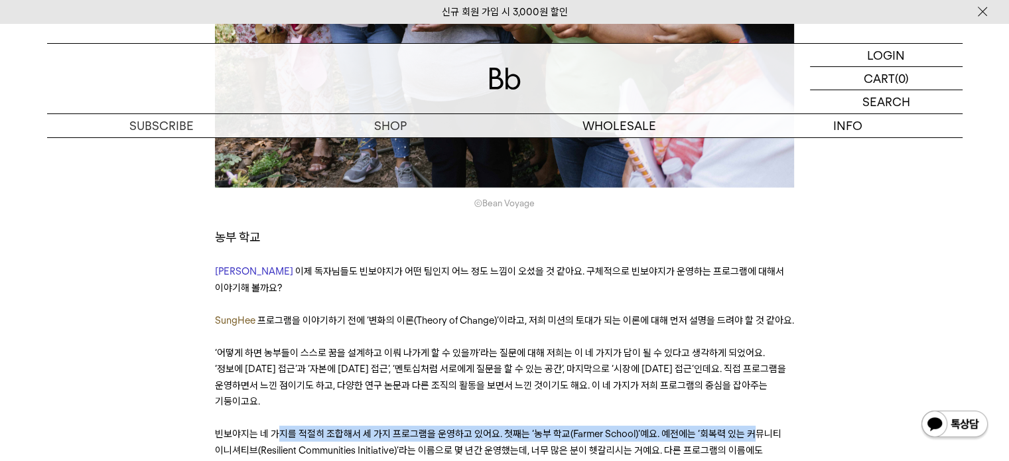
scroll to position [3515, 0]
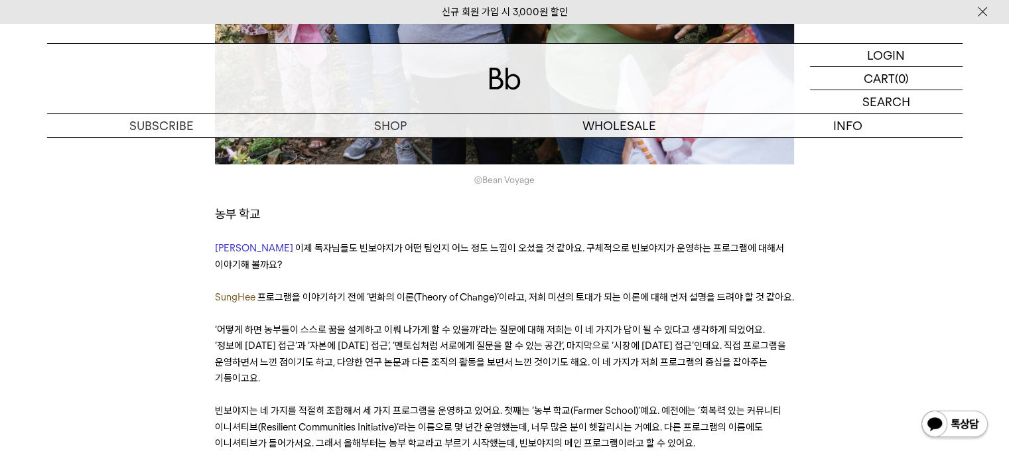
click at [475, 405] on span "빈보야지는 네 가지를 적절히 조합해서 세 가지 프로그램을 운영하고 있어요. 첫째는 ‘농부 학교(Farmer School)’예요. 예전에는 ‘회…" at bounding box center [498, 427] width 566 height 44
click at [473, 405] on span "빈보야지는 네 가지를 적절히 조합해서 세 가지 프로그램을 운영하고 있어요. 첫째는 ‘농부 학교(Farmer School)’예요. 예전에는 ‘회…" at bounding box center [498, 427] width 566 height 44
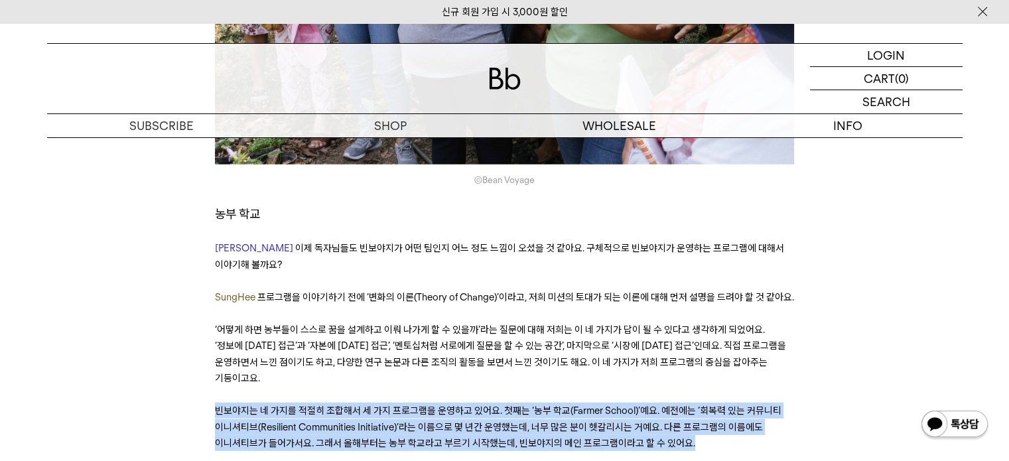
click at [473, 405] on span "빈보야지는 네 가지를 적절히 조합해서 세 가지 프로그램을 운영하고 있어요. 첫째는 ‘농부 학교(Farmer School)’예요. 예전에는 ‘회…" at bounding box center [498, 427] width 566 height 44
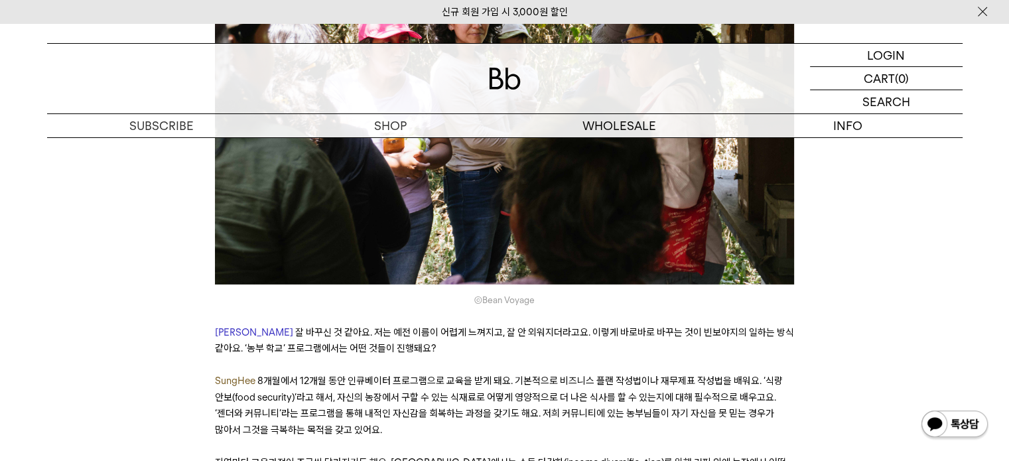
scroll to position [4178, 0]
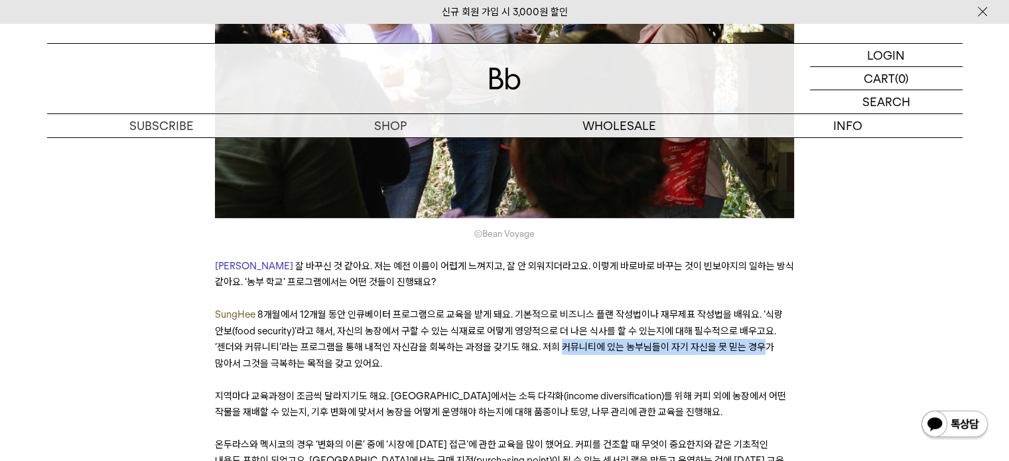
drag, startPoint x: 558, startPoint y: 229, endPoint x: 759, endPoint y: 241, distance: 201.3
click at [759, 306] on p "SungHee 8개월에서 12개월 동안 인큐베이터 프로그램으로 교육을 받게 돼요. 기본적으로 비즈니스 플랜 작성법이나 재무제표 작성법을 배워요…" at bounding box center [504, 338] width 579 height 65
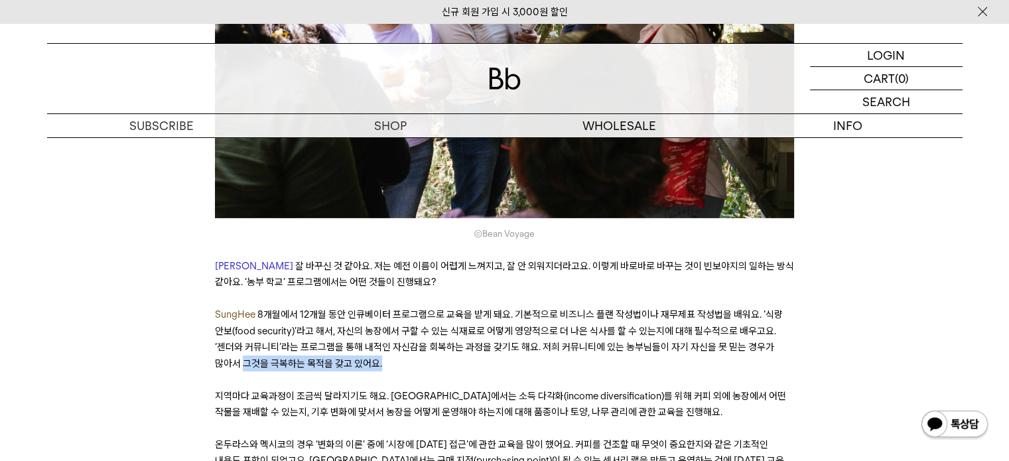
drag, startPoint x: 250, startPoint y: 249, endPoint x: 355, endPoint y: 262, distance: 106.3
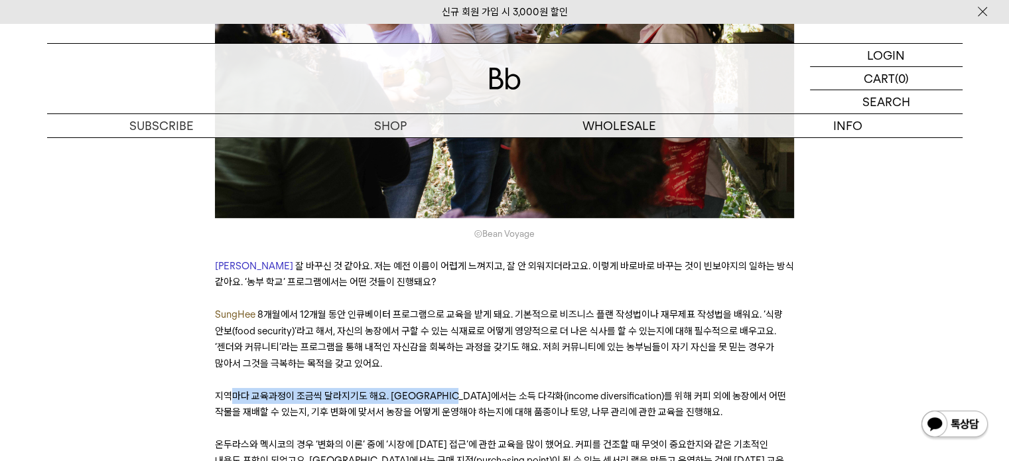
drag, startPoint x: 228, startPoint y: 281, endPoint x: 471, endPoint y: 286, distance: 242.8
click at [471, 390] on span "지역마다 교육과정이 조금씩 달라지기도 해요. [GEOGRAPHIC_DATA]에서는 소득 다각화(income diversification)를 위…" at bounding box center [500, 404] width 571 height 28
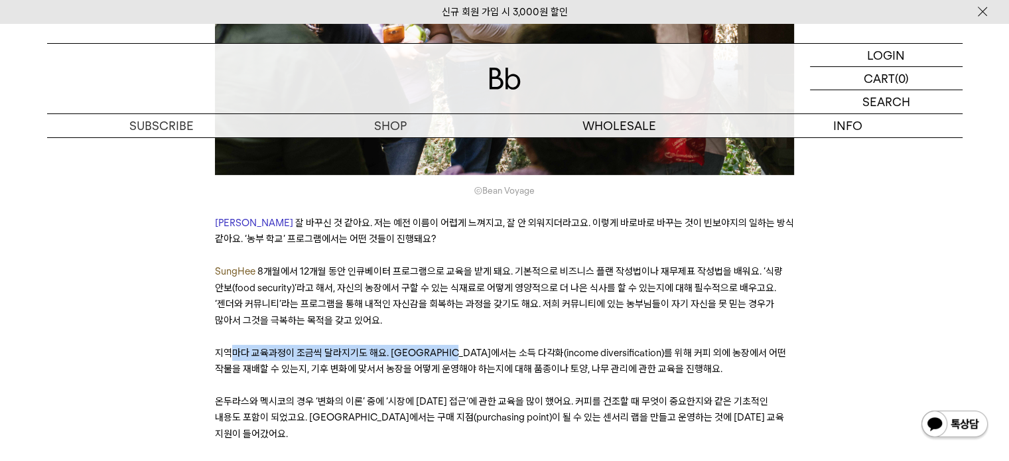
scroll to position [4244, 0]
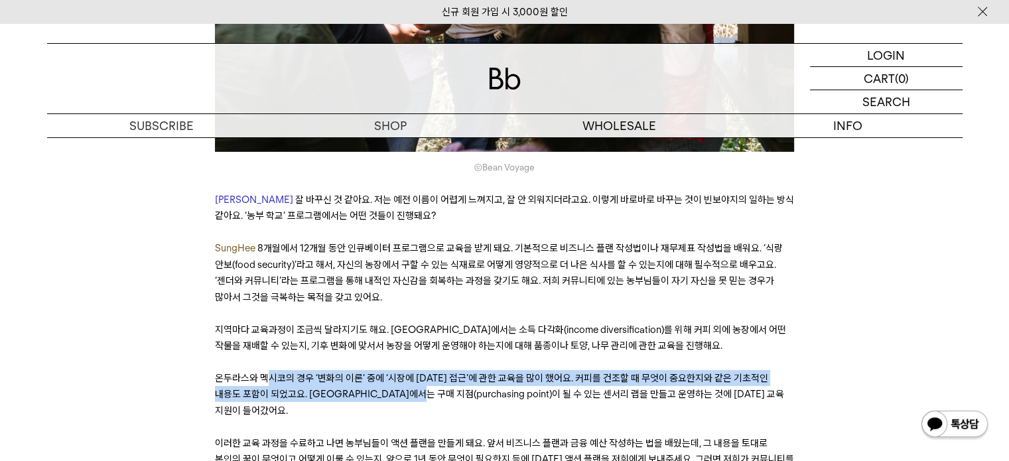
drag, startPoint x: 270, startPoint y: 263, endPoint x: 424, endPoint y: 275, distance: 155.0
click at [424, 372] on span "온두라스와 멕시코의 경우 ‘변화의 이론’ 중에 ‘시장에 [DATE] 접근’에 관한 교육을 많이 했어요. 커피를 건조할 때 무엇이 중요한지와 같…" at bounding box center [499, 394] width 569 height 44
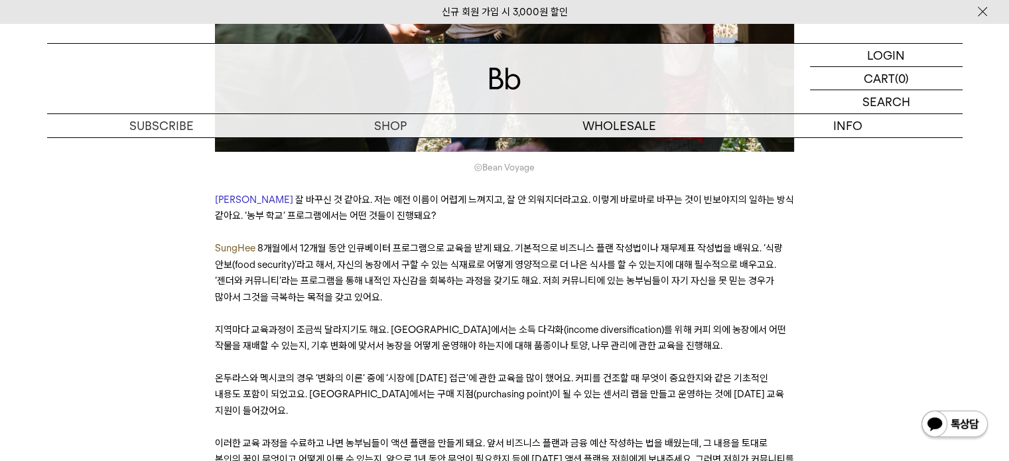
click at [480, 437] on span "이러한 교육 과정을 수료하고 나면 농부님들이 액션 플랜을 만들게 돼요. 앞서 비즈니스 플랜과 금융 예산 작성하는 법을 배웠는데, 그 내용을 토…" at bounding box center [504, 459] width 579 height 44
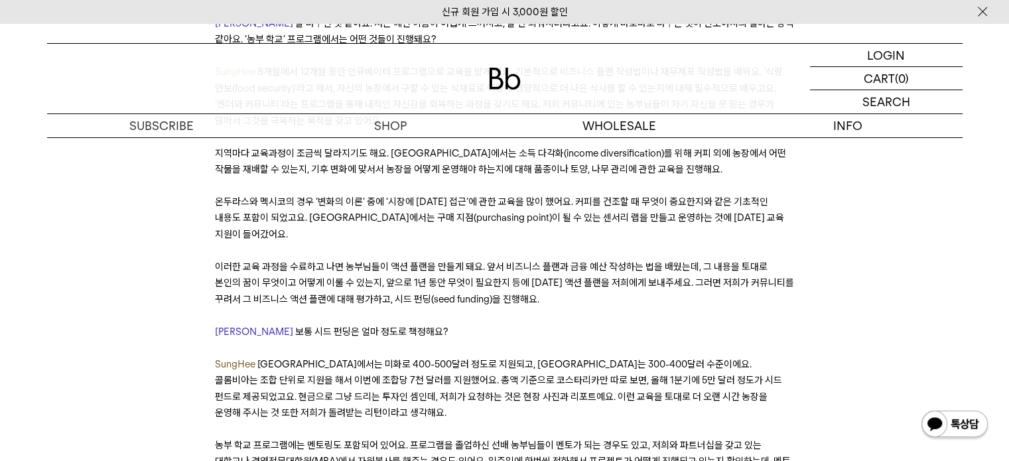
scroll to position [4443, 0]
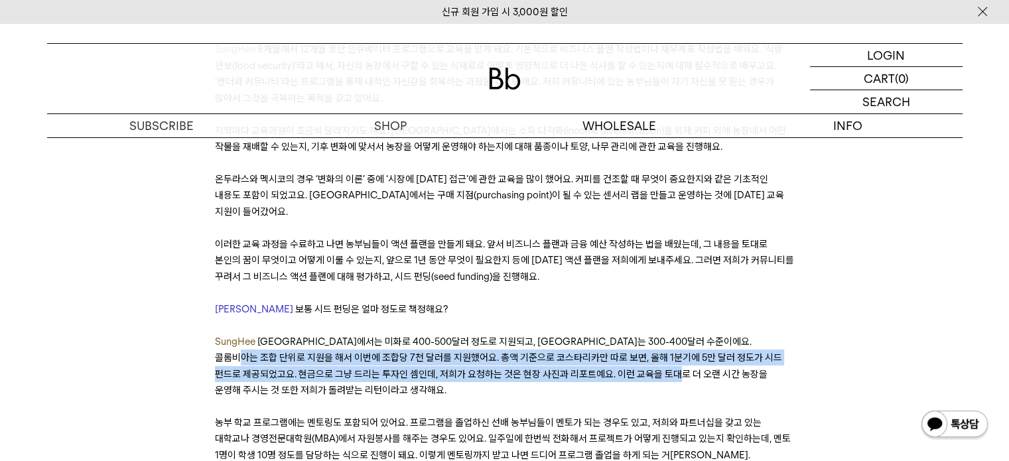
drag, startPoint x: 249, startPoint y: 220, endPoint x: 676, endPoint y: 233, distance: 427.9
click at [676, 336] on span "[GEOGRAPHIC_DATA]에서는 미화로 400-500달러 정도로 지원되고, [GEOGRAPHIC_DATA]는 300-400달러 수준이에요…" at bounding box center [498, 366] width 567 height 60
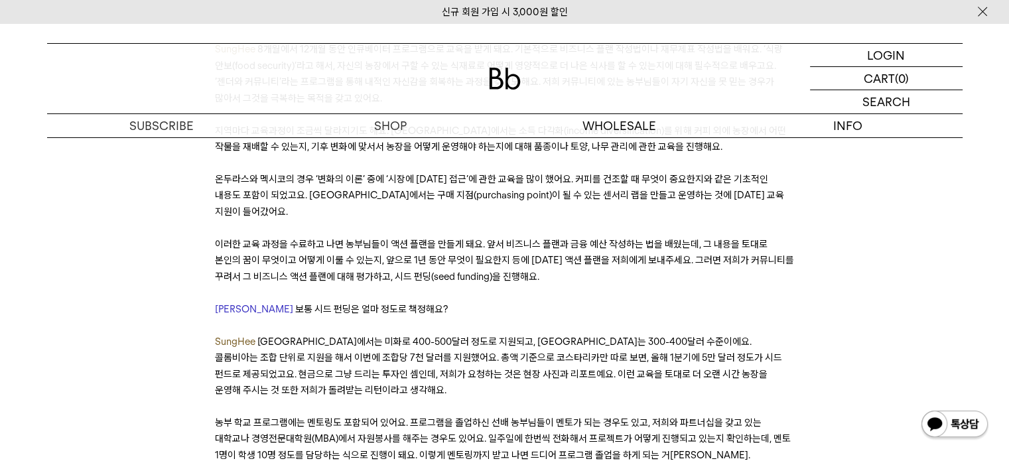
click at [415, 334] on p "SungHee 코스타리카에서는 미화로 400-500달러 정도로 지원되고, [GEOGRAPHIC_DATA]는 300-400달러 수준이에요. 콜롬…" at bounding box center [504, 366] width 579 height 65
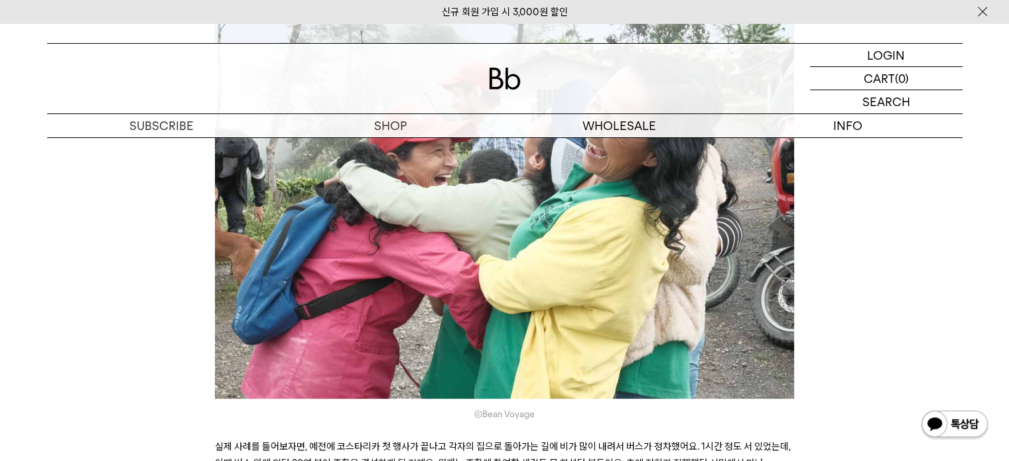
scroll to position [5770, 0]
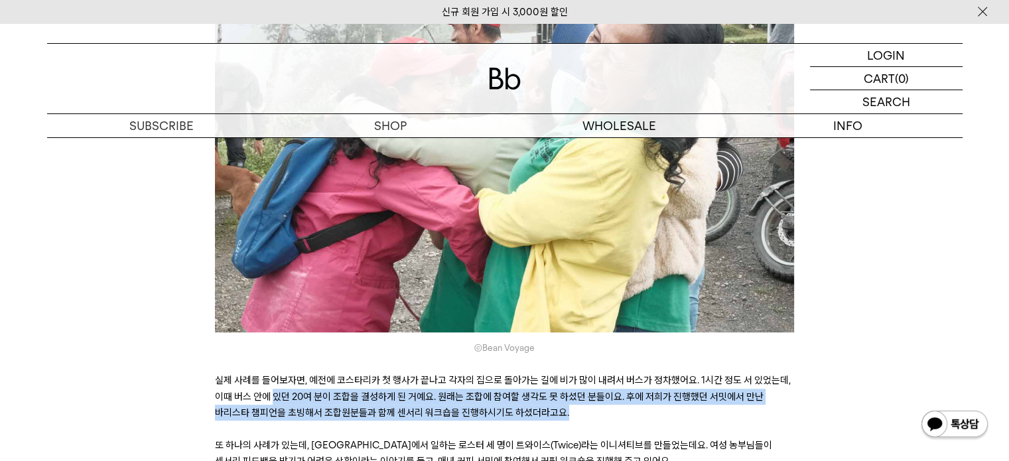
drag, startPoint x: 271, startPoint y: 237, endPoint x: 698, endPoint y: 245, distance: 426.5
click at [698, 372] on p "실제 사례를 들어보자면, 예전에 코스타리카 첫 행사가 끝나고 각자의 집으로 돌아가는 길에 비가 많이 내려서 버스가 정차했어요. 1시간 정도 서…" at bounding box center [504, 396] width 579 height 48
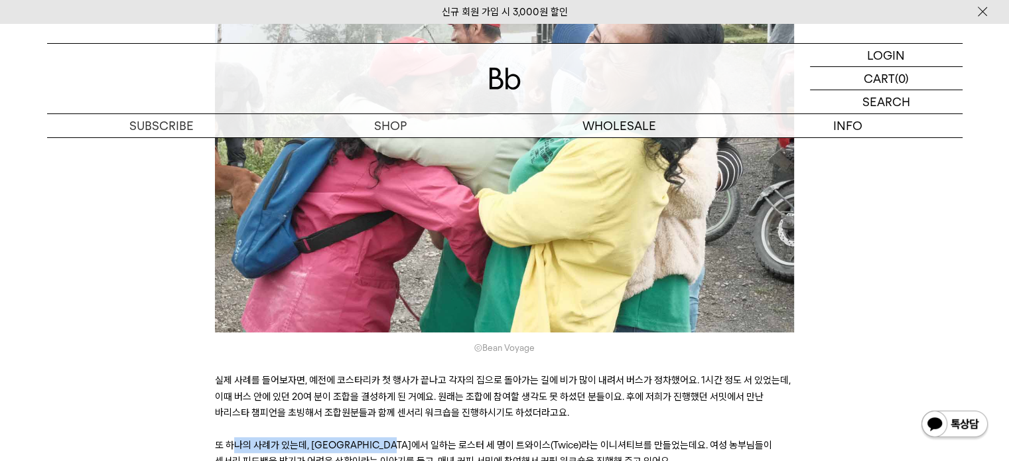
drag, startPoint x: 261, startPoint y: 286, endPoint x: 407, endPoint y: 286, distance: 145.2
click at [407, 439] on span "또 하나의 사례가 있는데, [GEOGRAPHIC_DATA]에서 일하는 로스터 세 명이 트와이스(Twice)라는 이니셔티브를 만들었는데요. 여성…" at bounding box center [493, 453] width 557 height 28
click at [409, 439] on span "또 하나의 사례가 있는데, [GEOGRAPHIC_DATA]에서 일하는 로스터 세 명이 트와이스(Twice)라는 이니셔티브를 만들었는데요. 여성…" at bounding box center [493, 453] width 557 height 28
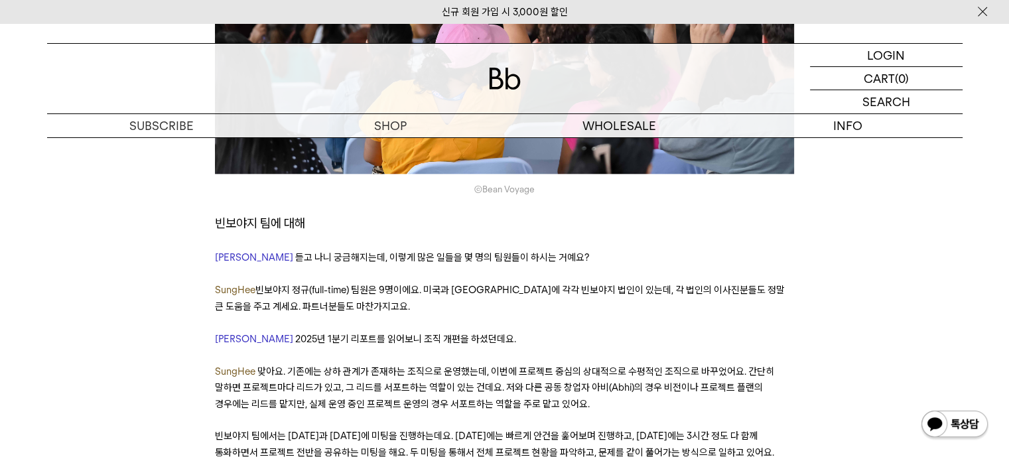
scroll to position [6632, 0]
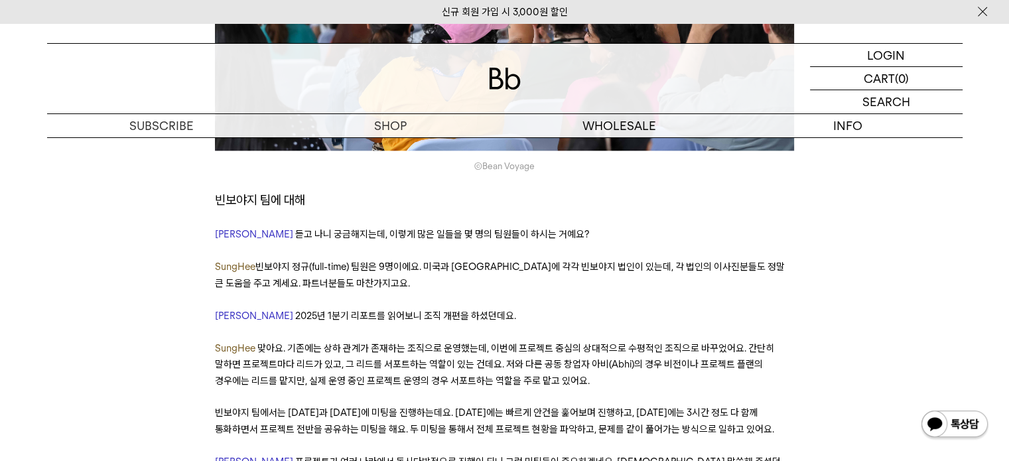
drag, startPoint x: 441, startPoint y: 321, endPoint x: 729, endPoint y: 327, distance: 288.5
drag, startPoint x: 218, startPoint y: 342, endPoint x: 436, endPoint y: 351, distance: 219.0
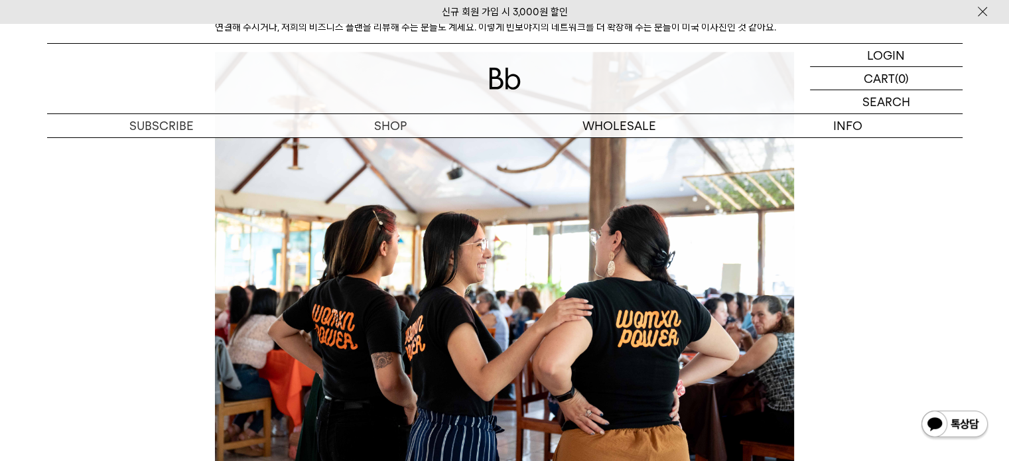
scroll to position [7295, 0]
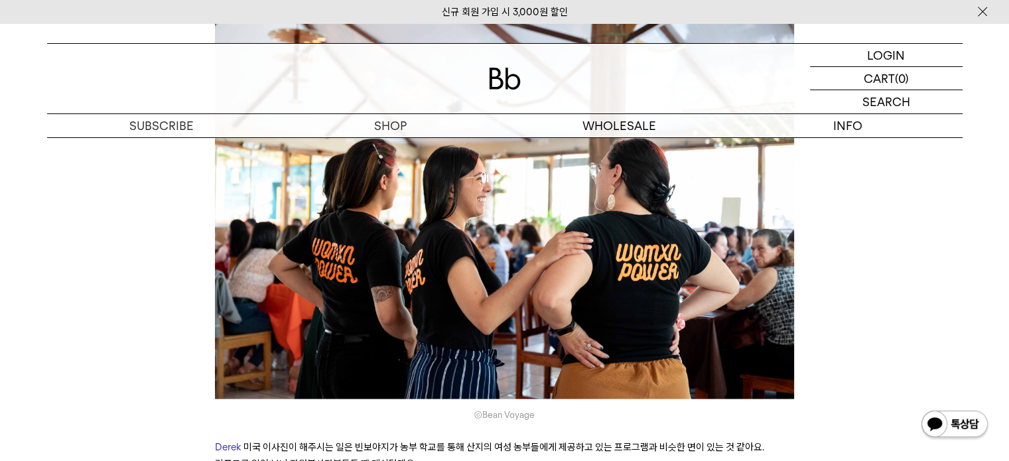
drag, startPoint x: 365, startPoint y: 303, endPoint x: 541, endPoint y: 316, distance: 176.2
drag, startPoint x: 229, startPoint y: 353, endPoint x: 370, endPoint y: 357, distance: 140.6
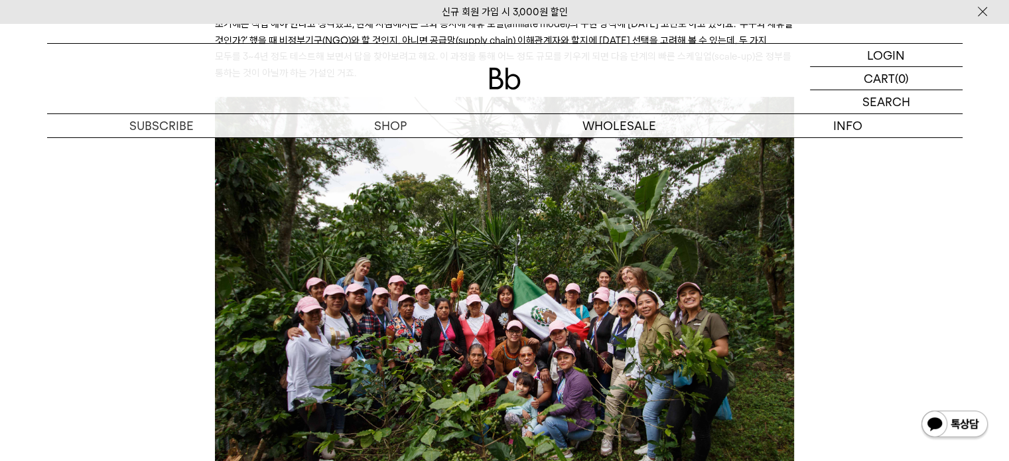
scroll to position [10544, 0]
